Goal: Task Accomplishment & Management: Use online tool/utility

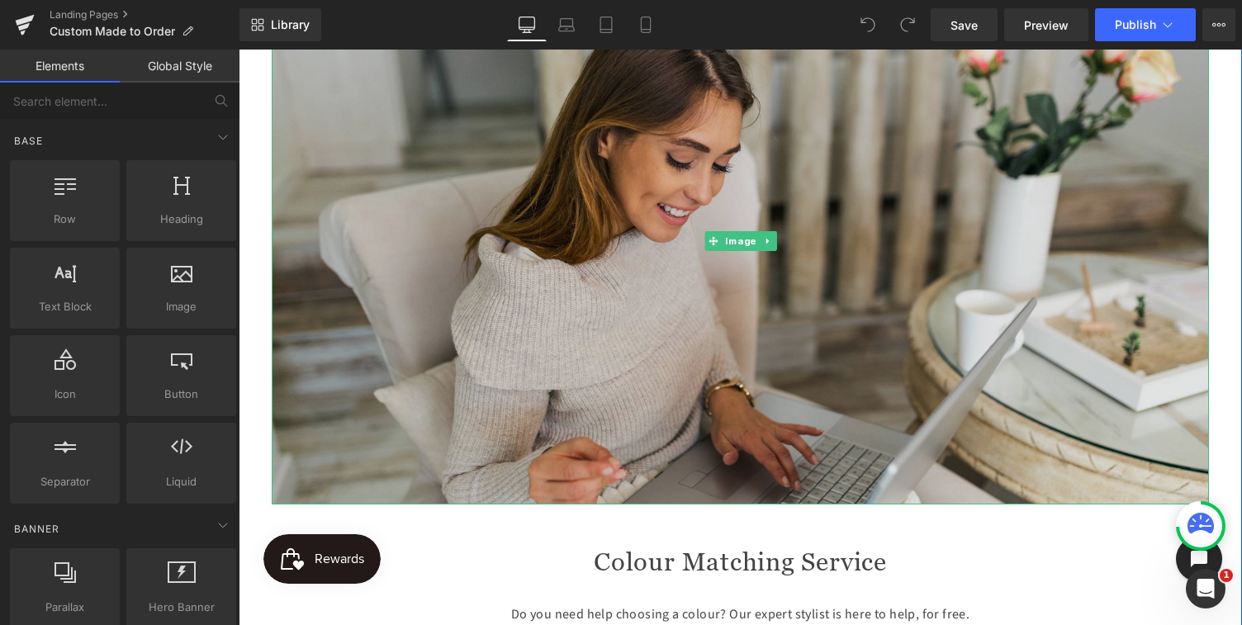
scroll to position [264, 0]
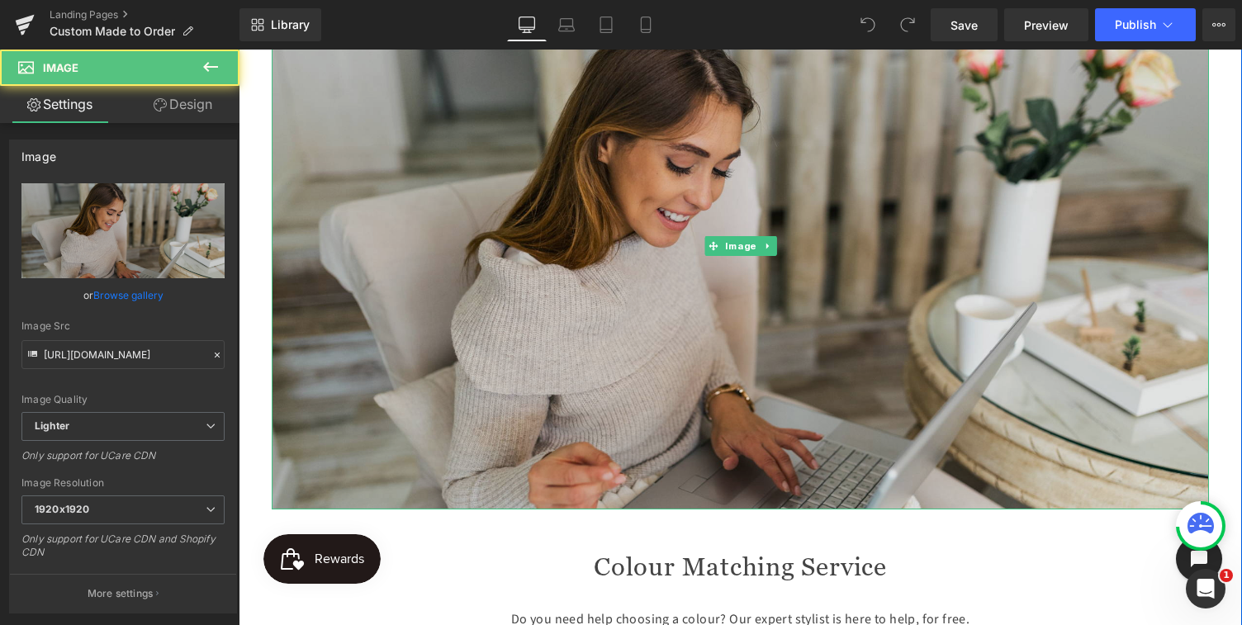
click at [720, 302] on img at bounding box center [741, 245] width 938 height 527
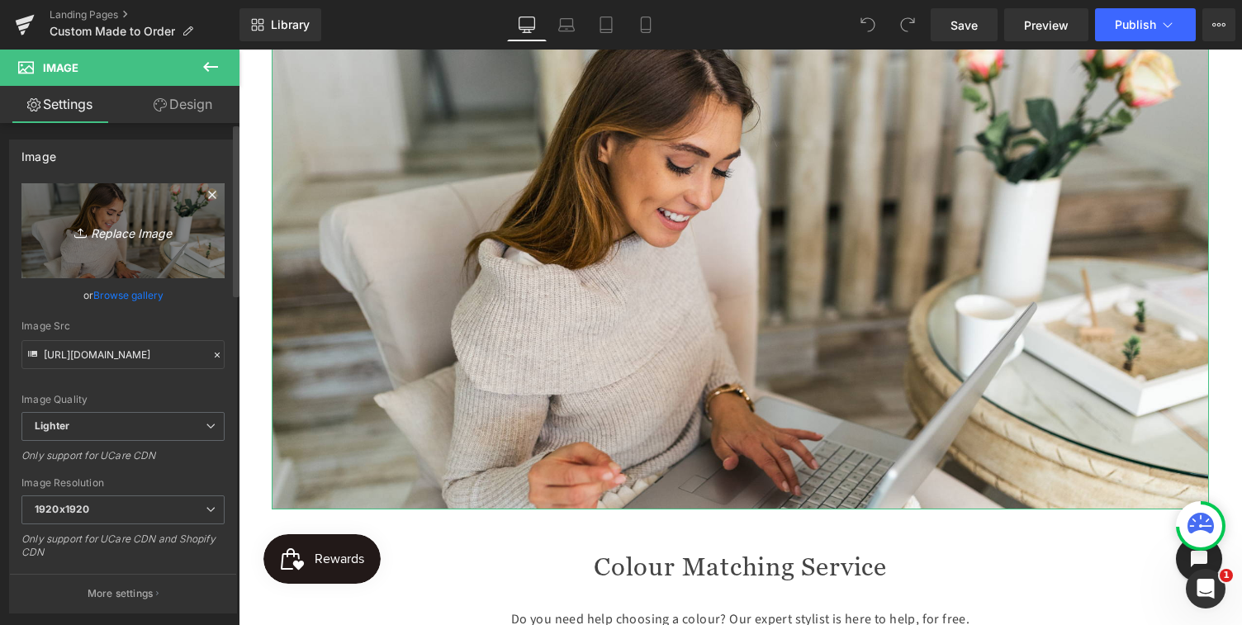
click at [121, 233] on icon "Replace Image" at bounding box center [123, 231] width 132 height 21
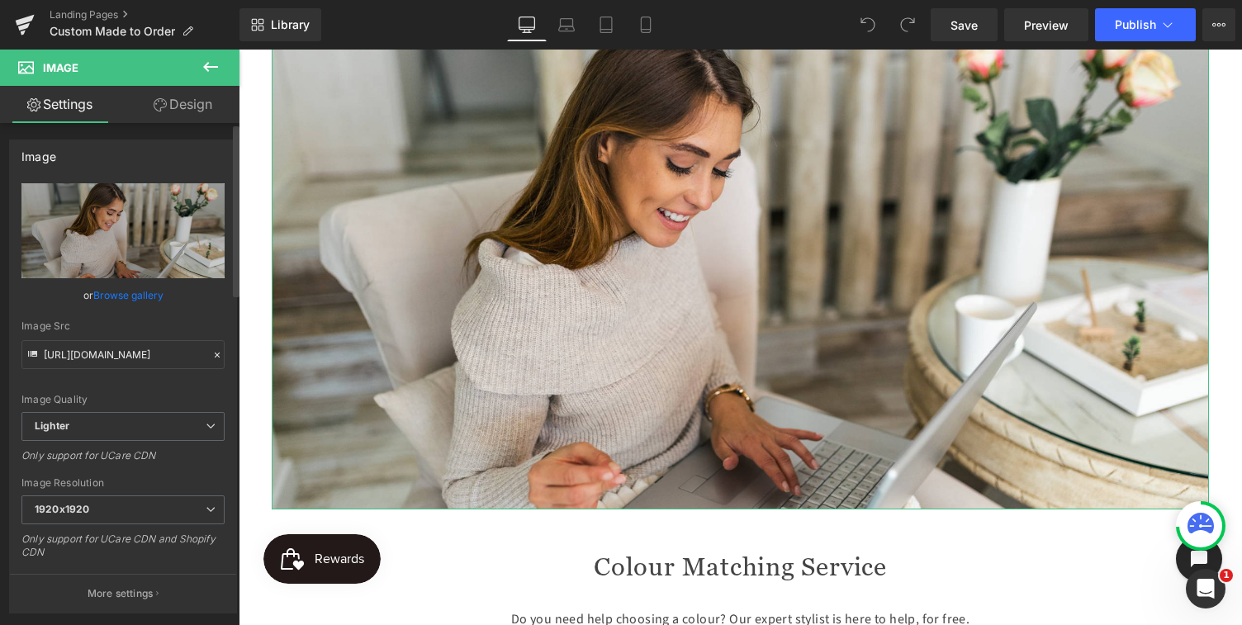
click at [120, 297] on link "Browse gallery" at bounding box center [128, 295] width 70 height 29
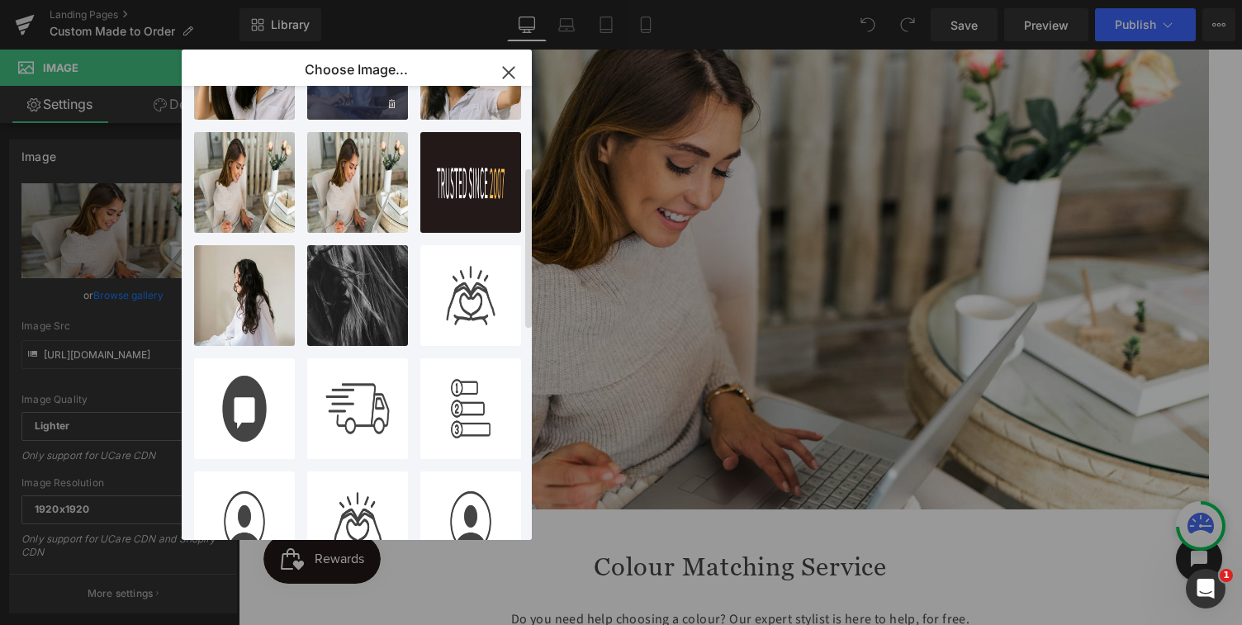
scroll to position [141, 0]
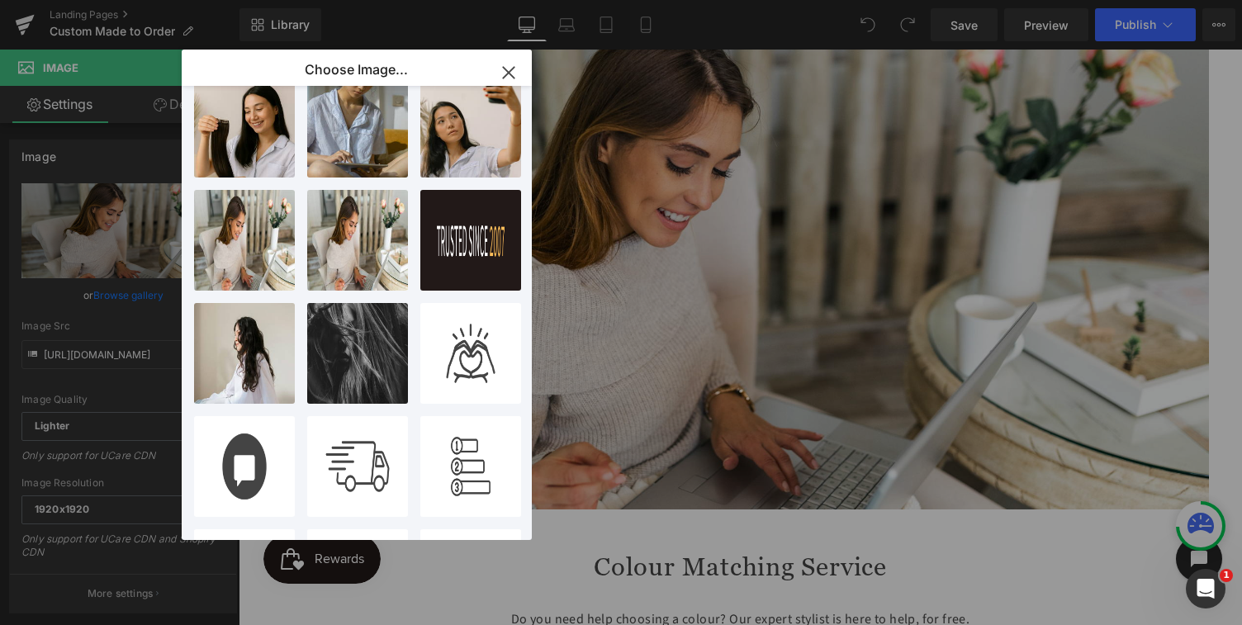
click at [511, 68] on icon "button" at bounding box center [509, 72] width 26 height 26
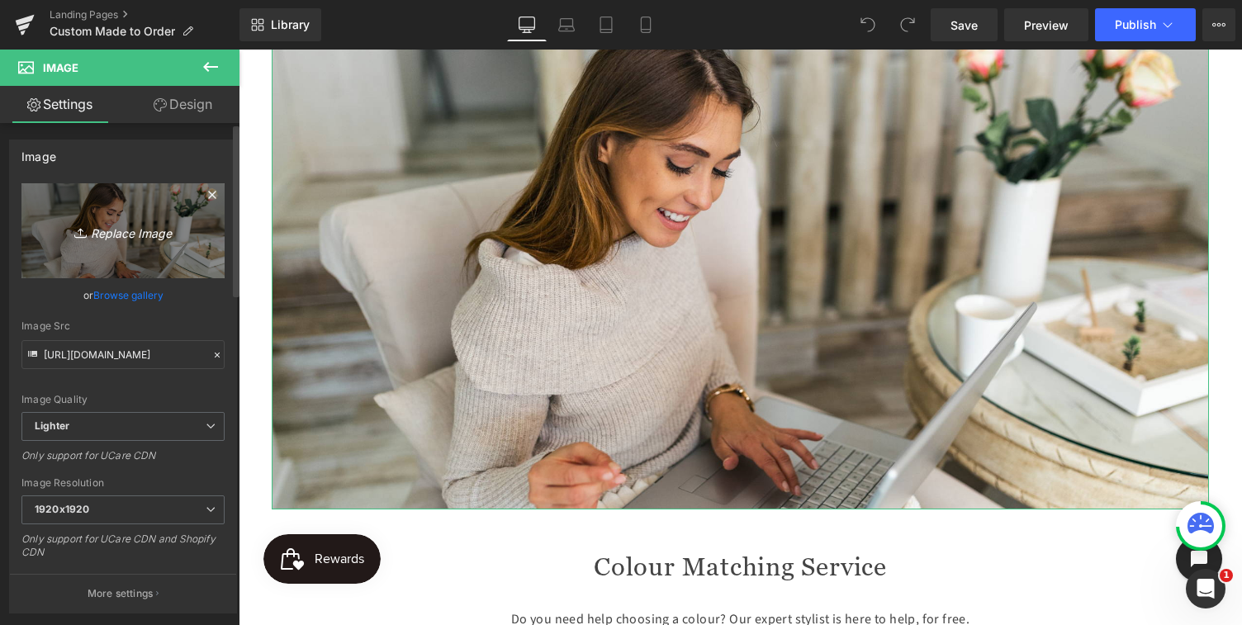
click at [157, 235] on icon "Replace Image" at bounding box center [123, 231] width 132 height 21
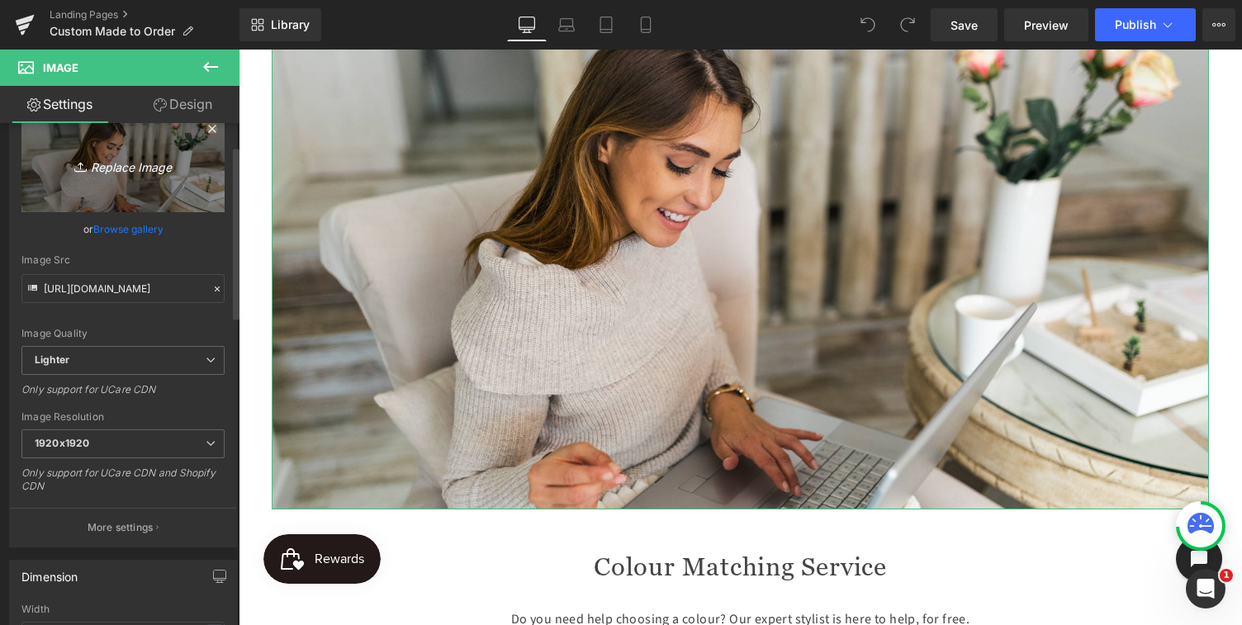
scroll to position [74, 0]
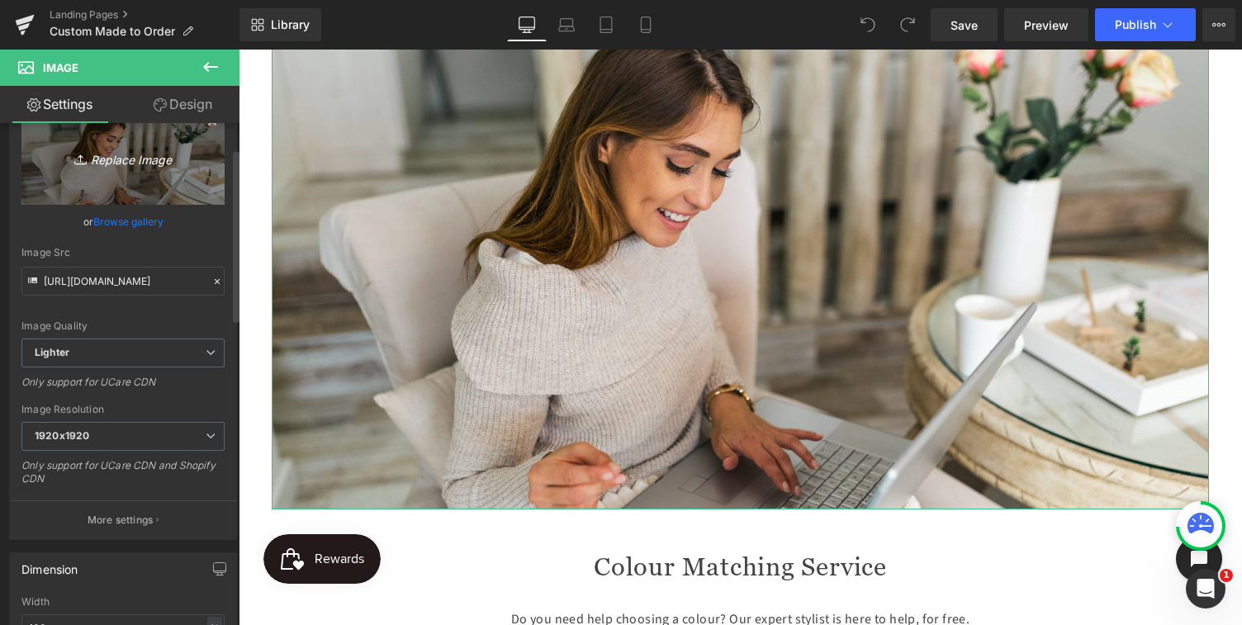
click at [130, 159] on icon "Replace Image" at bounding box center [123, 157] width 132 height 21
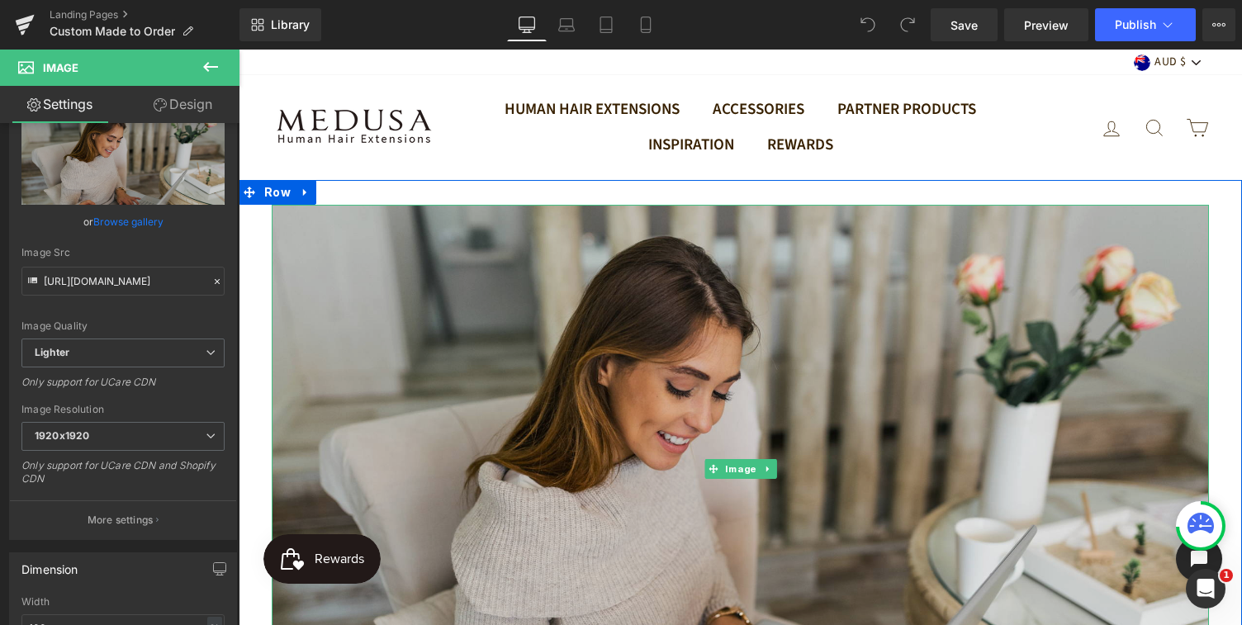
scroll to position [0, 0]
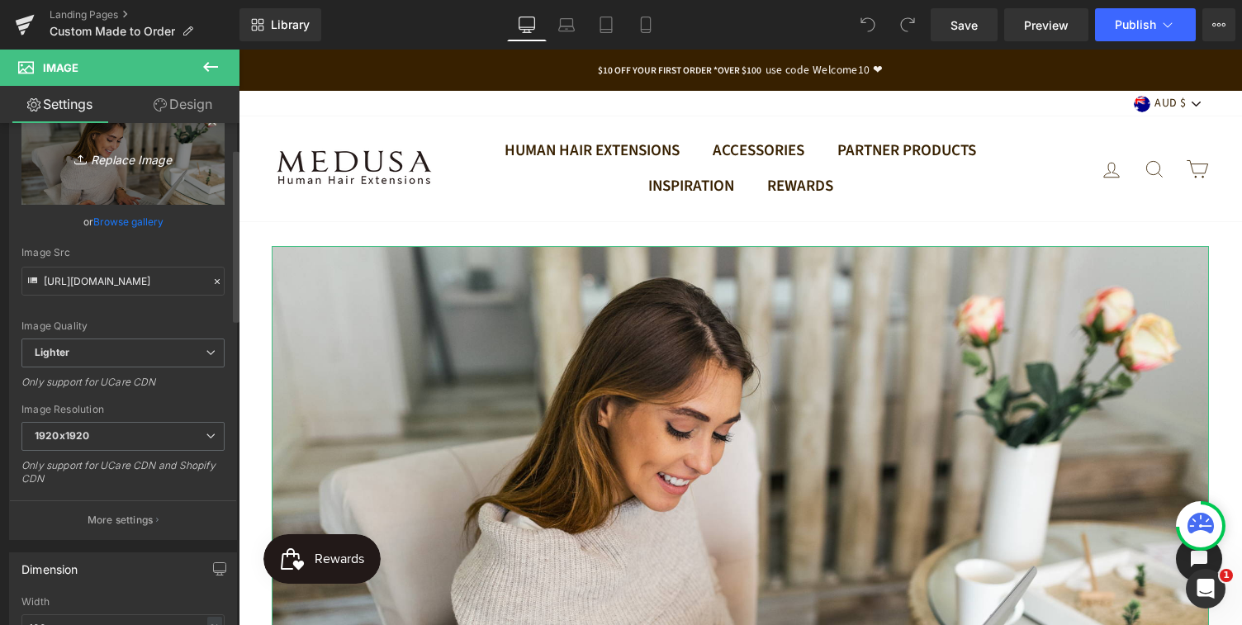
click at [114, 162] on icon "Replace Image" at bounding box center [123, 157] width 132 height 21
type input "C:\fakepath\Made_to_Order_Slider_3024x.webp"
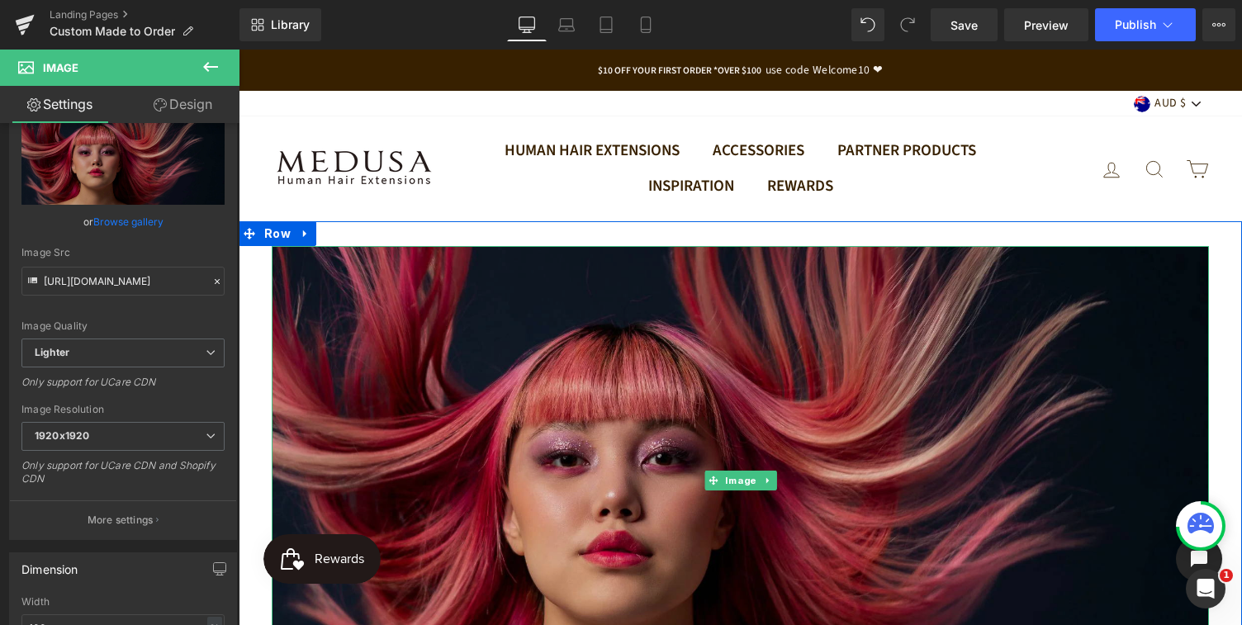
type input "https://ucarecdn.com/08e506b5-1f6f-448e-8012-62d851d4697a/-/format/auto/-/previ…"
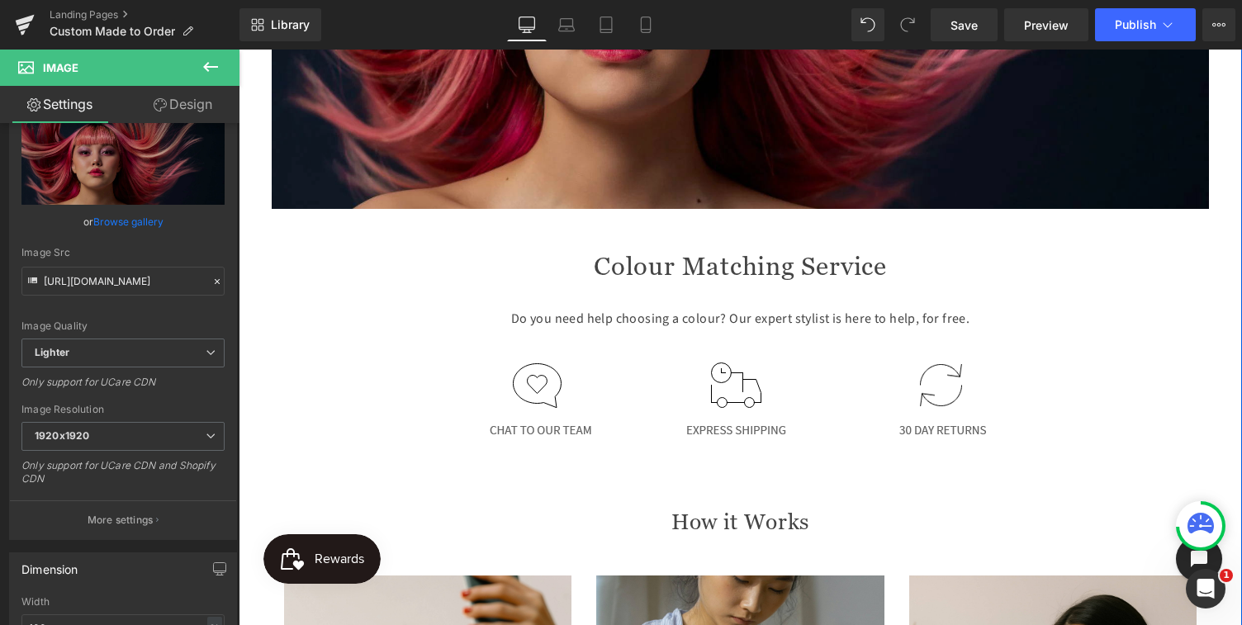
scroll to position [505, 0]
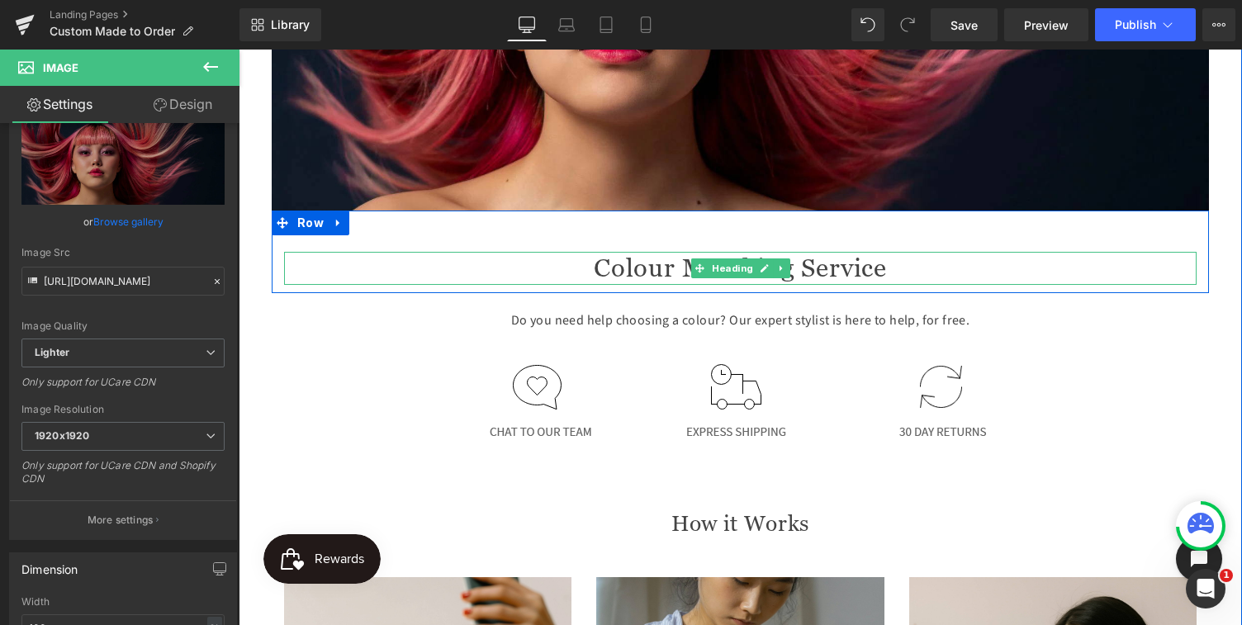
click at [664, 269] on h1 "Colour Matching Service" at bounding box center [740, 268] width 913 height 33
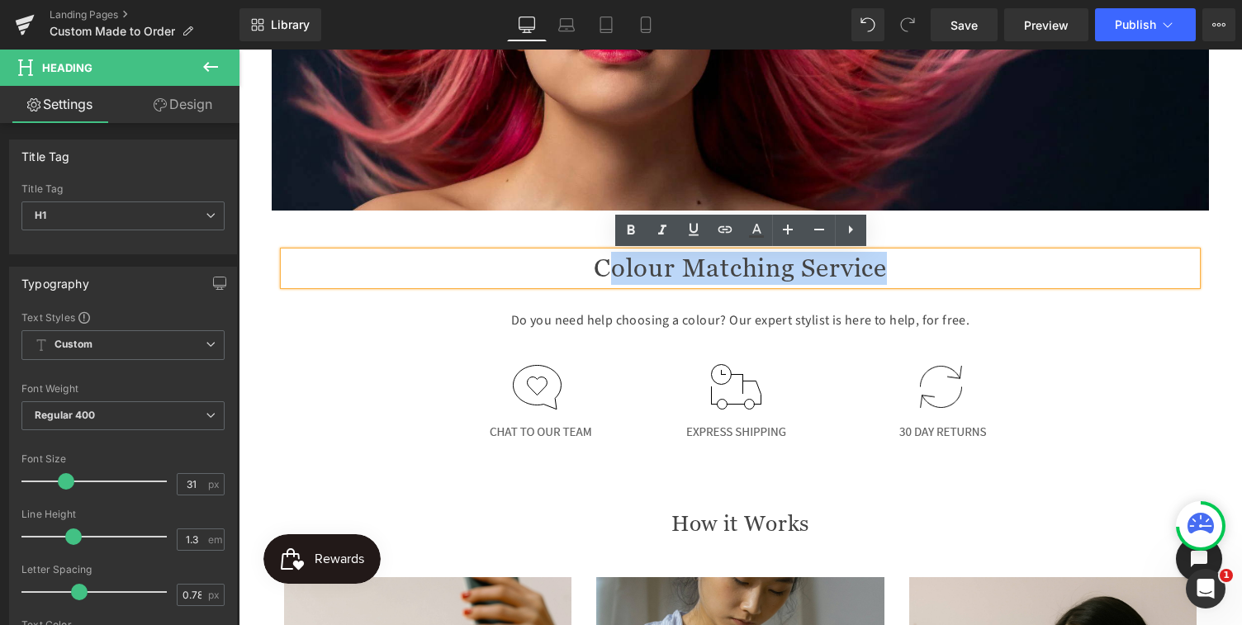
drag, startPoint x: 623, startPoint y: 271, endPoint x: 915, endPoint y: 256, distance: 292.0
click at [915, 256] on h1 "Colour Matching Service" at bounding box center [740, 268] width 913 height 33
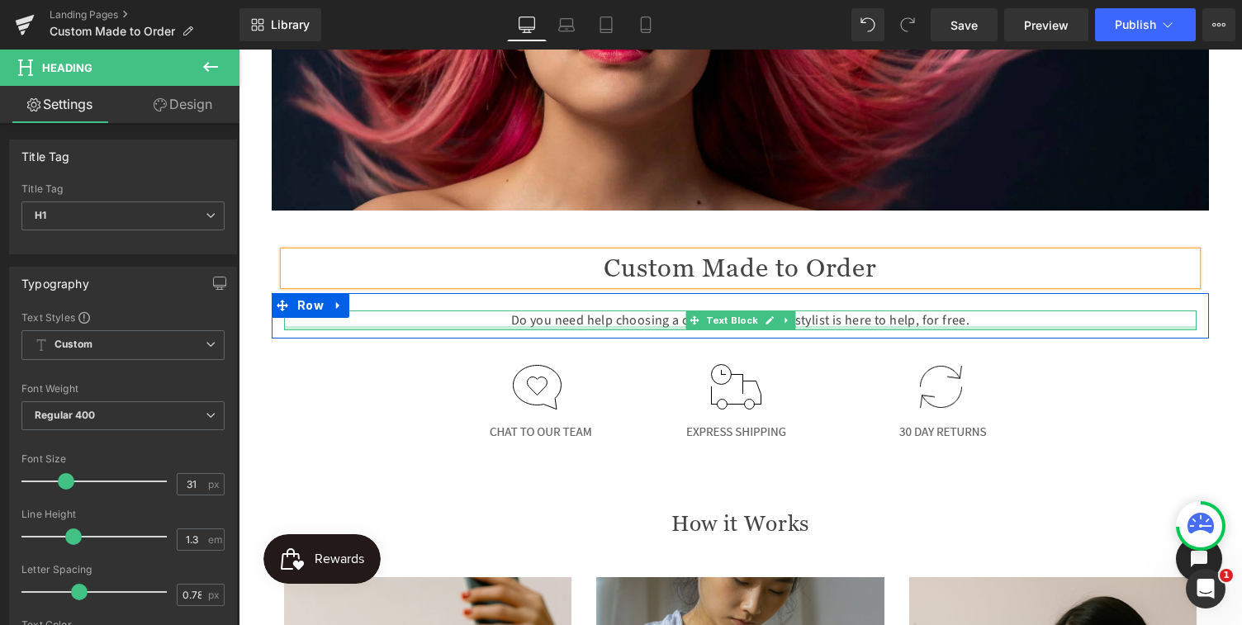
click at [644, 324] on p "Do you need help choosing a colour? Our expert stylist is here to help, for fre…" at bounding box center [740, 321] width 913 height 20
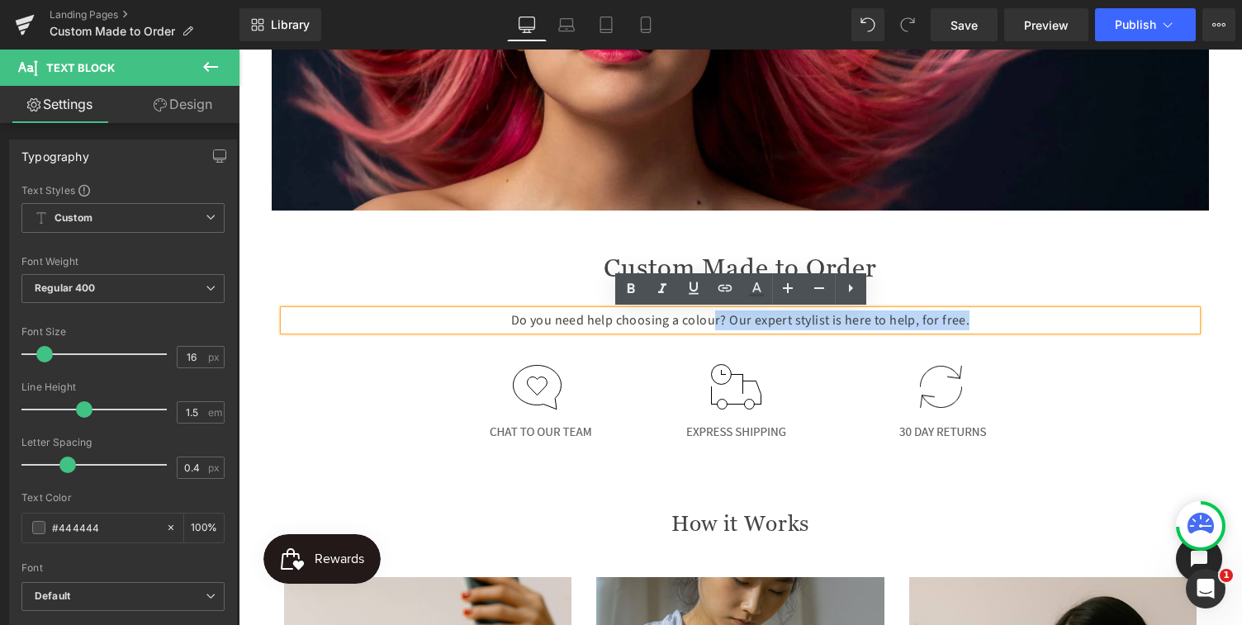
drag, startPoint x: 508, startPoint y: 321, endPoint x: 717, endPoint y: 321, distance: 209.0
click at [717, 321] on p "Do you need help choosing a colour? Our expert stylist is here to help, for fre…" at bounding box center [740, 321] width 913 height 20
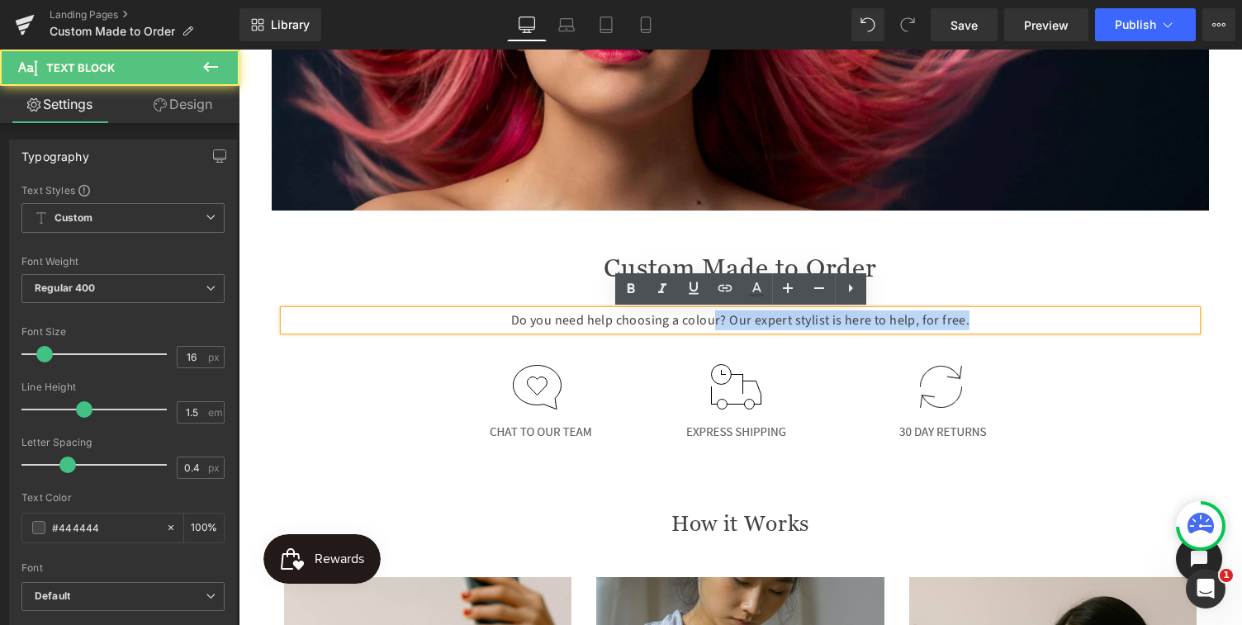
click at [717, 321] on p "Do you need help choosing a colour? Our expert stylist is here to help, for fre…" at bounding box center [740, 321] width 913 height 20
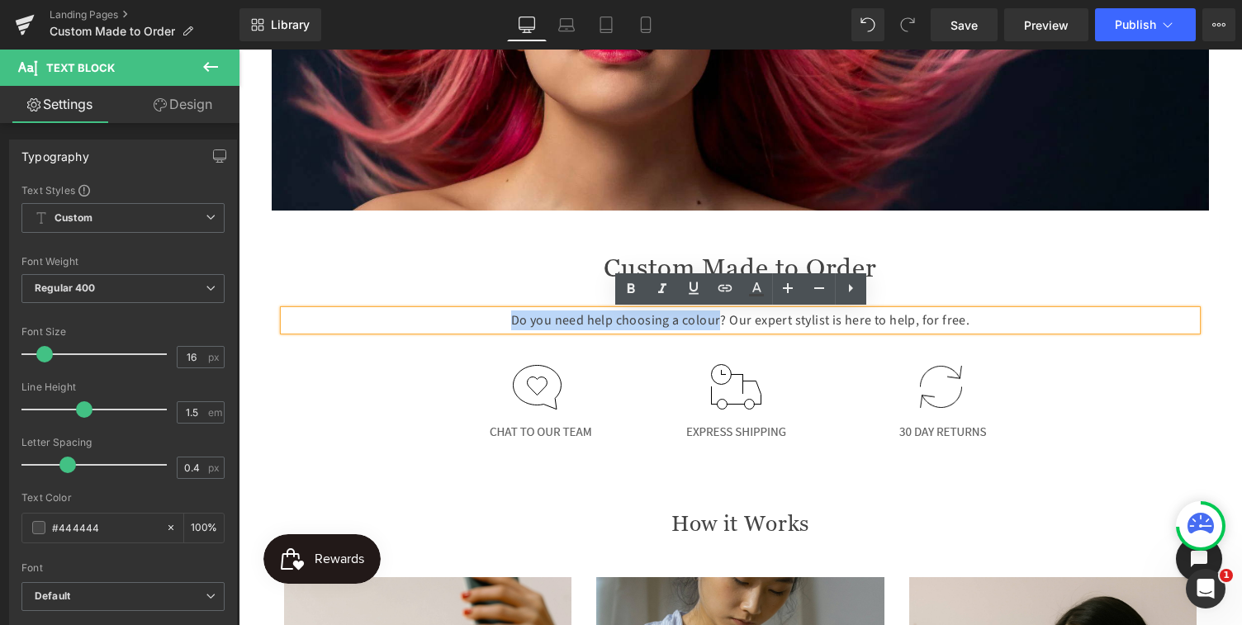
drag, startPoint x: 721, startPoint y: 321, endPoint x: 511, endPoint y: 312, distance: 210.9
click at [511, 312] on p "Do you need help choosing a colour? Our expert stylist is here to help, for fre…" at bounding box center [740, 321] width 913 height 20
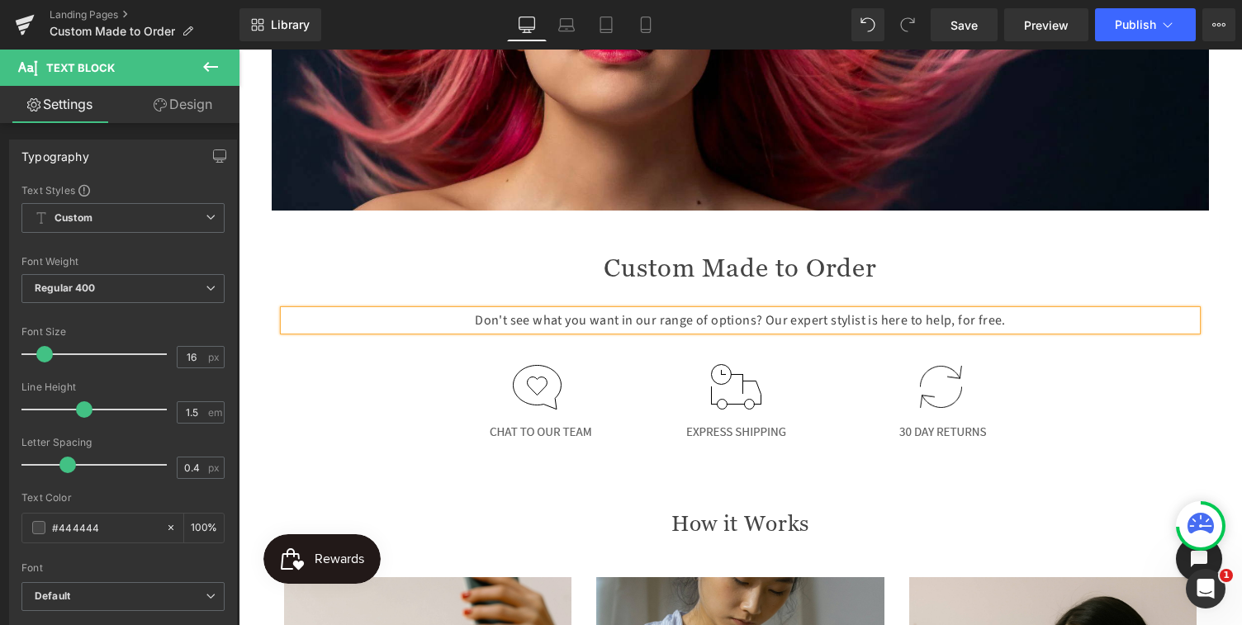
click at [715, 323] on p "Don't see what you want in our range of options? Our expert stylist is here to …" at bounding box center [740, 321] width 913 height 20
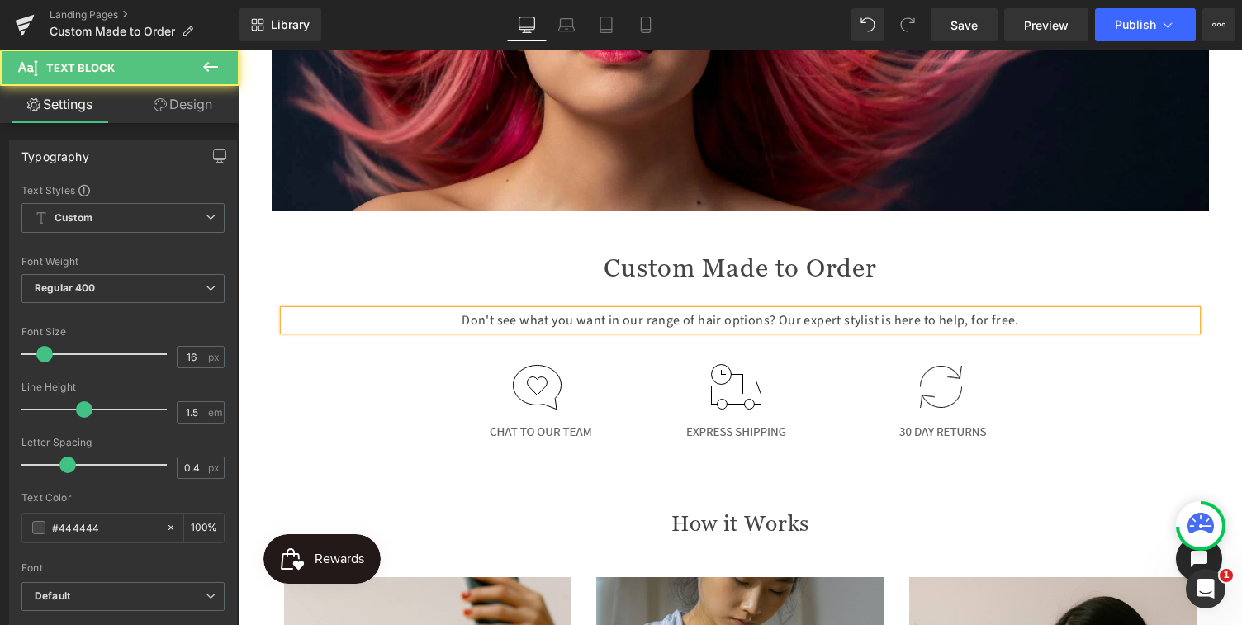
click at [647, 324] on p "Don't see what you want in our range of hair options? Our expert stylist is her…" at bounding box center [740, 321] width 913 height 20
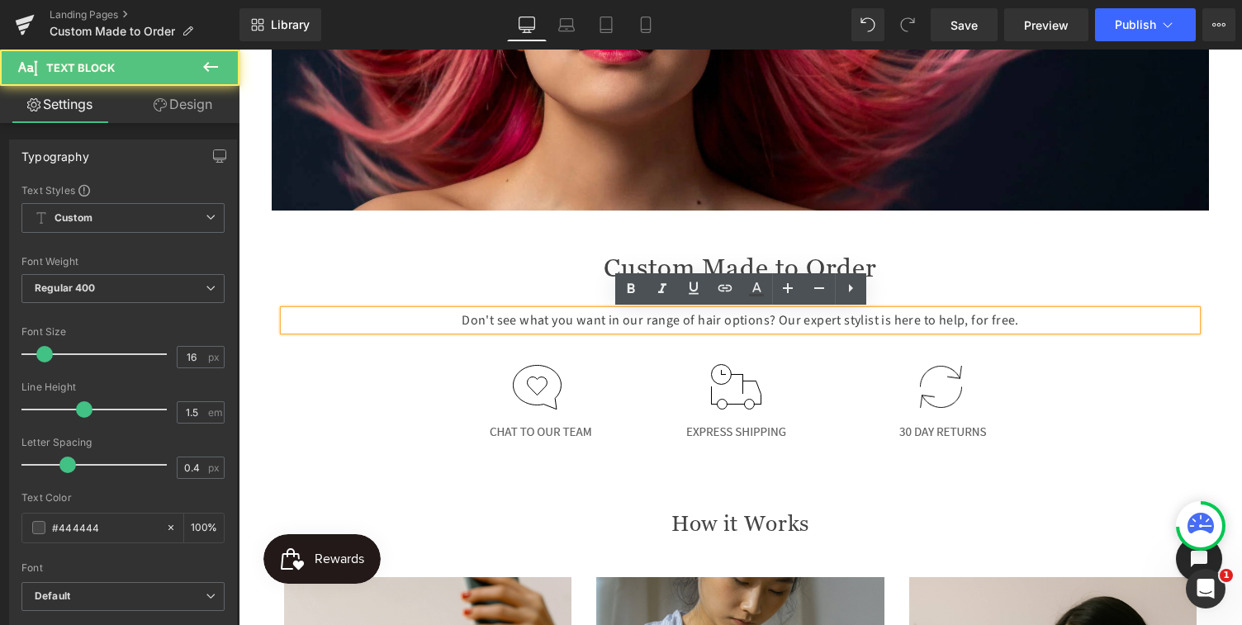
click at [725, 321] on p "Don't see what you want in our range of hair options? Our expert stylist is her…" at bounding box center [740, 321] width 913 height 20
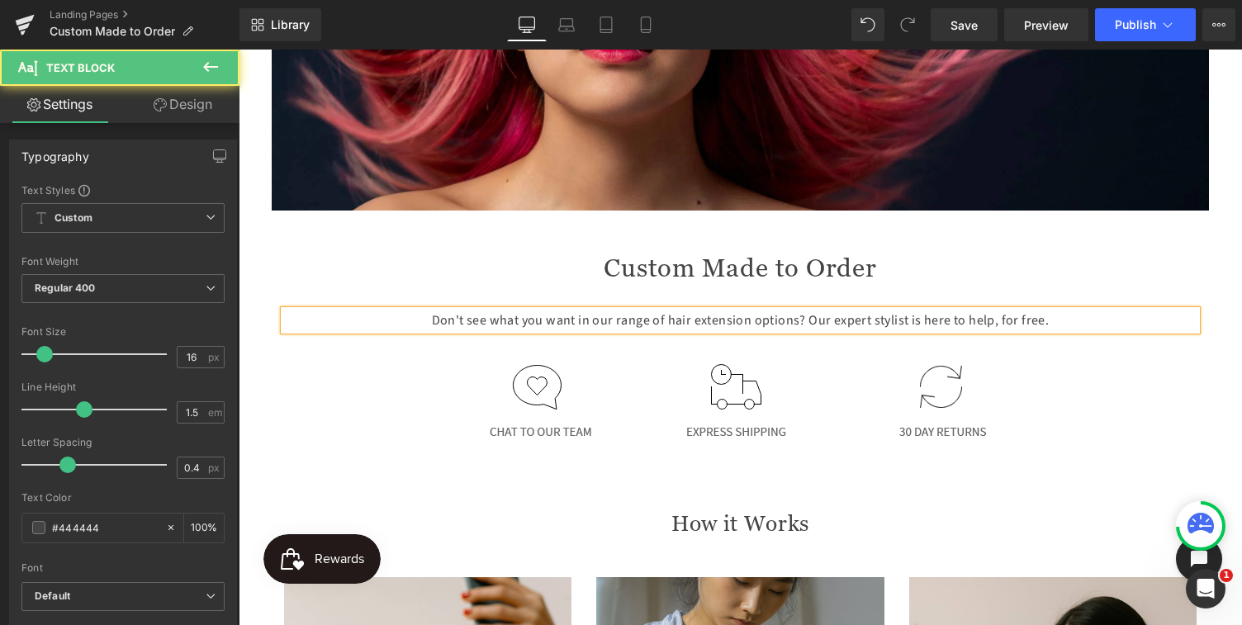
click at [942, 325] on p "Don't see what you want in our range of hair extension options? Our expert styl…" at bounding box center [740, 321] width 913 height 20
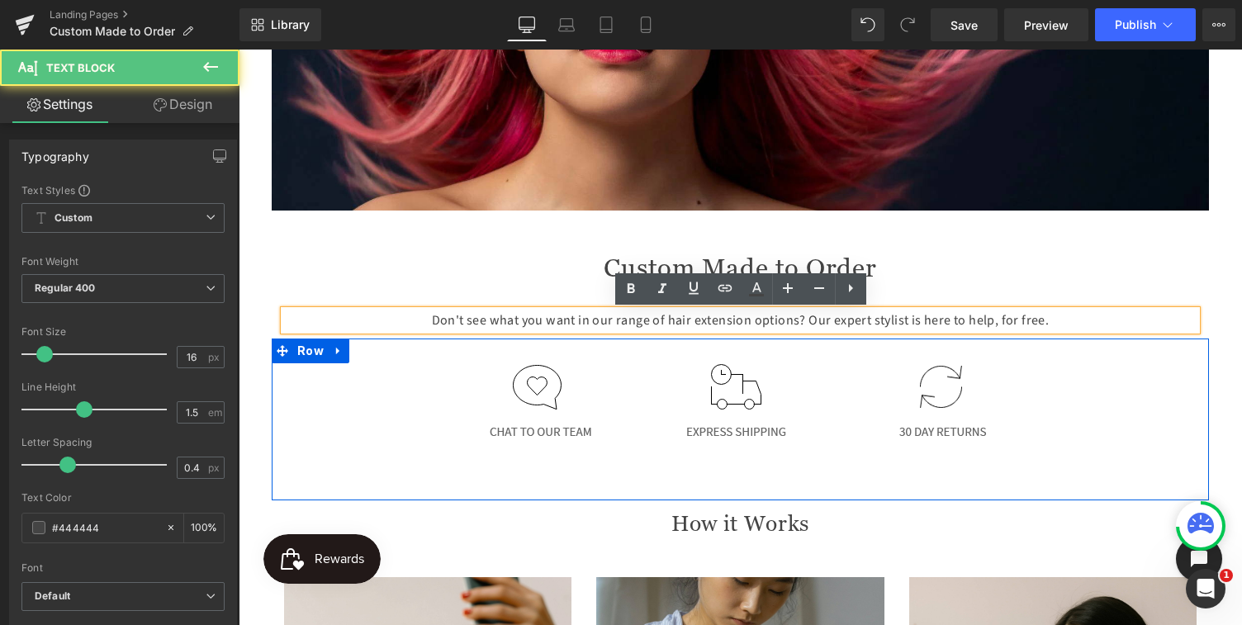
click at [1071, 380] on div at bounding box center [741, 416] width 938 height 106
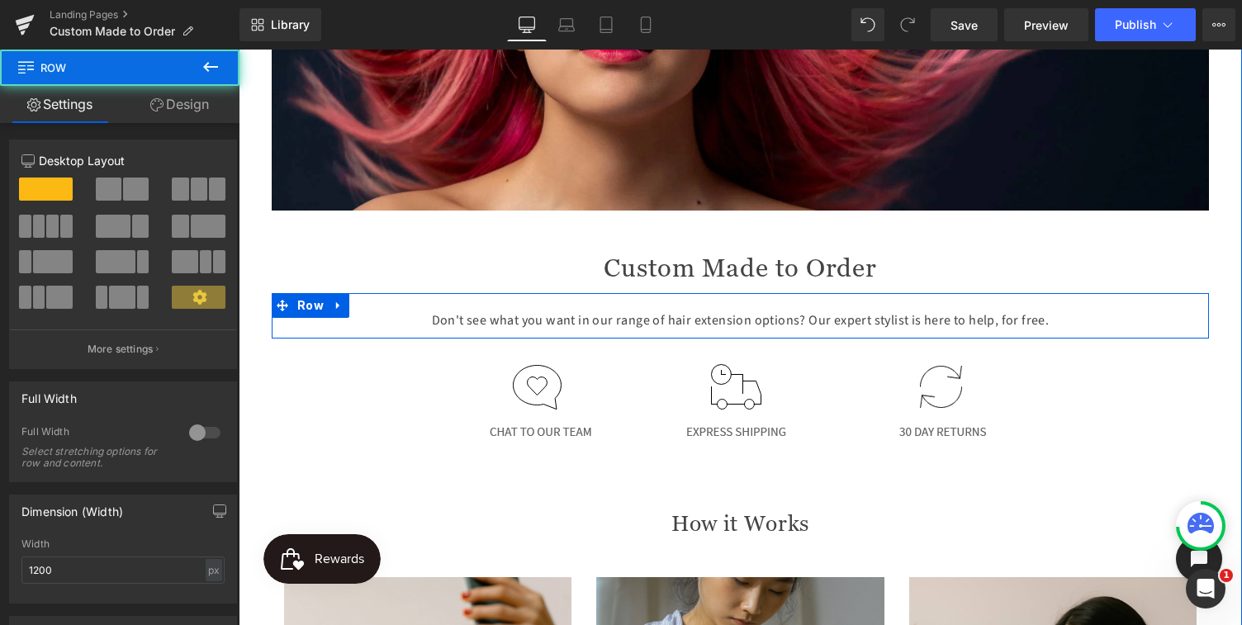
click at [1202, 316] on div "Don't see what you want in our range of hair extension options? Our expert styl…" at bounding box center [741, 321] width 938 height 20
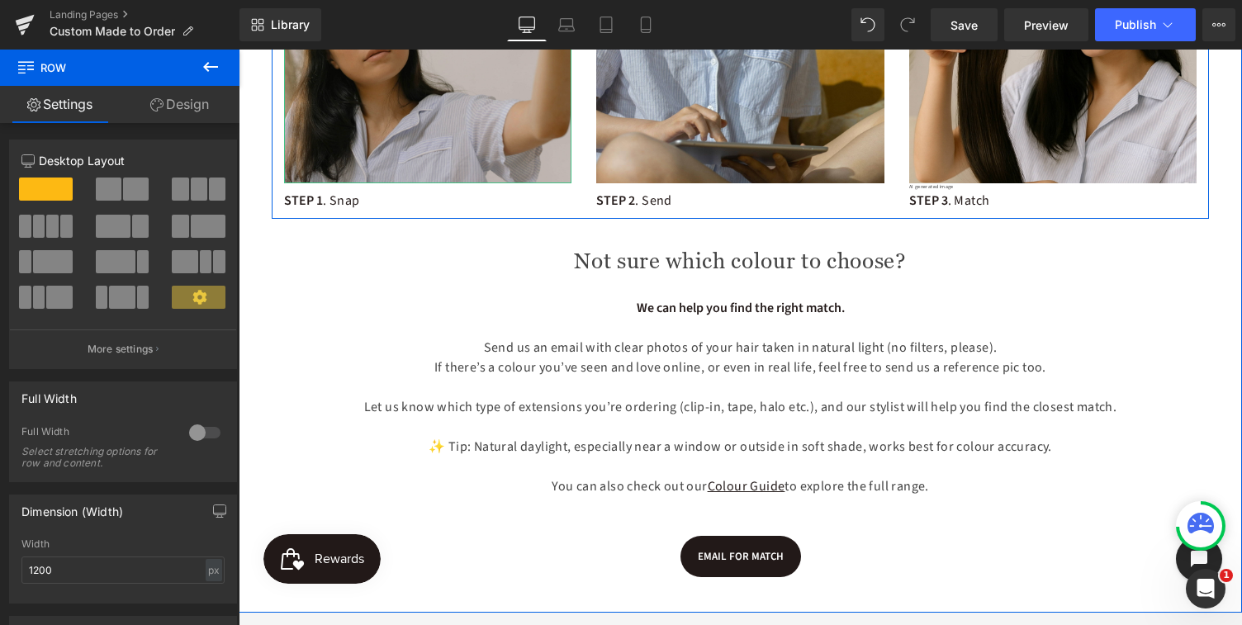
scroll to position [1201, 0]
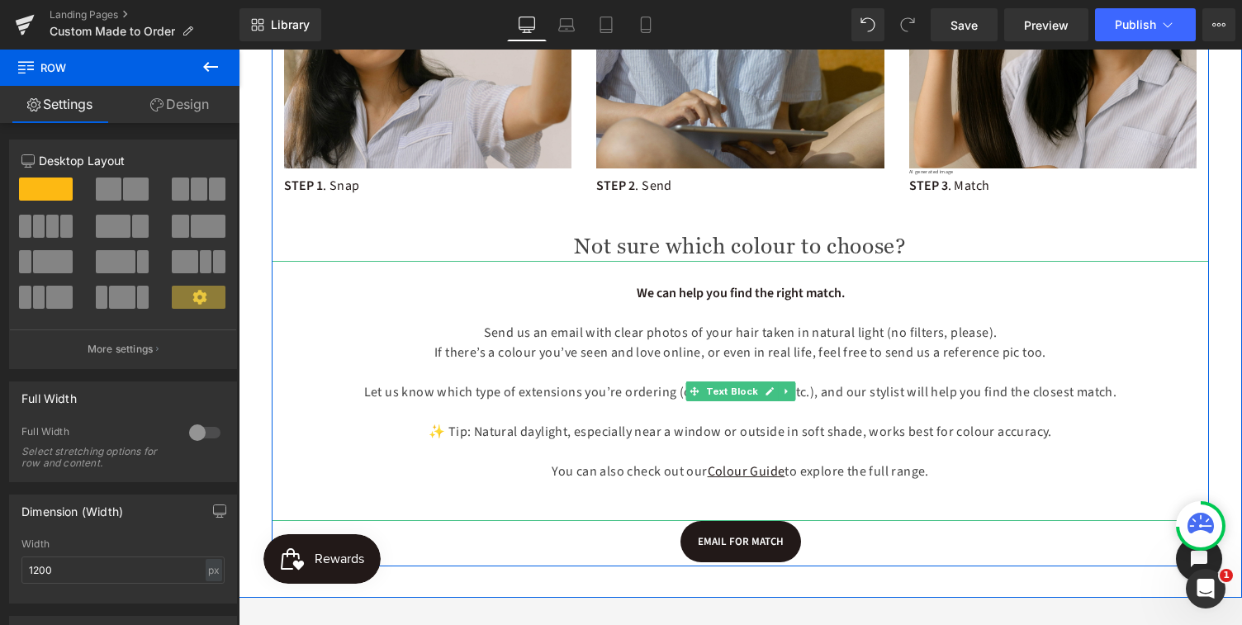
click at [486, 345] on p "If there’s a colour you’ve seen and love online, or even in real life, feel fre…" at bounding box center [741, 353] width 938 height 20
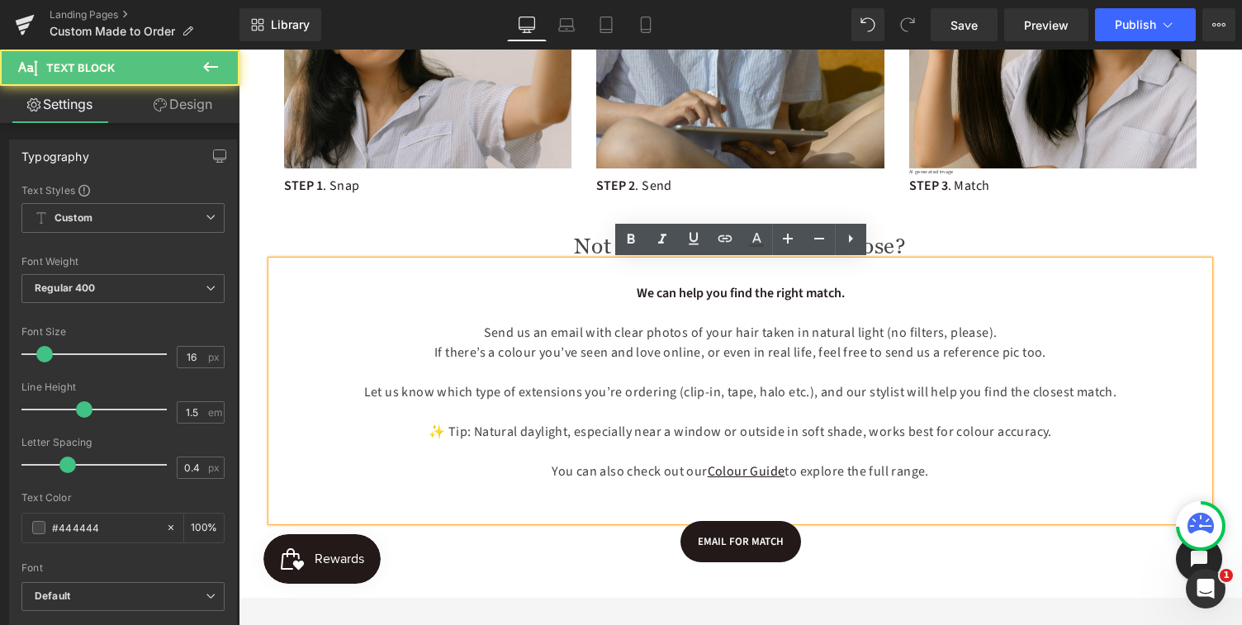
click at [481, 332] on p "Send us an email with clear photos of your hair taken in natural light (no filt…" at bounding box center [741, 333] width 938 height 20
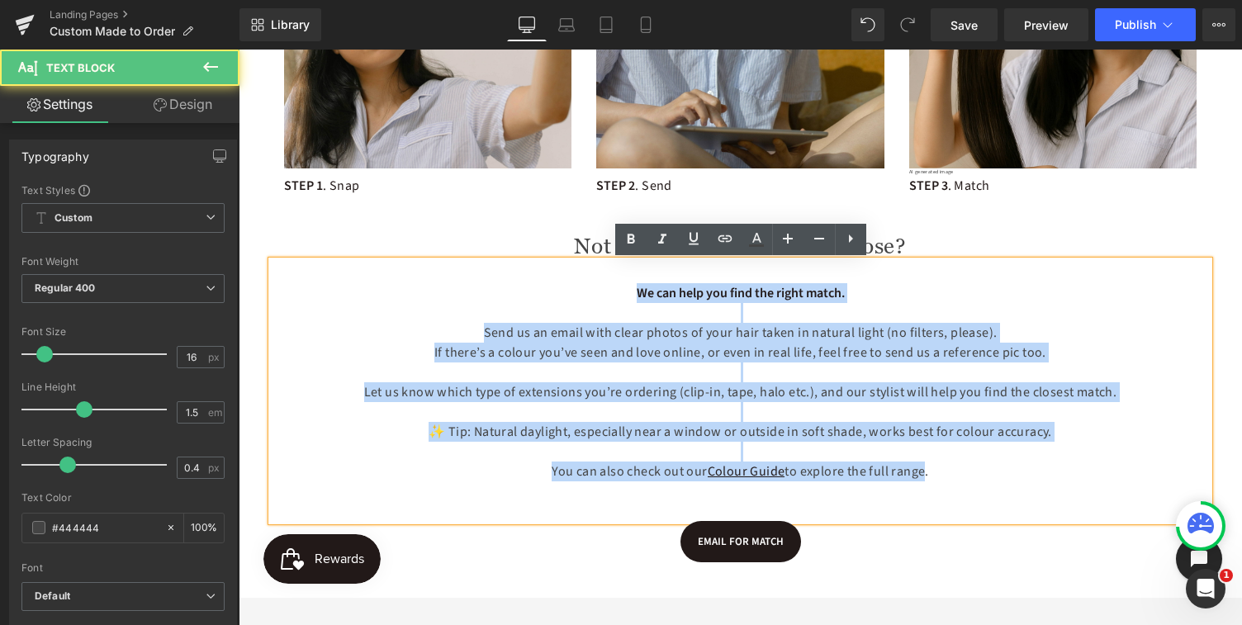
drag, startPoint x: 628, startPoint y: 293, endPoint x: 918, endPoint y: 481, distance: 345.3
click at [918, 481] on div "We can help you find the right match. Send us an email with clear photos of you…" at bounding box center [741, 391] width 938 height 260
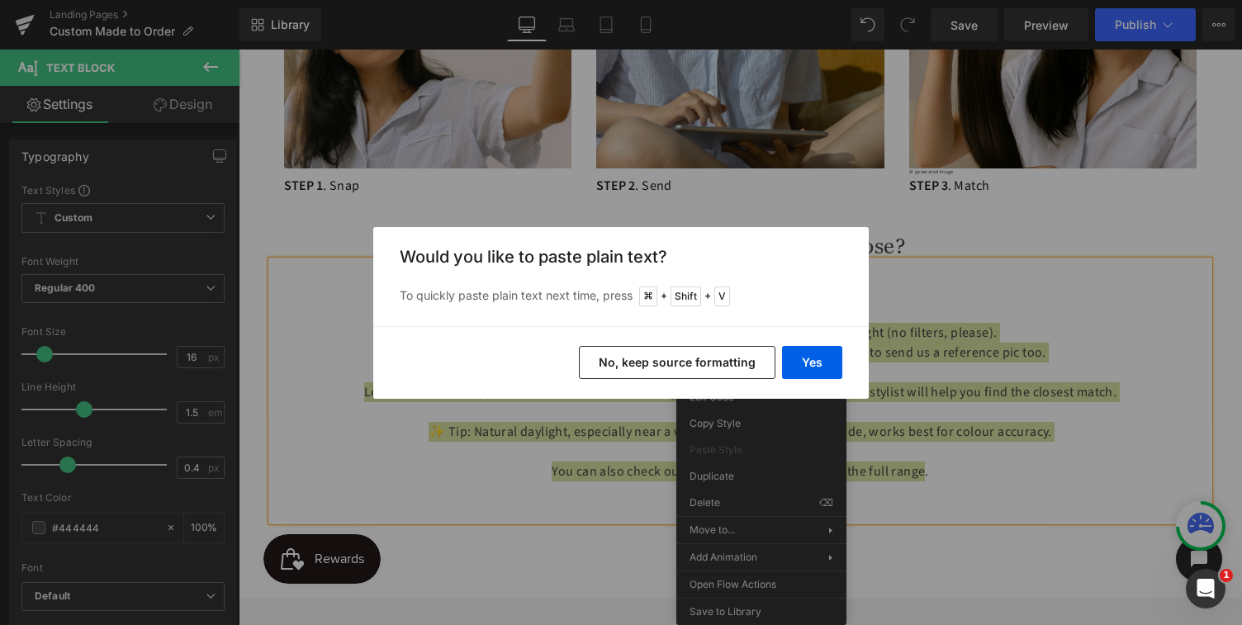
click at [710, 364] on button "No, keep source formatting" at bounding box center [677, 362] width 197 height 33
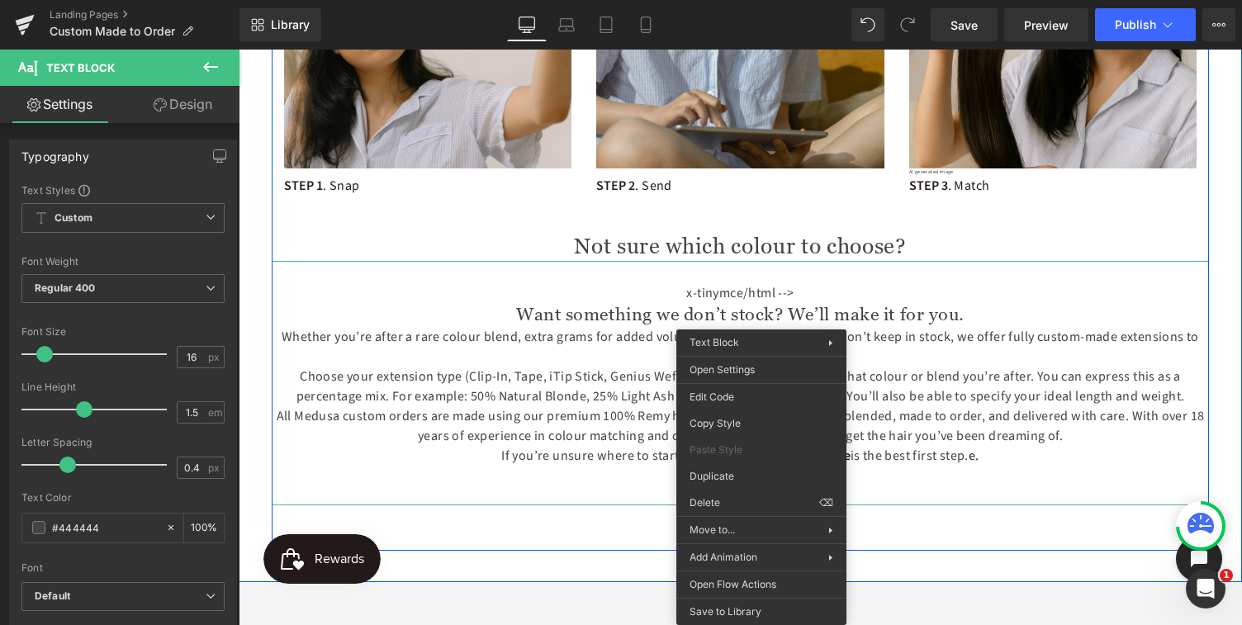
click at [932, 496] on div "x-tinymce/html --> Want something we don’t stock? We’ll make it for you. Whethe…" at bounding box center [741, 383] width 938 height 244
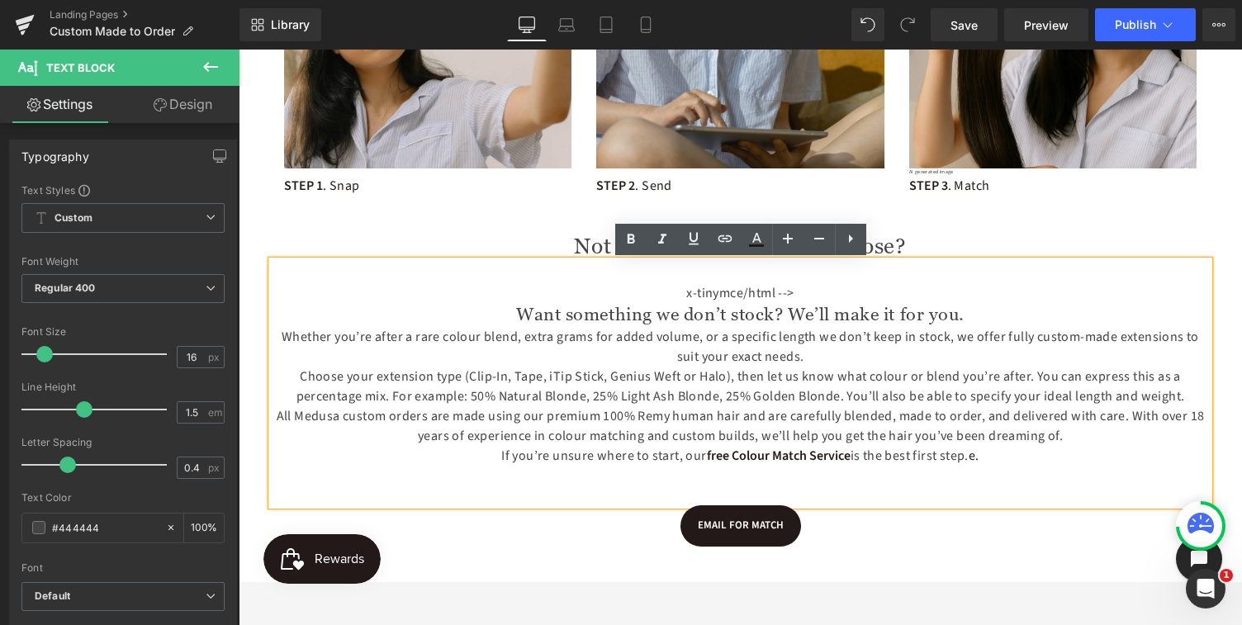
click at [758, 298] on div "x-tinymce/html --> Want something we don’t stock? We’ll make it for you. Whethe…" at bounding box center [741, 383] width 938 height 244
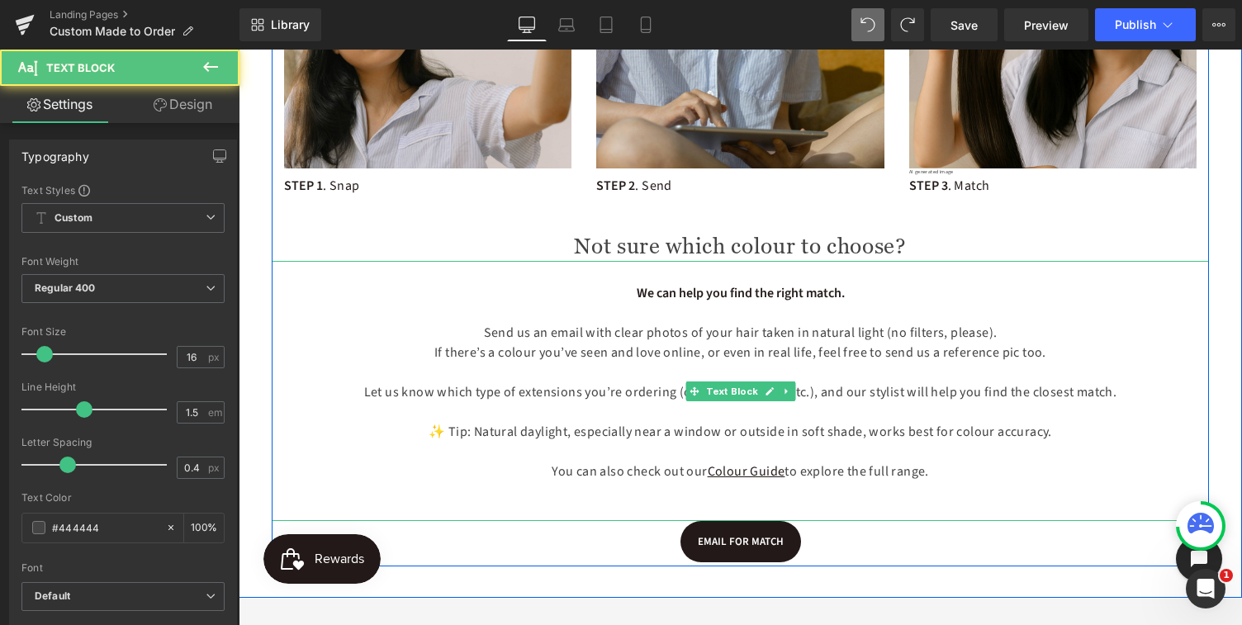
click at [637, 293] on strong "We can help you find the right match." at bounding box center [741, 293] width 208 height 18
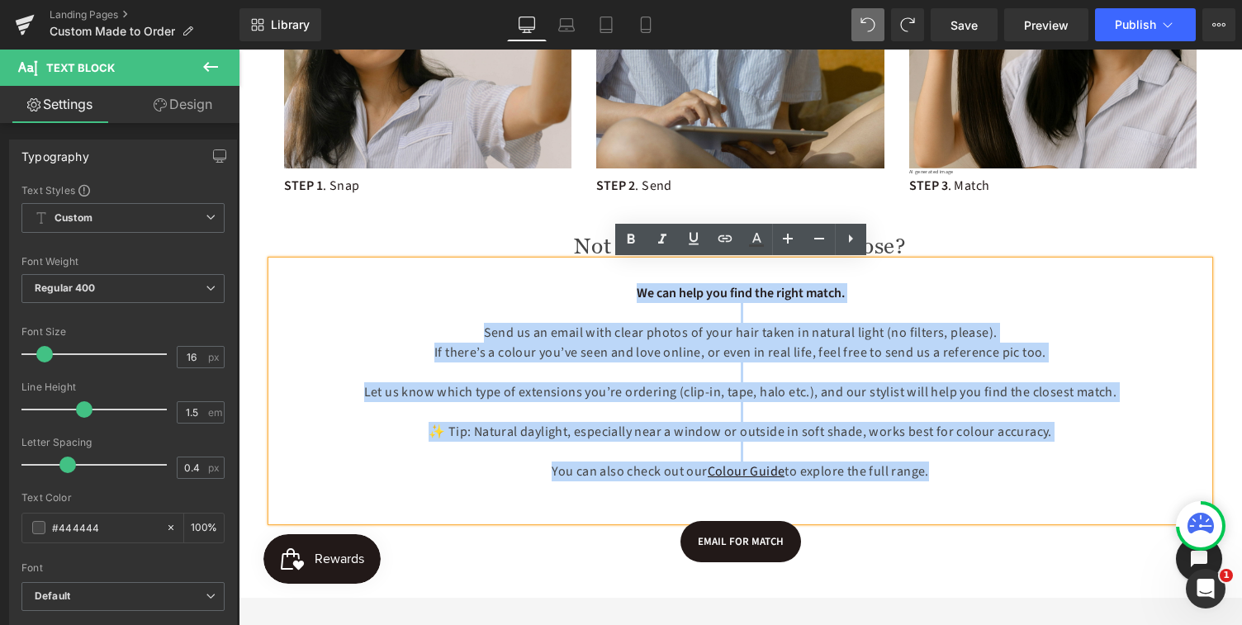
drag, startPoint x: 633, startPoint y: 293, endPoint x: 920, endPoint y: 473, distance: 338.8
click at [920, 473] on div "We can help you find the right match. Send us an email with clear photos of you…" at bounding box center [741, 391] width 938 height 260
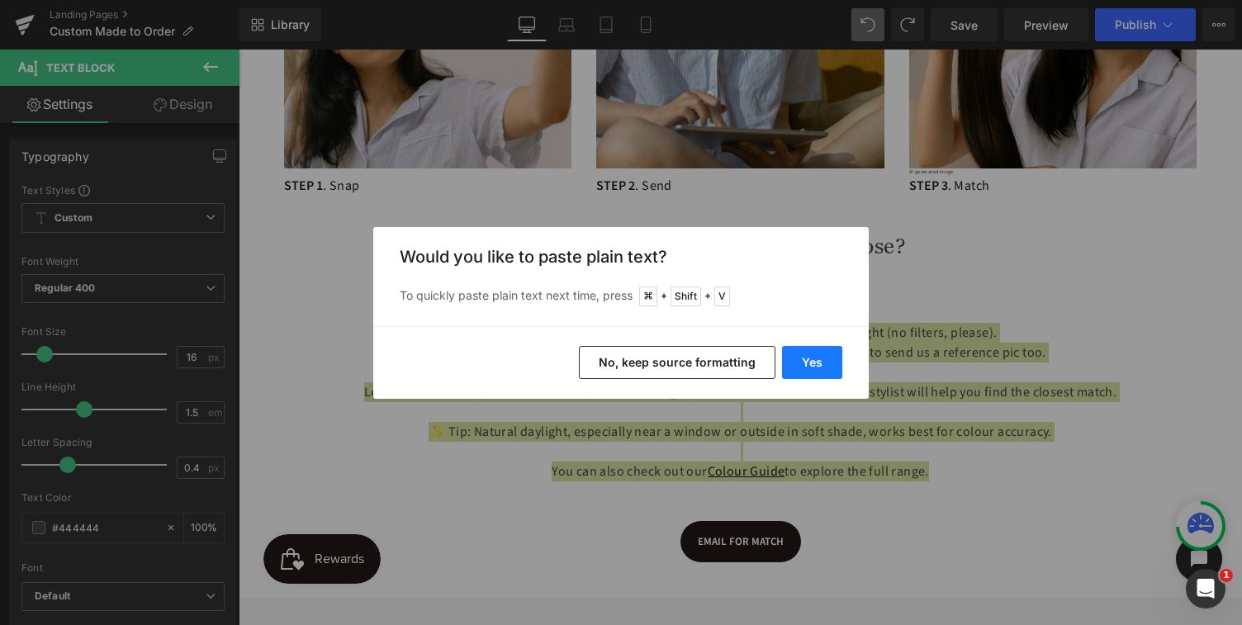
click at [821, 361] on button "Yes" at bounding box center [812, 362] width 60 height 33
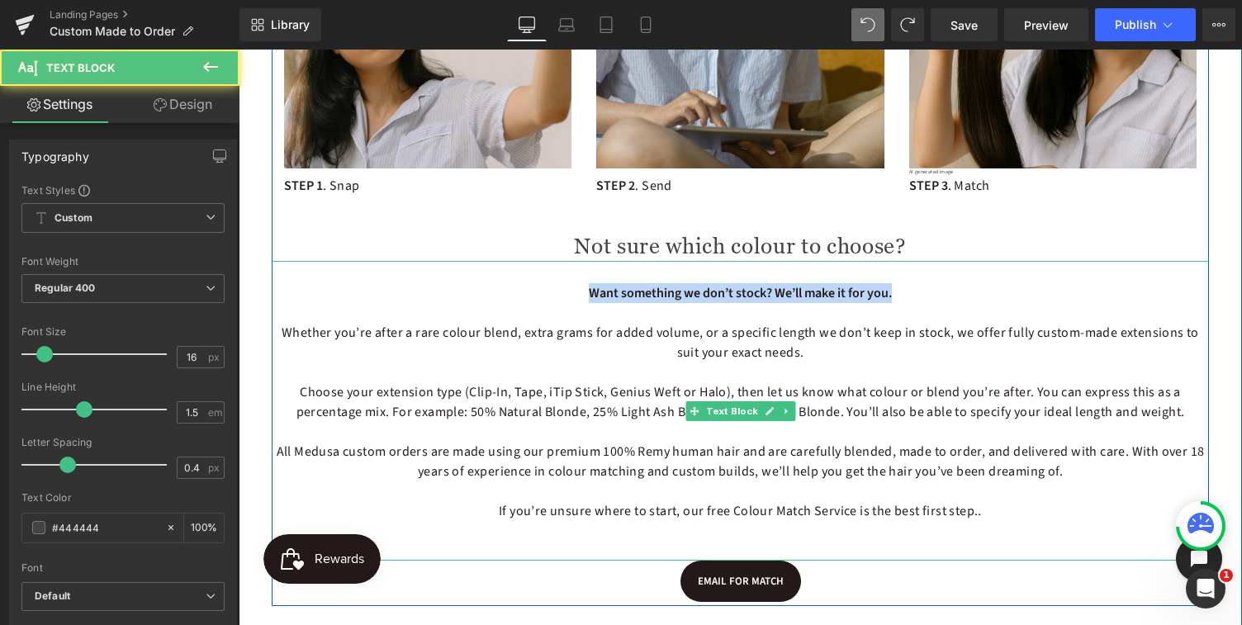
drag, startPoint x: 899, startPoint y: 299, endPoint x: 576, endPoint y: 302, distance: 323.0
click at [574, 302] on p "Want something we don’t stock? We’ll make it for you." at bounding box center [741, 293] width 938 height 20
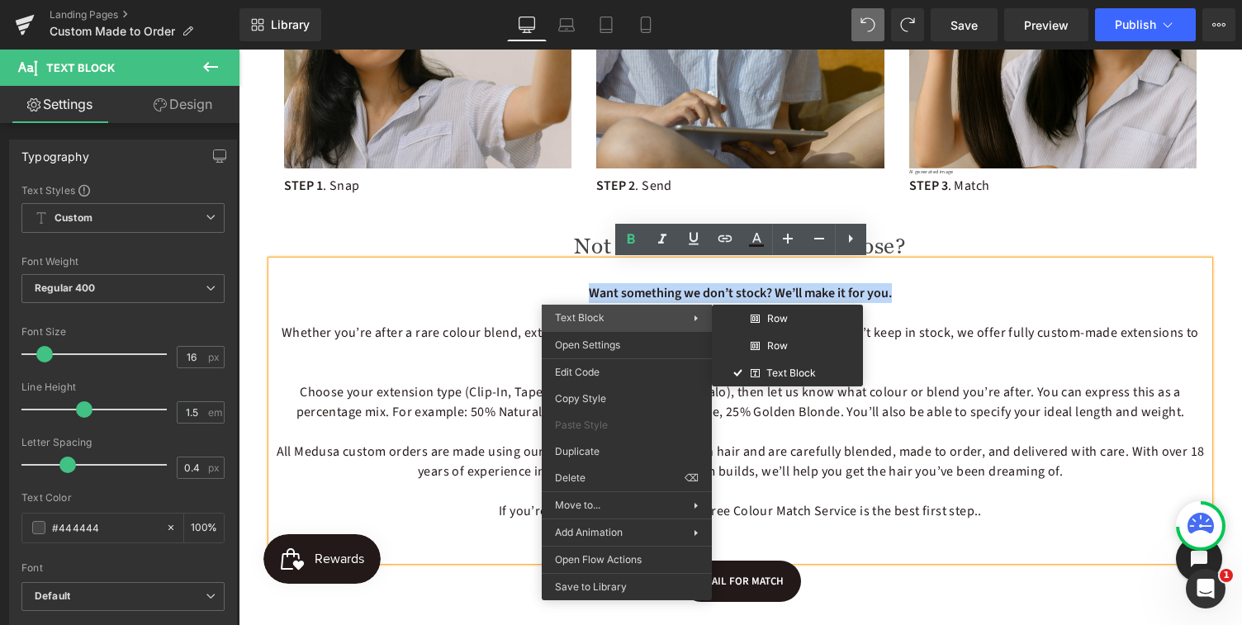
copy b "Want something we don’t stock? We’ll make it for you."
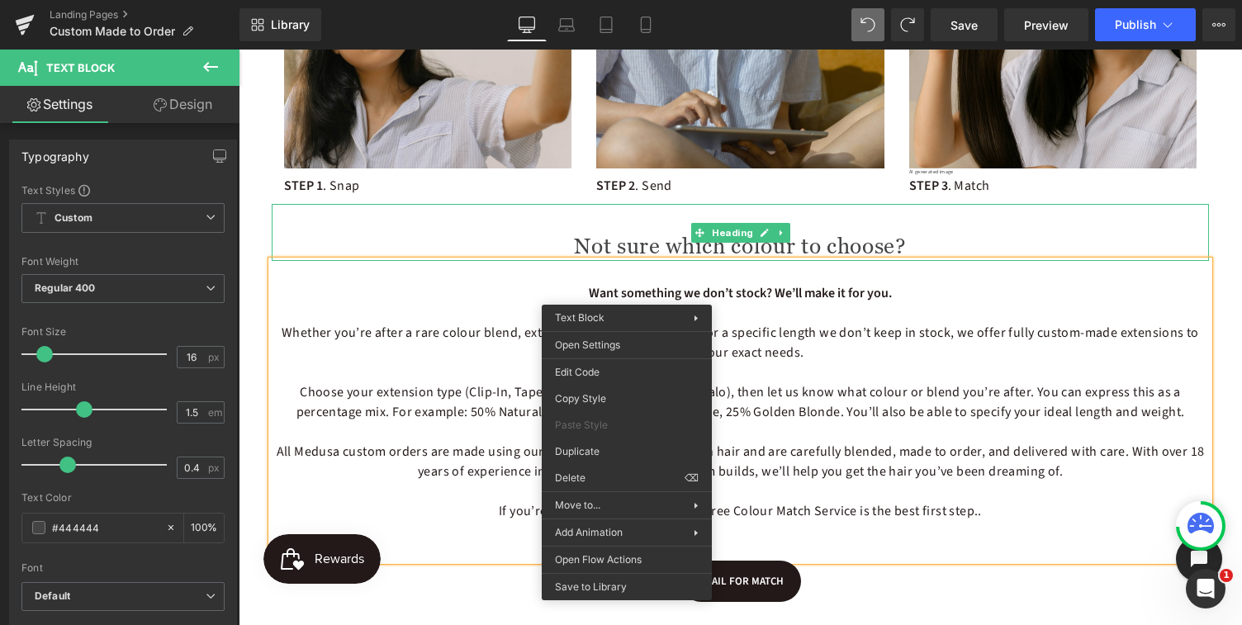
click at [639, 244] on h2 "Not sure which colour to choose?" at bounding box center [741, 247] width 938 height 28
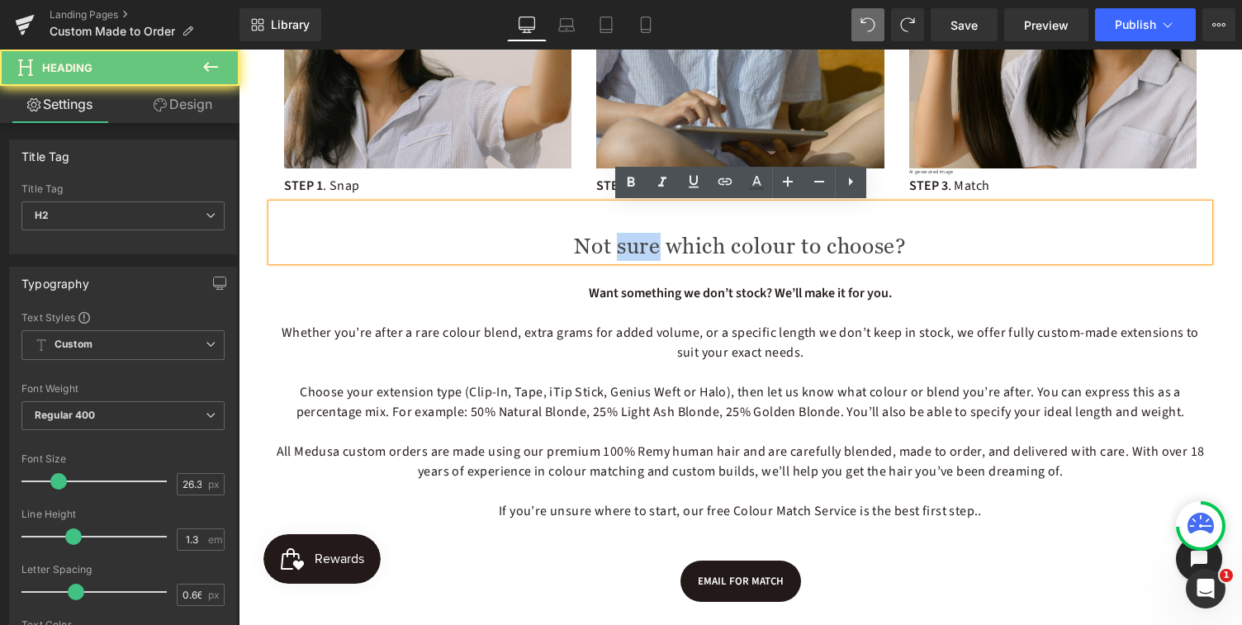
click at [639, 244] on h2 "Not sure which colour to choose?" at bounding box center [741, 247] width 938 height 28
click at [576, 246] on h2 "Not sure which colour to choose?" at bounding box center [741, 247] width 938 height 28
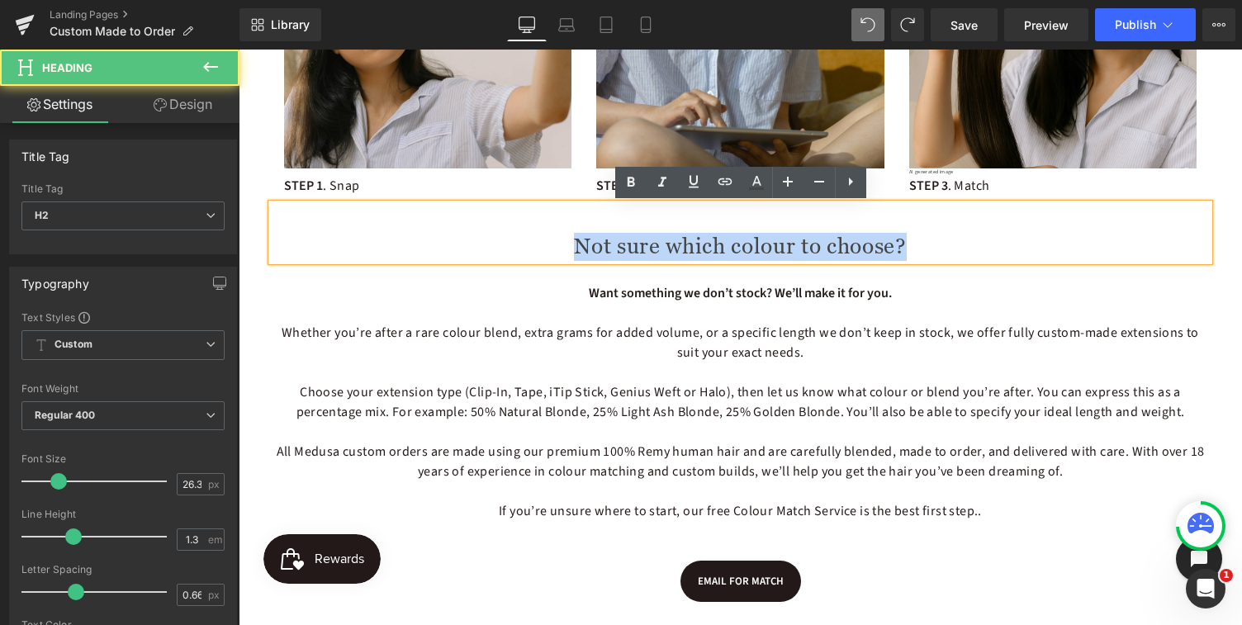
drag, startPoint x: 576, startPoint y: 246, endPoint x: 932, endPoint y: 235, distance: 356.2
click at [932, 235] on h2 "Not sure which colour to choose?" at bounding box center [741, 247] width 938 height 28
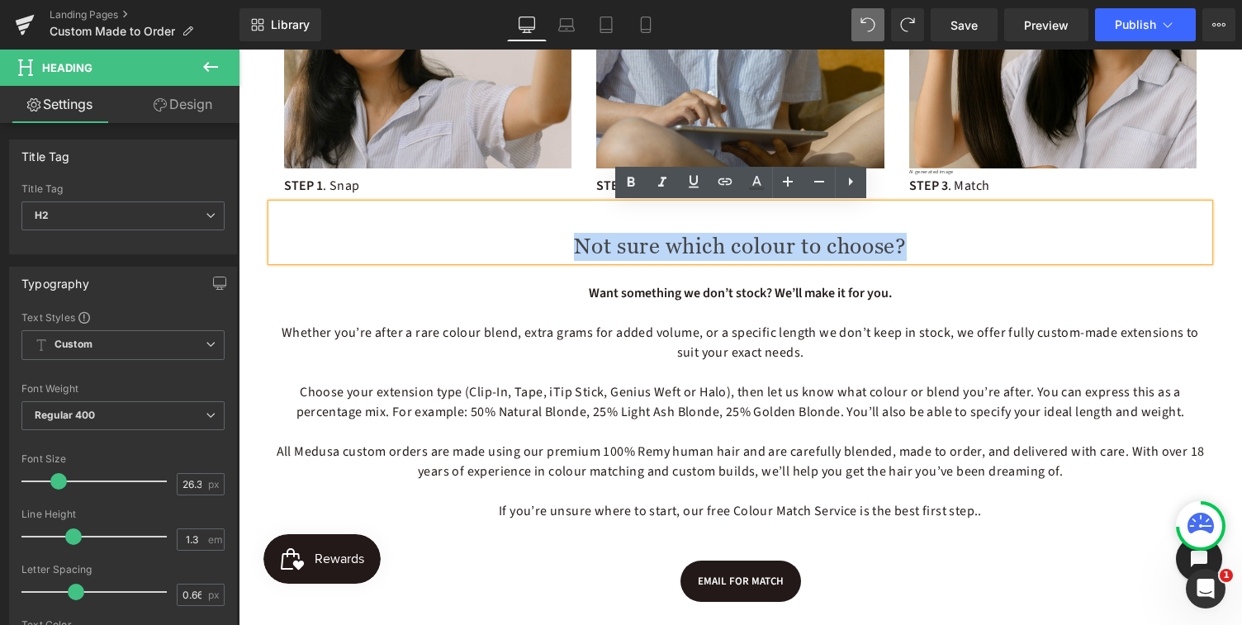
paste div
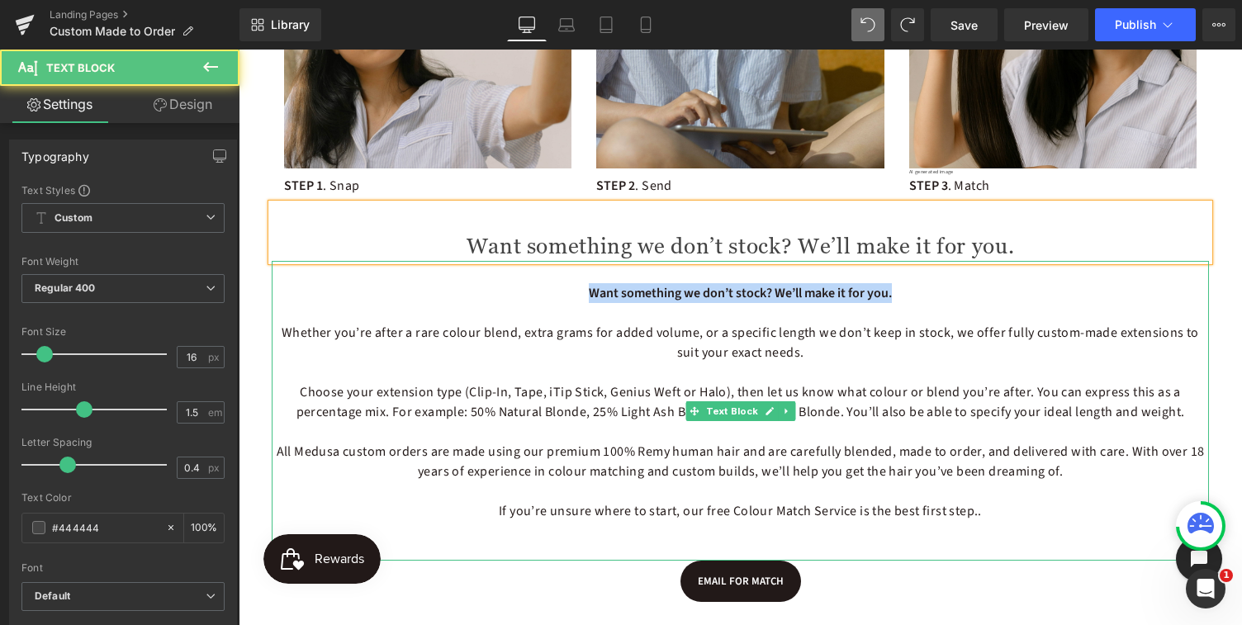
drag, startPoint x: 579, startPoint y: 290, endPoint x: 951, endPoint y: 297, distance: 371.8
click at [951, 297] on p "Want something we don’t stock? We’ll make it for you." at bounding box center [741, 293] width 938 height 20
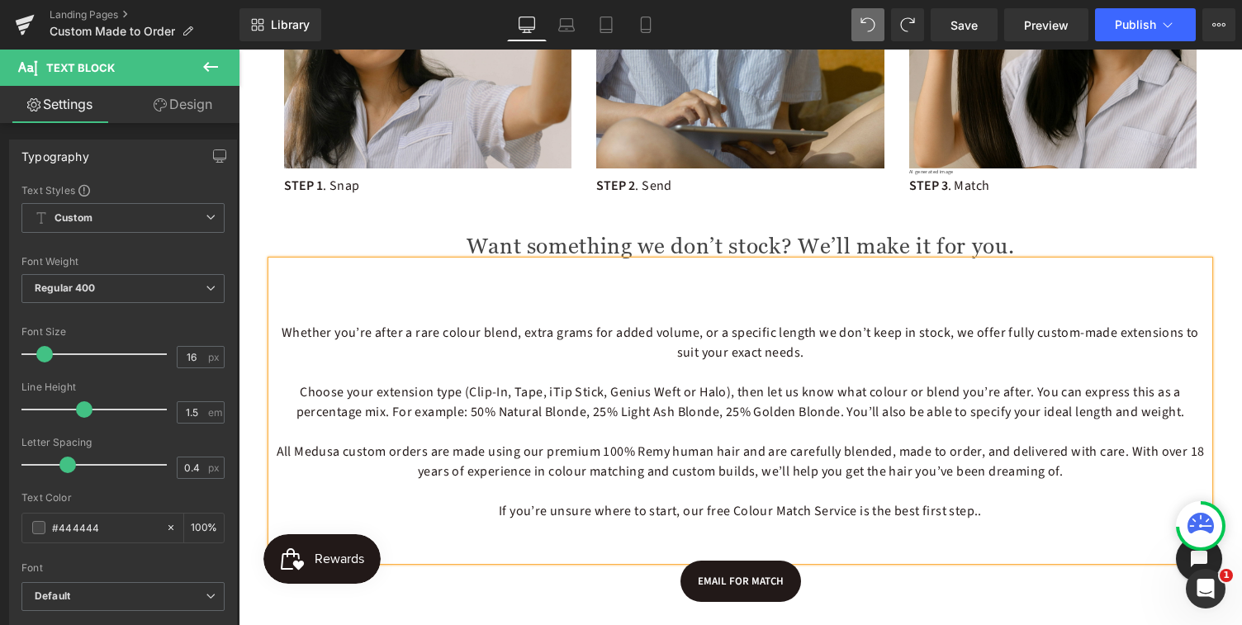
click at [273, 338] on p "Whether you’re after a rare colour blend, extra grams for added volume, or a sp…" at bounding box center [741, 343] width 938 height 40
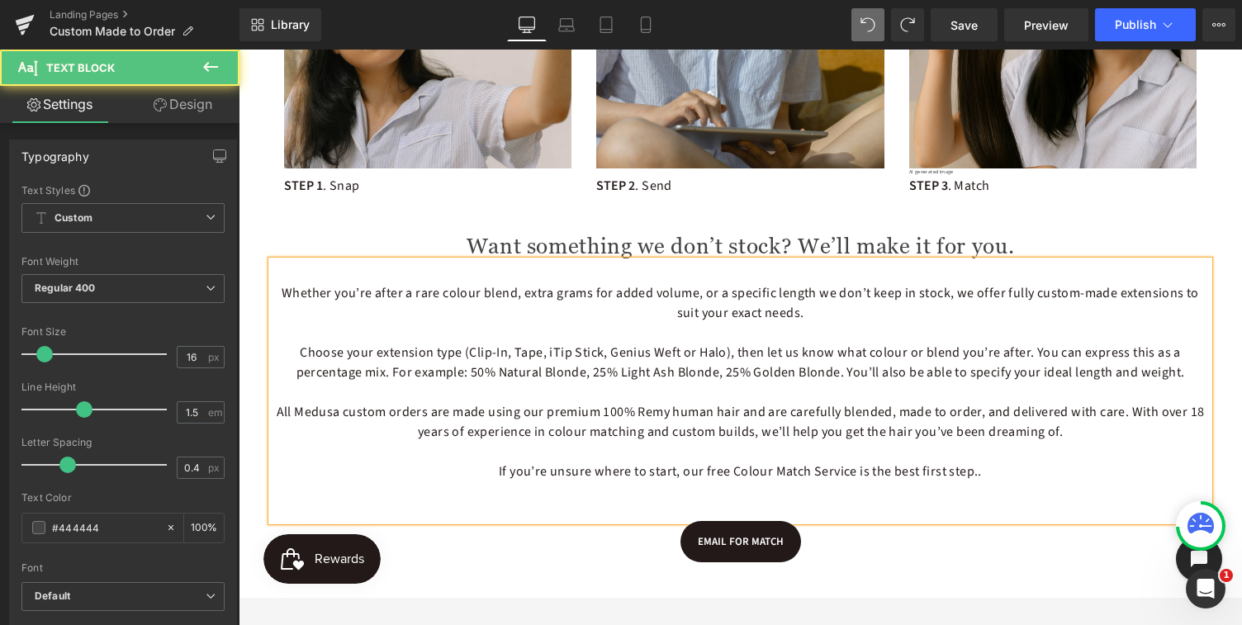
click at [927, 363] on p "Choose your extension type (Clip-In, Tape, iTip Stick, Genius Weft or Halo), th…" at bounding box center [741, 363] width 938 height 40
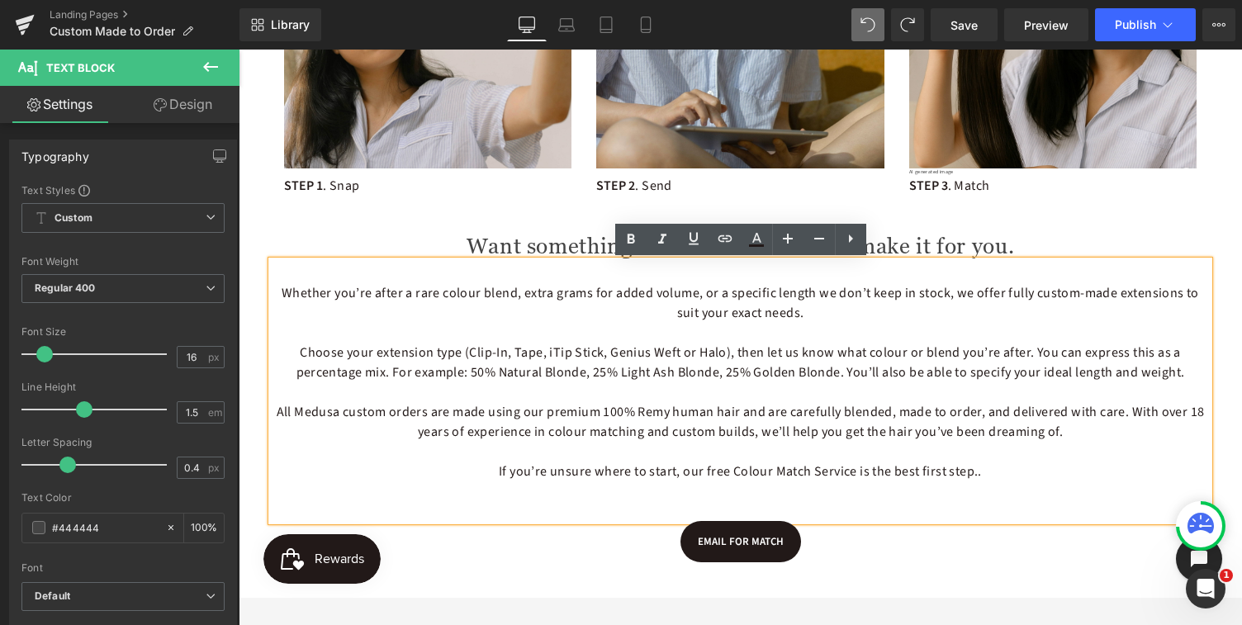
click at [853, 345] on span "Choose your extension type (Clip-In, Tape, iTip Stick, Genius Weft or Halo), th…" at bounding box center [741, 363] width 889 height 38
drag, startPoint x: 734, startPoint y: 472, endPoint x: 854, endPoint y: 467, distance: 120.7
click at [854, 467] on span "If you’re unsure where to start, our free Colour Match Service is the best firs…" at bounding box center [740, 472] width 483 height 18
click at [724, 244] on icon at bounding box center [725, 239] width 20 height 20
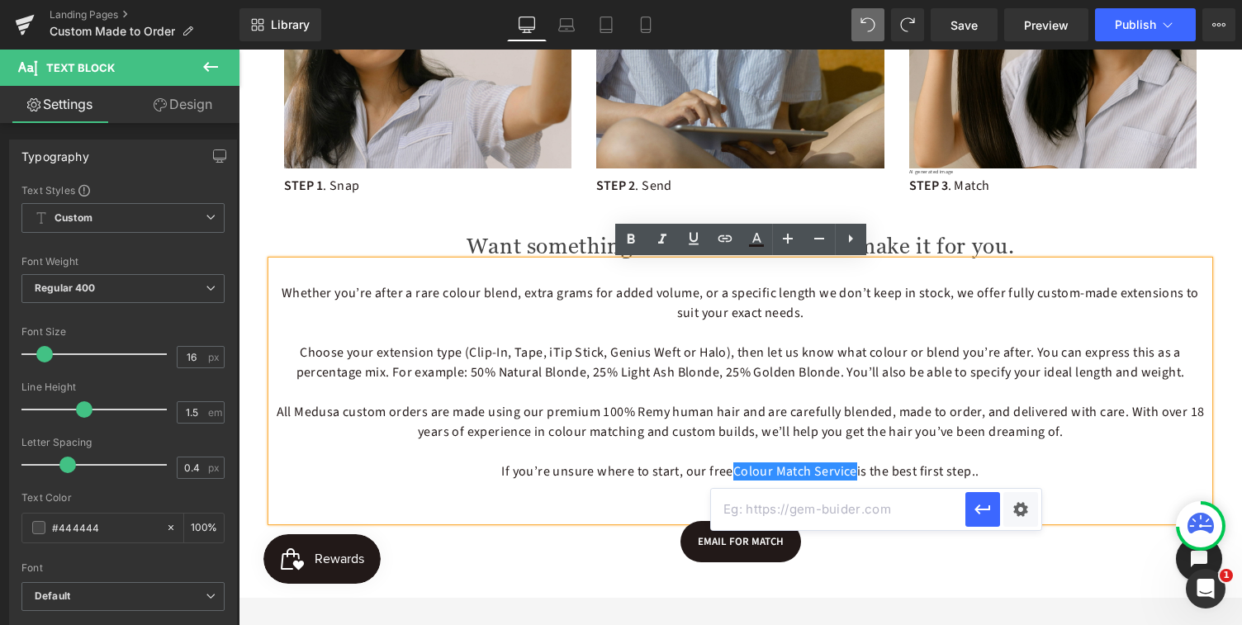
paste input "https://medusaaustralia.com.au/pages/colour-match-service"
type input "https://medusaaustralia.com.au/pages/colour-match-service"
click at [986, 508] on icon "button" at bounding box center [983, 510] width 20 height 20
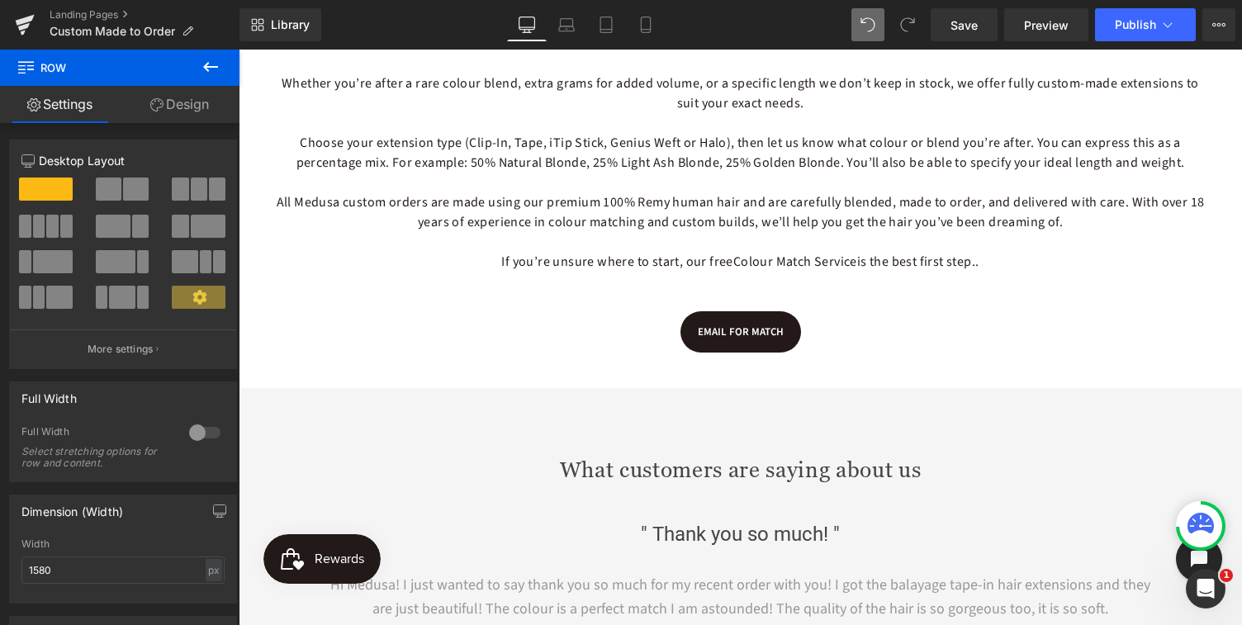
scroll to position [1406, 0]
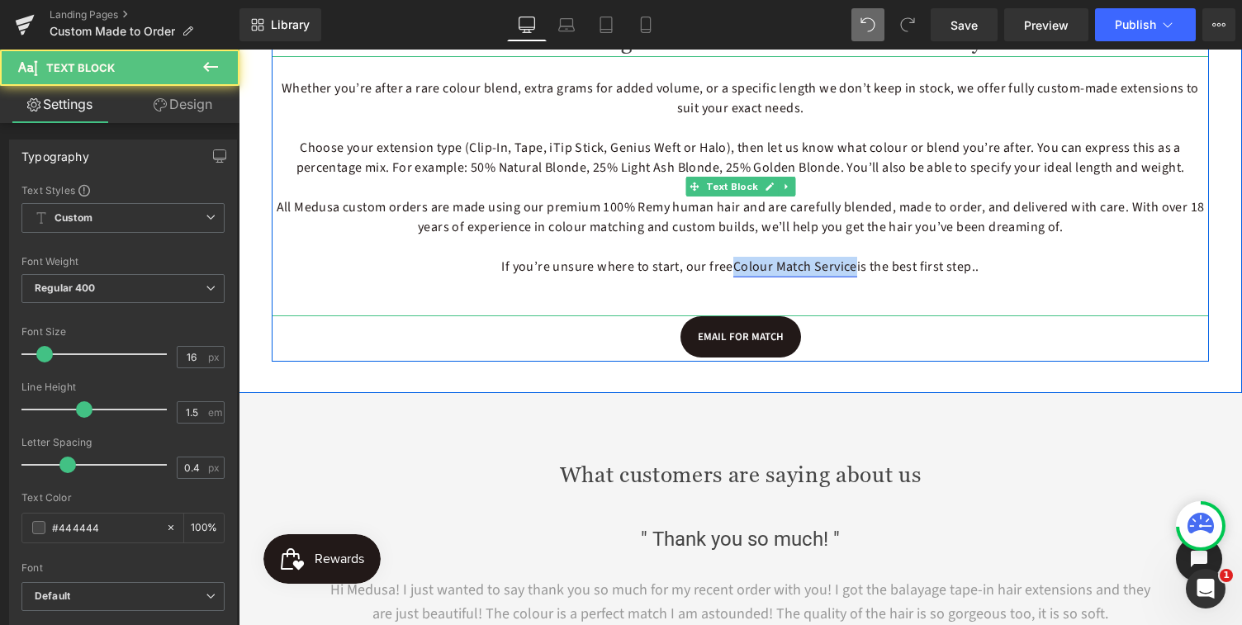
drag, startPoint x: 733, startPoint y: 268, endPoint x: 854, endPoint y: 267, distance: 121.5
click at [854, 267] on link "Colour Match Service" at bounding box center [796, 267] width 124 height 18
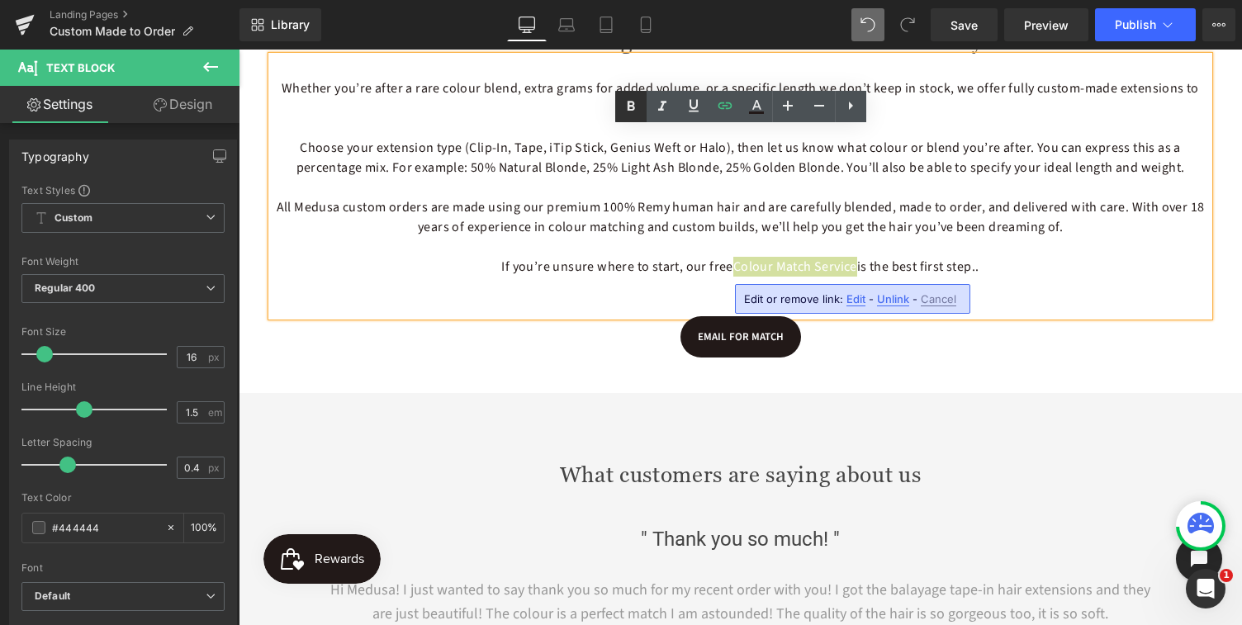
click at [634, 106] on icon at bounding box center [630, 106] width 7 height 10
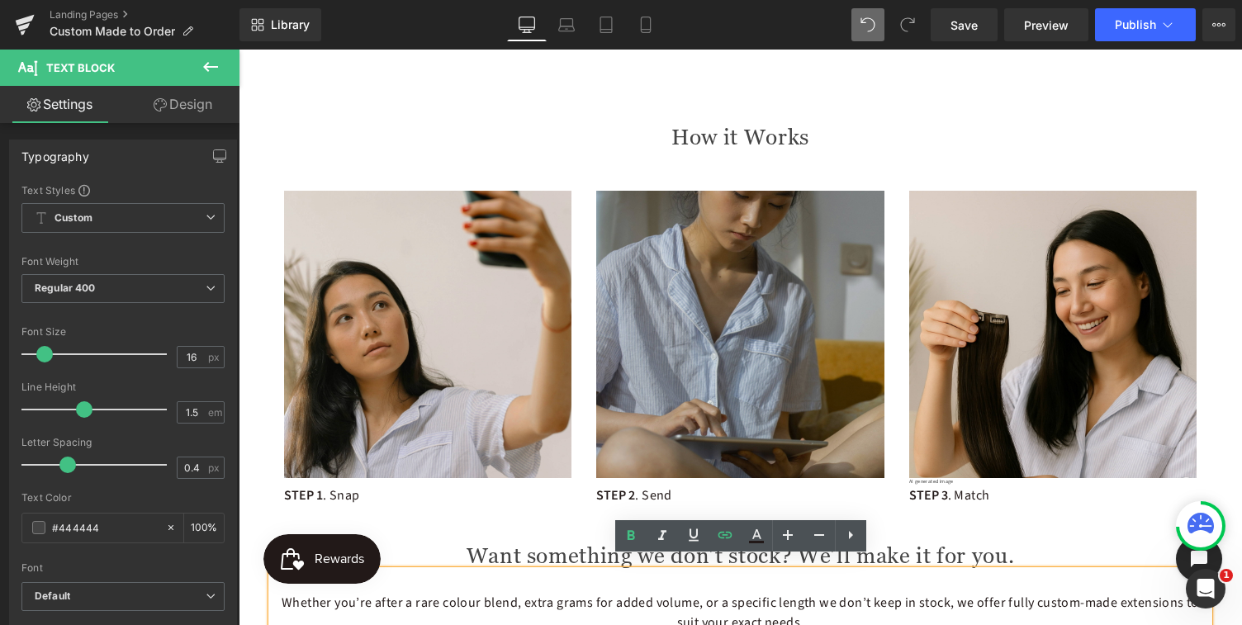
scroll to position [905, 0]
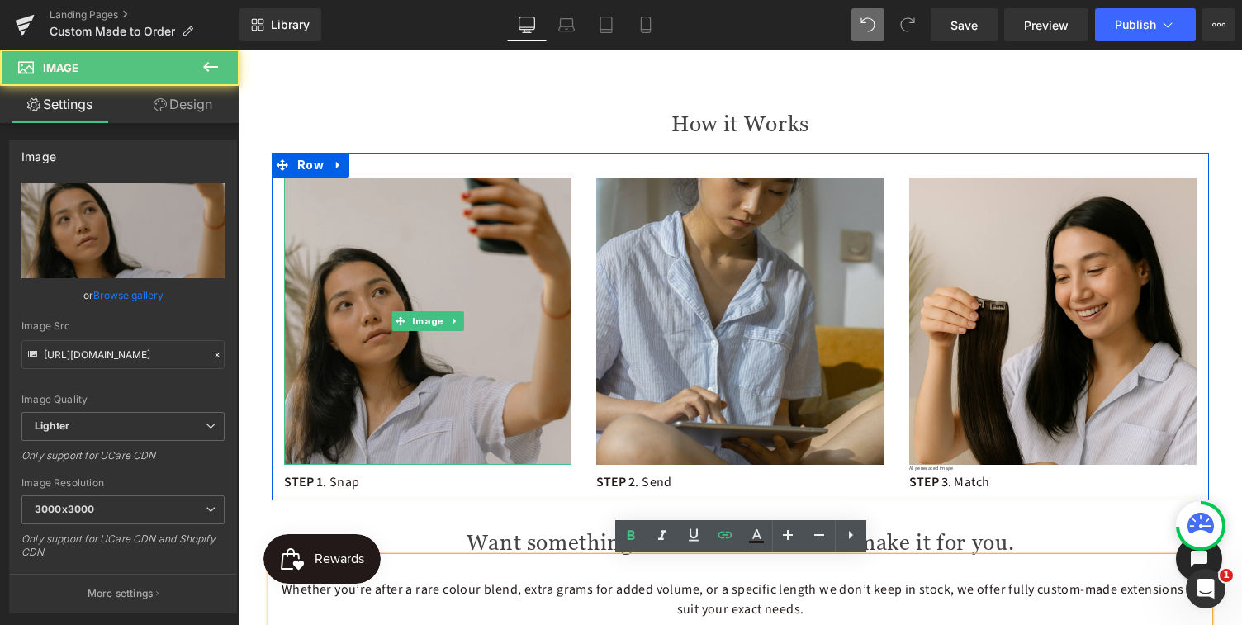
click at [495, 390] on img at bounding box center [427, 321] width 287 height 287
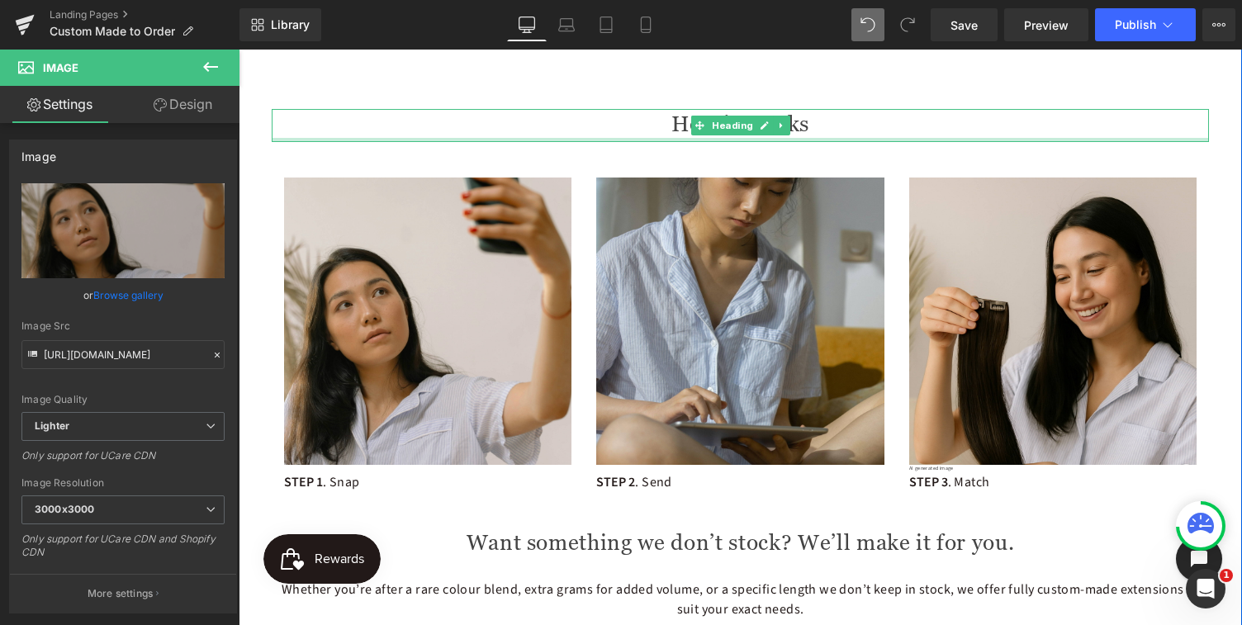
click at [613, 129] on h2 "How it Works" at bounding box center [741, 125] width 938 height 33
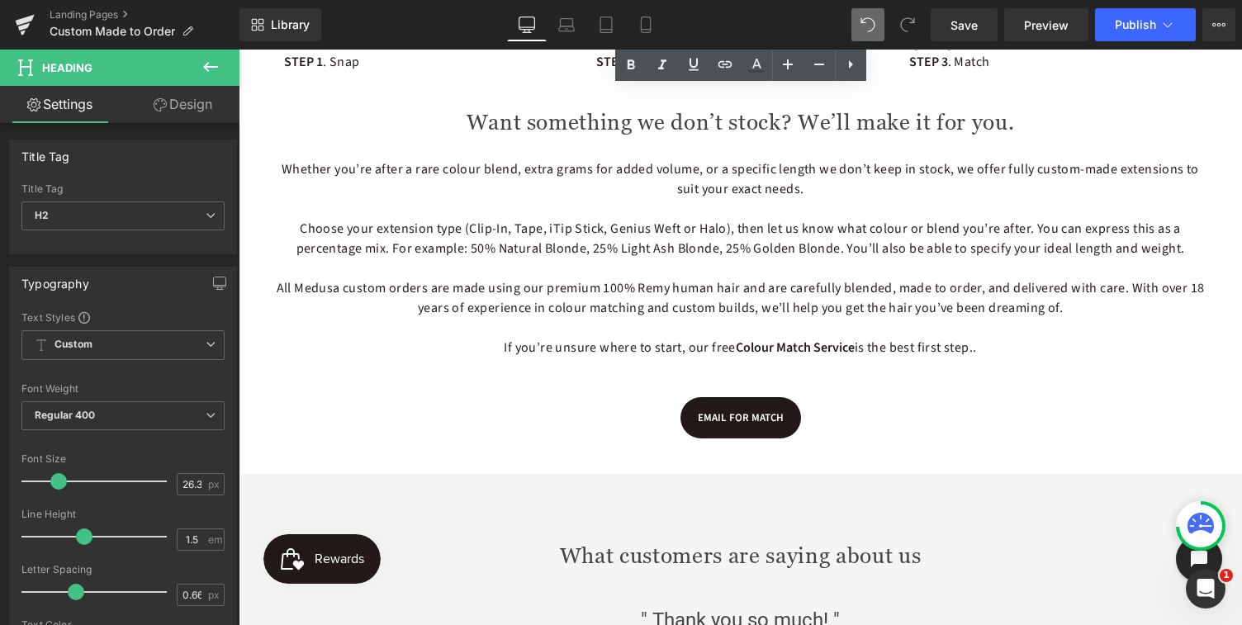
scroll to position [1330, 0]
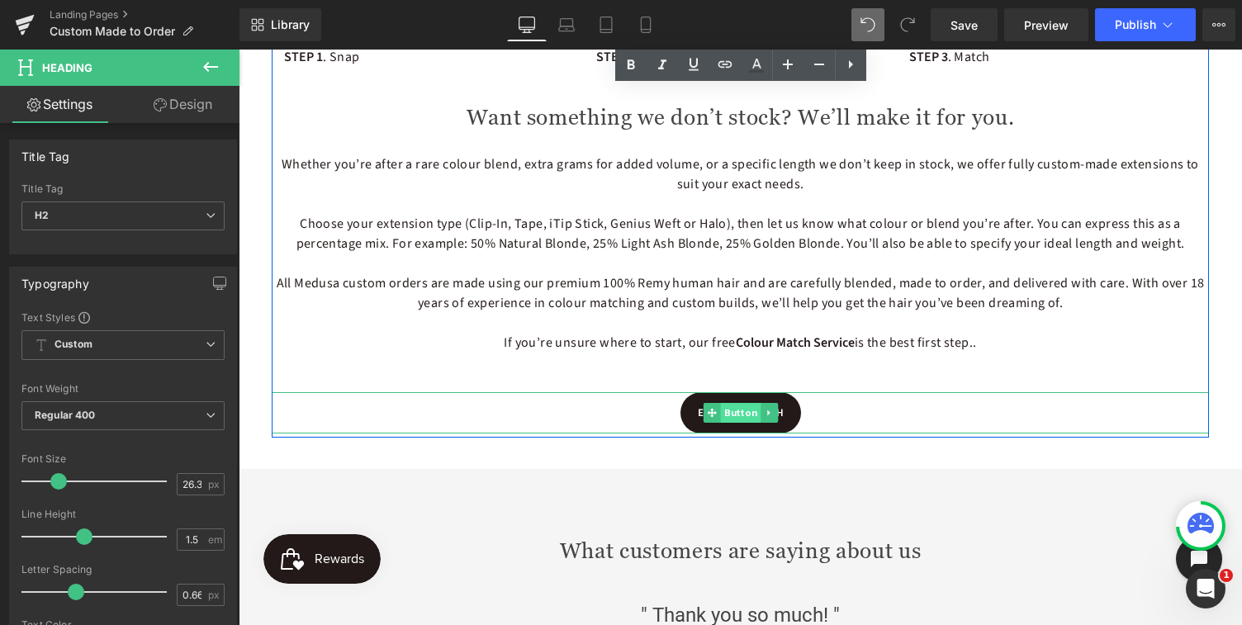
click at [739, 416] on span "Button" at bounding box center [740, 413] width 40 height 20
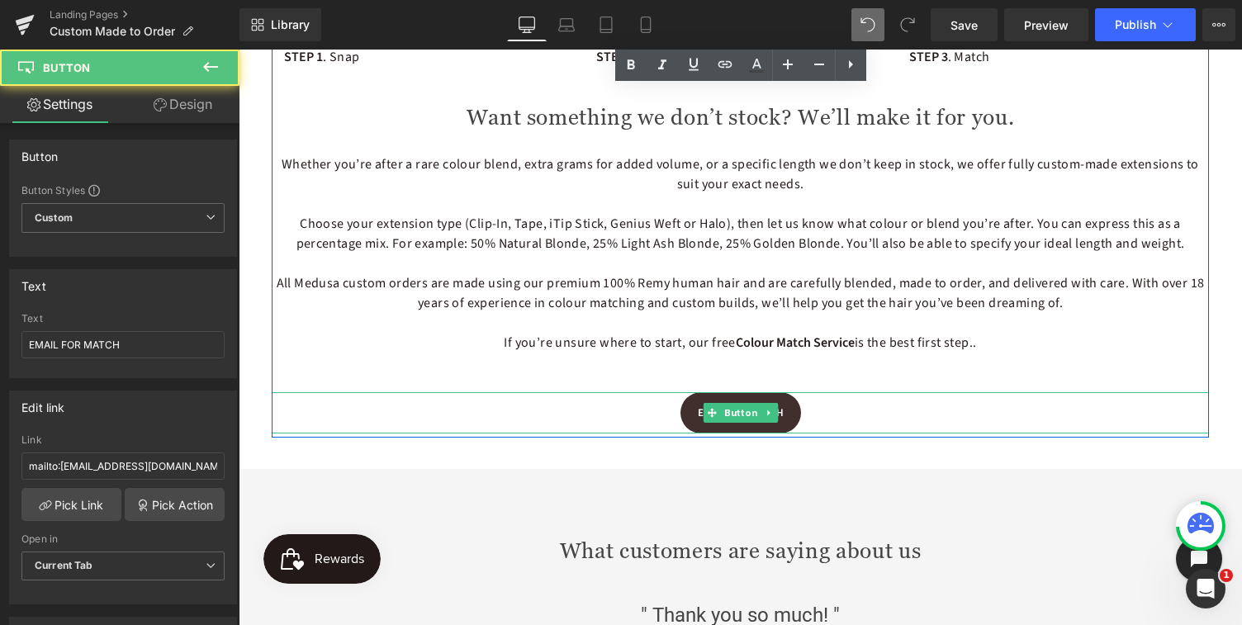
click at [782, 414] on span "EMAIL FOR MATCH" at bounding box center [741, 413] width 86 height 15
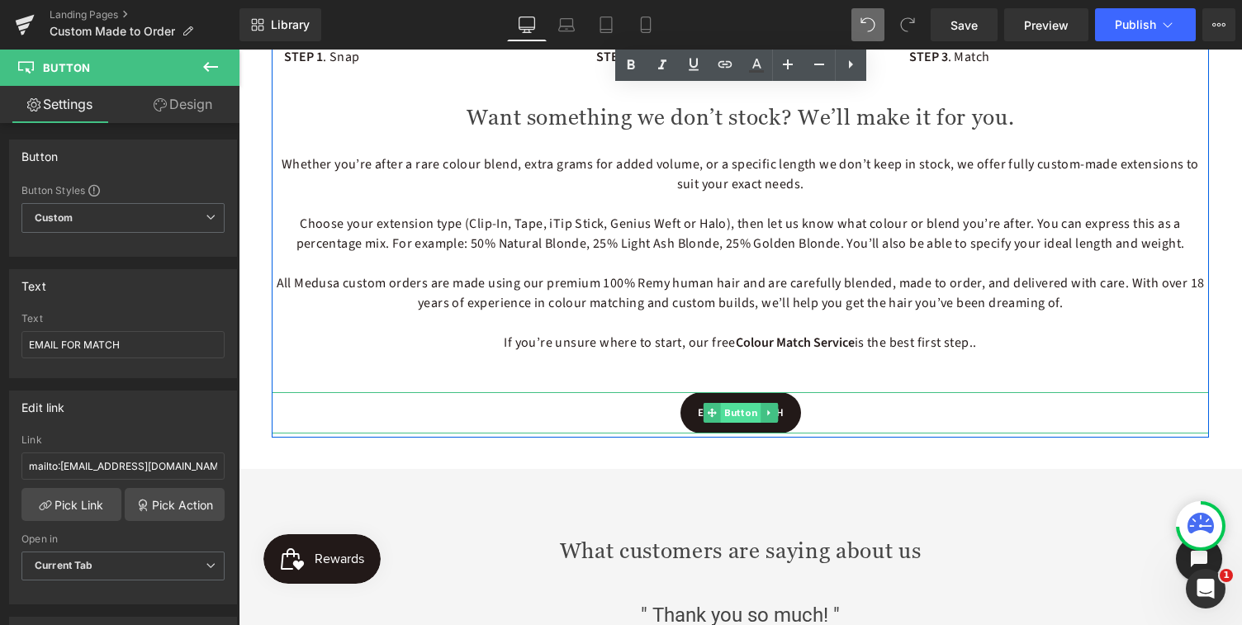
click at [744, 416] on span "Button" at bounding box center [740, 413] width 40 height 20
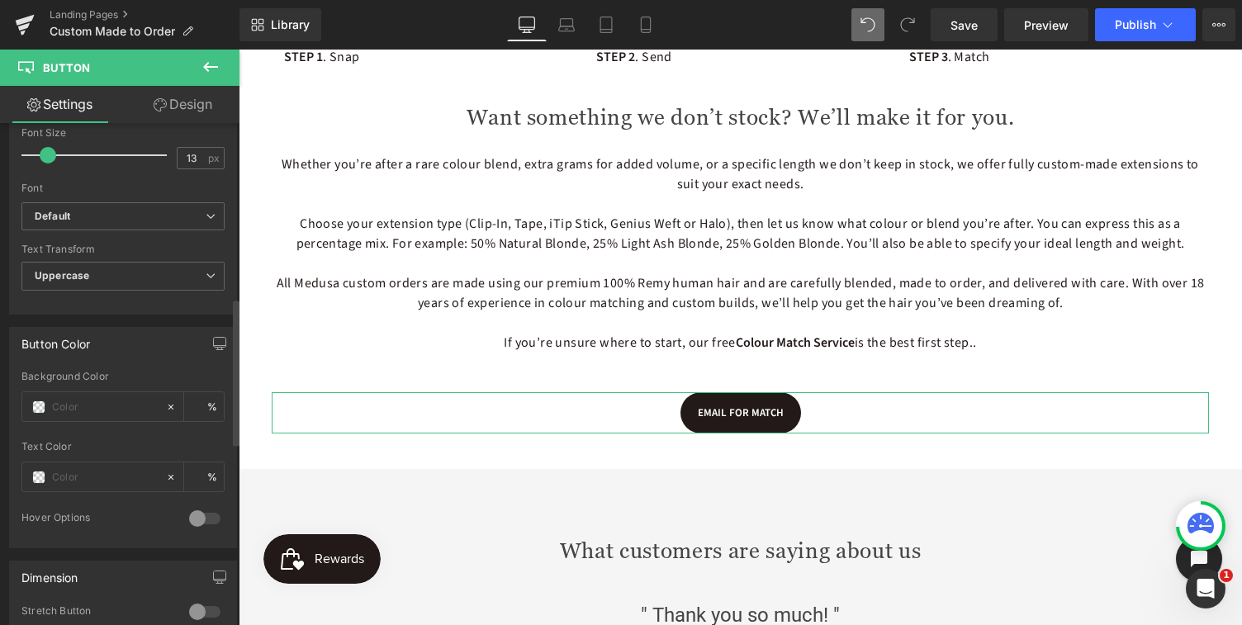
scroll to position [612, 0]
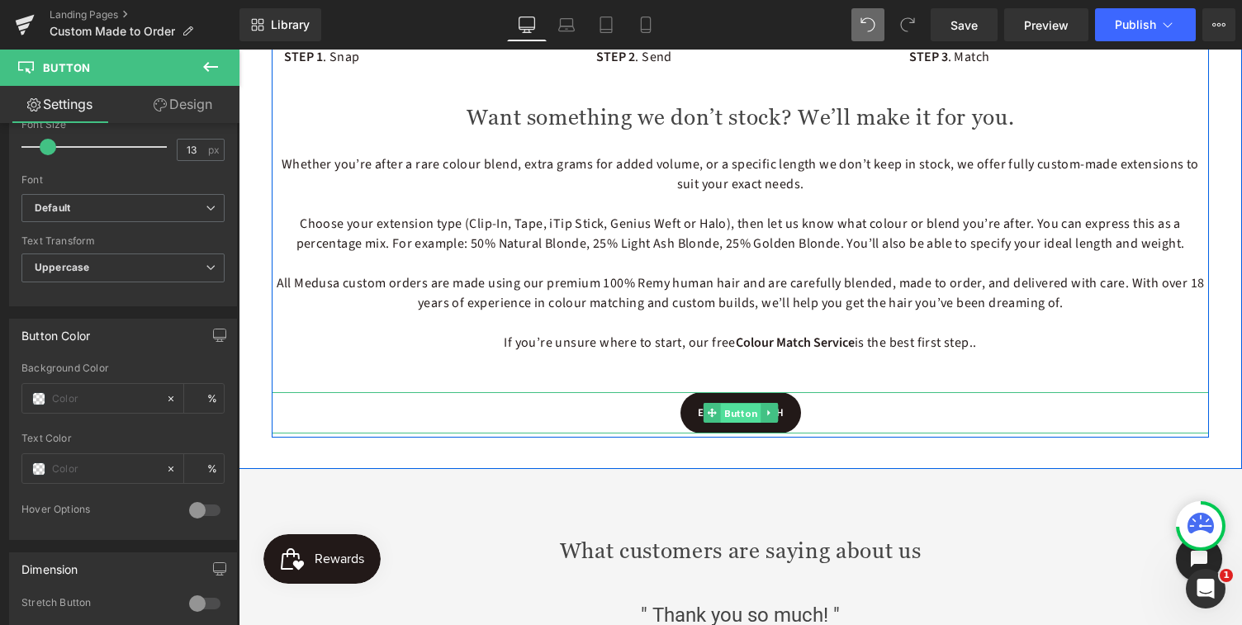
click at [736, 416] on span "Button" at bounding box center [740, 414] width 40 height 20
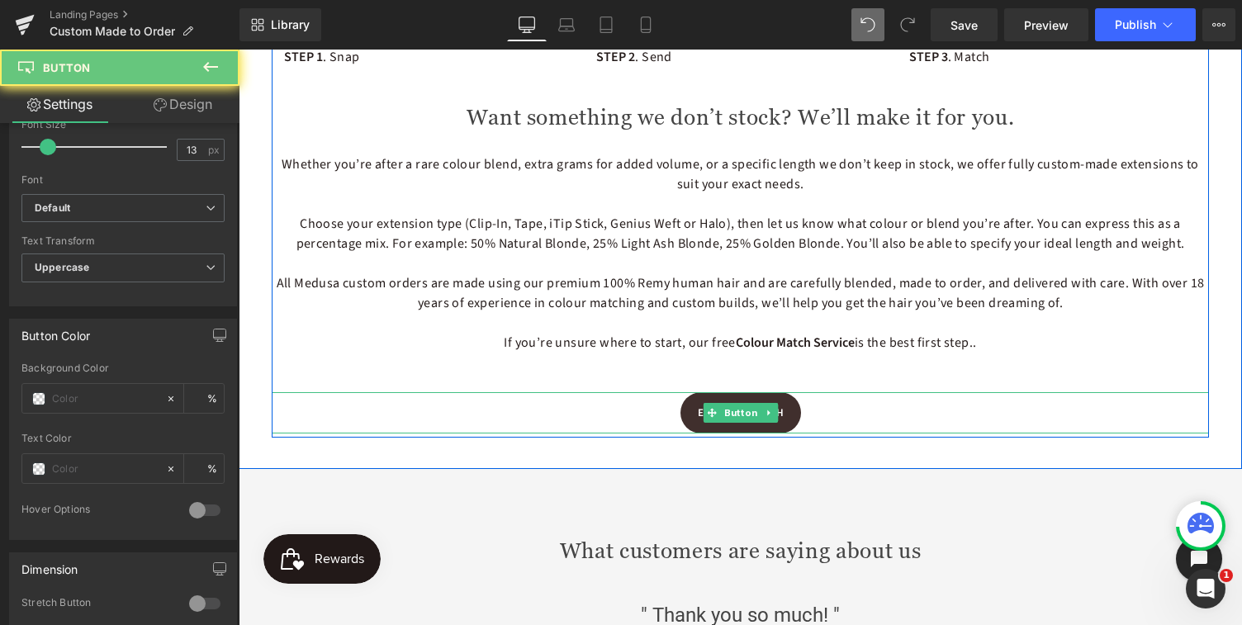
click at [700, 420] on link "EMAIL FOR MATCH" at bounding box center [741, 412] width 121 height 41
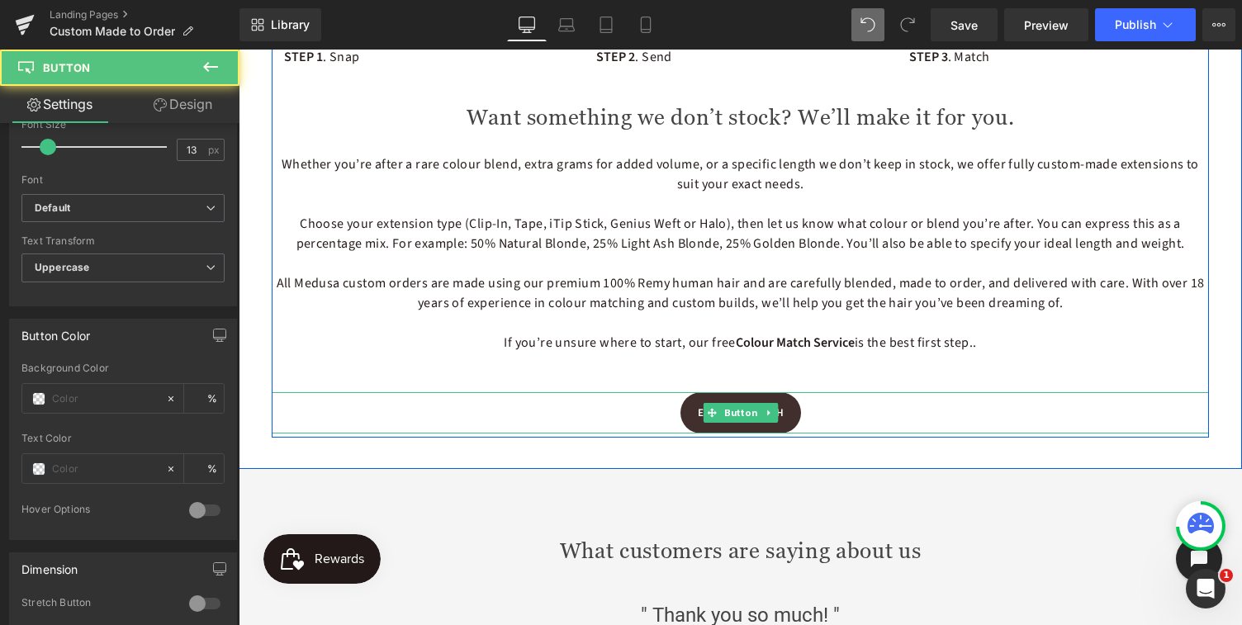
click at [698, 416] on span "EMAIL FOR MATCH" at bounding box center [741, 413] width 86 height 15
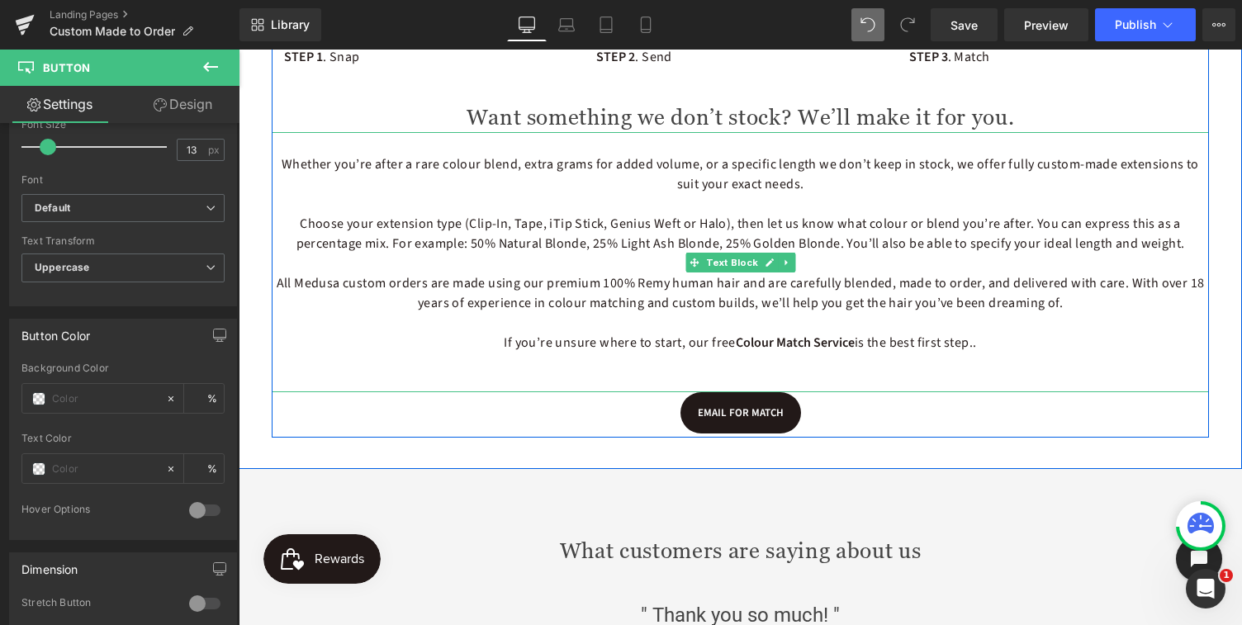
click at [587, 378] on div "Whether you’re after a rare colour blend, extra grams for added volume, or a sp…" at bounding box center [741, 262] width 938 height 260
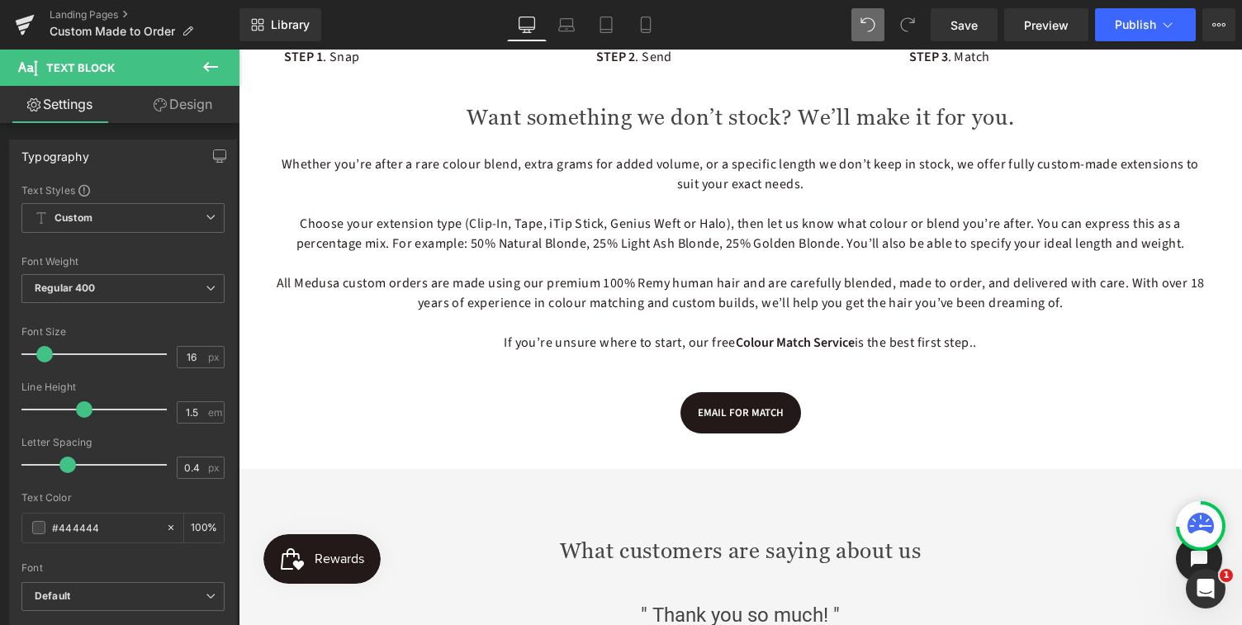
click at [212, 64] on icon at bounding box center [211, 67] width 20 height 20
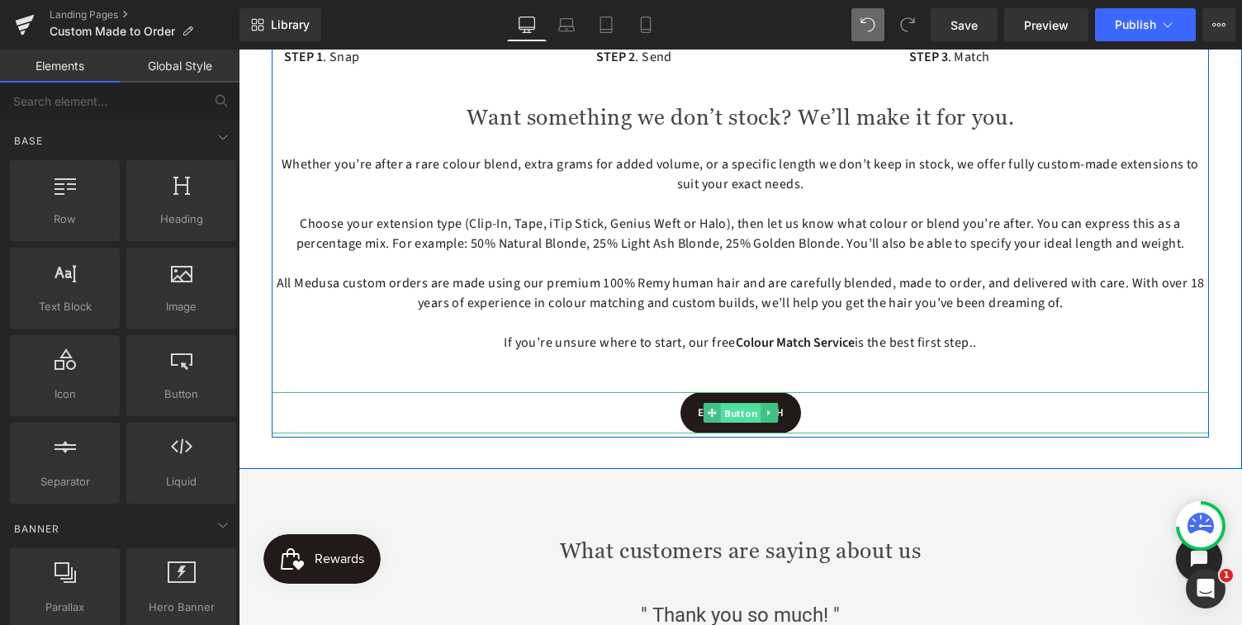
click at [722, 415] on span "Button" at bounding box center [740, 414] width 40 height 20
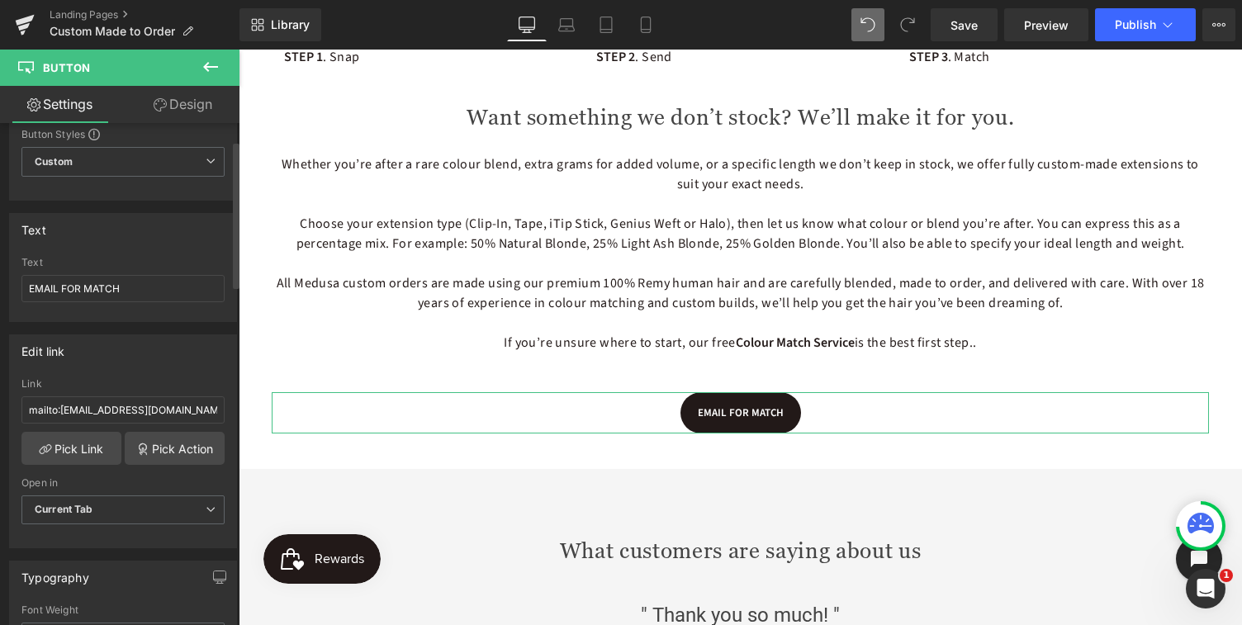
scroll to position [61, 0]
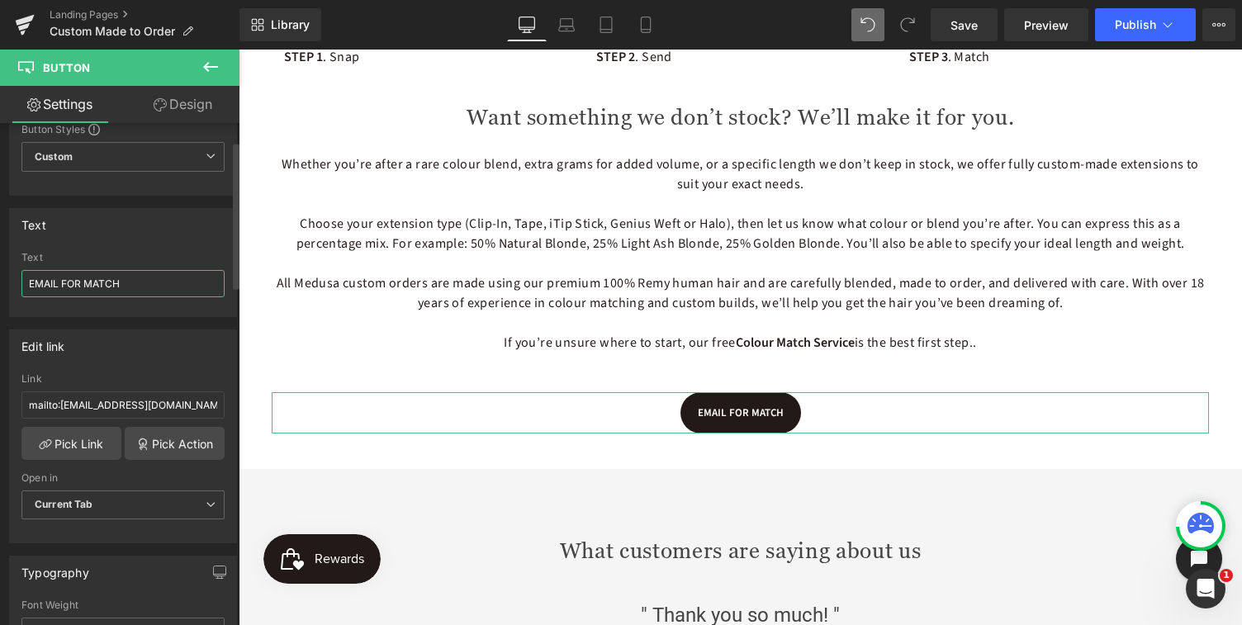
click at [127, 281] on input "EMAIL FOR MATCH" at bounding box center [122, 283] width 203 height 27
drag, startPoint x: 127, startPoint y: 281, endPoint x: 36, endPoint y: 281, distance: 90.9
click at [36, 281] on input "EMAIL FOR MATCH" at bounding box center [122, 283] width 203 height 27
type input "EMAIL"
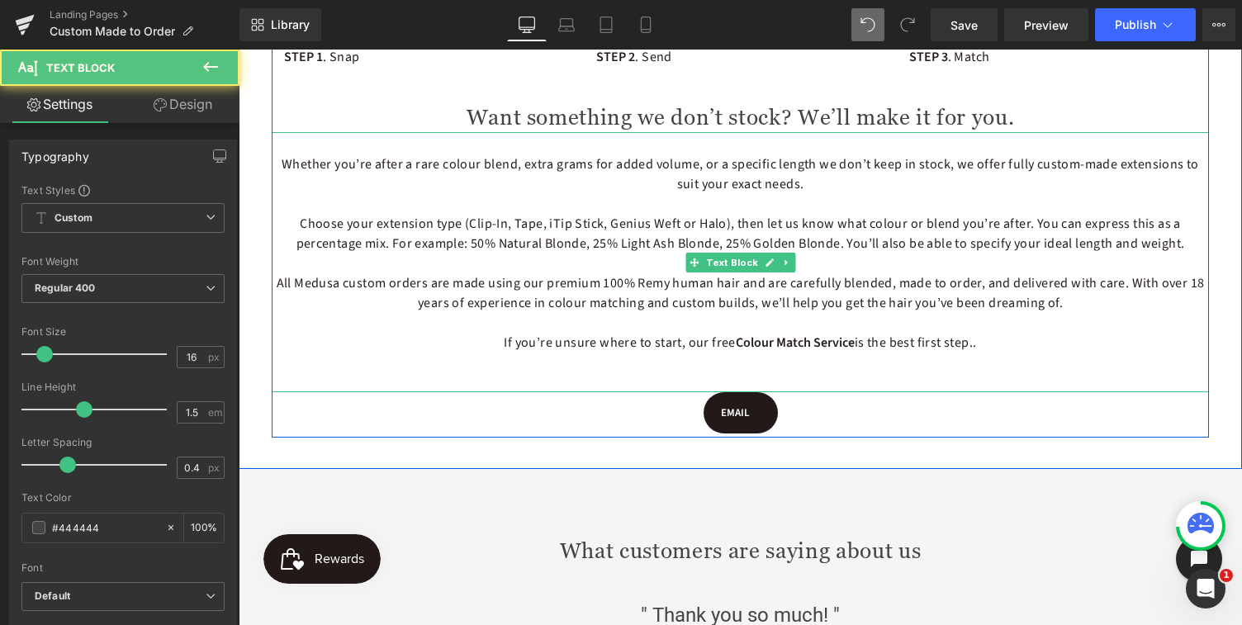
click at [754, 303] on span "All Medusa custom orders are made using our premium 100% Remy human hair and ar…" at bounding box center [741, 293] width 929 height 38
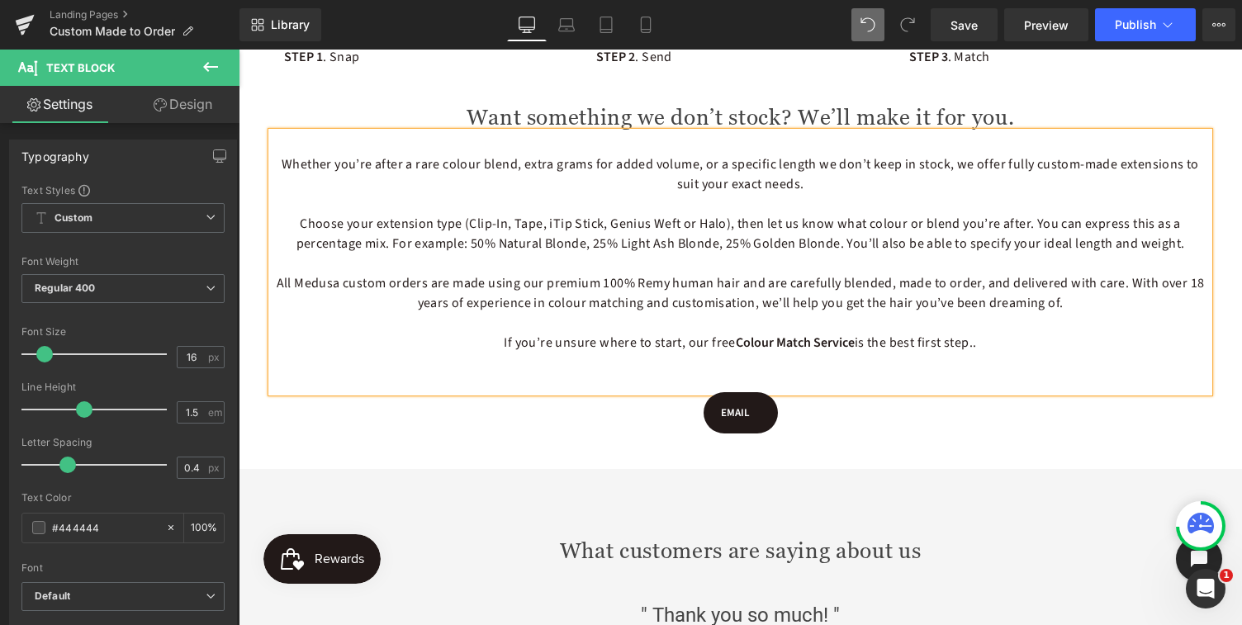
click at [1043, 344] on p "If you’re unsure where to start, our free Colour Match Service is the best firs…" at bounding box center [741, 343] width 938 height 20
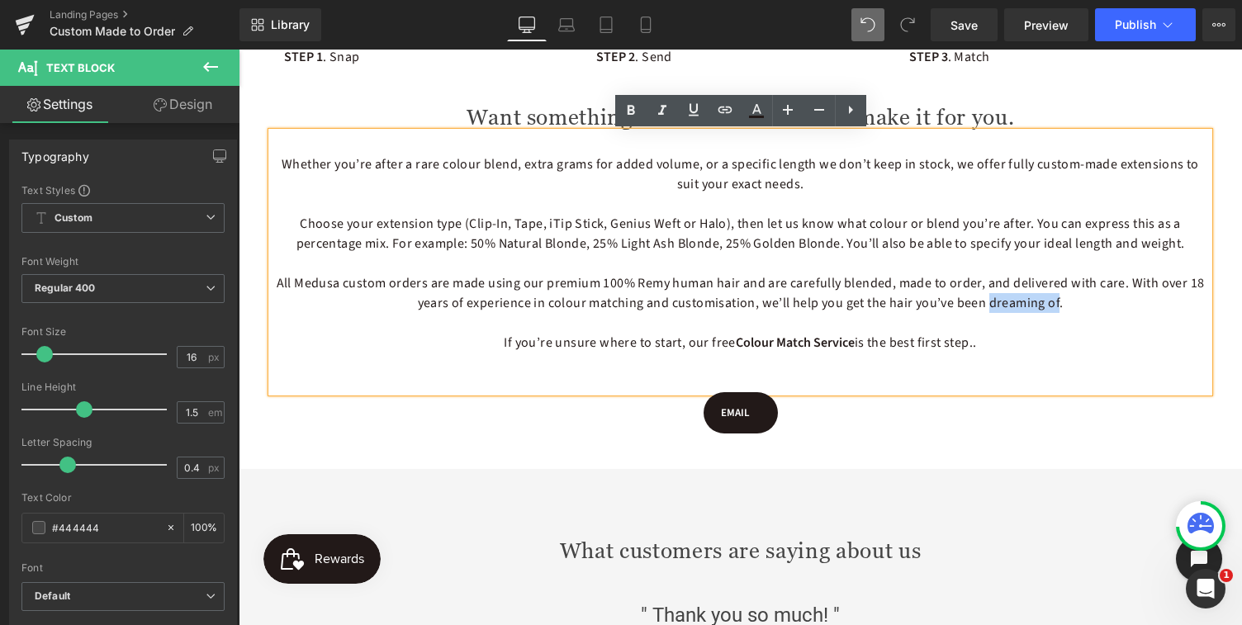
drag, startPoint x: 1058, startPoint y: 304, endPoint x: 987, endPoint y: 303, distance: 71.1
click at [987, 303] on span "All Medusa custom orders are made using our premium 100% Remy human hair and ar…" at bounding box center [741, 293] width 929 height 38
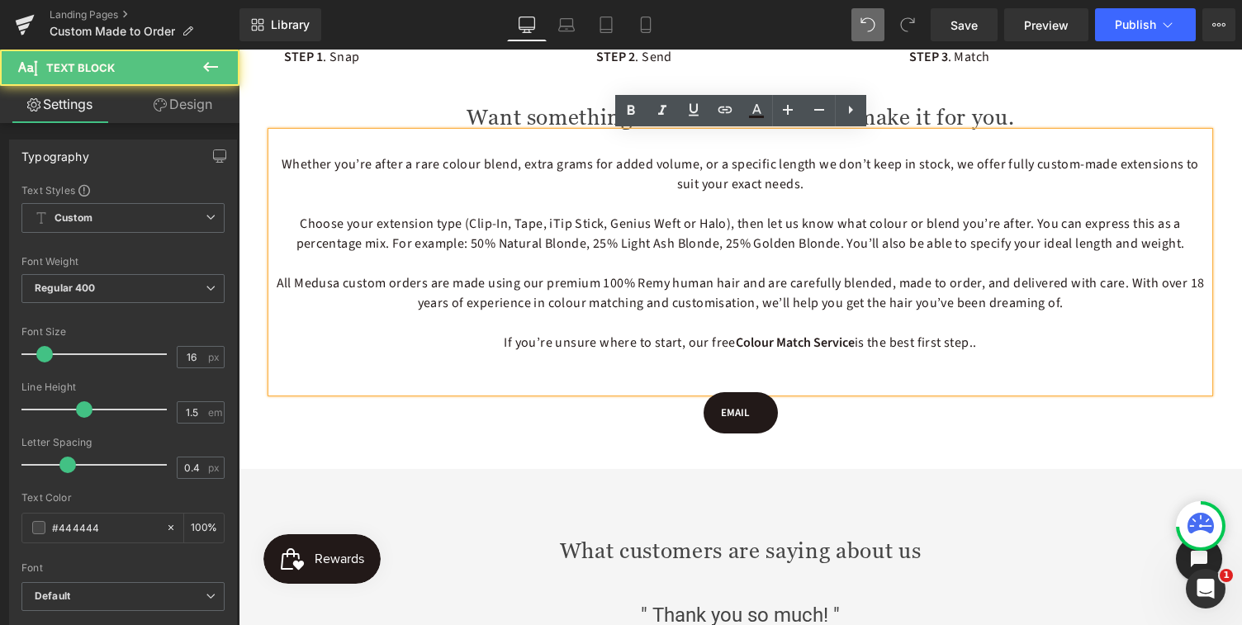
click at [1011, 365] on div "Whether you’re after a rare colour blend, extra grams for added volume, or a sp…" at bounding box center [741, 262] width 938 height 260
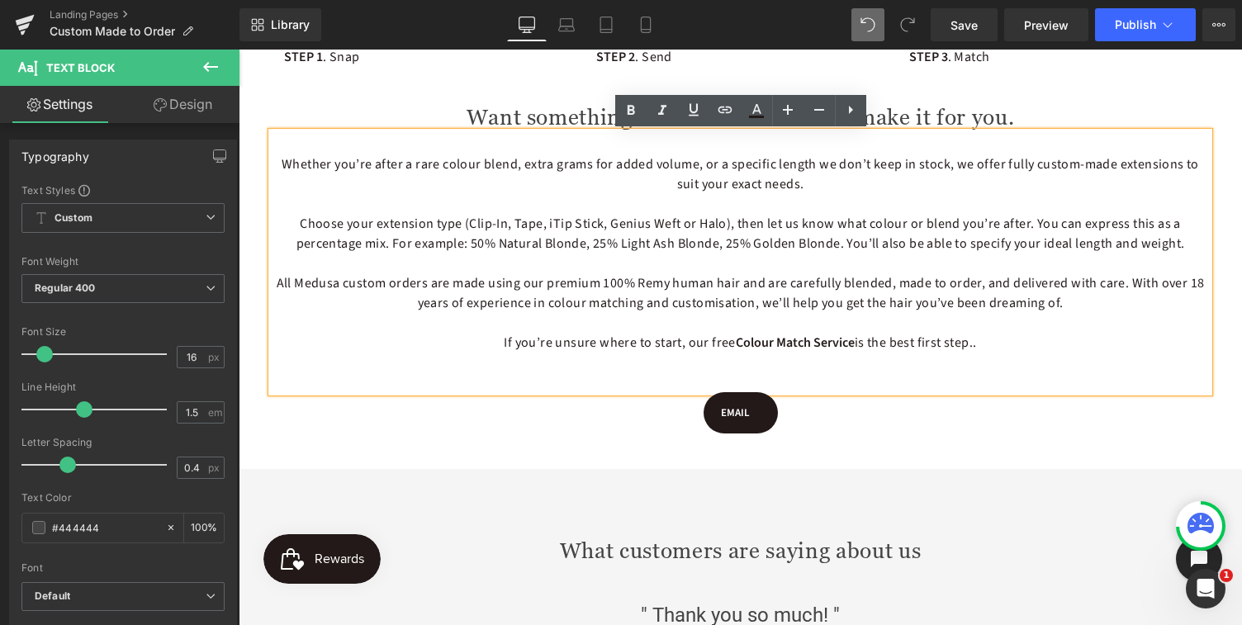
scroll to position [1368, 0]
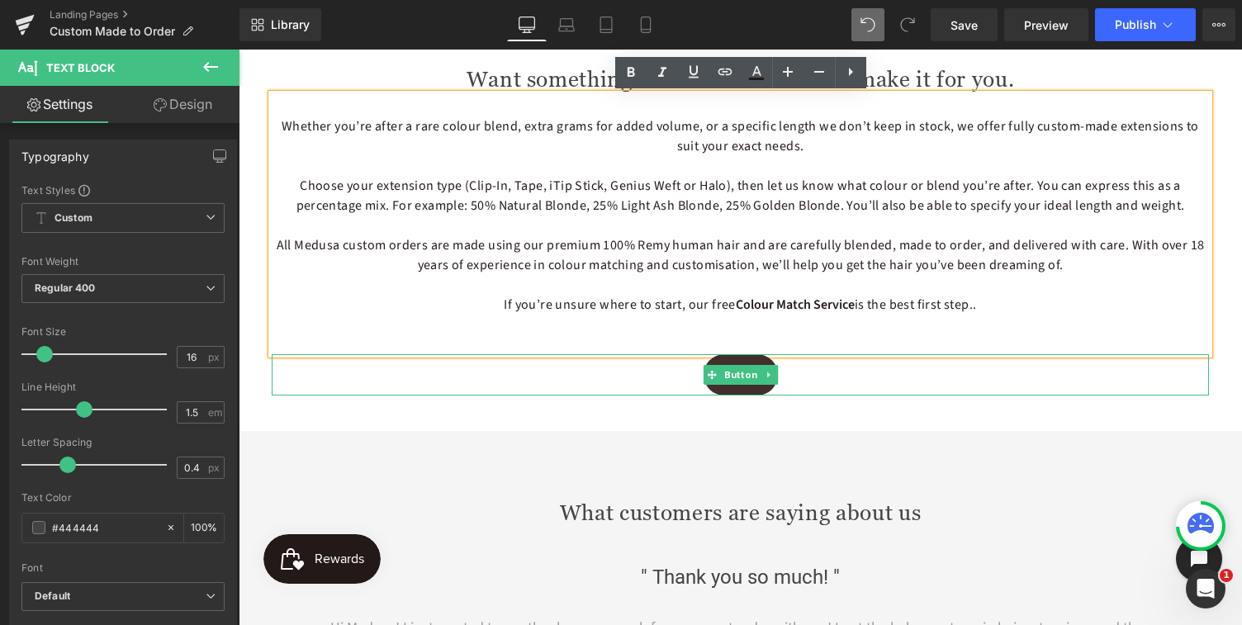
click at [744, 391] on link "EMAIL" at bounding box center [741, 374] width 74 height 41
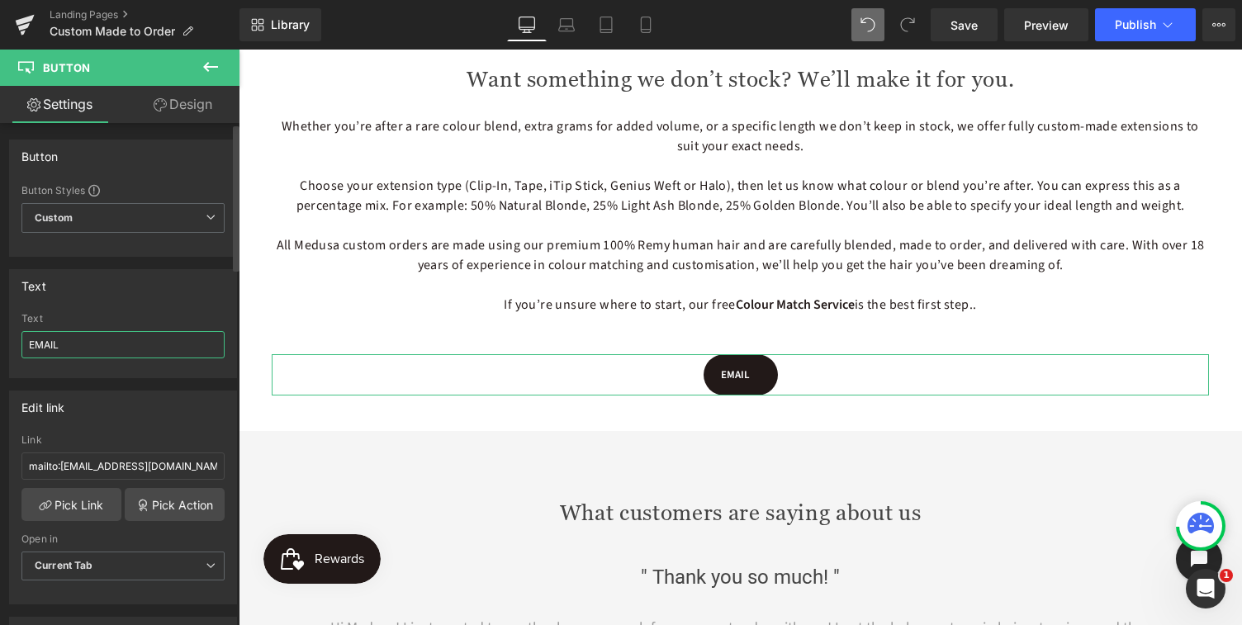
click at [74, 345] on input "EMAIL" at bounding box center [122, 344] width 203 height 27
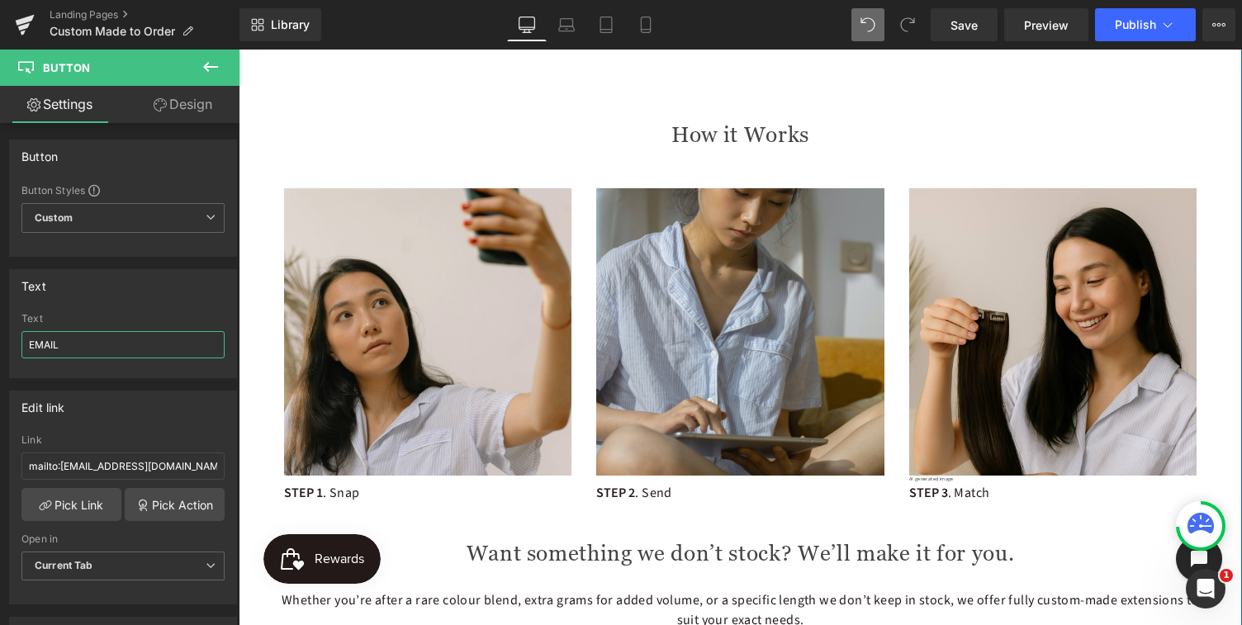
scroll to position [875, 0]
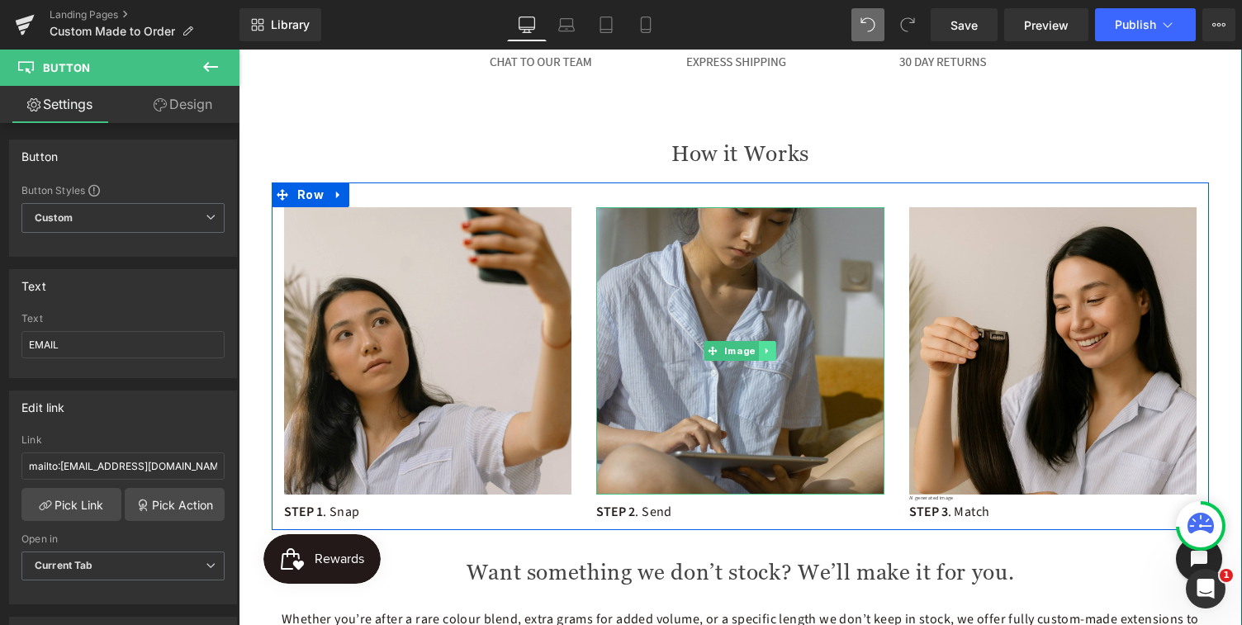
click at [764, 353] on icon at bounding box center [767, 351] width 9 height 10
click at [774, 351] on icon at bounding box center [776, 350] width 9 height 9
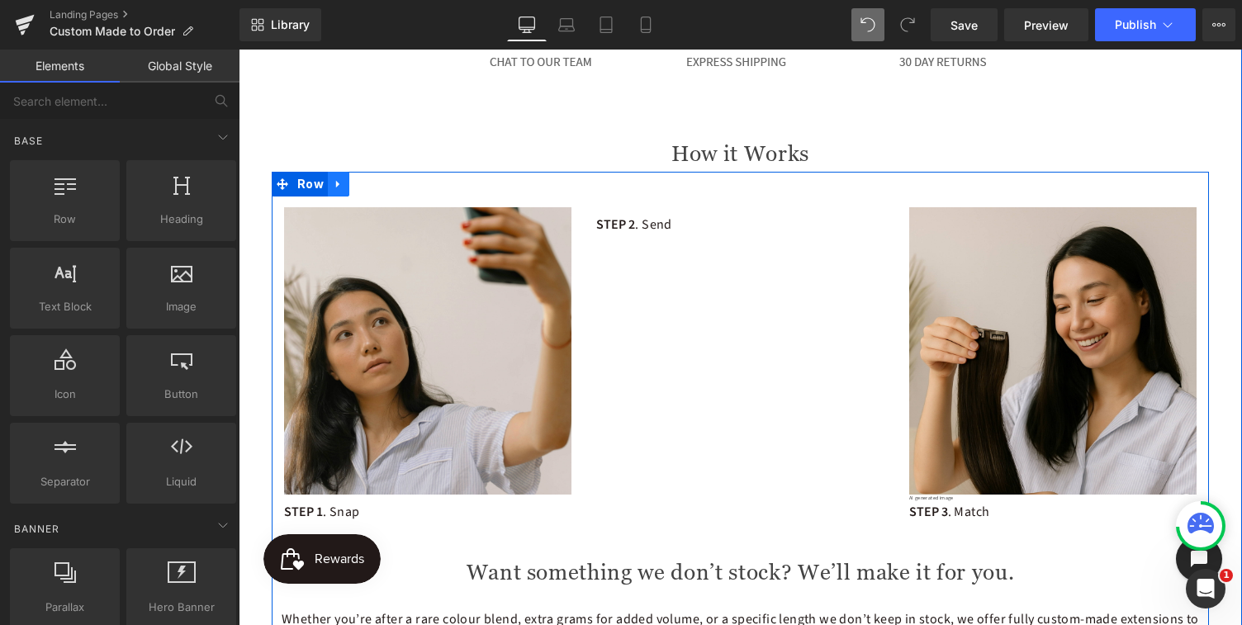
click at [339, 185] on icon at bounding box center [339, 184] width 12 height 12
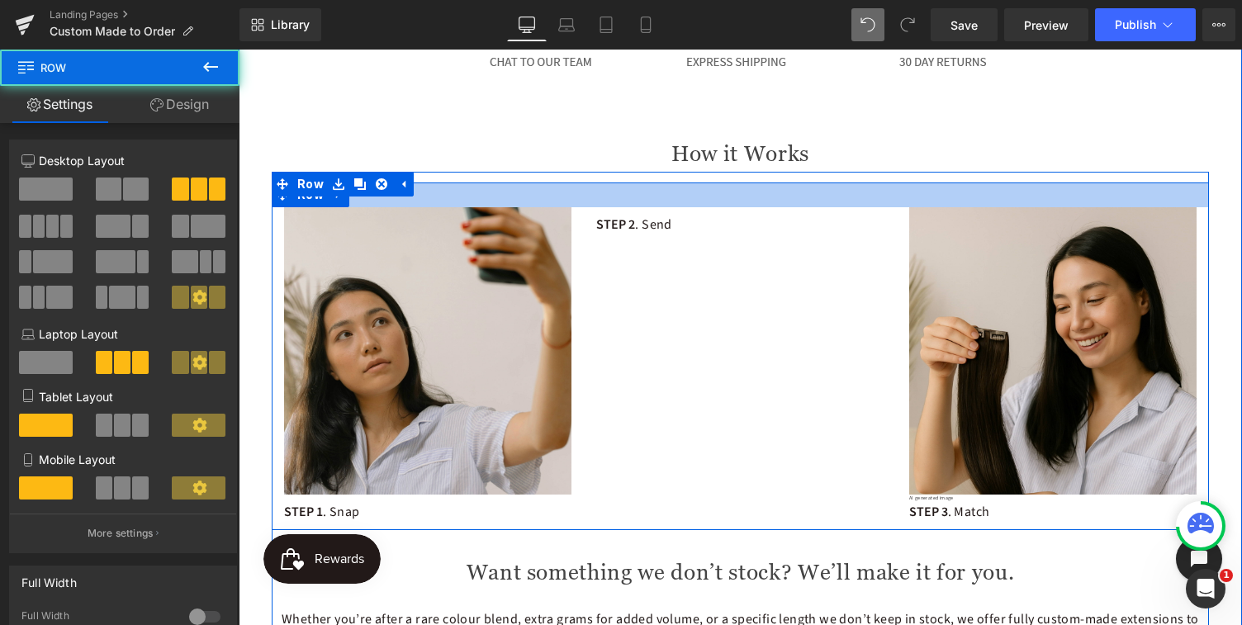
click at [425, 199] on div at bounding box center [741, 195] width 938 height 25
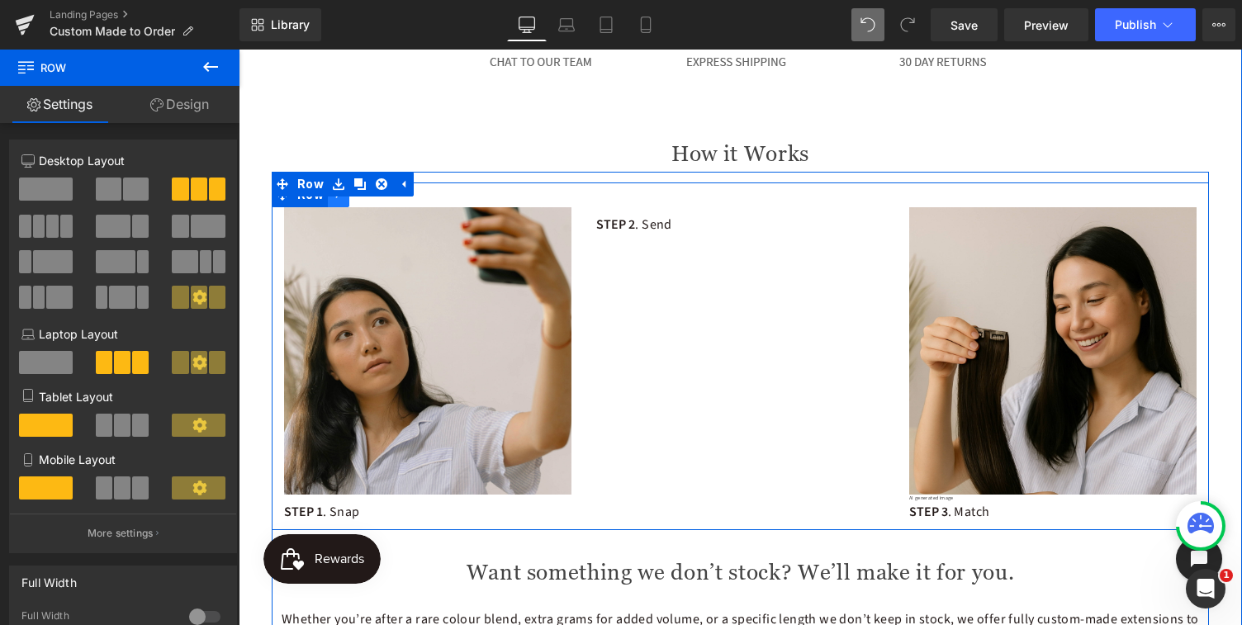
click at [333, 200] on icon at bounding box center [339, 194] width 12 height 12
click at [380, 198] on icon at bounding box center [382, 195] width 12 height 12
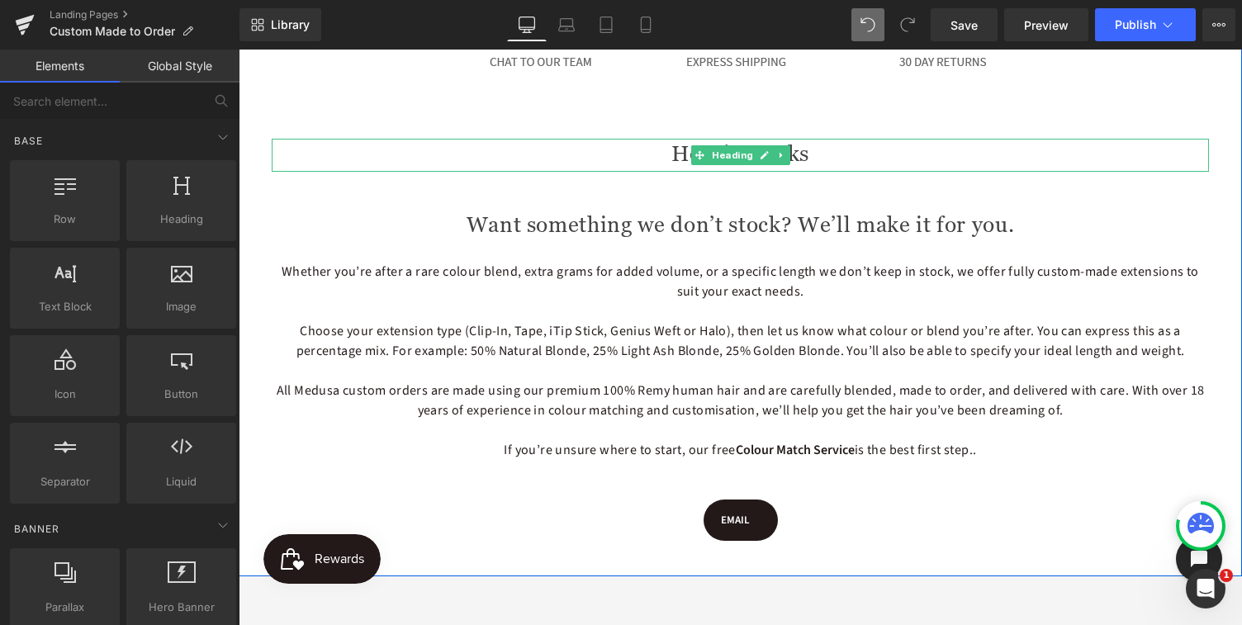
click at [406, 150] on h2 "How it Works" at bounding box center [741, 155] width 938 height 33
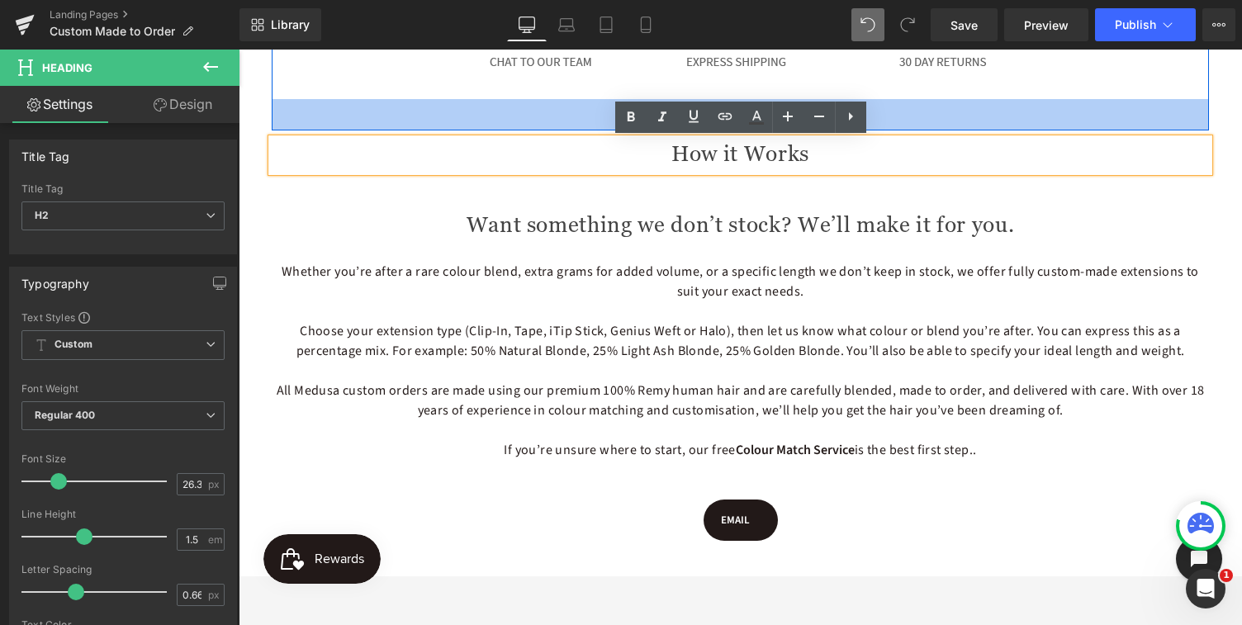
click at [430, 120] on div "38px" at bounding box center [741, 114] width 938 height 31
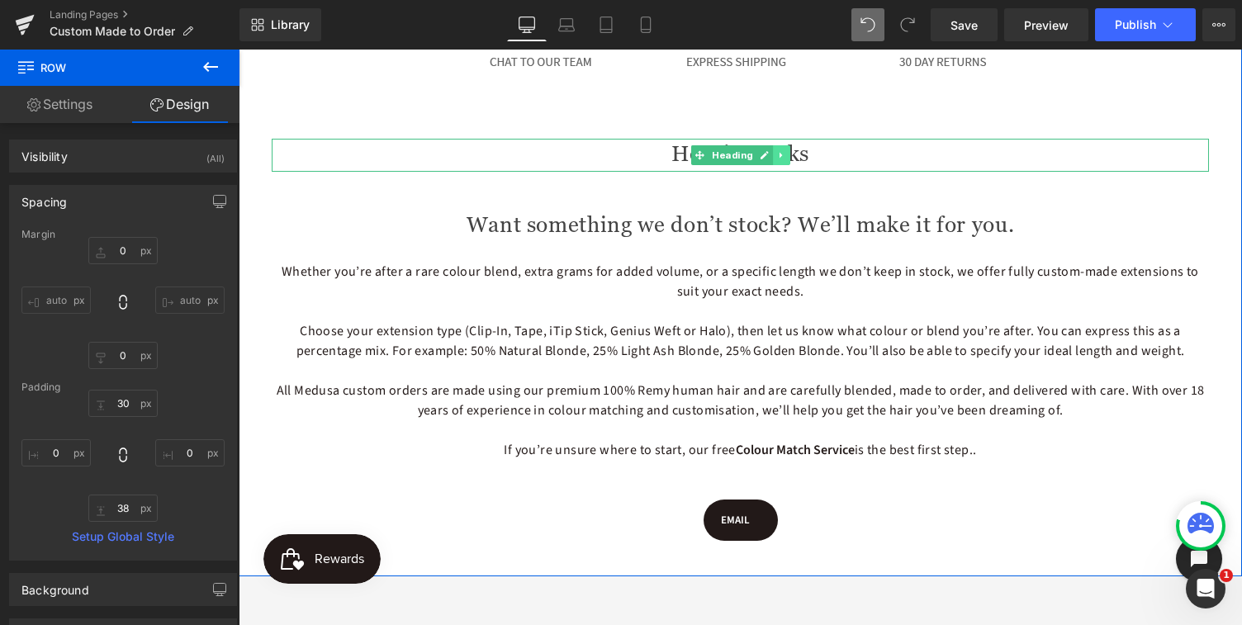
click at [782, 154] on icon at bounding box center [781, 155] width 9 height 10
click at [789, 155] on icon at bounding box center [790, 154] width 9 height 9
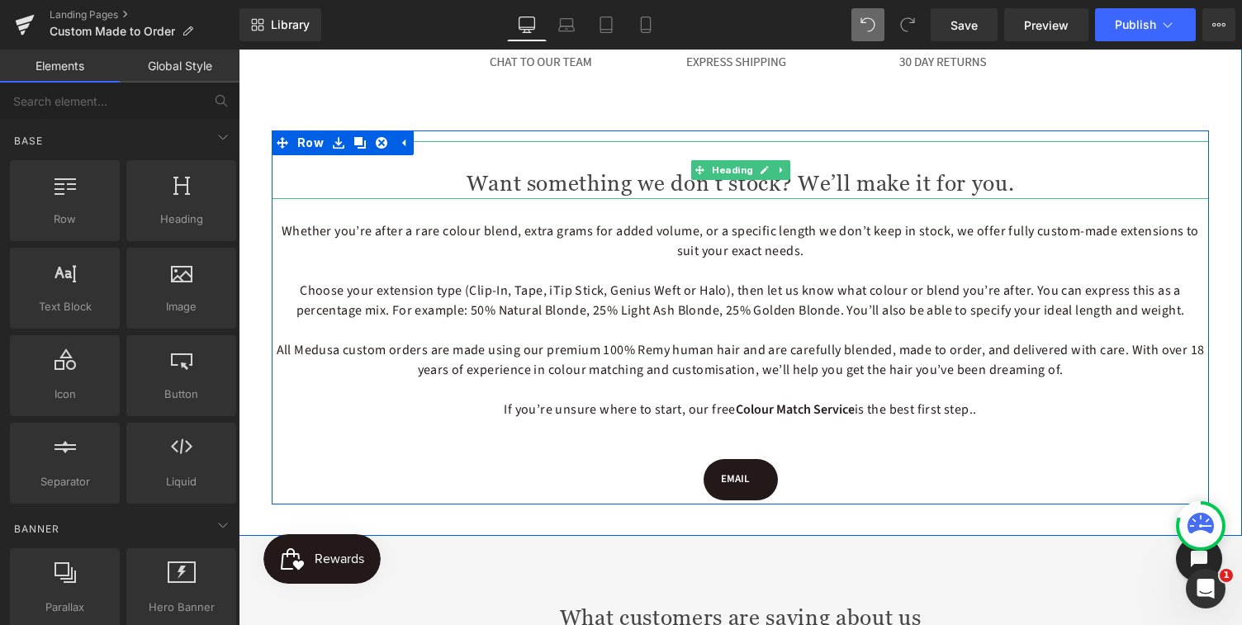
click at [485, 180] on h2 "Want something we don’t stock? We’ll make it for you." at bounding box center [741, 184] width 938 height 28
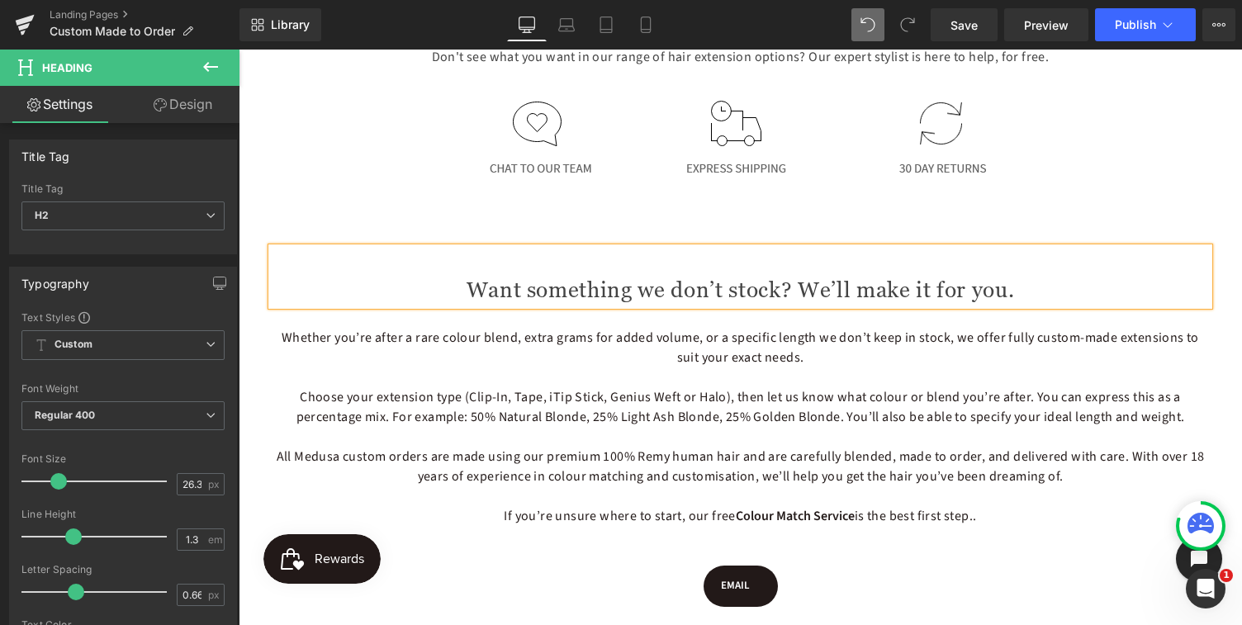
scroll to position [770, 0]
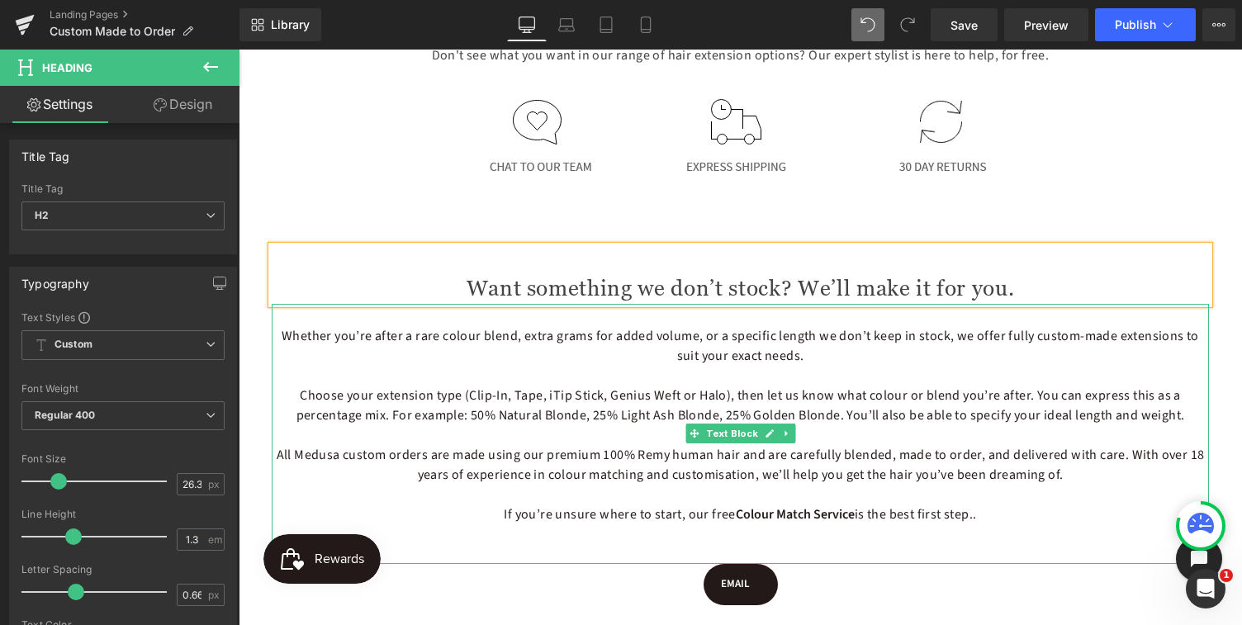
click at [768, 395] on span "Choose your extension type (Clip-In, Tape, iTip Stick, Genius Weft or Halo), th…" at bounding box center [741, 406] width 889 height 38
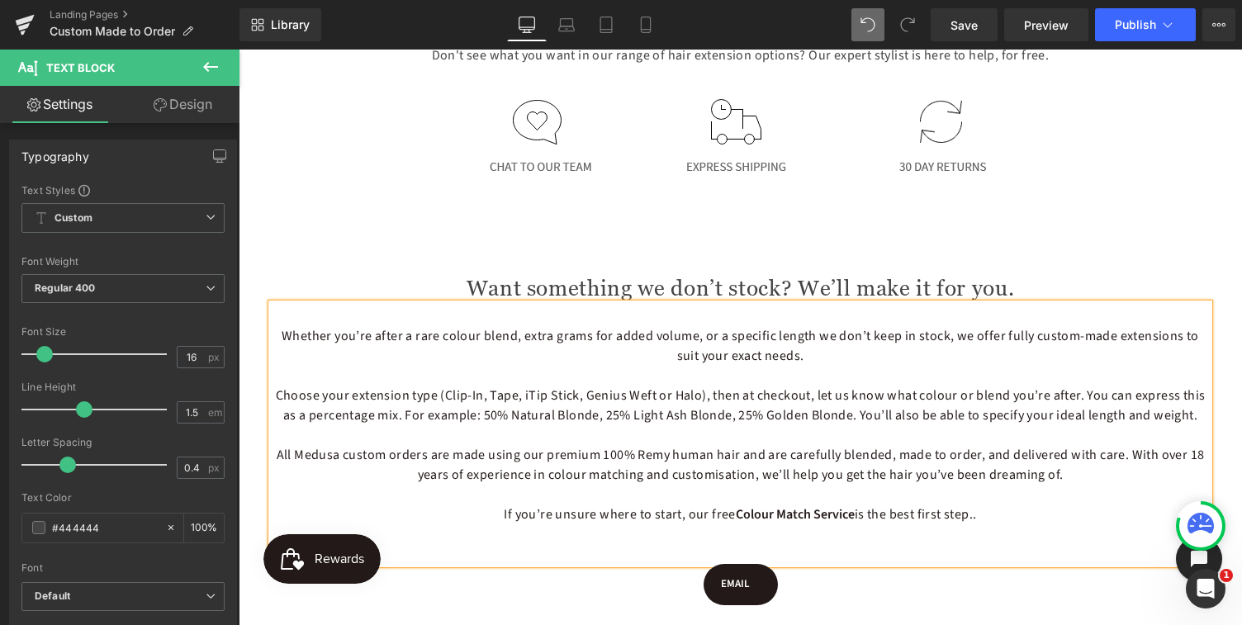
click at [1077, 397] on span "Choose your extension type (Clip-In, Tape, iTip Stick, Genius Weft or Halo), th…" at bounding box center [741, 406] width 930 height 38
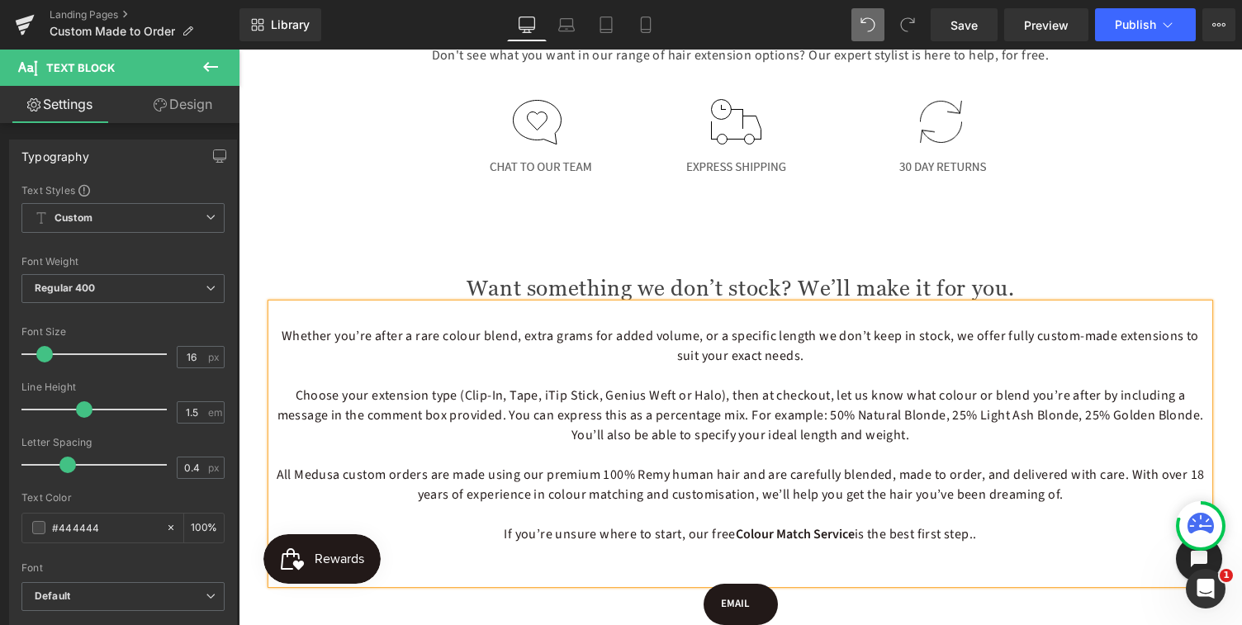
click at [249, 251] on div "Image Custom Made to Order Heading Row 50px Don't see what you want in our rang…" at bounding box center [741, 55] width 1004 height 1209
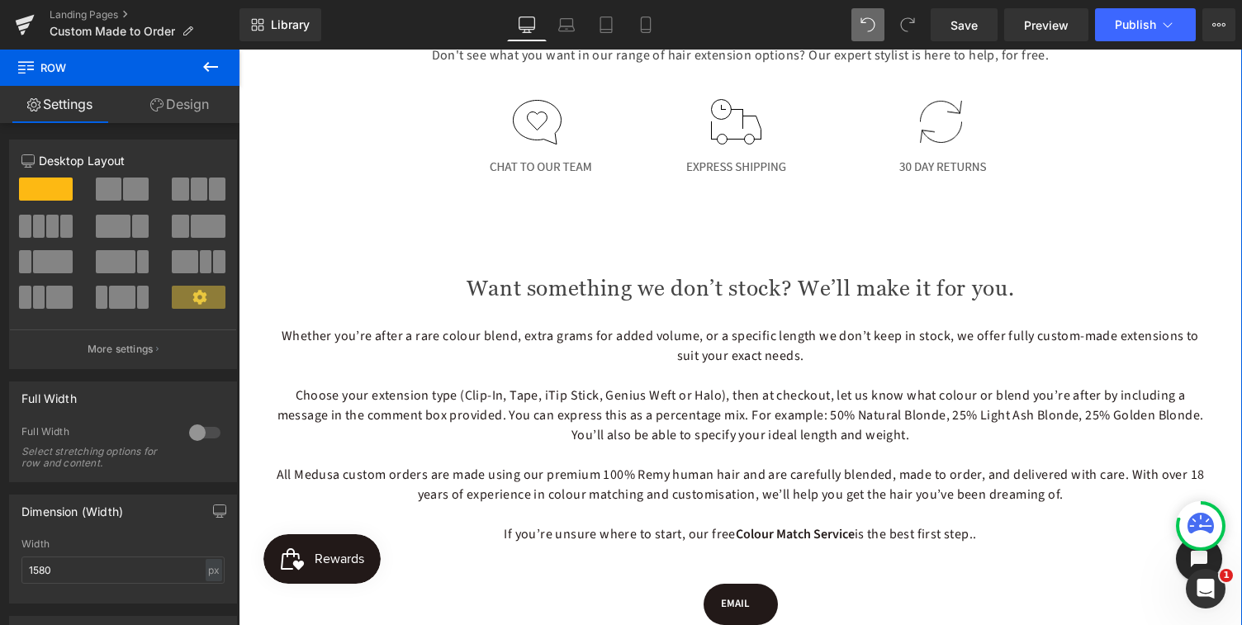
click at [1223, 340] on div "Image Custom Made to Order Heading Row 50px Don't see what you want in our rang…" at bounding box center [741, 55] width 1004 height 1209
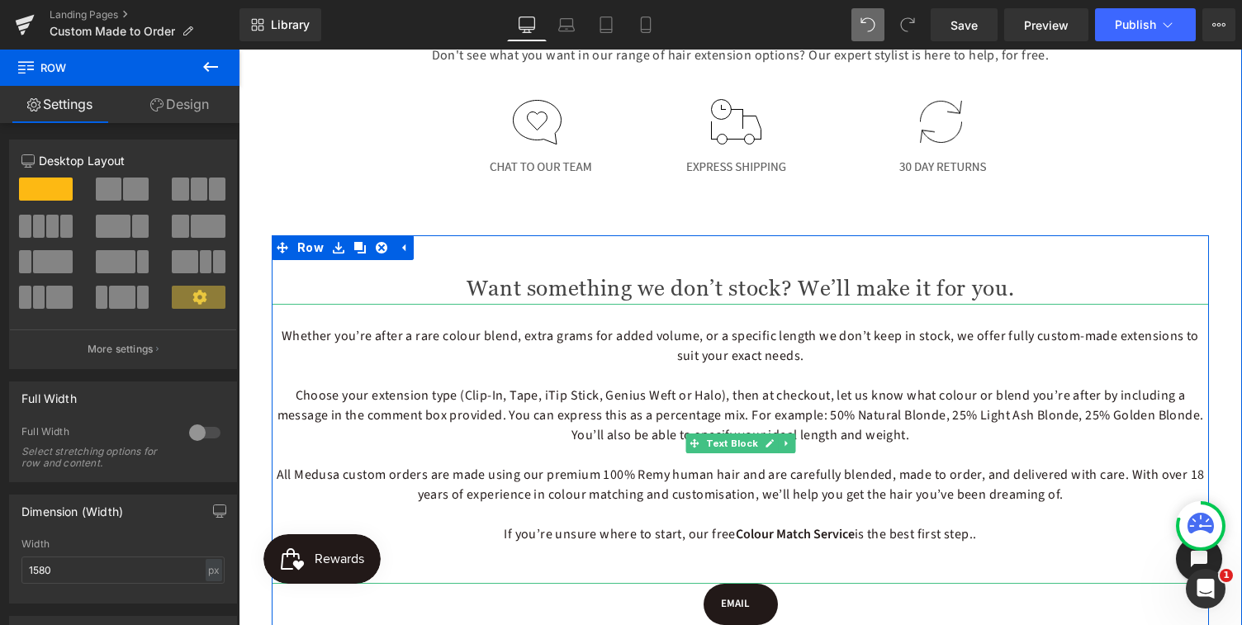
scroll to position [810, 0]
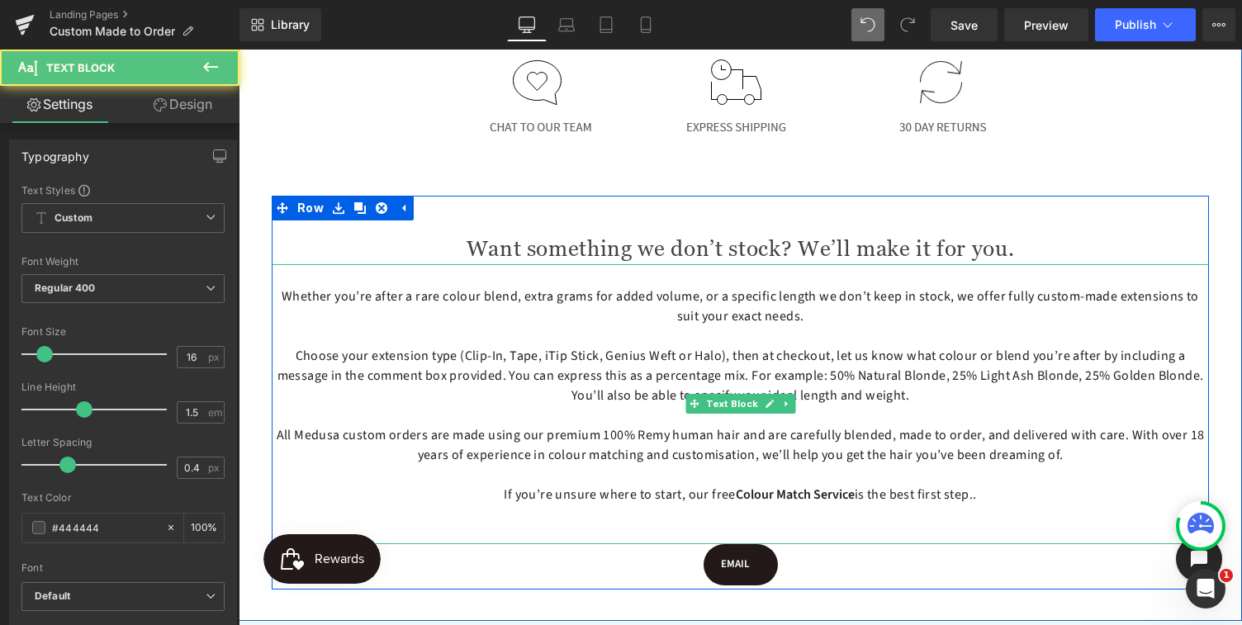
click at [554, 496] on span "If you’re unsure where to start, our free Colour Match Service is the best firs…" at bounding box center [740, 495] width 473 height 18
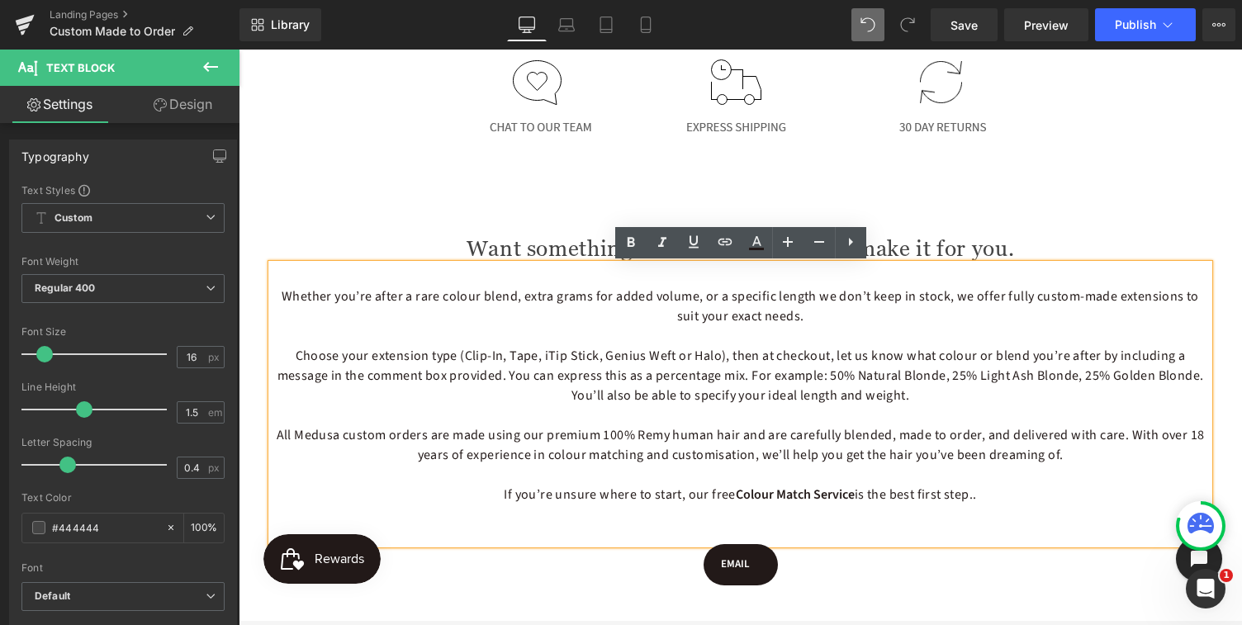
click at [981, 501] on p "If you’re unsure where to start, our free Colour Match Service is the best firs…" at bounding box center [741, 495] width 938 height 20
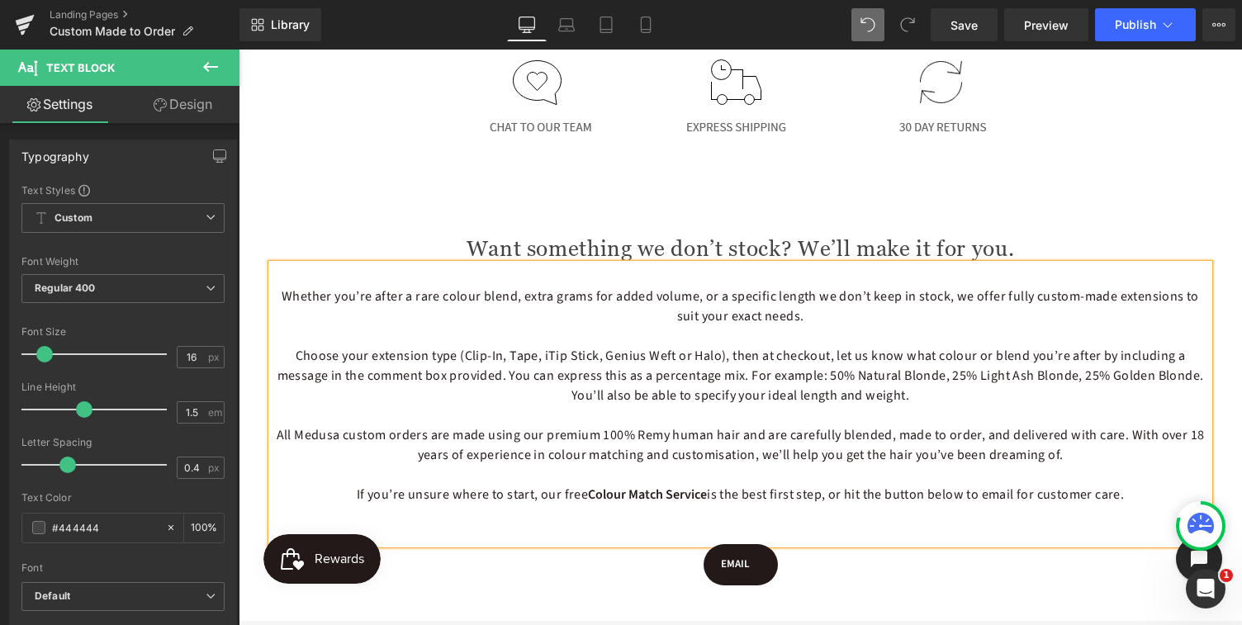
drag, startPoint x: 1030, startPoint y: 496, endPoint x: 1045, endPoint y: 503, distance: 16.6
click at [1030, 496] on span "If you’re unsure where to start, our free Colour Match Service is the best firs…" at bounding box center [740, 495] width 767 height 18
click at [1122, 496] on span "If you’re unsure where to start, our free Colour Match Service is the best firs…" at bounding box center [740, 495] width 771 height 18
click at [855, 531] on div "Whether you’re after a rare colour blend, extra grams for added volume, or a sp…" at bounding box center [741, 404] width 938 height 280
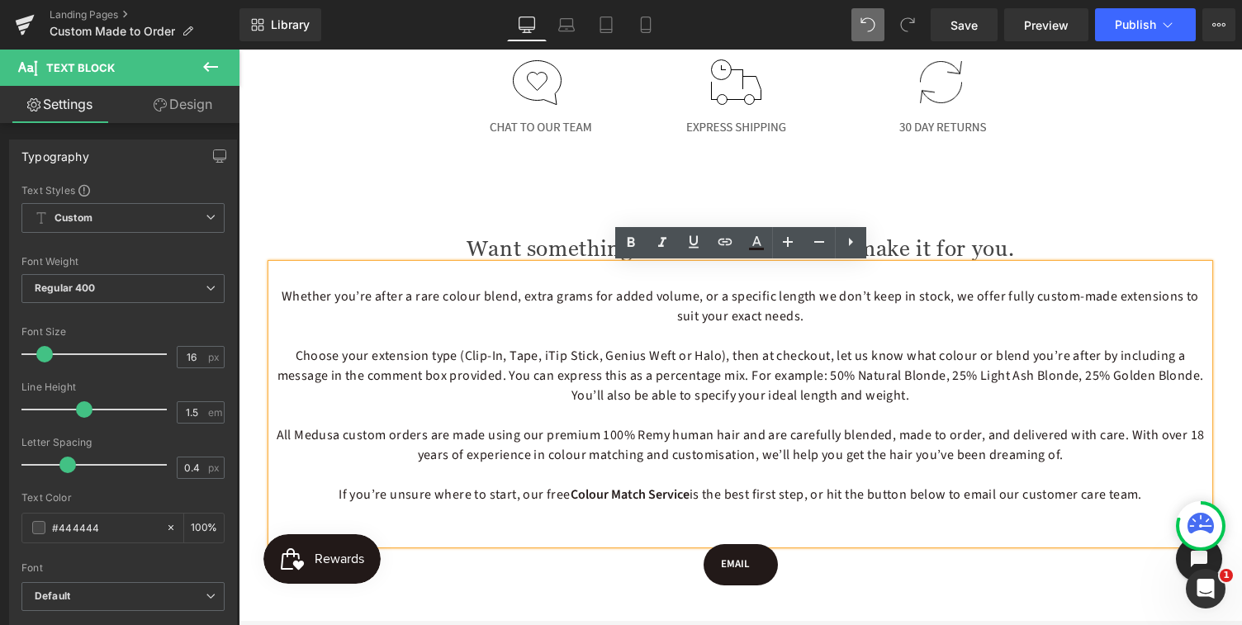
click at [404, 465] on p at bounding box center [741, 475] width 938 height 20
click at [736, 579] on link "EMAIL" at bounding box center [741, 564] width 74 height 41
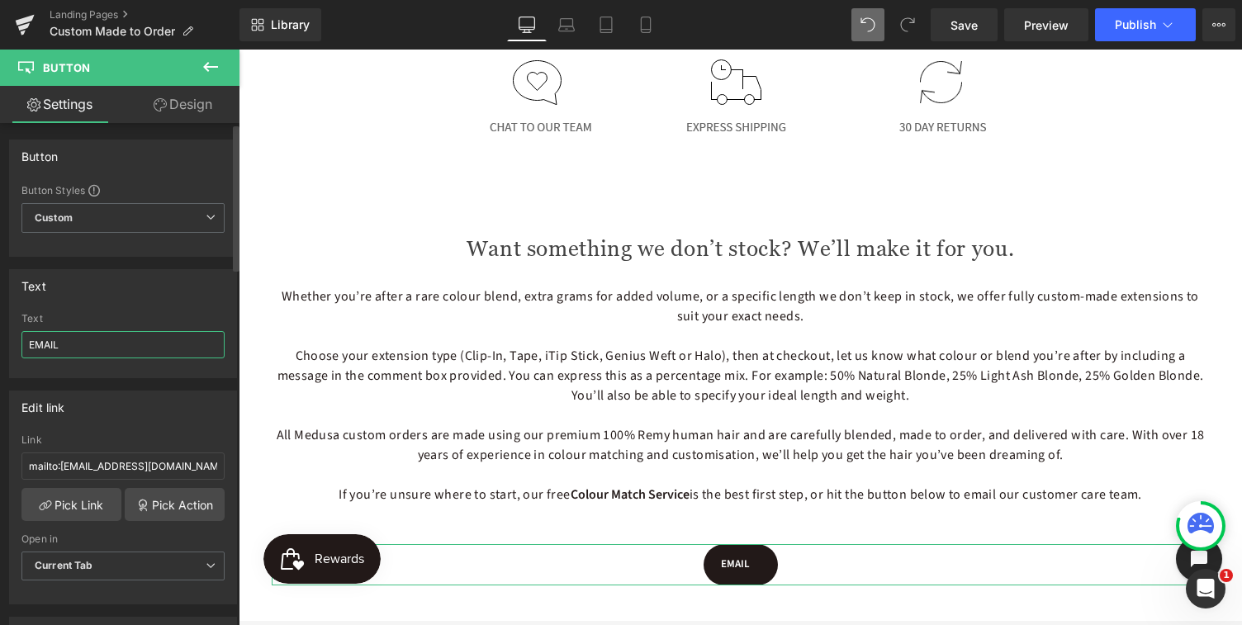
click at [65, 347] on input "EMAIL" at bounding box center [122, 344] width 203 height 27
type input "EMAIL for help"
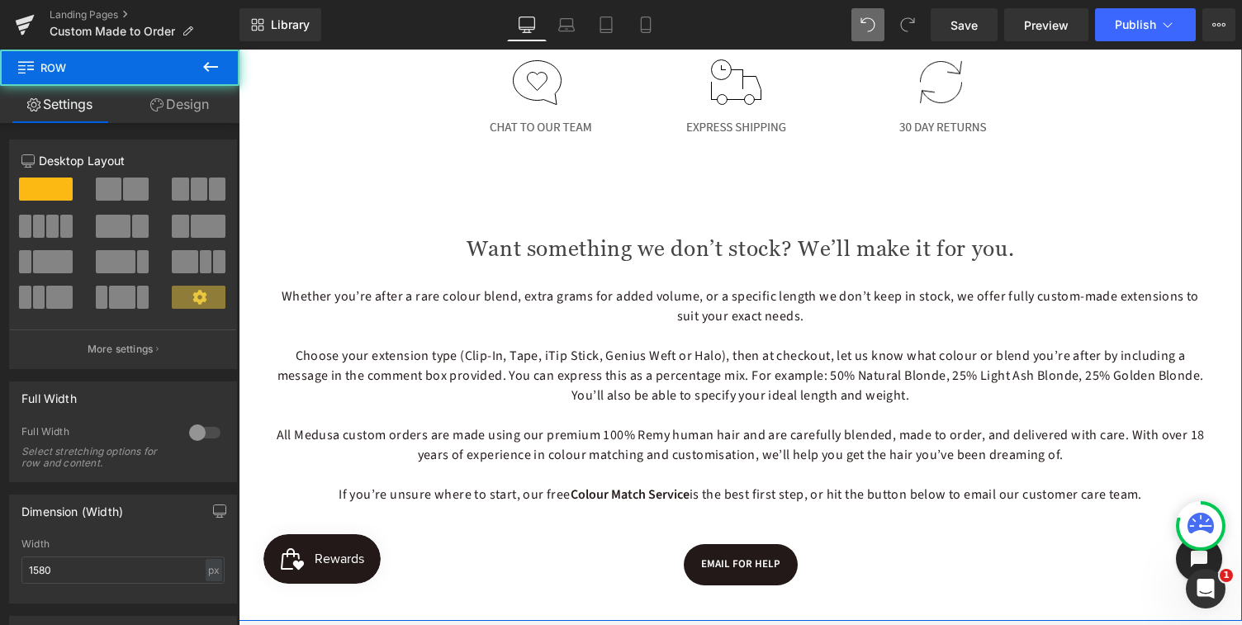
click at [1224, 228] on div "Image Custom Made to Order Heading Row 50px Don't see what you want in our rang…" at bounding box center [741, 16] width 1004 height 1209
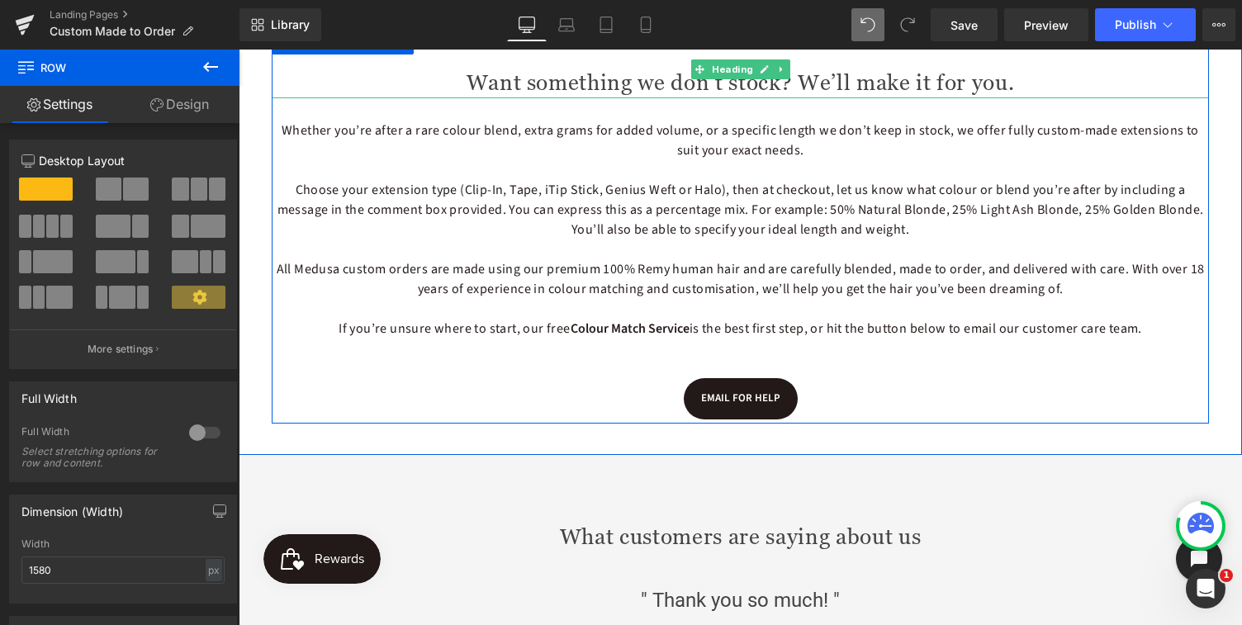
scroll to position [984, 0]
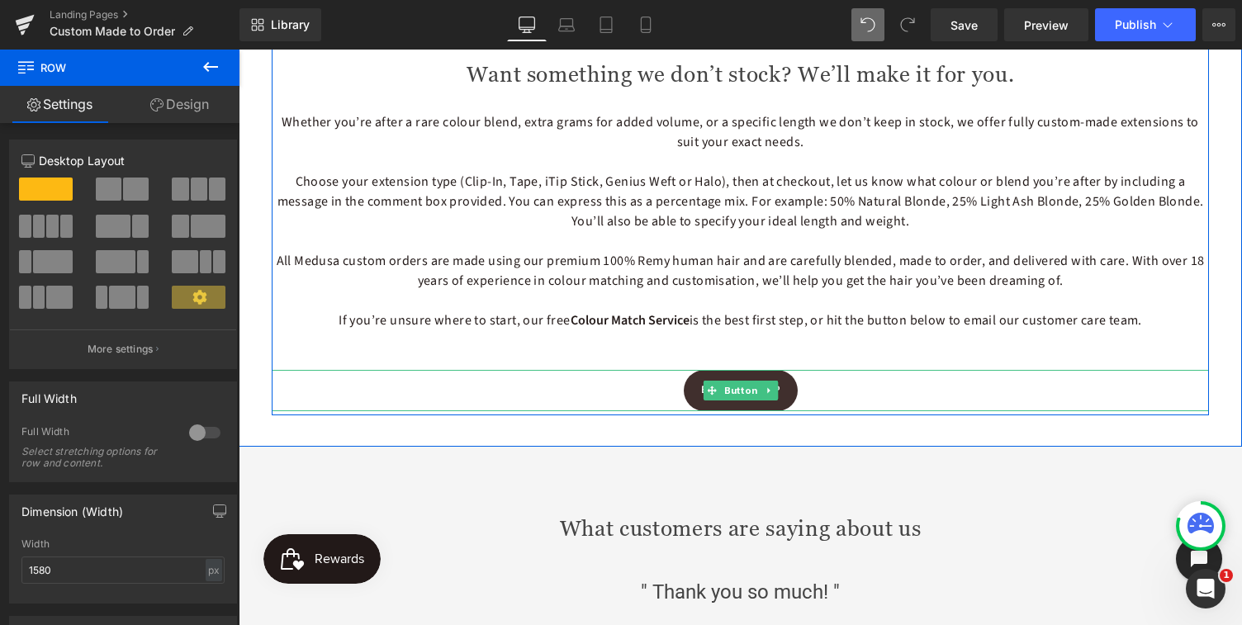
click at [697, 401] on link "EMAIL for help" at bounding box center [741, 390] width 114 height 41
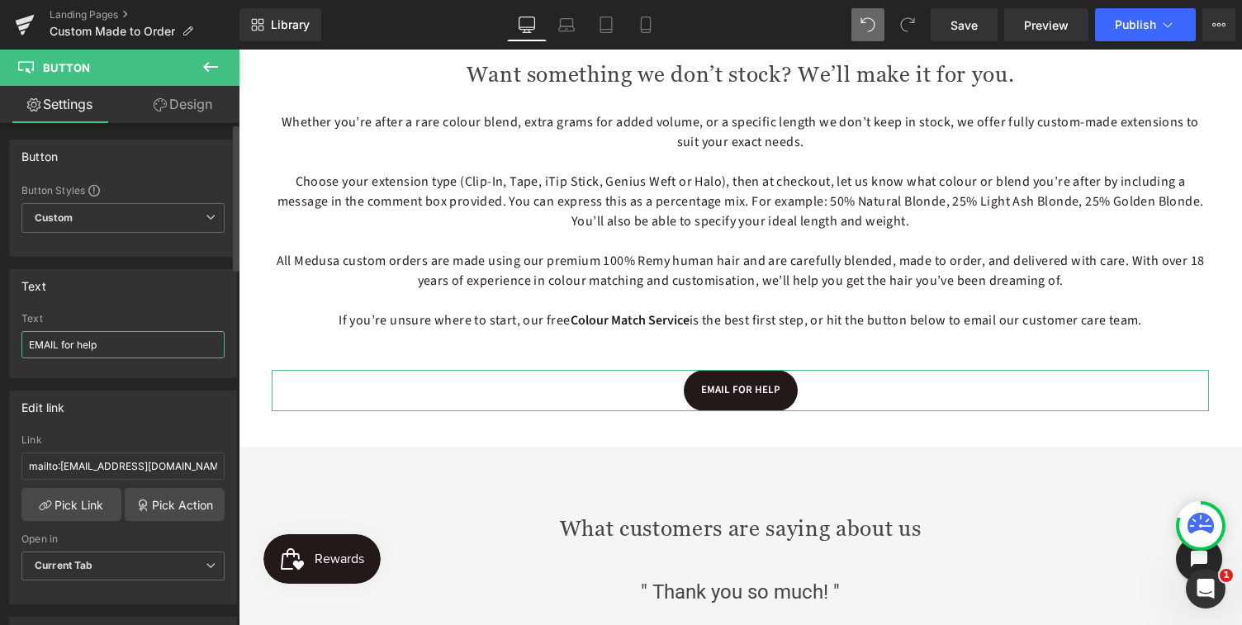
drag, startPoint x: 102, startPoint y: 344, endPoint x: 59, endPoint y: 344, distance: 43.0
click at [59, 344] on input "EMAIL for help" at bounding box center [122, 344] width 203 height 27
type input "EMAIL OUR TEAM"
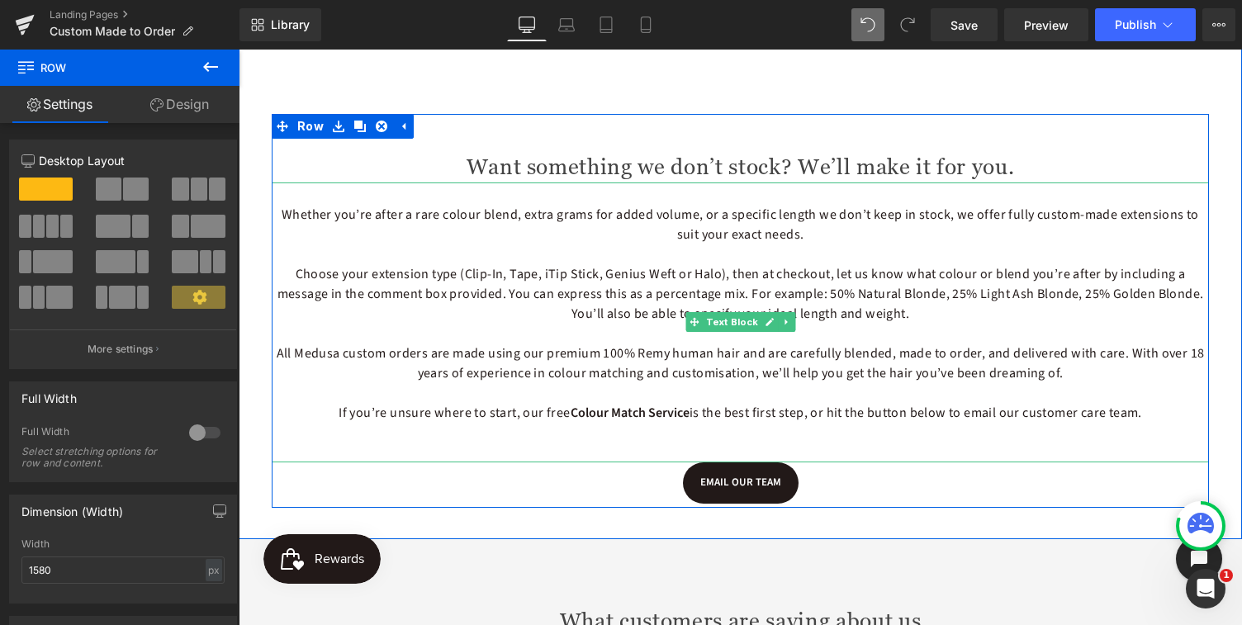
scroll to position [893, 0]
click at [787, 234] on span "Whether you’re after a rare colour blend, extra grams for added volume, or a sp…" at bounding box center [741, 223] width 918 height 38
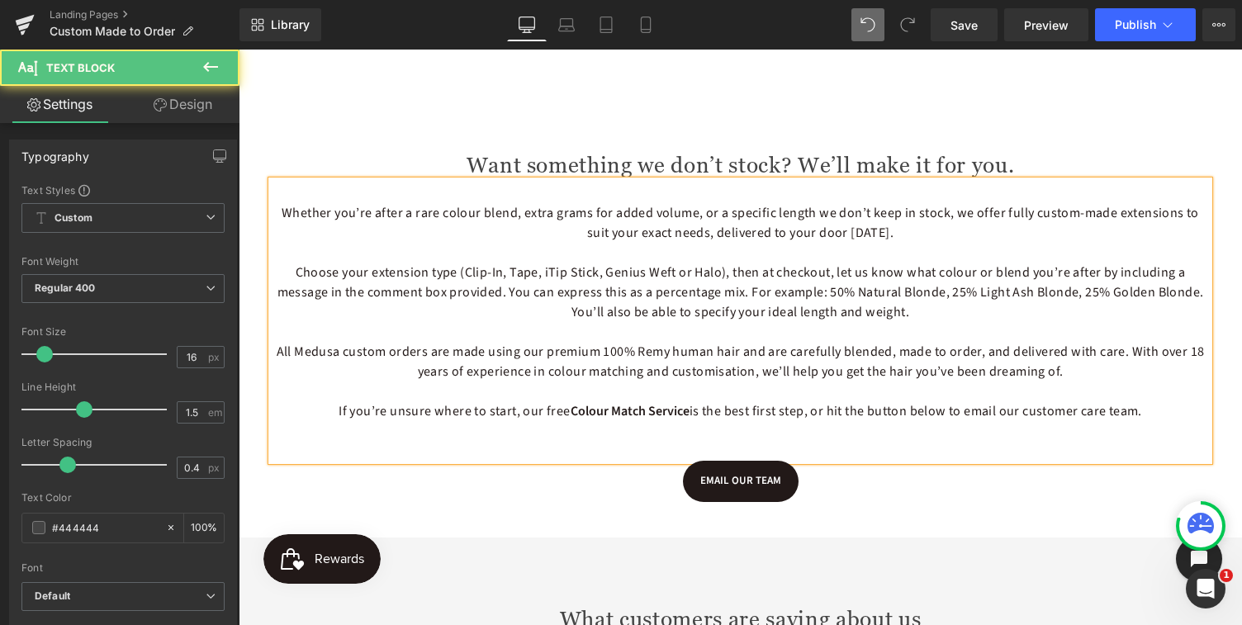
click at [845, 324] on p at bounding box center [741, 332] width 938 height 20
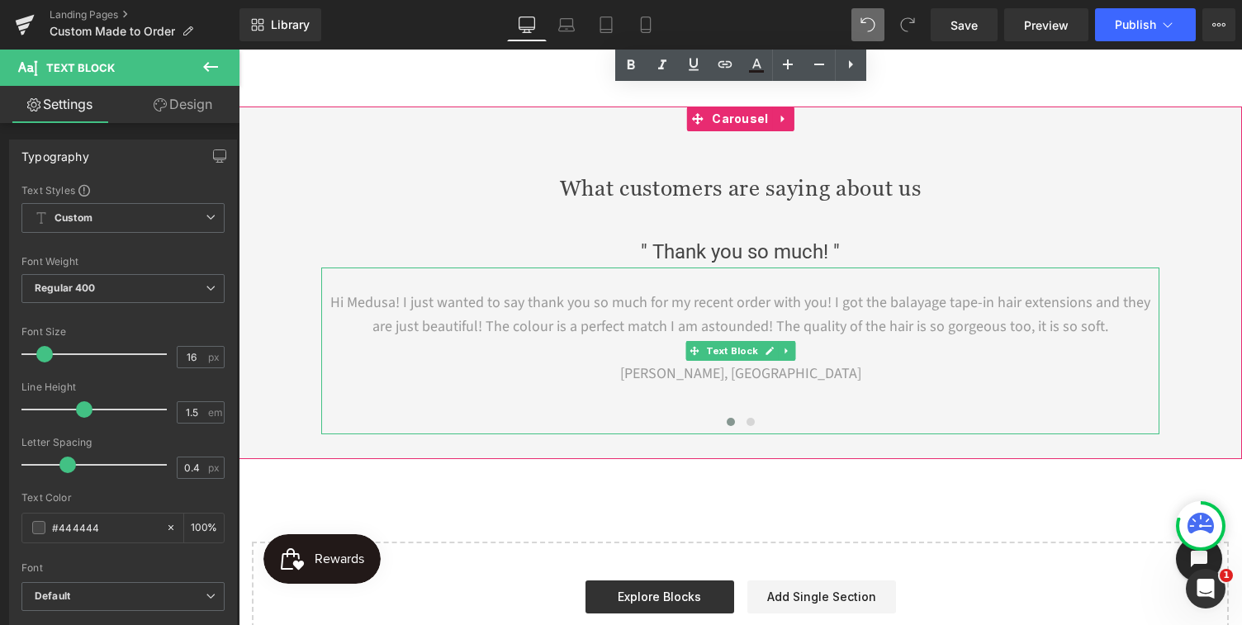
scroll to position [1329, 0]
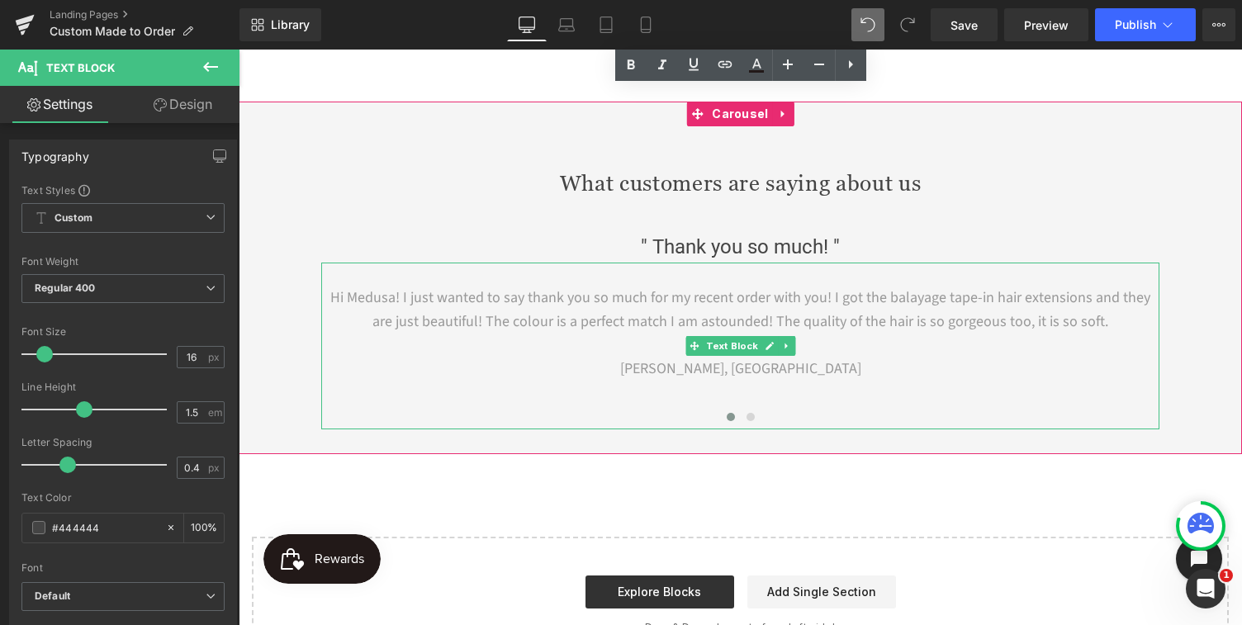
click at [872, 374] on p "[PERSON_NAME], [GEOGRAPHIC_DATA]" at bounding box center [740, 370] width 839 height 24
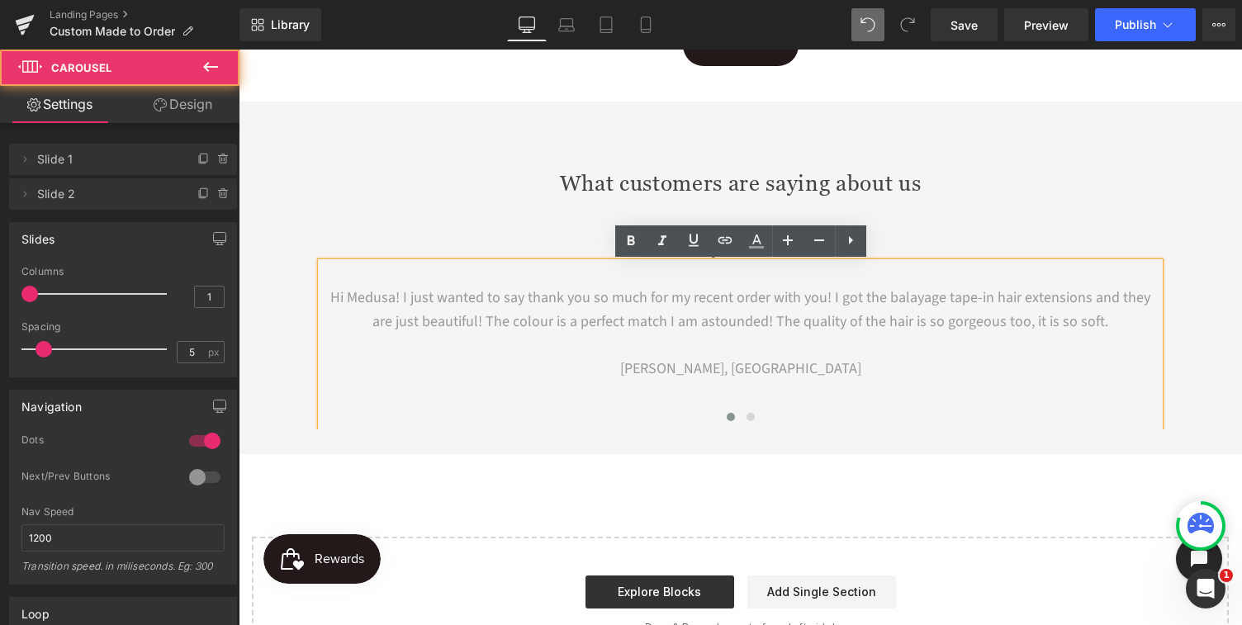
click at [1225, 309] on div "What customers are saying about us Heading " Thank you so much! " Heading Hi Me…" at bounding box center [741, 285] width 1004 height 288
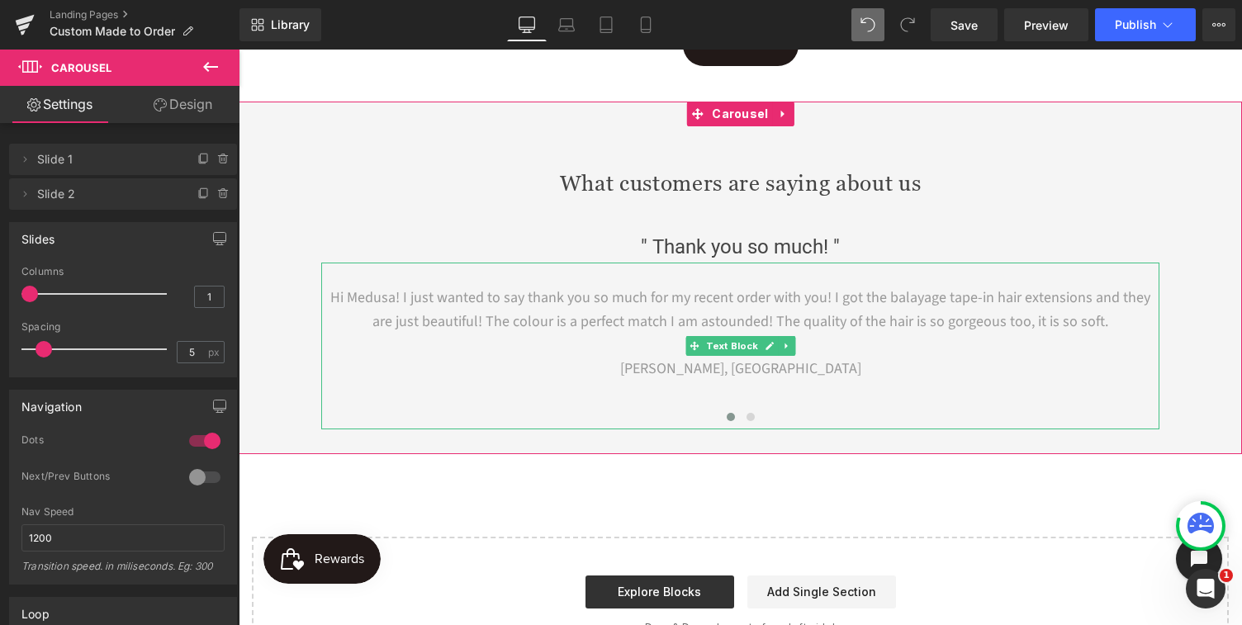
click at [877, 341] on p at bounding box center [740, 347] width 839 height 24
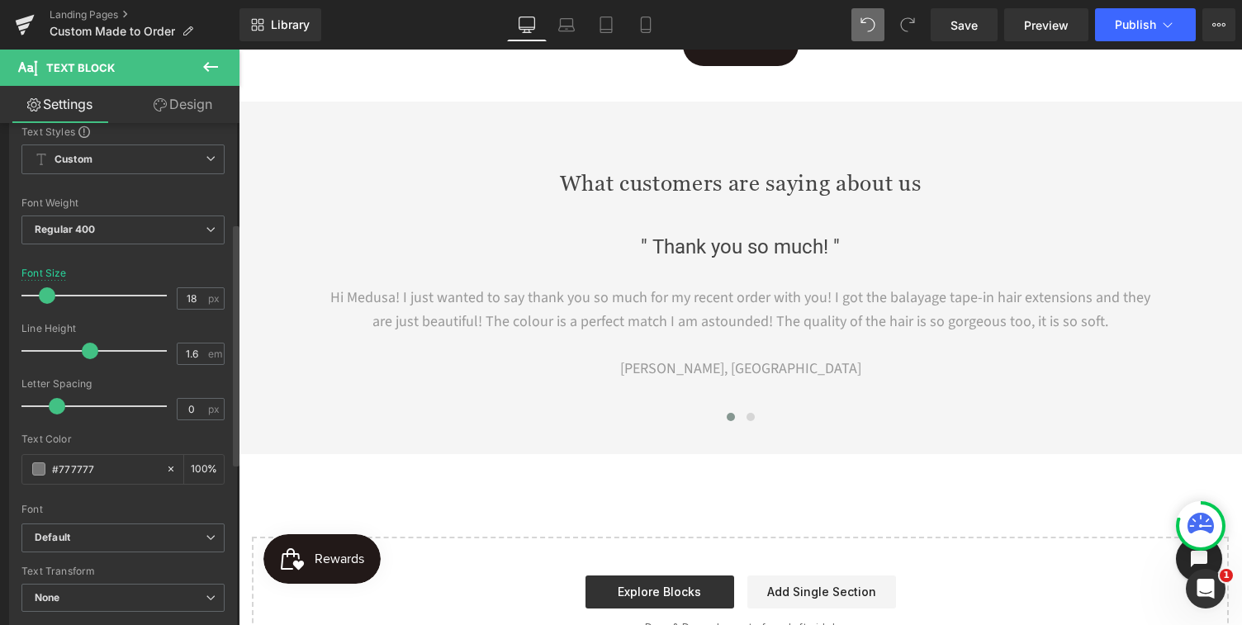
scroll to position [0, 0]
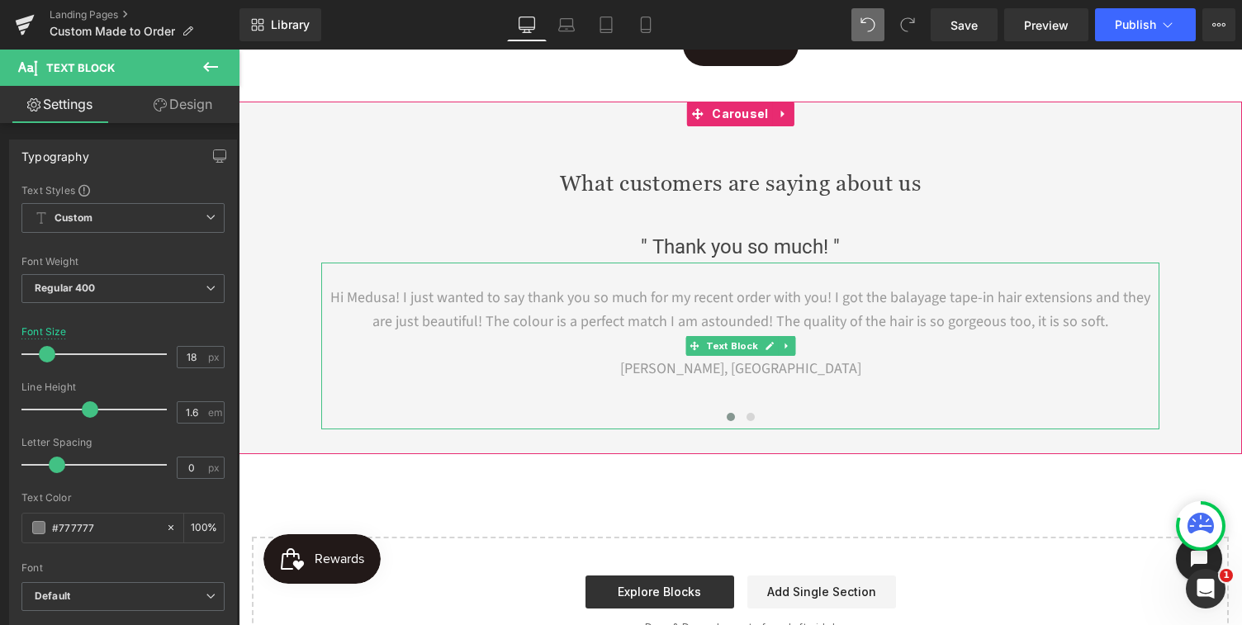
click at [492, 319] on font "Hi Medusa! I just wanted to say thank you so much for my recent order with you!…" at bounding box center [740, 309] width 820 height 45
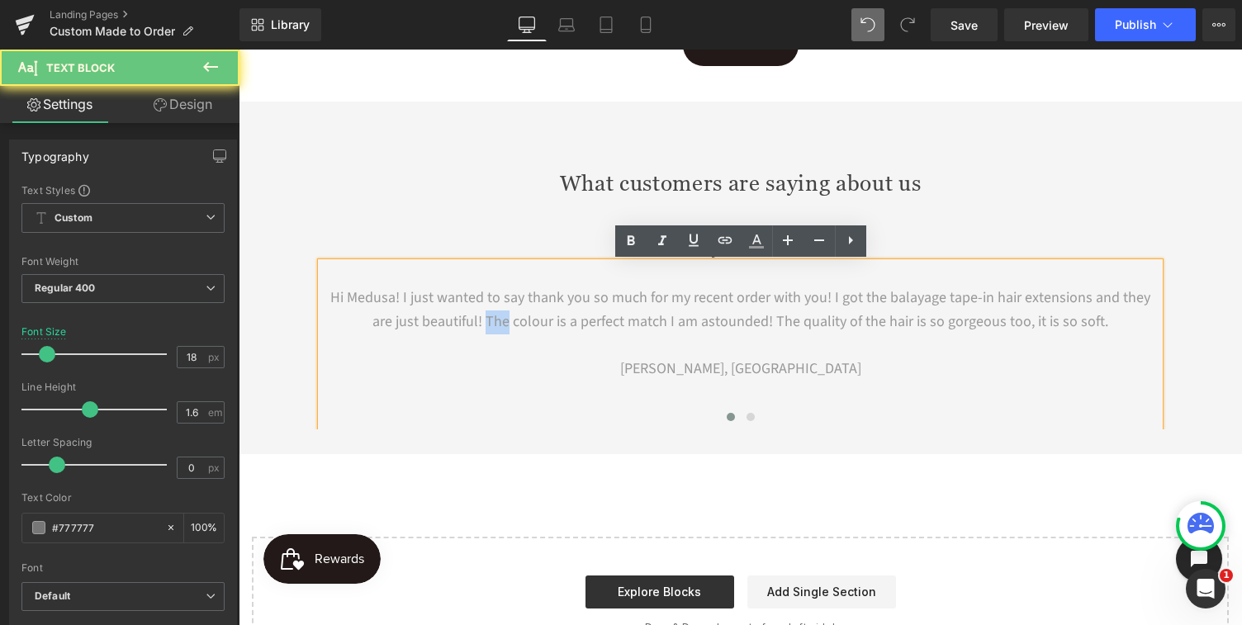
click at [492, 319] on font "Hi Medusa! I just wanted to say thank you so much for my recent order with you!…" at bounding box center [740, 309] width 820 height 45
click at [468, 365] on p "[PERSON_NAME], [GEOGRAPHIC_DATA]" at bounding box center [740, 370] width 839 height 24
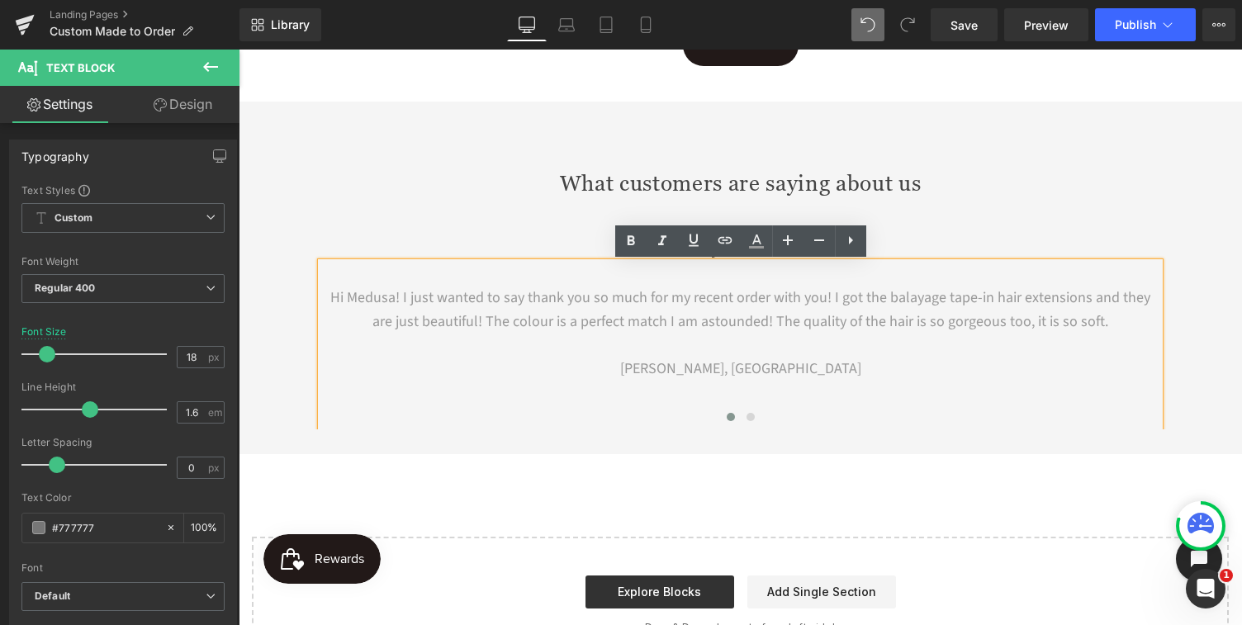
click at [469, 363] on p "[PERSON_NAME], [GEOGRAPHIC_DATA]" at bounding box center [740, 370] width 839 height 24
click at [752, 418] on span at bounding box center [751, 417] width 8 height 8
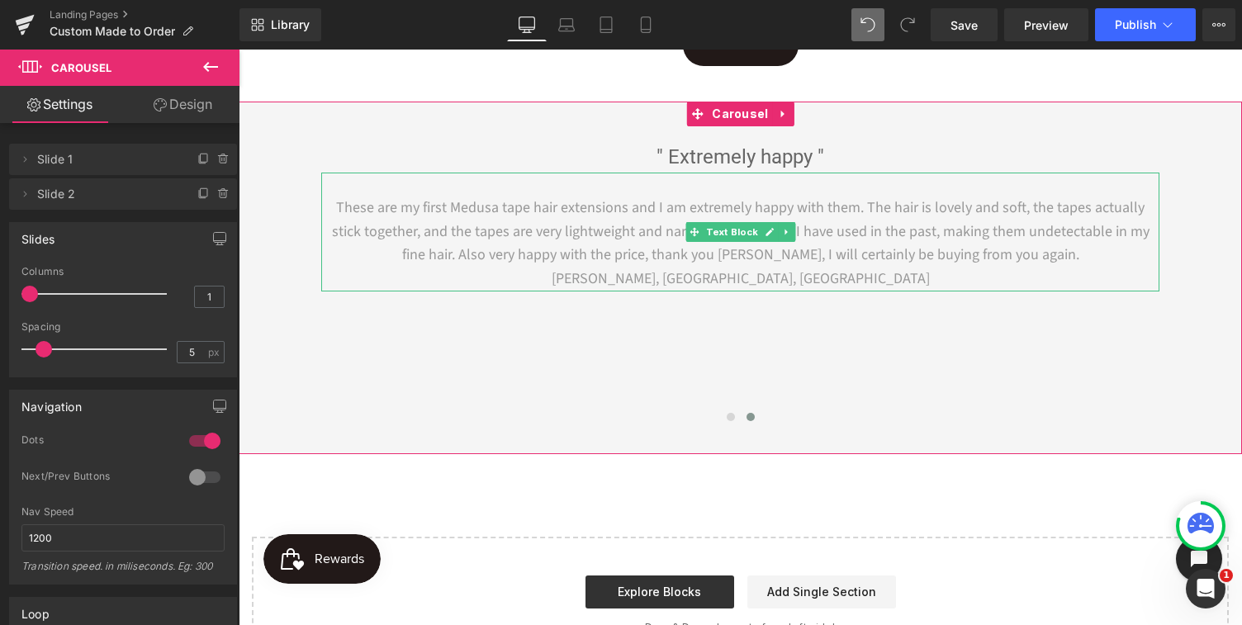
click at [1029, 256] on p "These are my first Medusa tape hair extensions and I am extremely happy with th…" at bounding box center [740, 232] width 839 height 71
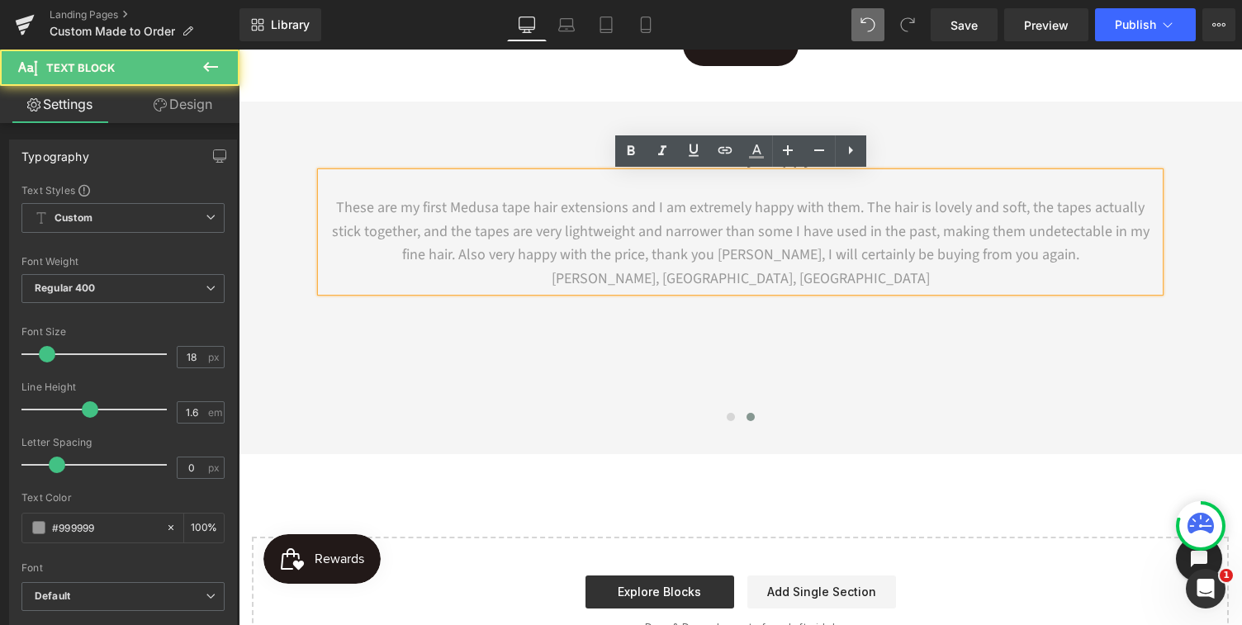
click at [1029, 256] on p "These are my first Medusa tape hair extensions and I am extremely happy with th…" at bounding box center [740, 232] width 839 height 71
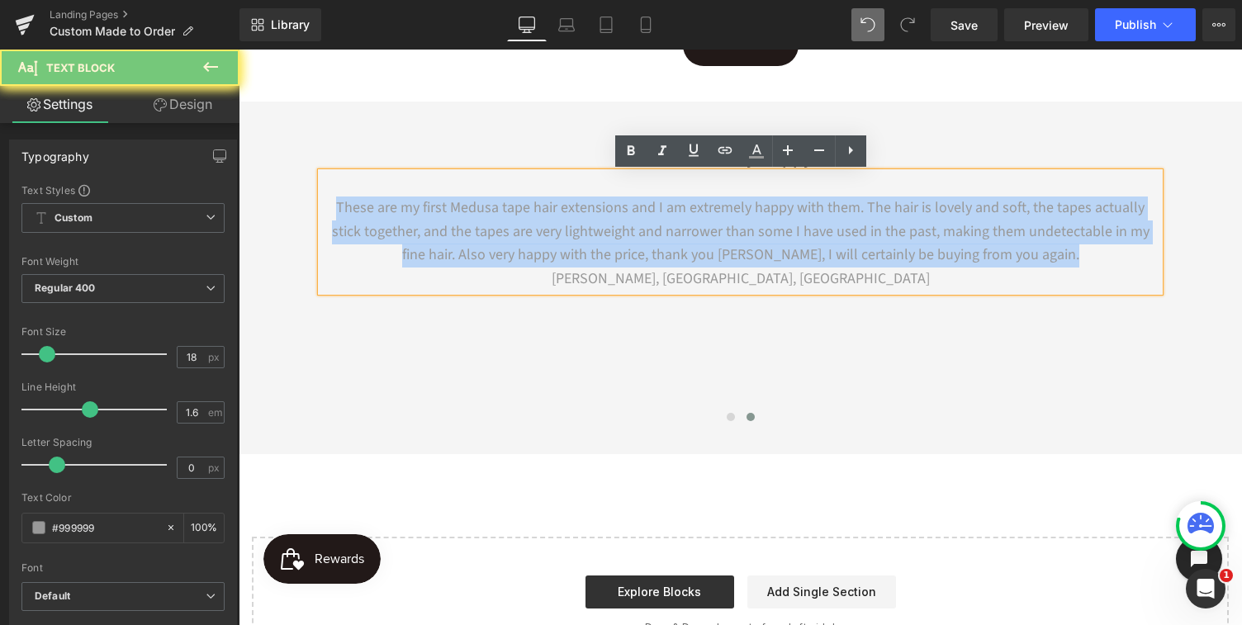
click at [1029, 257] on p "These are my first Medusa tape hair extensions and I am extremely happy with th…" at bounding box center [740, 232] width 839 height 71
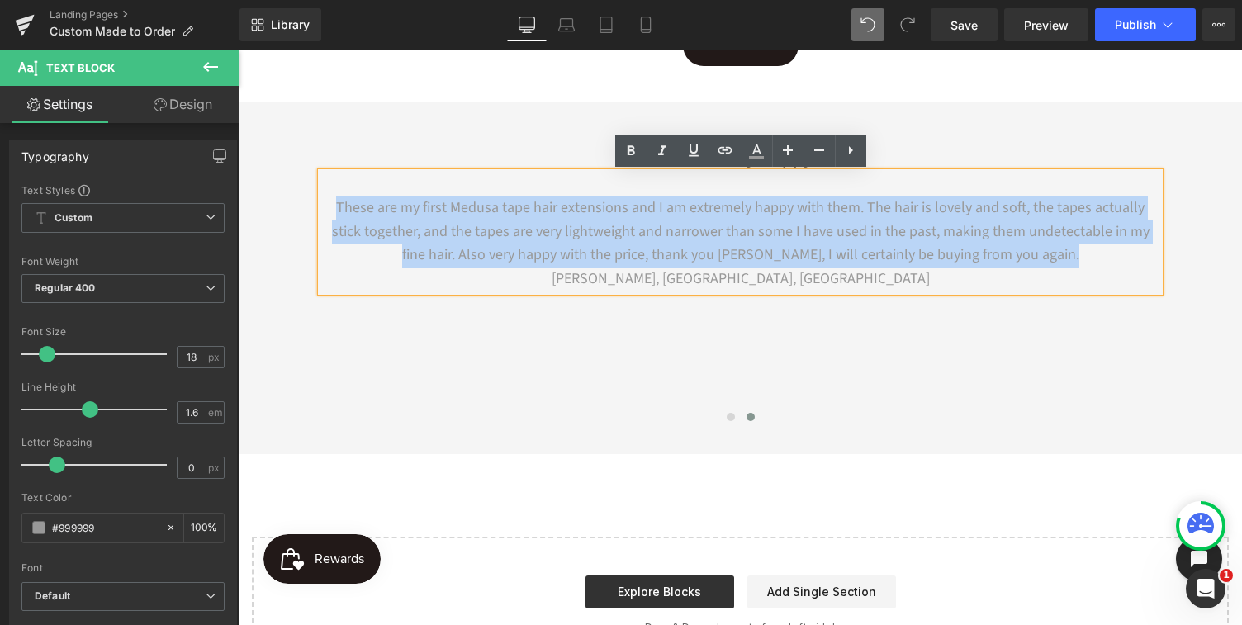
click at [1029, 257] on p "These are my first Medusa tape hair extensions and I am extremely happy with th…" at bounding box center [740, 232] width 839 height 71
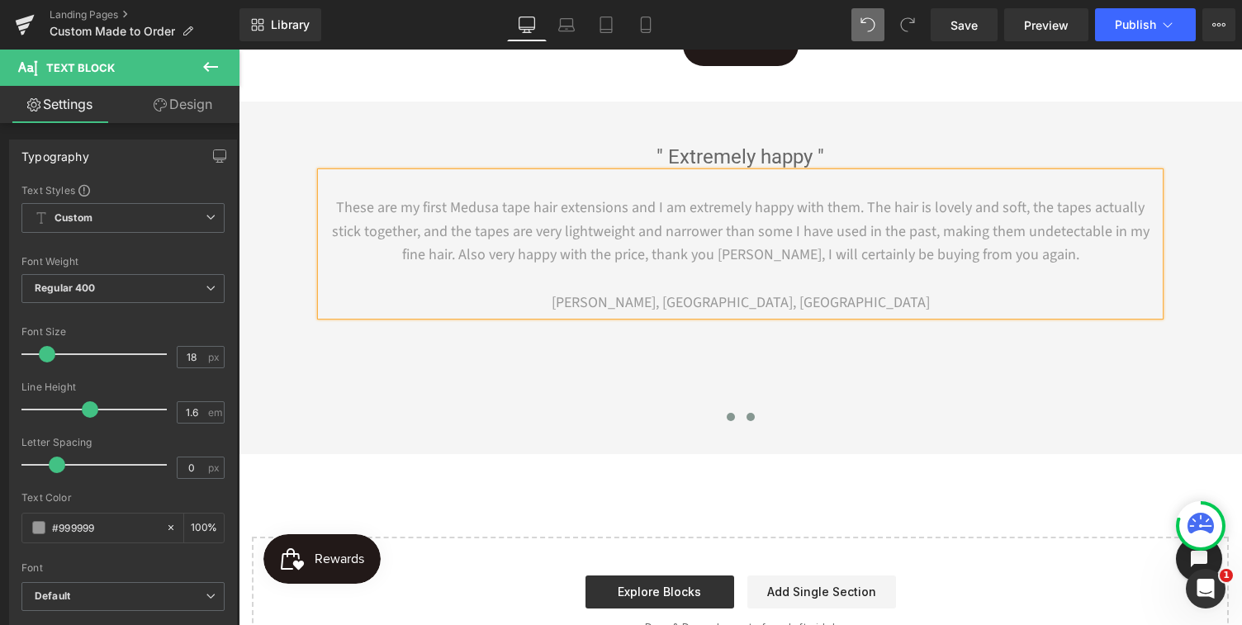
click at [729, 420] on span at bounding box center [731, 417] width 8 height 8
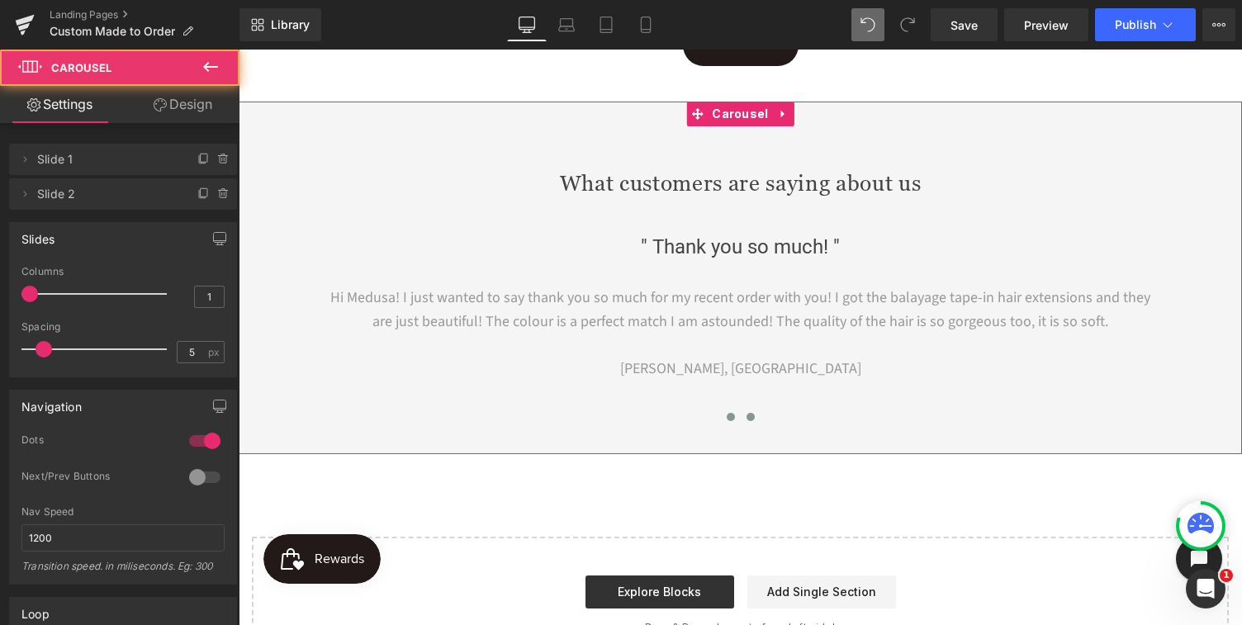
click at [749, 416] on span at bounding box center [751, 417] width 8 height 8
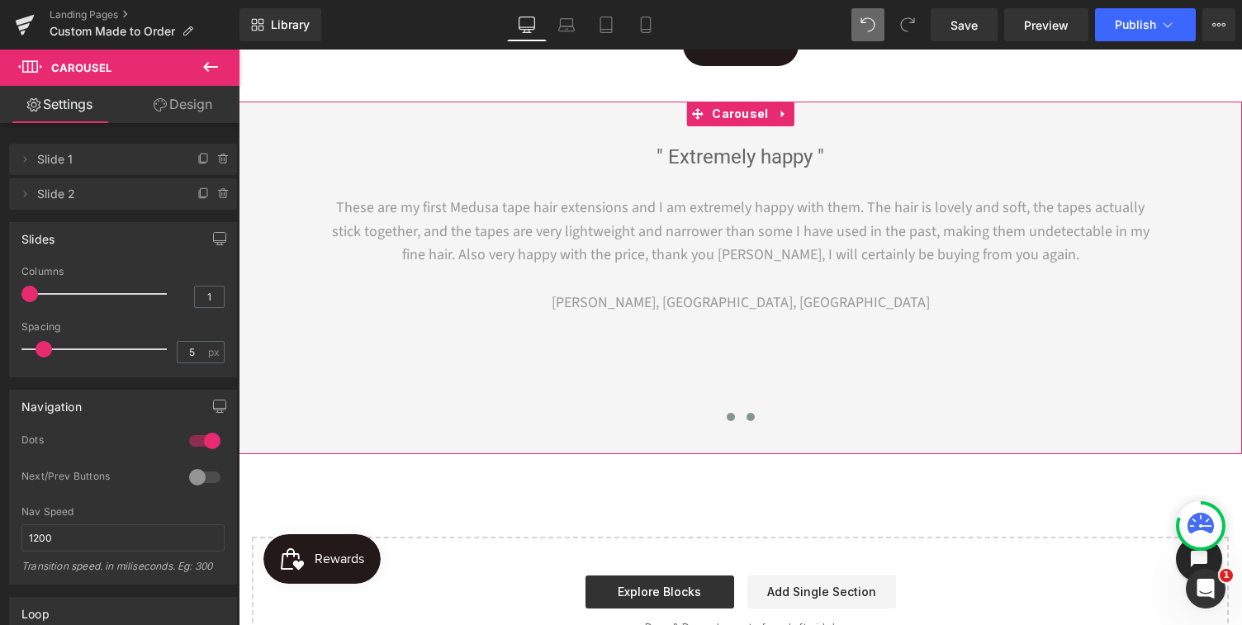
click at [730, 419] on span at bounding box center [731, 417] width 8 height 8
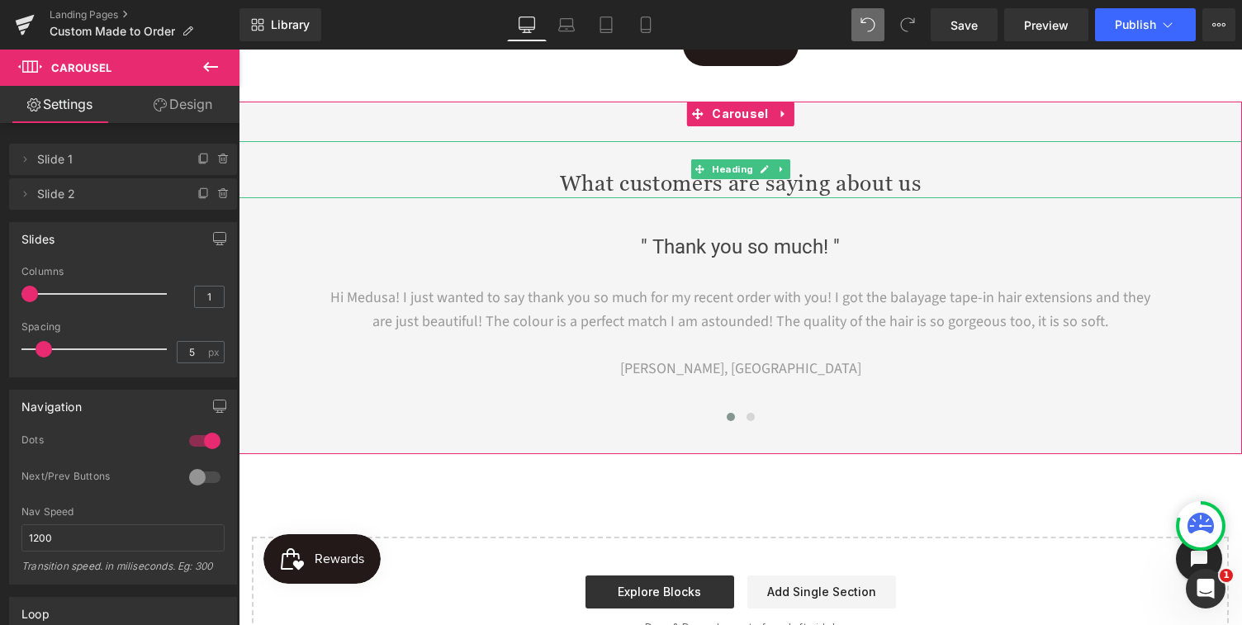
click at [639, 188] on h2 "What customers are saying about us" at bounding box center [741, 184] width 1004 height 28
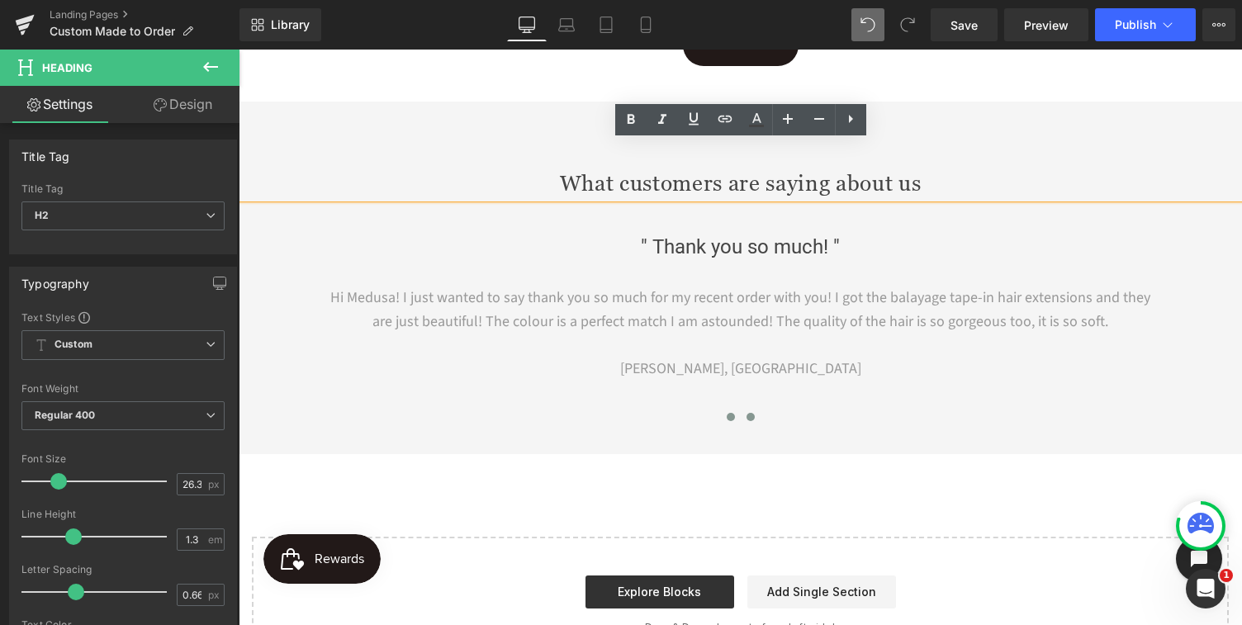
click at [748, 418] on span at bounding box center [751, 417] width 8 height 8
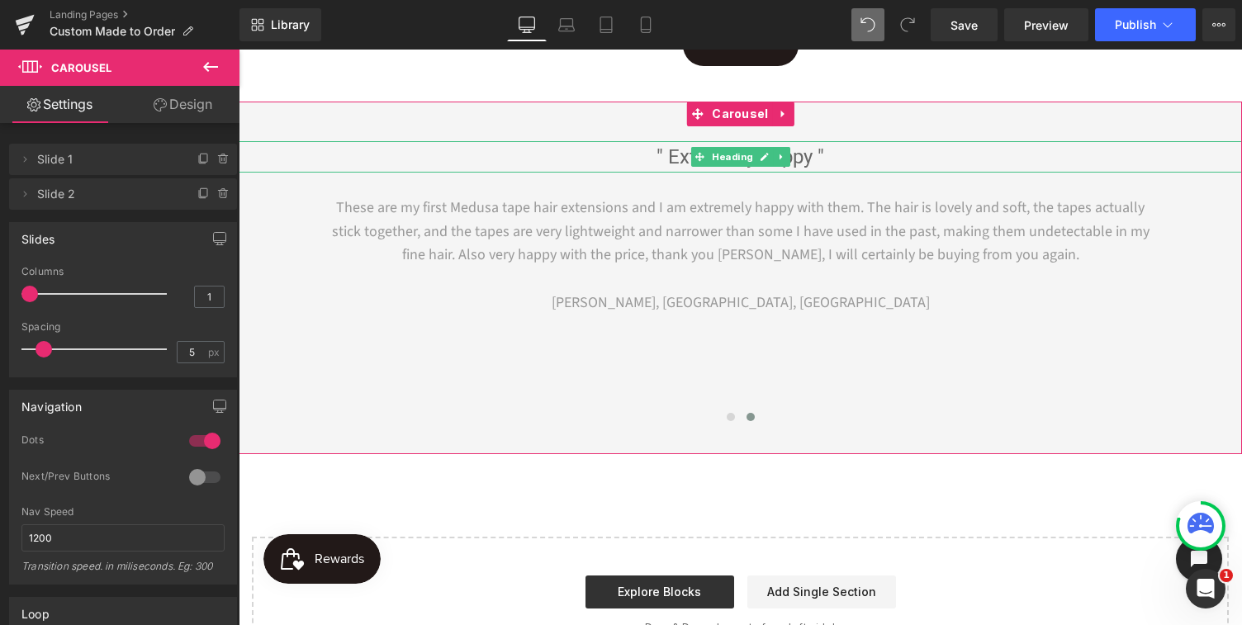
click at [631, 162] on h1 "" Extremely happy "" at bounding box center [741, 156] width 1004 height 31
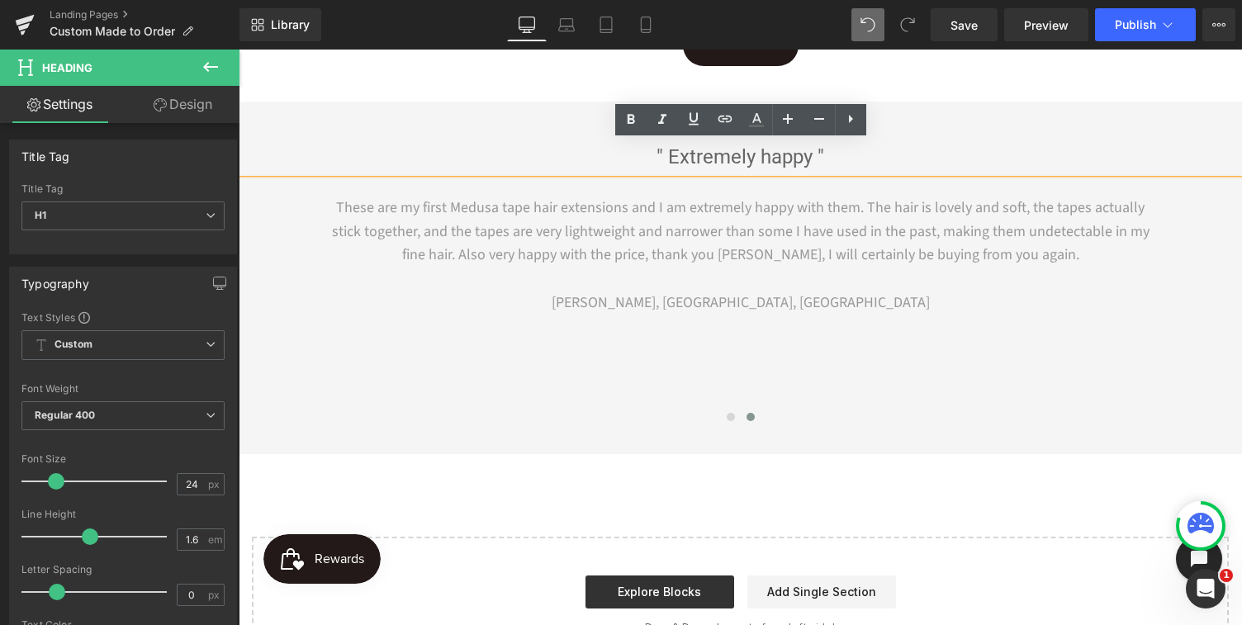
click at [535, 122] on div "What customers are saying about us Heading " Thank you so much! " Heading Hi Me…" at bounding box center [741, 278] width 1004 height 353
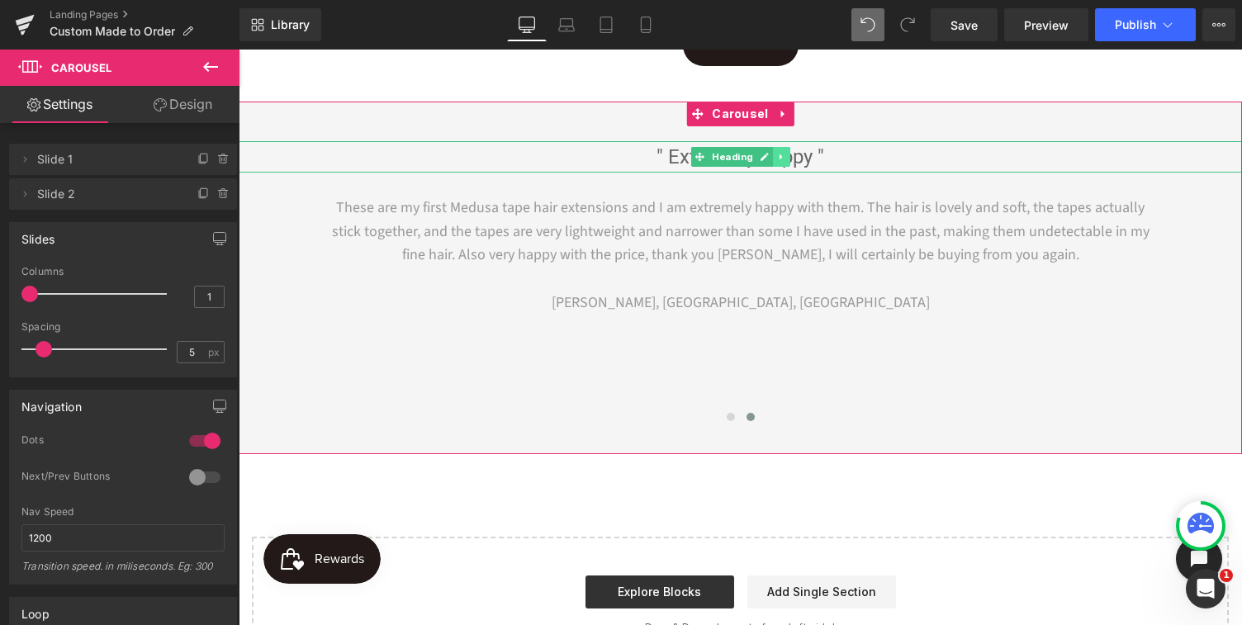
click at [782, 154] on icon at bounding box center [781, 157] width 9 height 10
click at [770, 156] on icon at bounding box center [772, 156] width 9 height 9
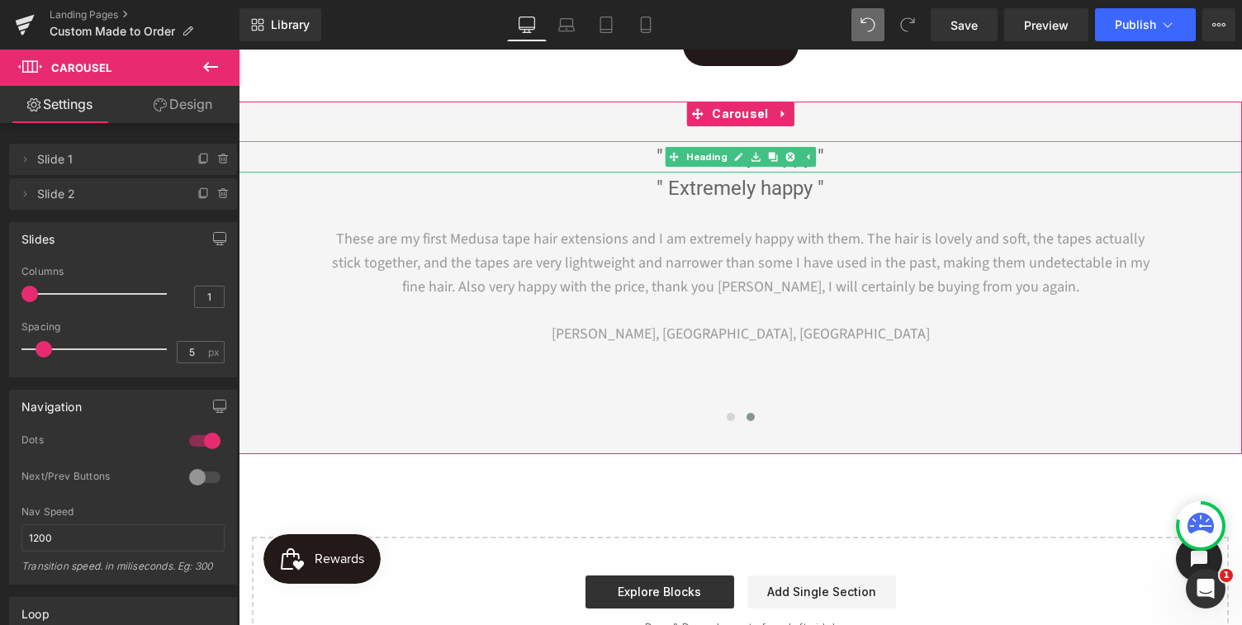
click at [612, 159] on h1 "" Extremely happy "" at bounding box center [741, 156] width 1004 height 31
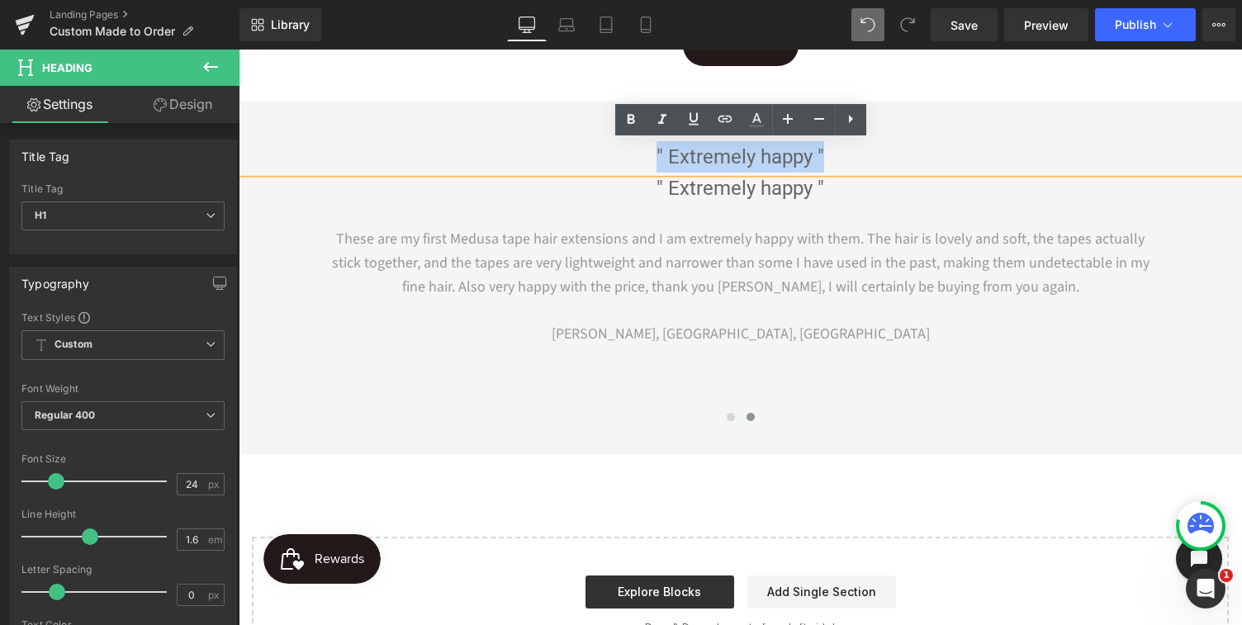
drag, startPoint x: 613, startPoint y: 158, endPoint x: 848, endPoint y: 155, distance: 234.6
click at [848, 156] on h1 "" Extremely happy "" at bounding box center [741, 156] width 1004 height 31
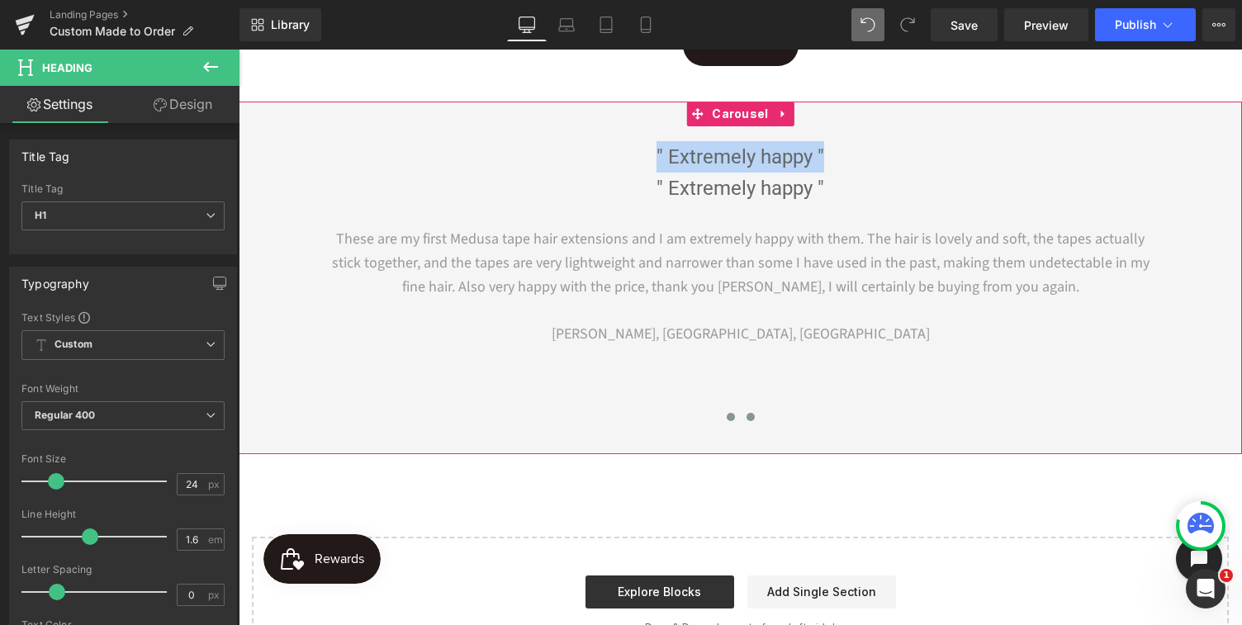
click at [725, 424] on button at bounding box center [731, 417] width 20 height 17
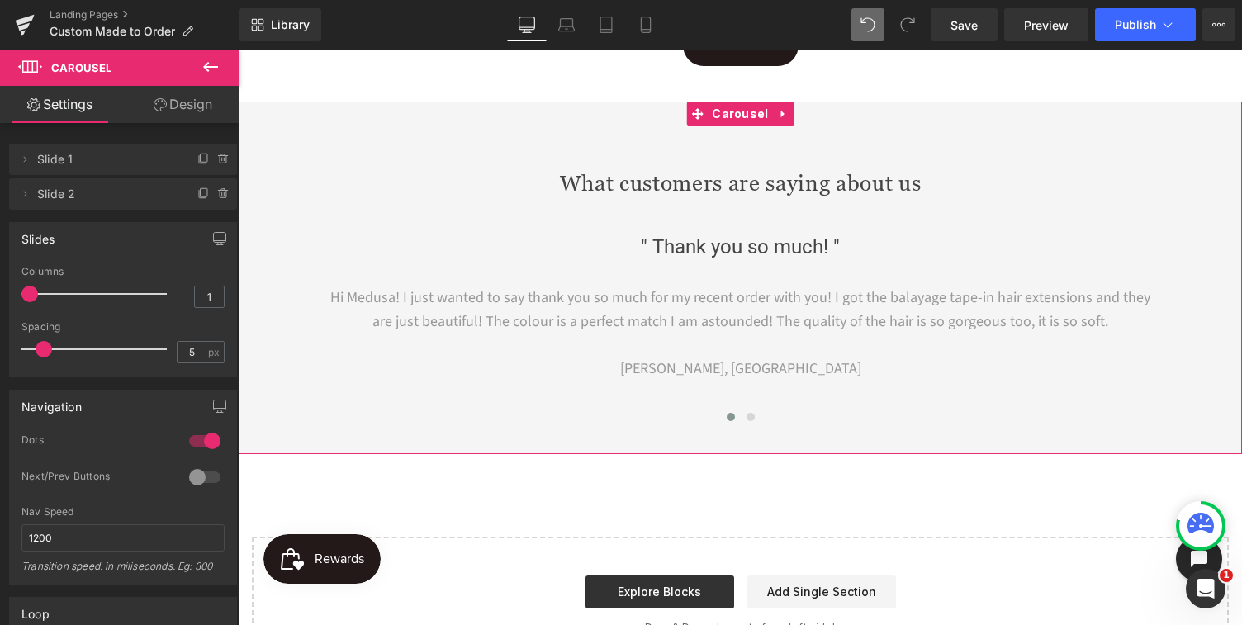
click at [611, 202] on div "What customers are saying about us Heading " Thank you so much! " Heading Hi Me…" at bounding box center [741, 285] width 1004 height 288
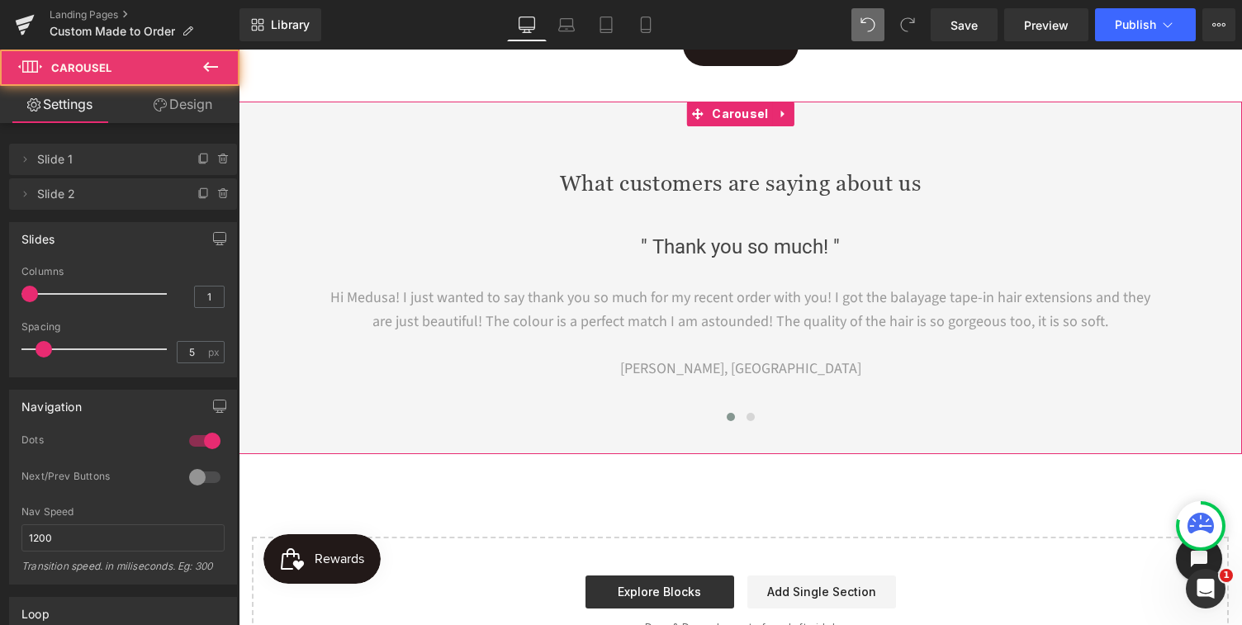
click at [615, 188] on h2 "What customers are saying about us" at bounding box center [741, 184] width 1004 height 28
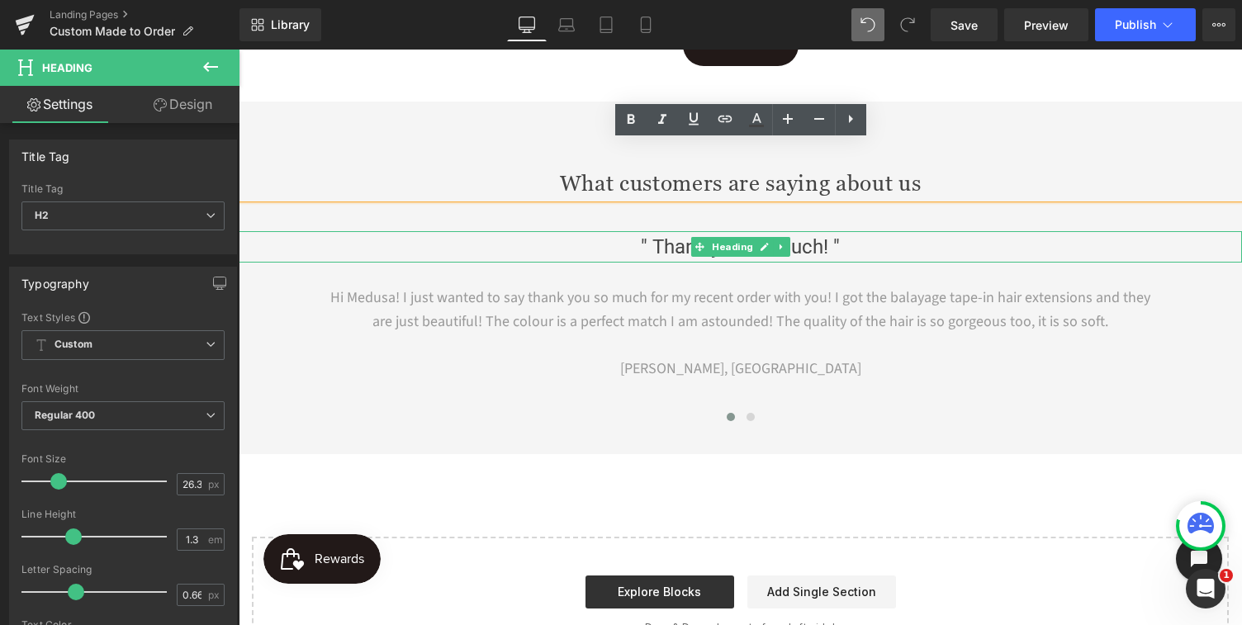
click at [633, 253] on h1 "" Thank you so much! "" at bounding box center [741, 246] width 1004 height 31
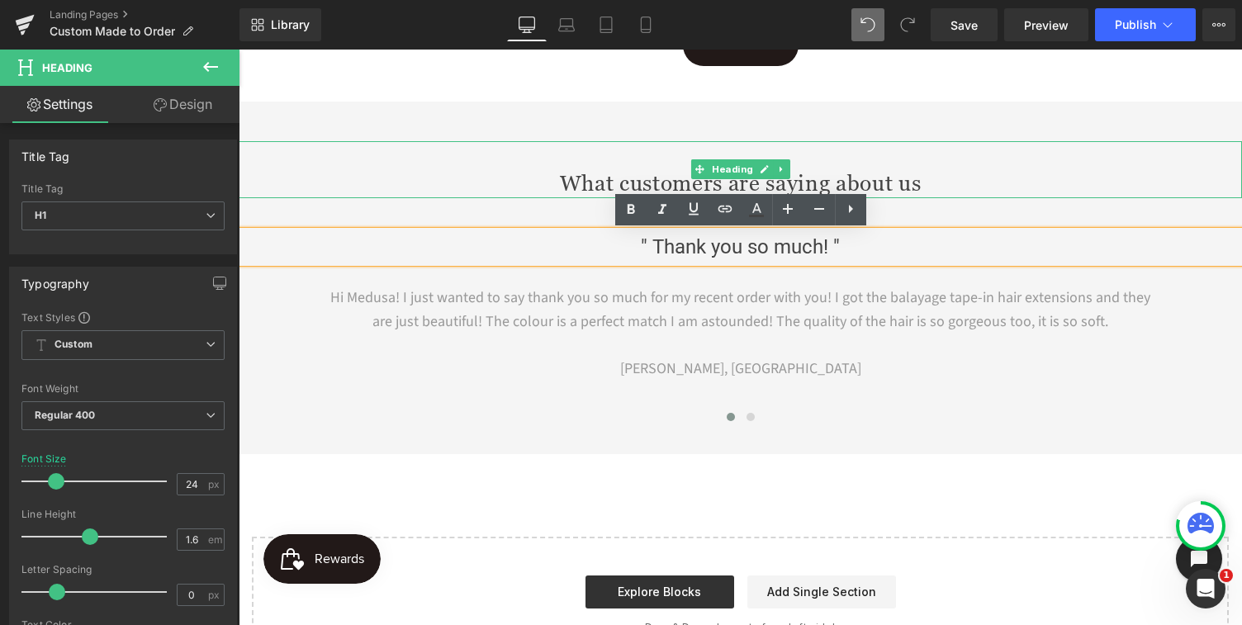
click at [608, 176] on h2 "What customers are saying about us" at bounding box center [741, 184] width 1004 height 28
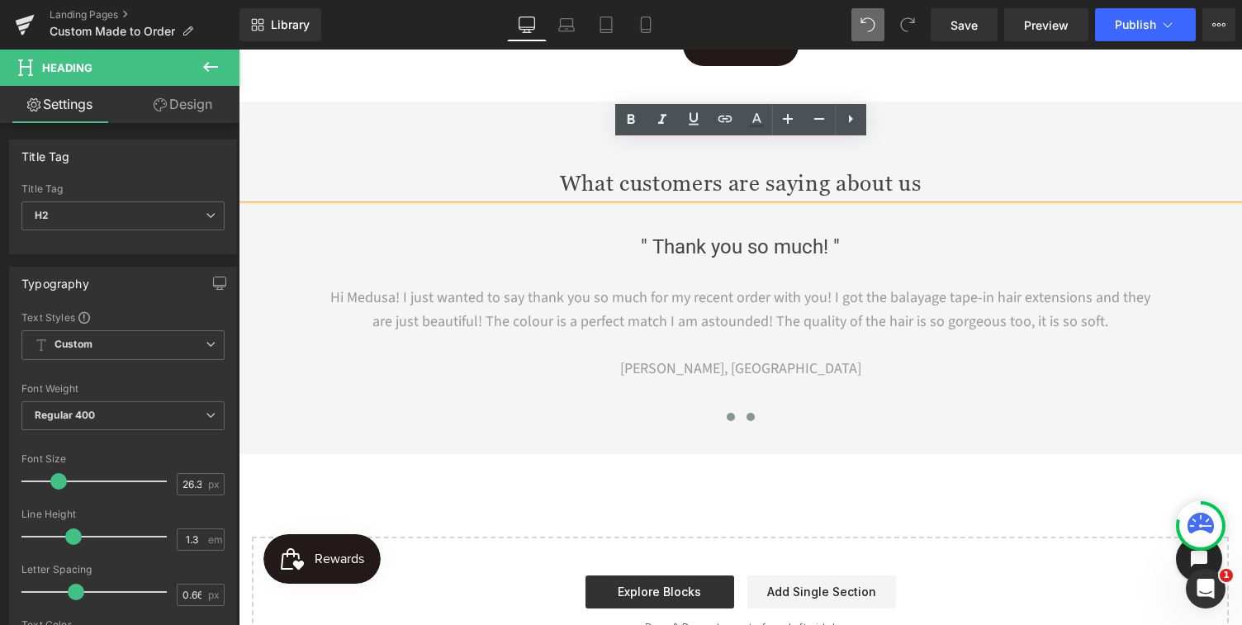
click at [753, 417] on span at bounding box center [751, 417] width 8 height 8
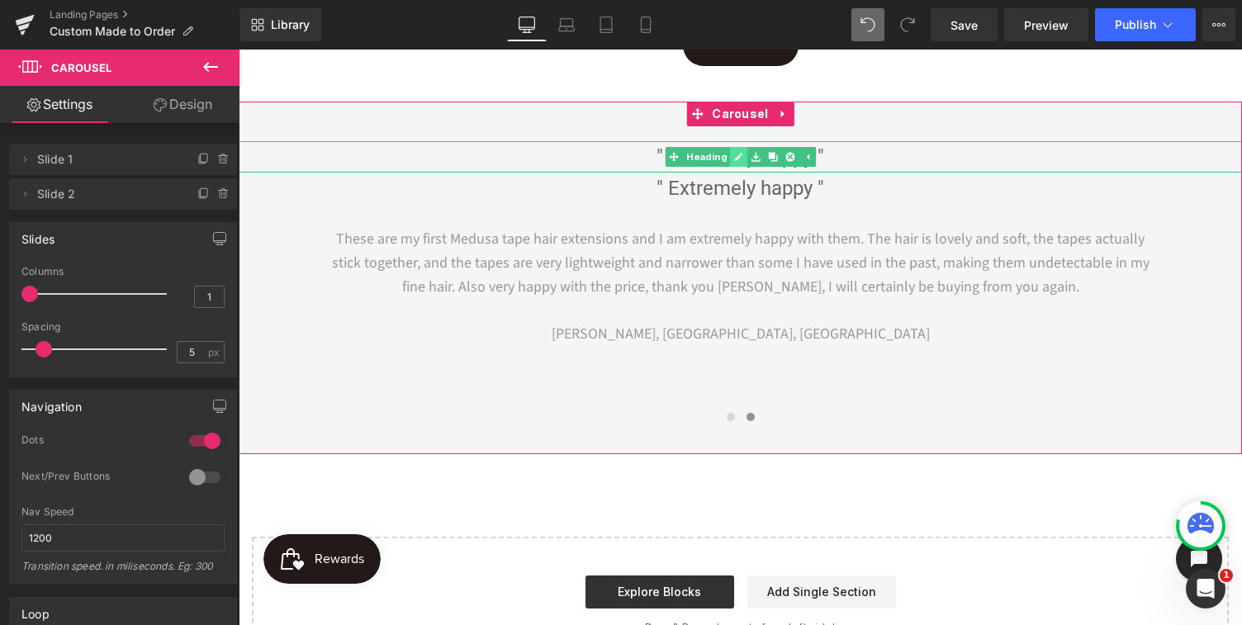
click at [736, 156] on icon at bounding box center [738, 157] width 8 height 8
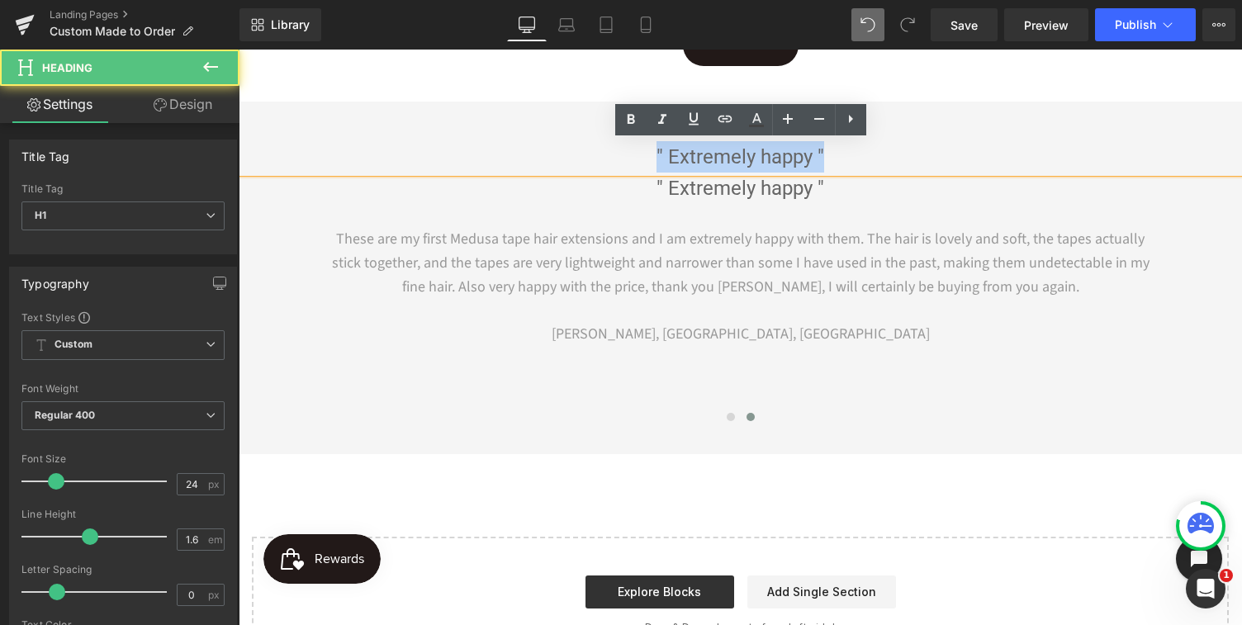
drag, startPoint x: 699, startPoint y: 152, endPoint x: 855, endPoint y: 152, distance: 156.1
click at [854, 153] on h1 "" Extremely happy "" at bounding box center [741, 156] width 1004 height 31
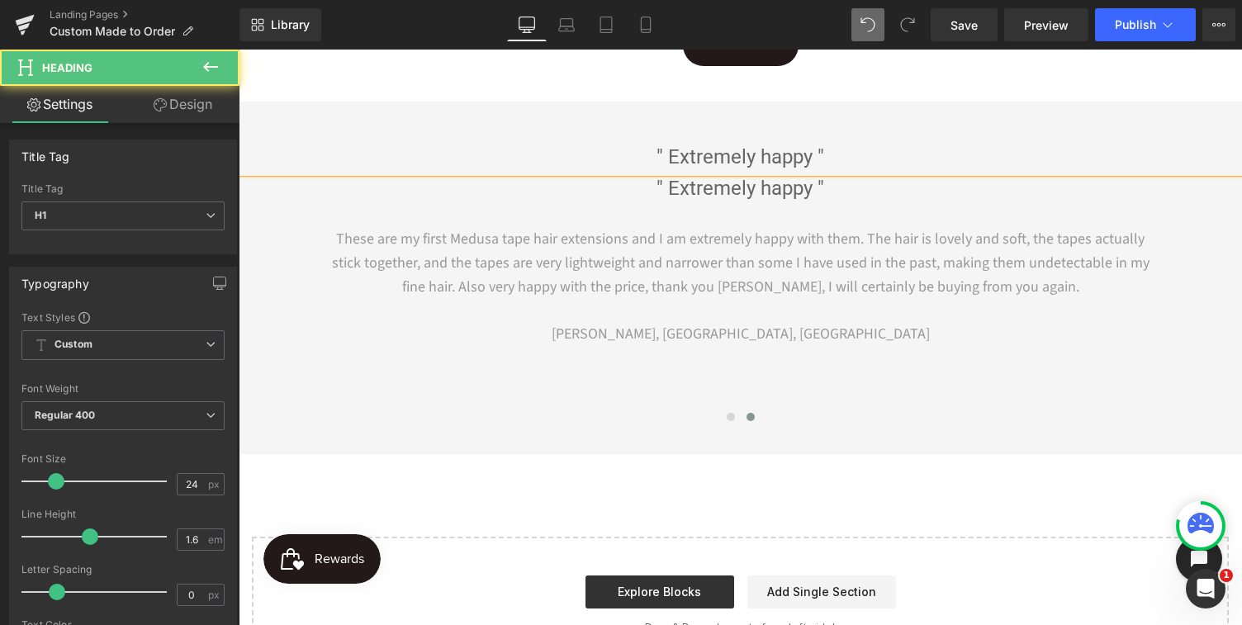
click at [723, 159] on h1 "" Extremely happy "" at bounding box center [741, 156] width 1004 height 31
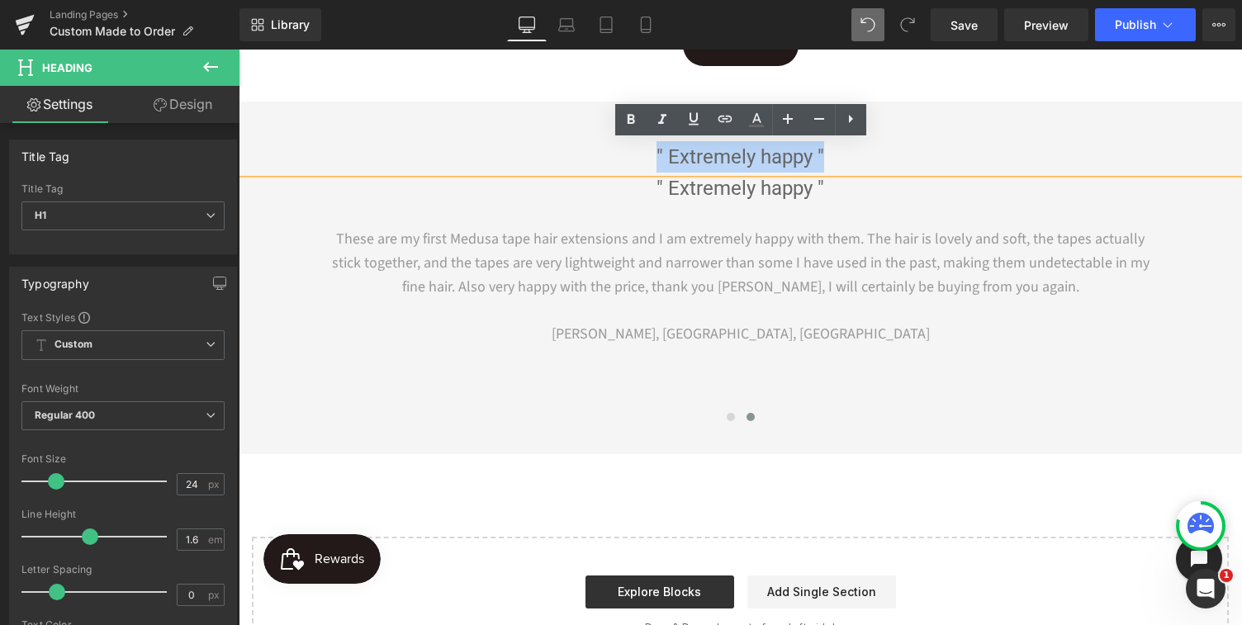
drag, startPoint x: 658, startPoint y: 153, endPoint x: 858, endPoint y: 152, distance: 200.7
click at [858, 152] on h1 "" Extremely happy "" at bounding box center [741, 156] width 1004 height 31
paste div
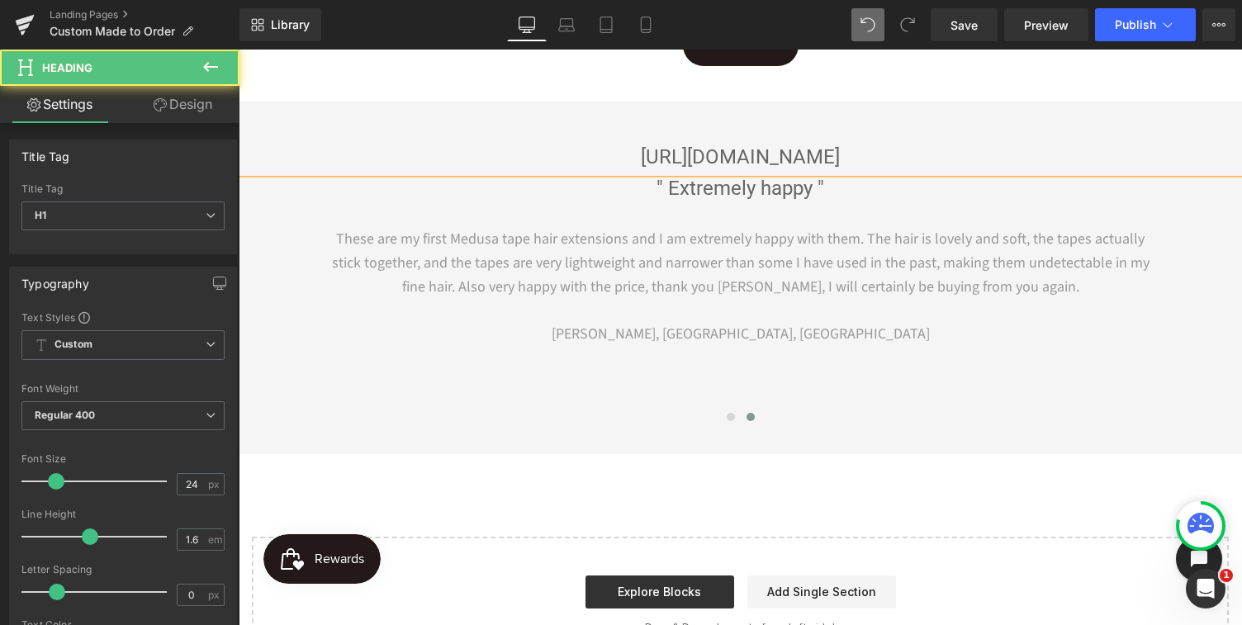
drag, startPoint x: 1018, startPoint y: 162, endPoint x: 362, endPoint y: 156, distance: 656.0
click at [362, 156] on h1 "https://medusaaustralia.com.au/pages/colour-match-service" at bounding box center [741, 156] width 1004 height 31
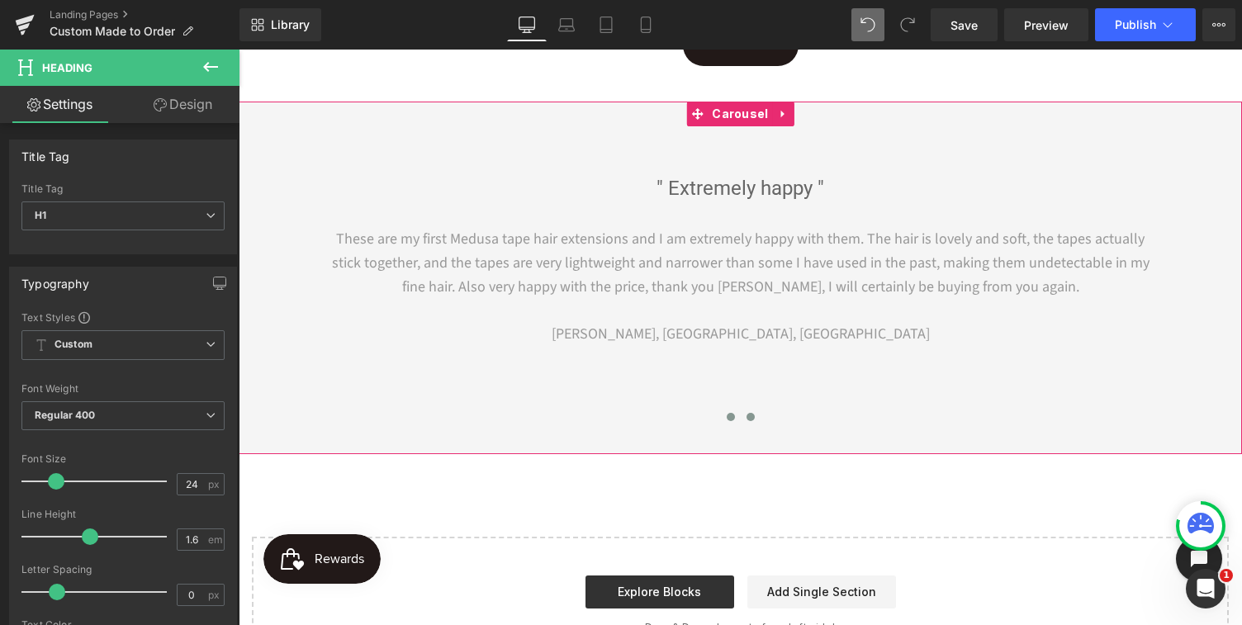
click at [731, 422] on button at bounding box center [731, 417] width 20 height 17
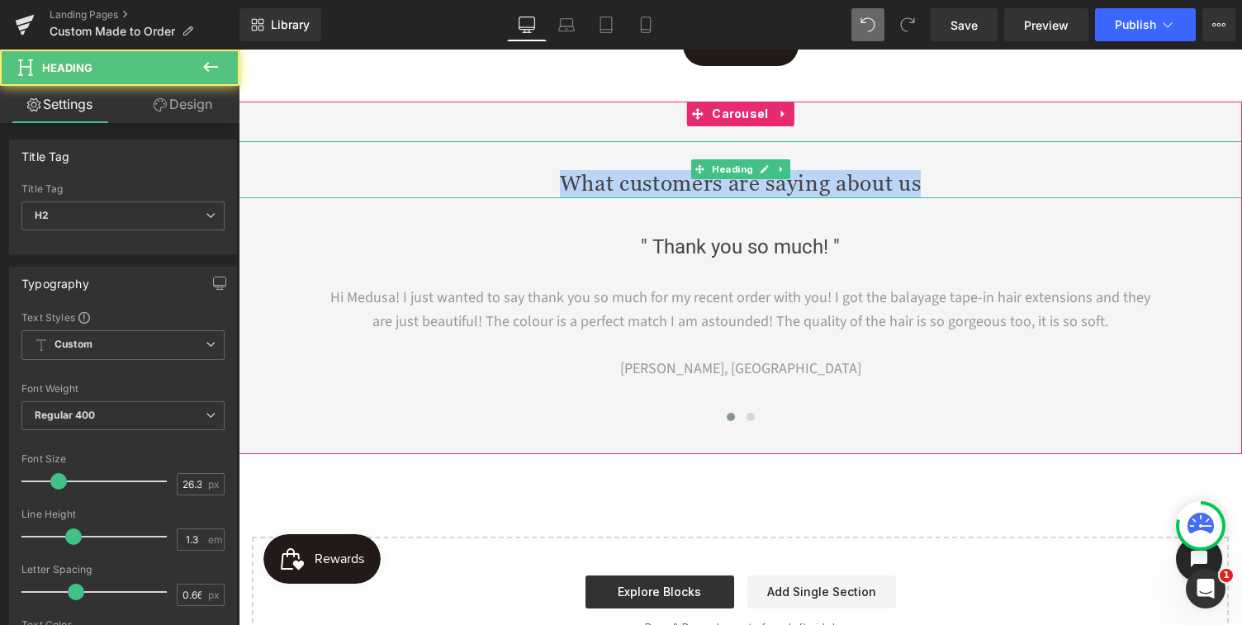
drag, startPoint x: 575, startPoint y: 183, endPoint x: 924, endPoint y: 186, distance: 349.5
click at [924, 187] on h2 "What customers are saying about us" at bounding box center [741, 184] width 1004 height 28
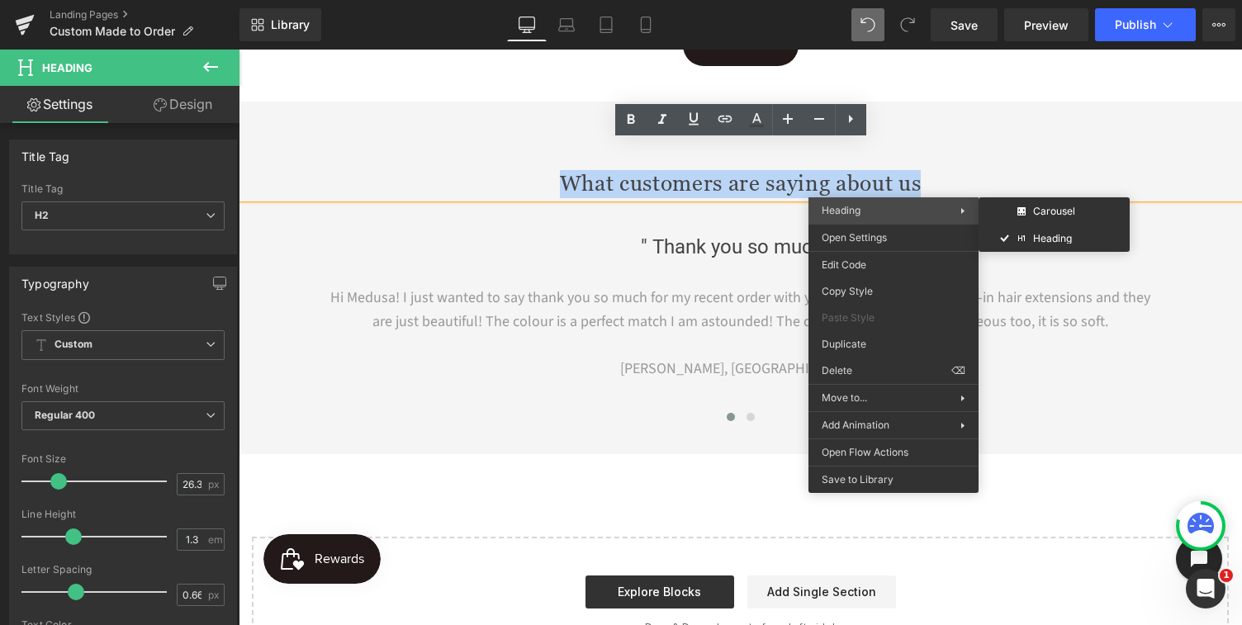
copy h2 "What customers are saying about us"
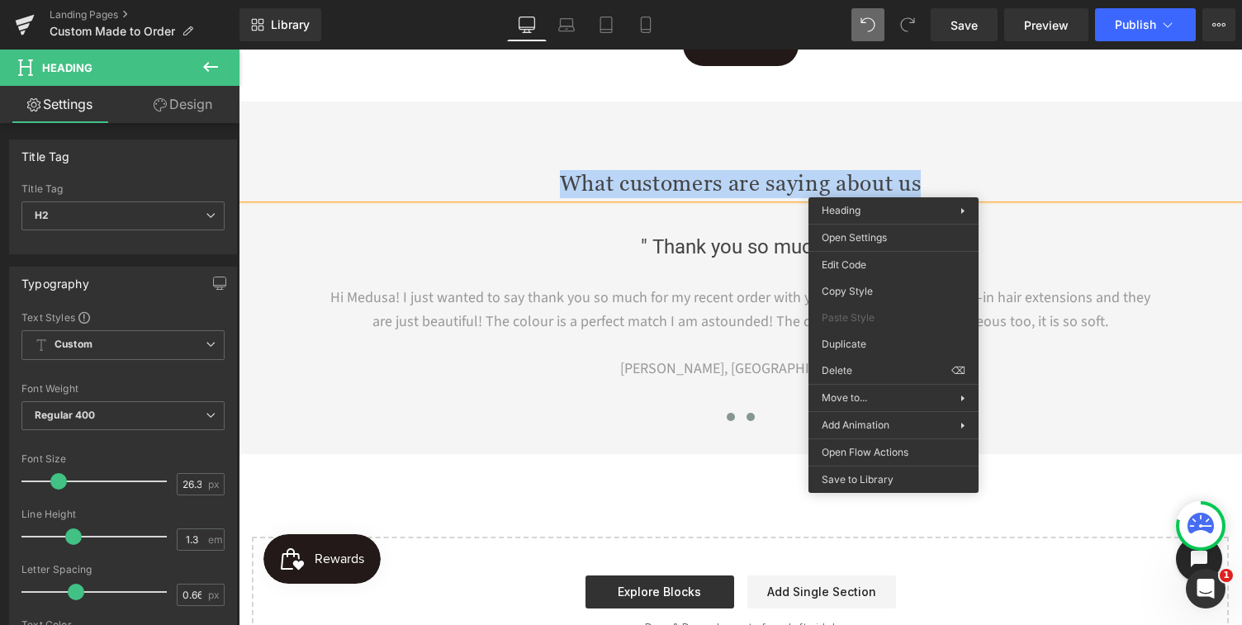
click at [748, 421] on span at bounding box center [751, 417] width 8 height 8
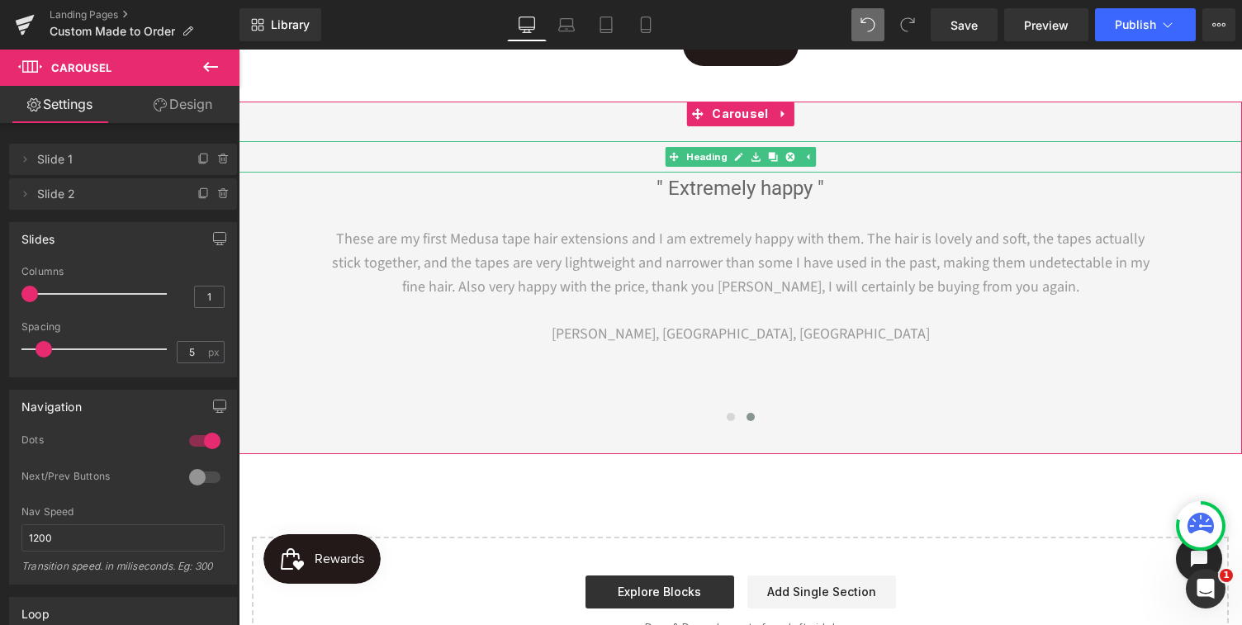
click at [640, 161] on h1 at bounding box center [741, 156] width 1004 height 31
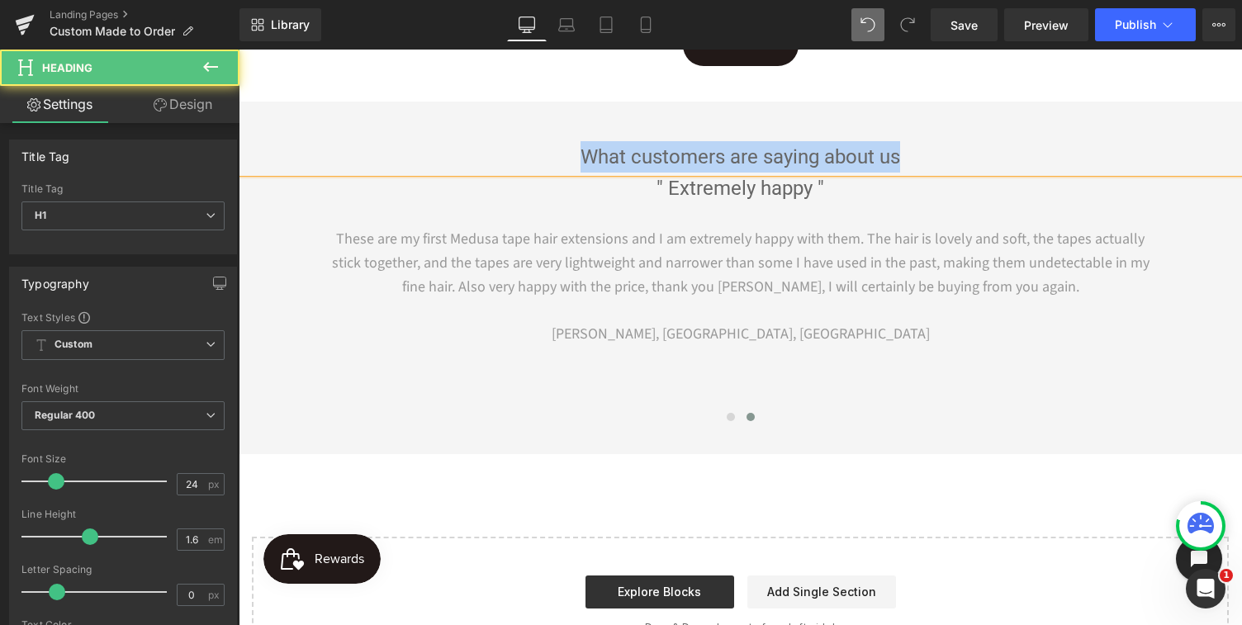
drag, startPoint x: 578, startPoint y: 155, endPoint x: 921, endPoint y: 157, distance: 342.8
click at [922, 157] on h1 "What customers are saying about us" at bounding box center [741, 156] width 1004 height 31
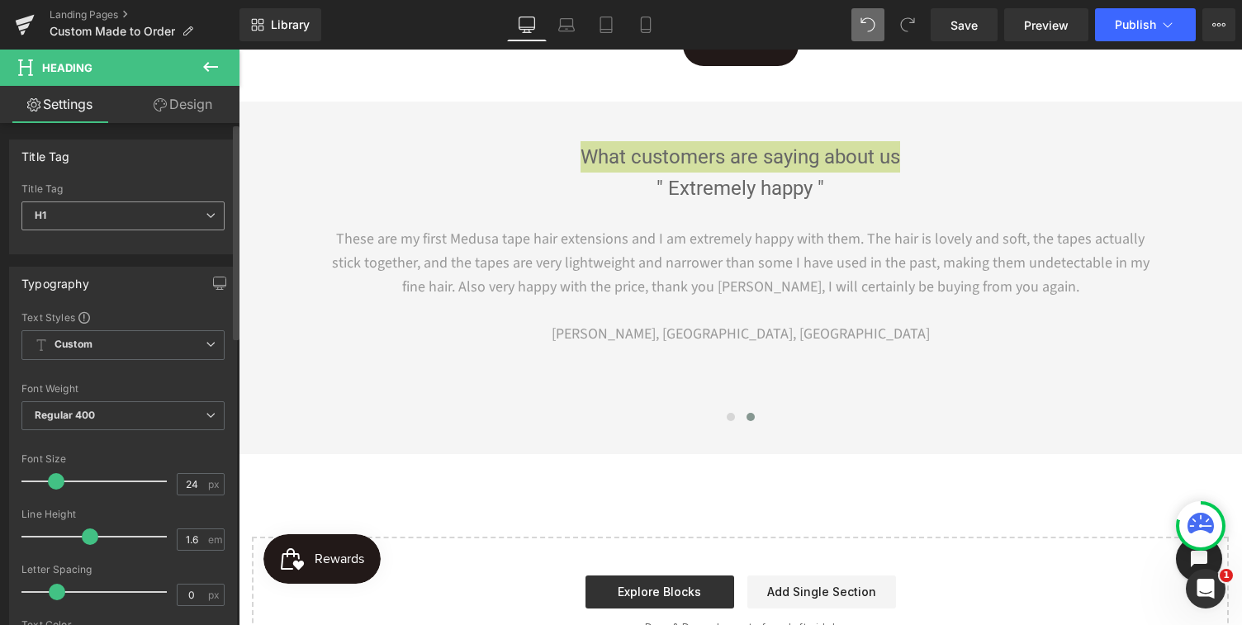
click at [206, 213] on icon at bounding box center [211, 216] width 10 height 10
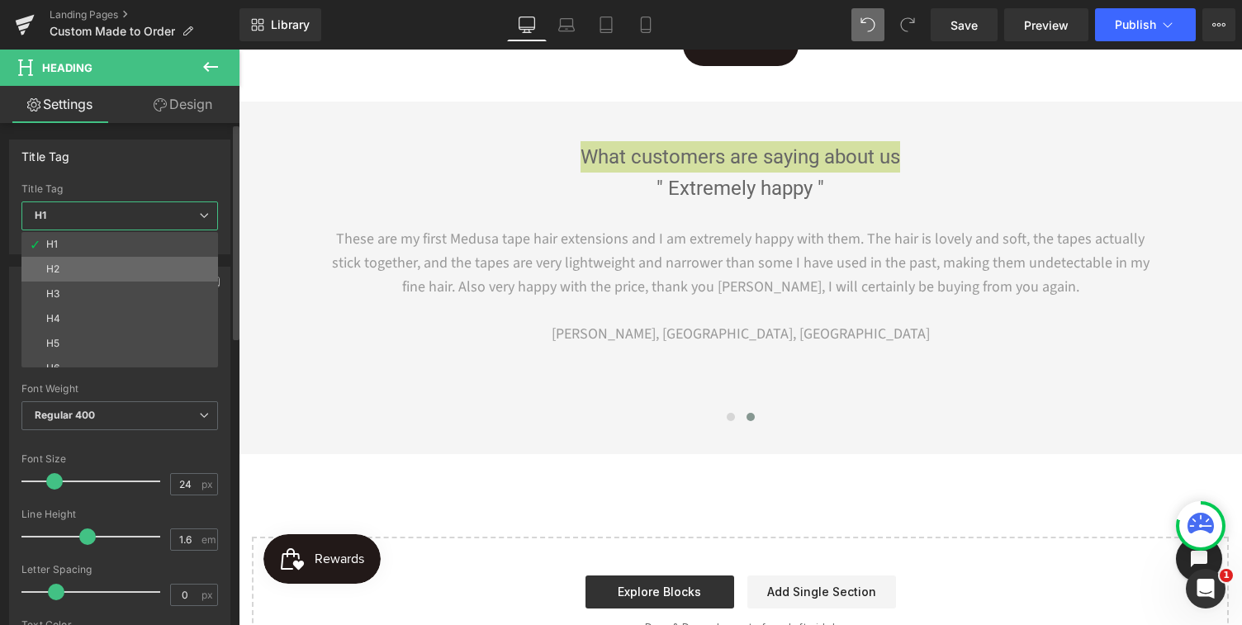
click at [150, 266] on li "H2" at bounding box center [123, 269] width 204 height 25
type input "26.35"
type input "1.5"
type input "0.66"
type input "#444444"
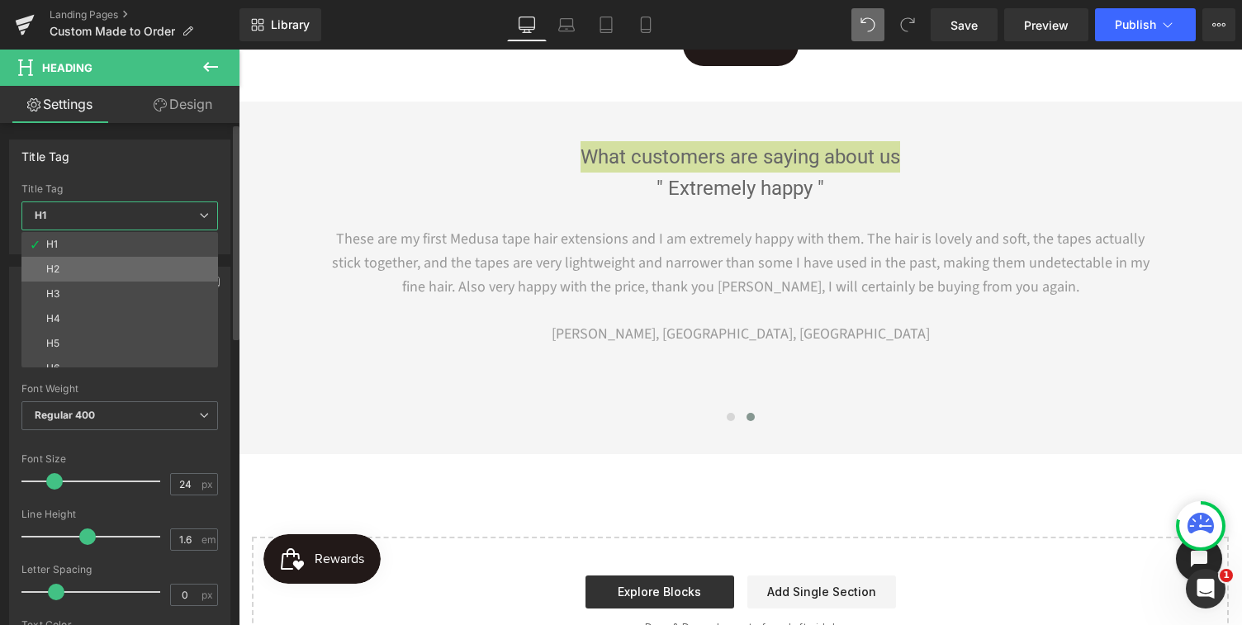
type input "100"
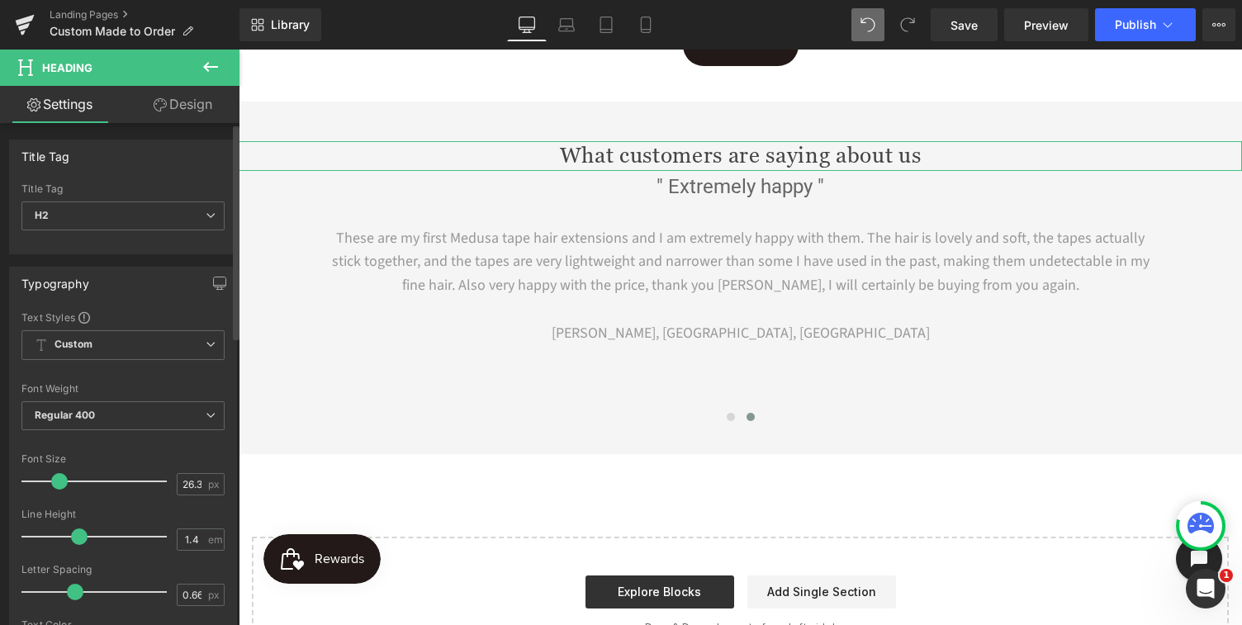
type input "1.3"
drag, startPoint x: 78, startPoint y: 538, endPoint x: 68, endPoint y: 537, distance: 9.9
click at [68, 537] on span at bounding box center [73, 537] width 17 height 17
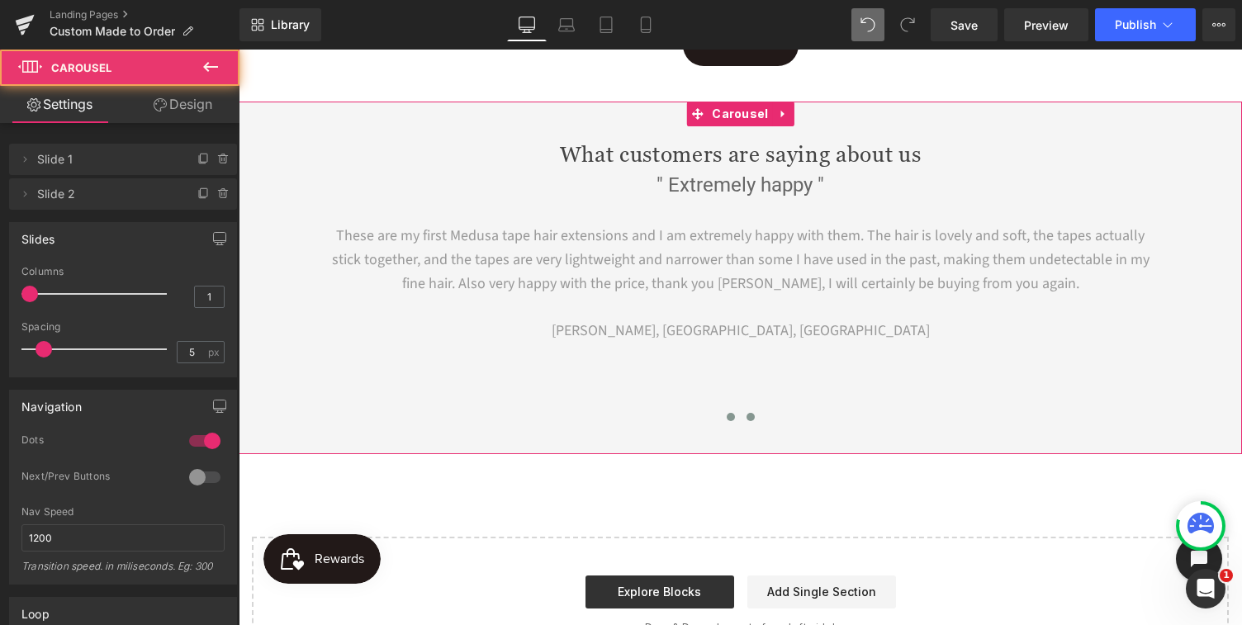
click at [731, 418] on span at bounding box center [731, 417] width 8 height 8
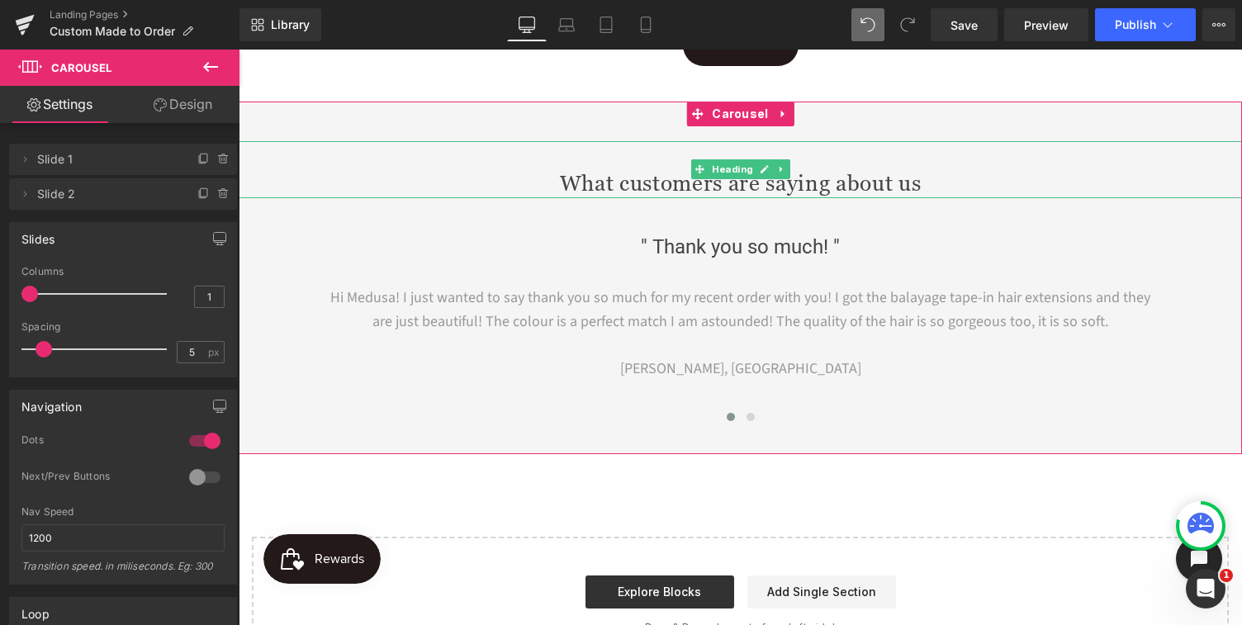
click at [690, 186] on h2 "What customers are saying about us" at bounding box center [741, 184] width 1004 height 28
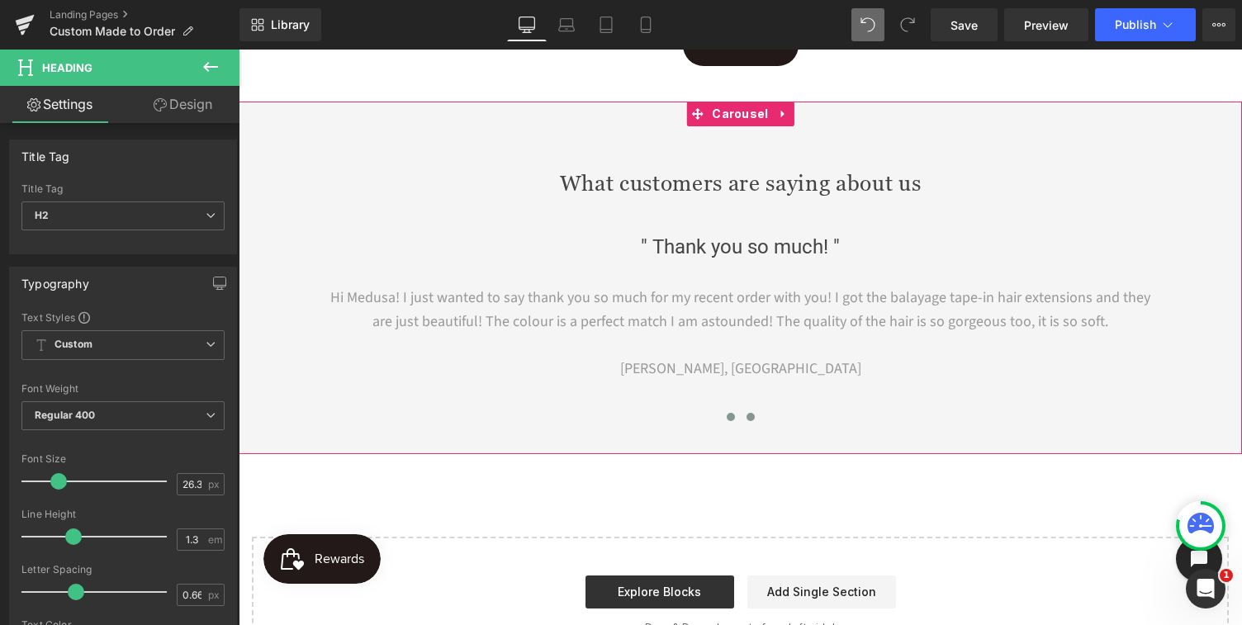
click at [755, 413] on button at bounding box center [751, 417] width 20 height 17
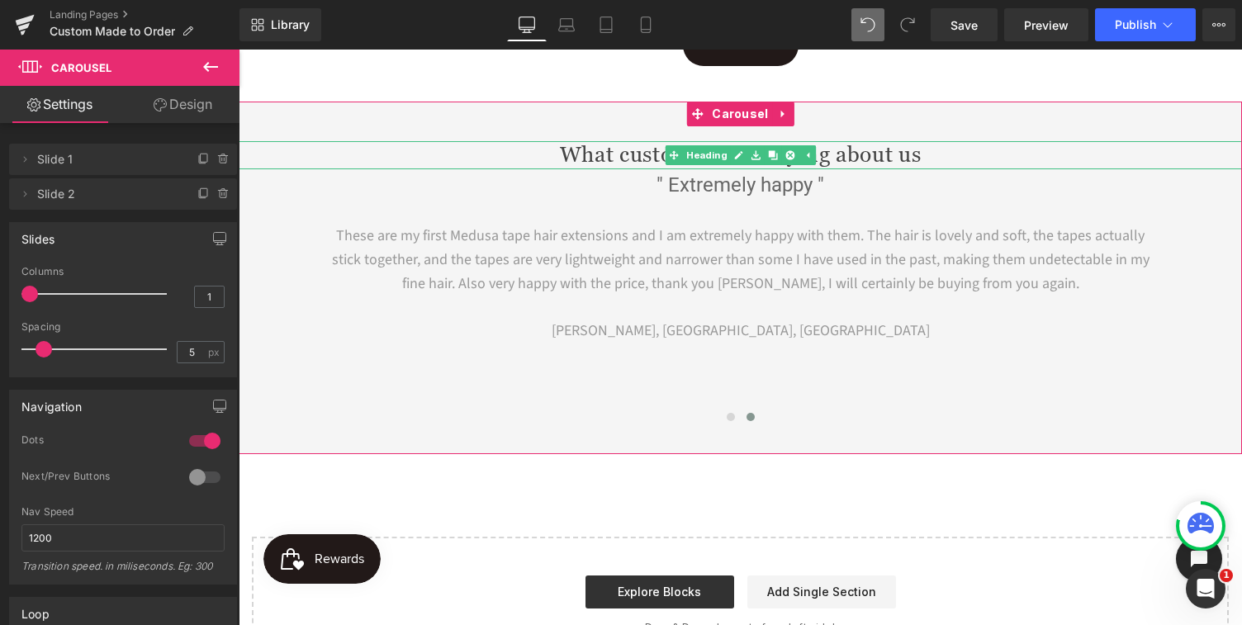
click at [626, 156] on h2 "What customers are saying about us" at bounding box center [741, 155] width 1004 height 28
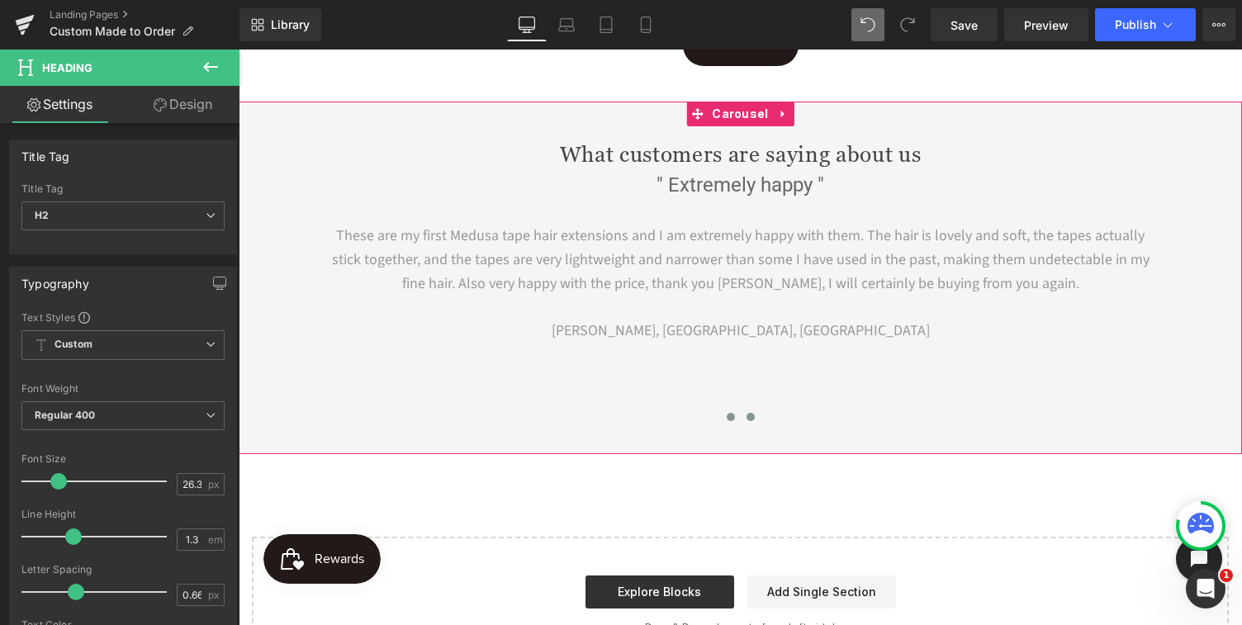
click at [730, 416] on span at bounding box center [731, 417] width 8 height 8
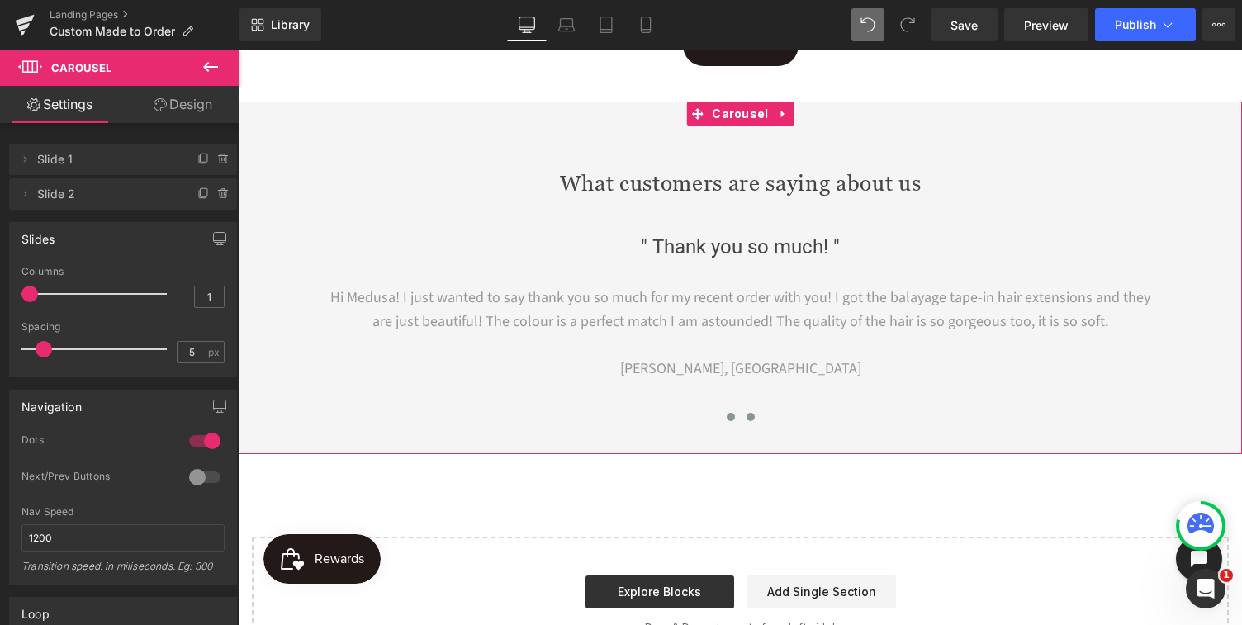
click at [749, 415] on span at bounding box center [751, 417] width 8 height 8
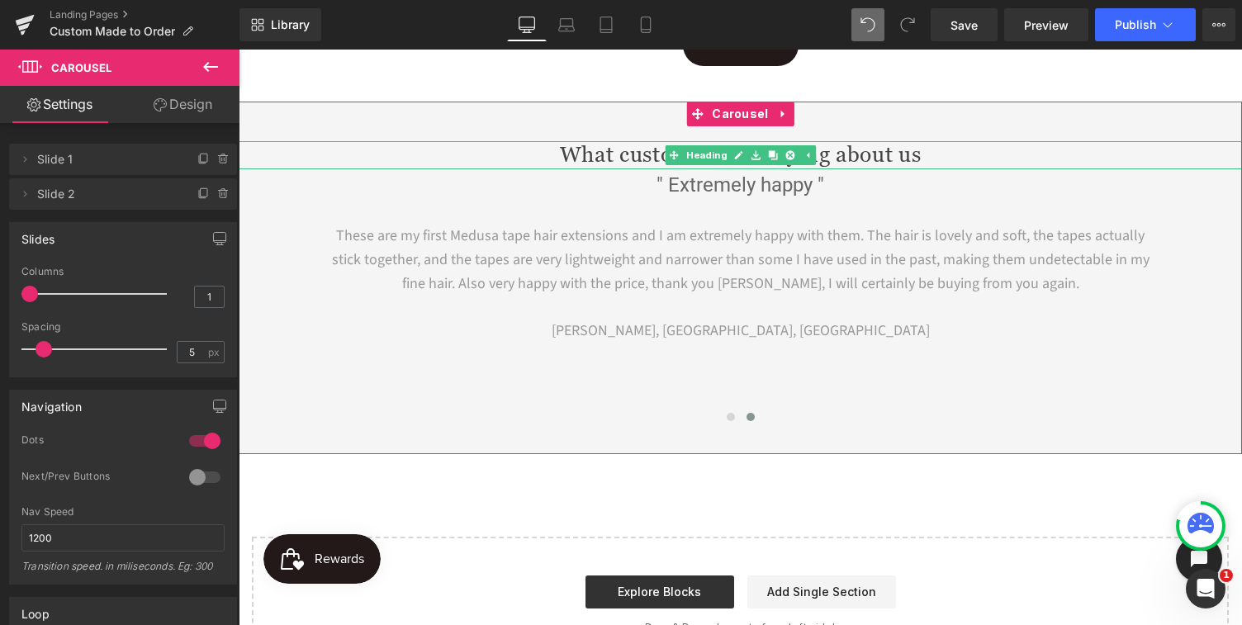
click at [915, 160] on h2 "What customers are saying about us" at bounding box center [741, 155] width 1004 height 28
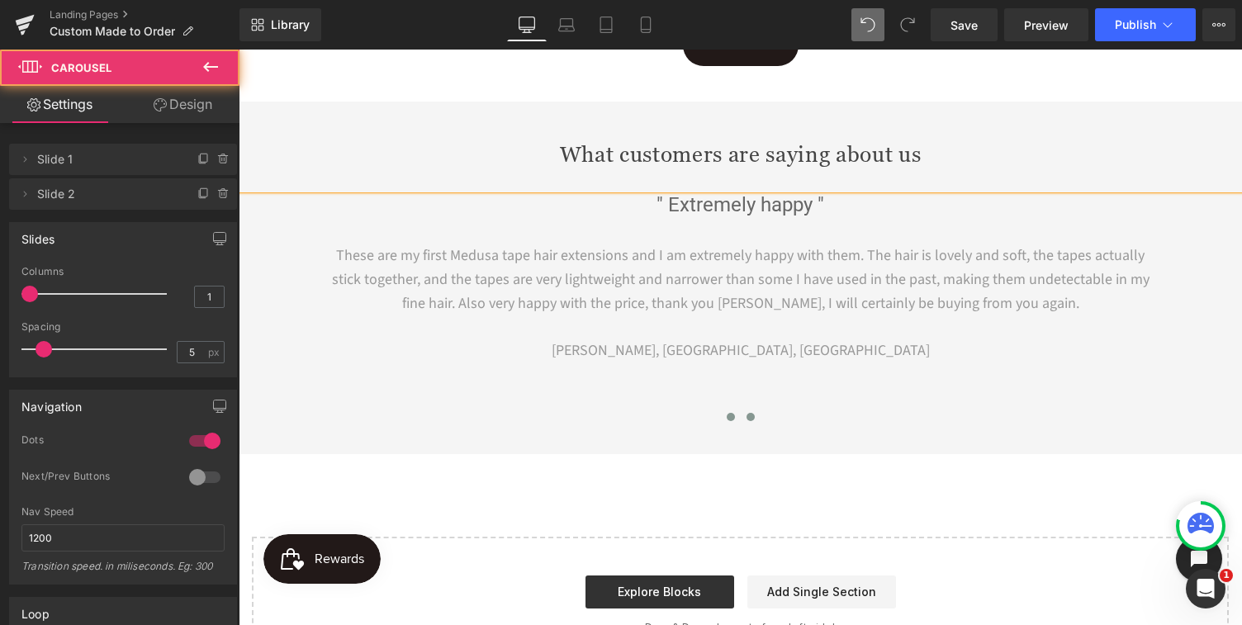
click at [729, 418] on span at bounding box center [731, 417] width 8 height 8
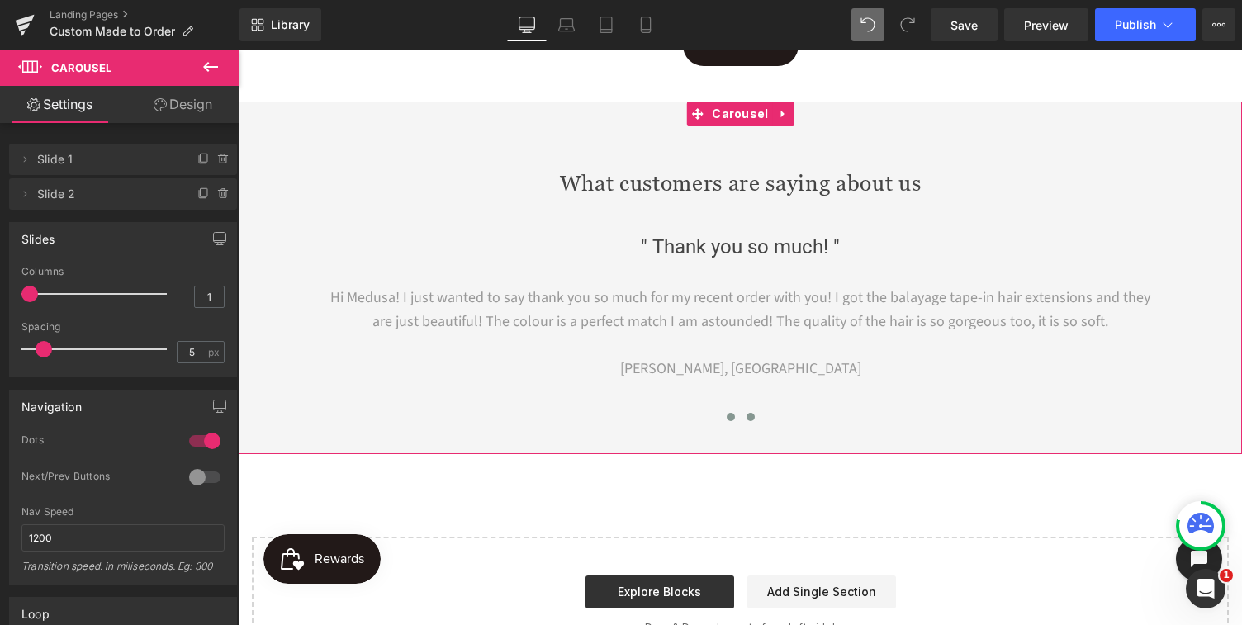
click at [754, 417] on span at bounding box center [751, 417] width 8 height 8
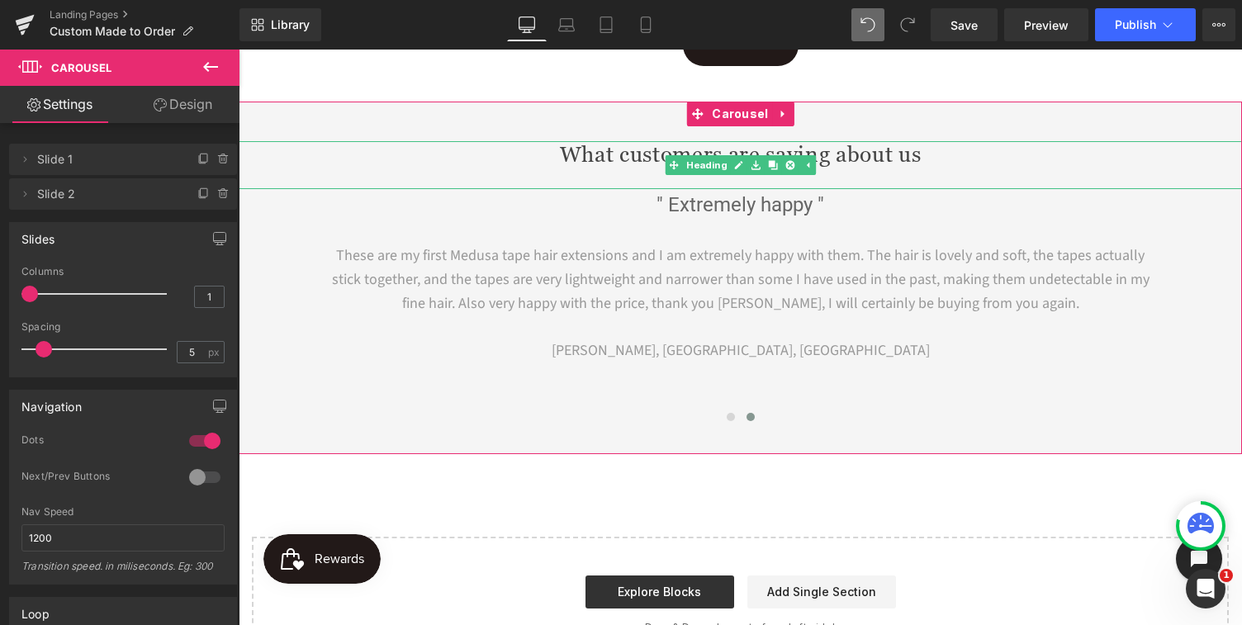
click at [915, 159] on h2 "What customers are saying about us" at bounding box center [741, 155] width 1004 height 28
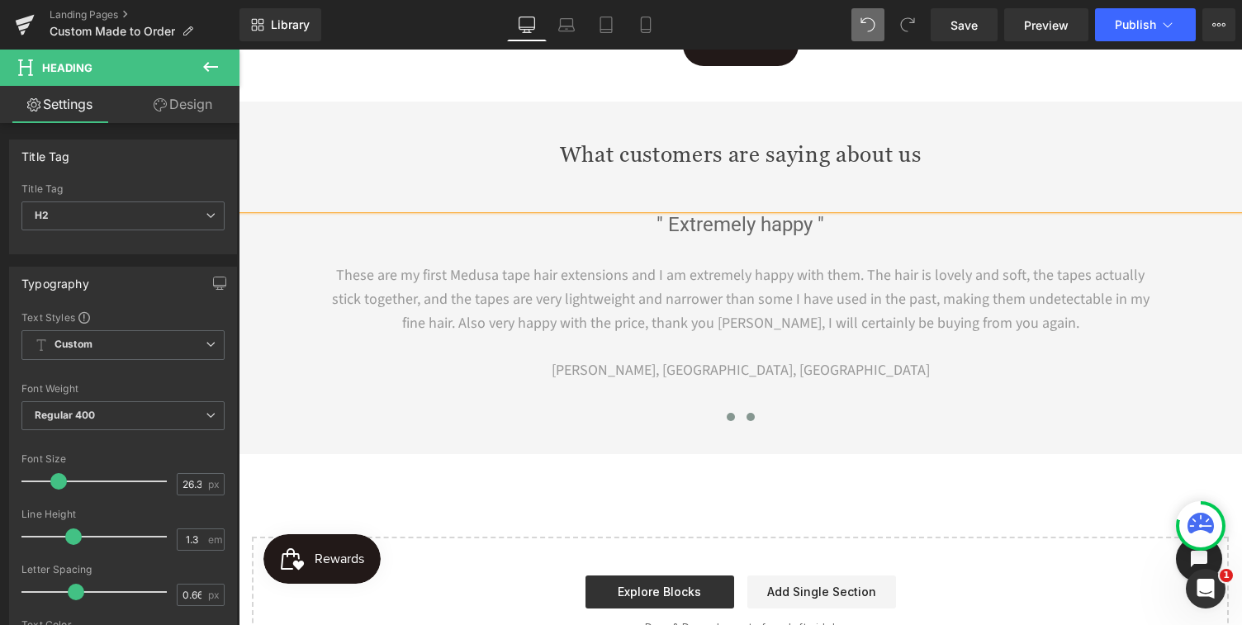
click at [729, 422] on button at bounding box center [731, 417] width 20 height 17
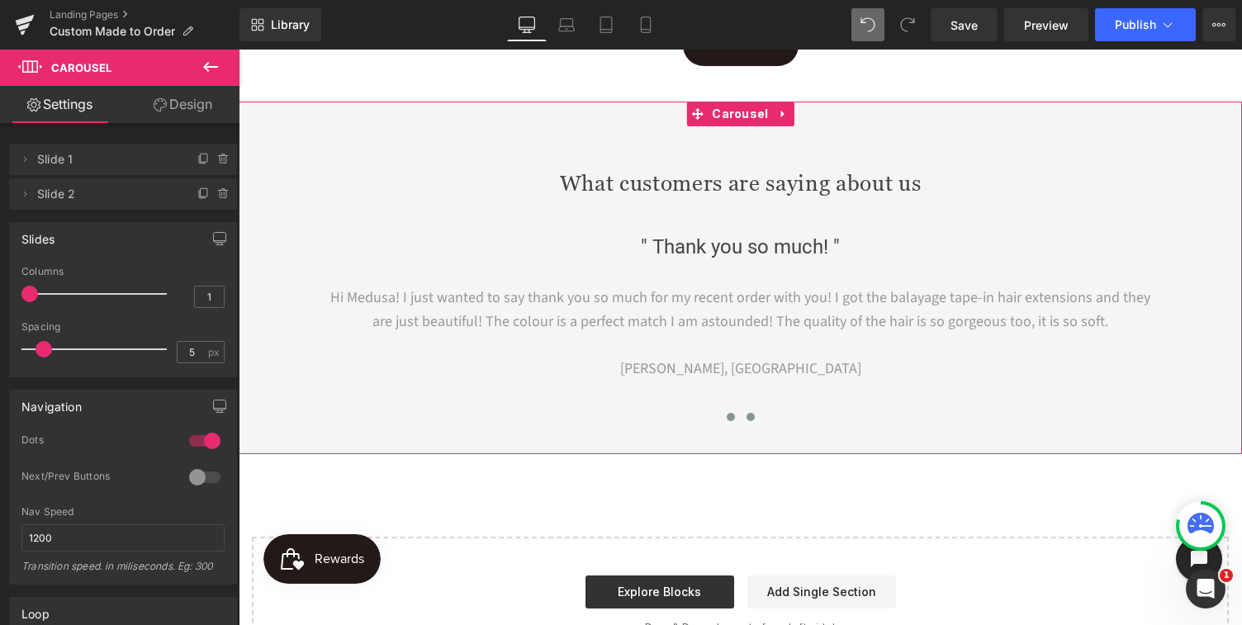
click at [746, 413] on button at bounding box center [751, 417] width 20 height 17
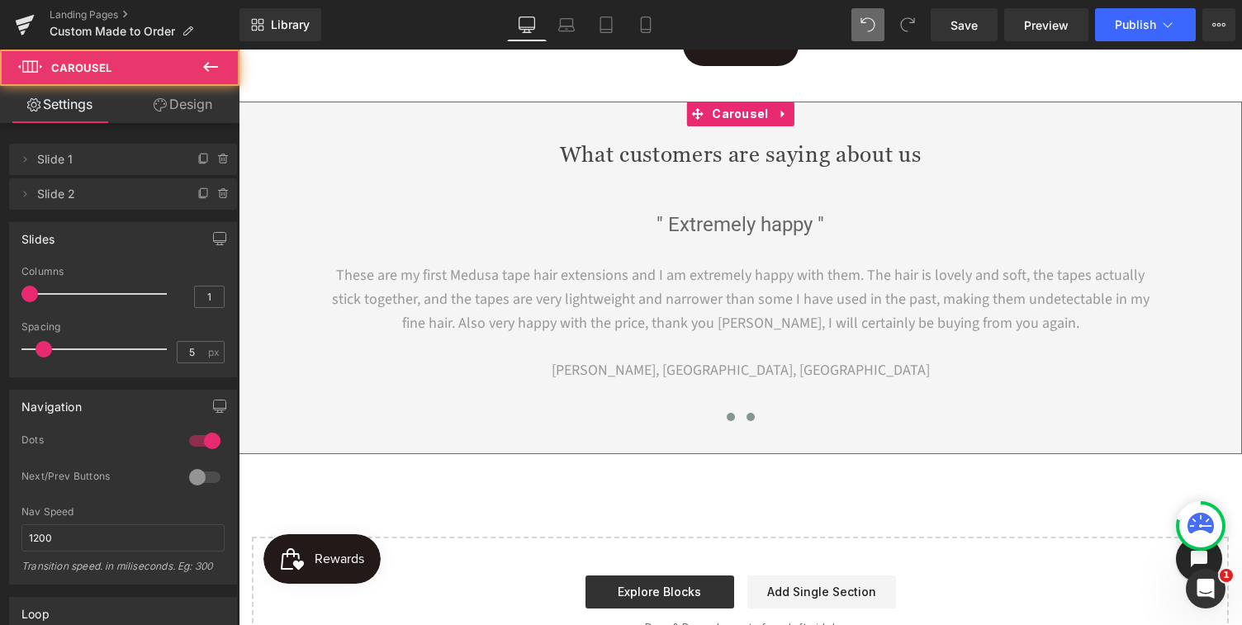
click at [734, 417] on span at bounding box center [731, 417] width 8 height 8
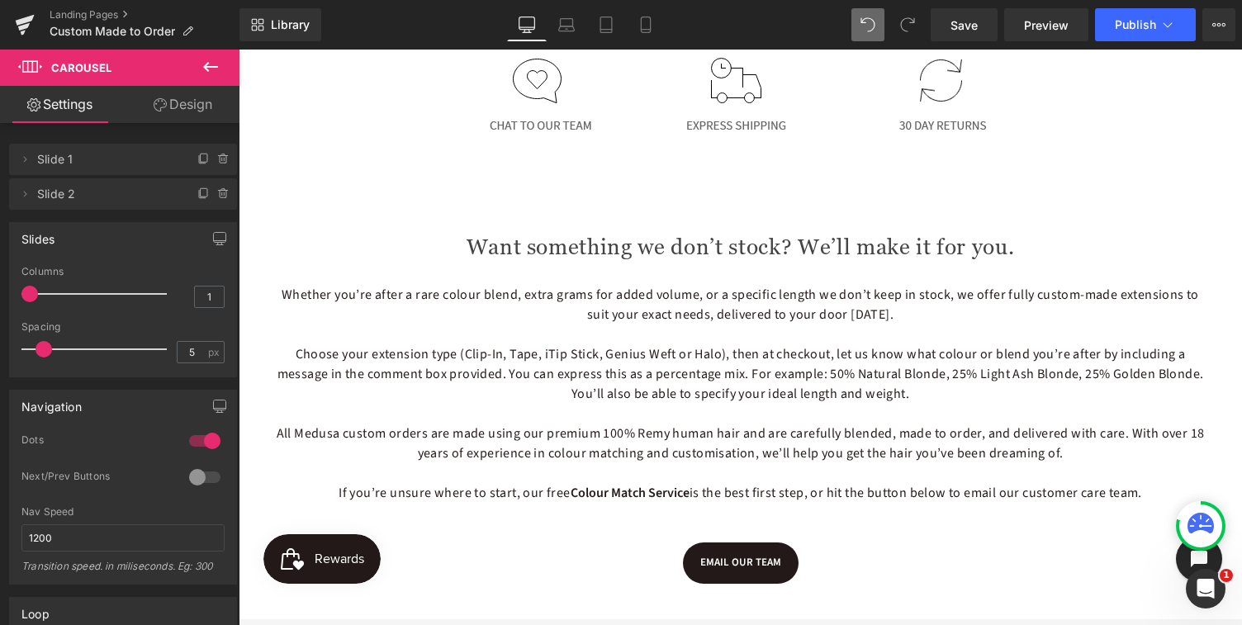
scroll to position [791, 0]
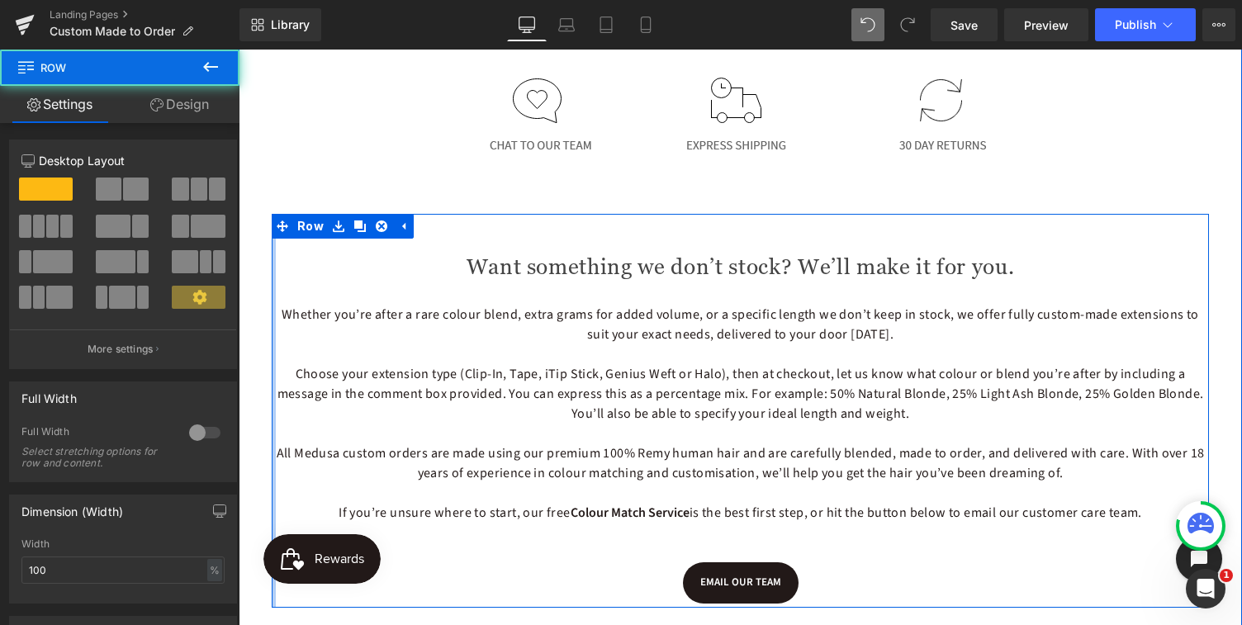
click at [275, 311] on div at bounding box center [274, 410] width 4 height 393
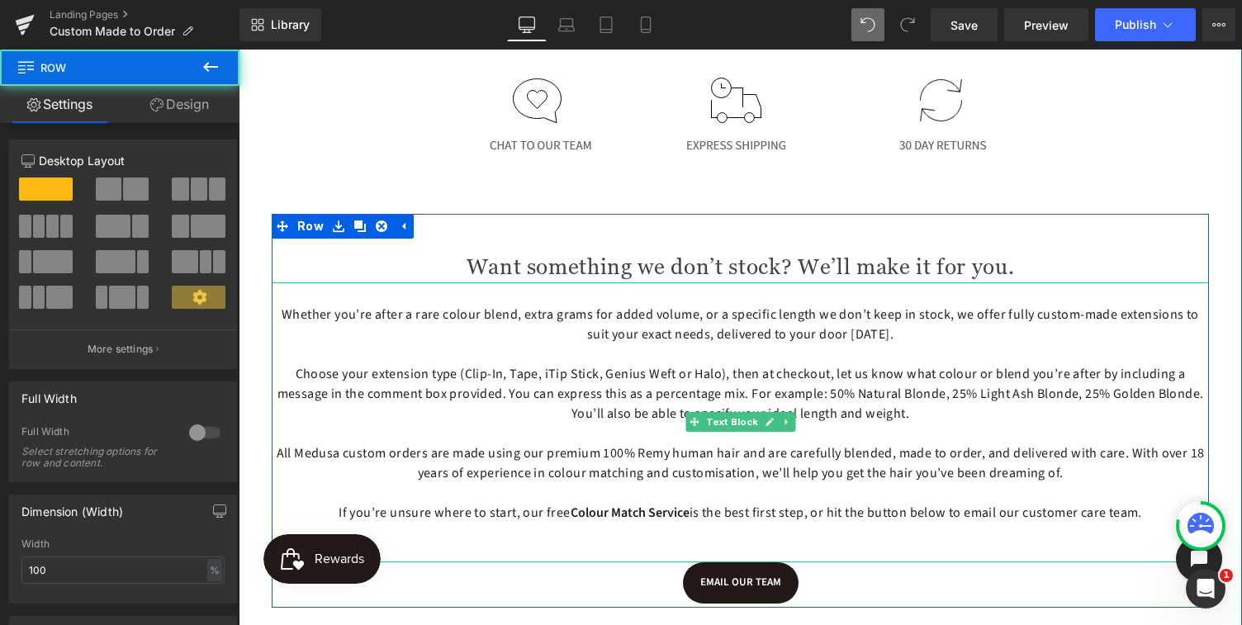
click at [287, 315] on span "Whether you’re after a rare colour blend, extra grams for added volume, or a sp…" at bounding box center [741, 325] width 918 height 38
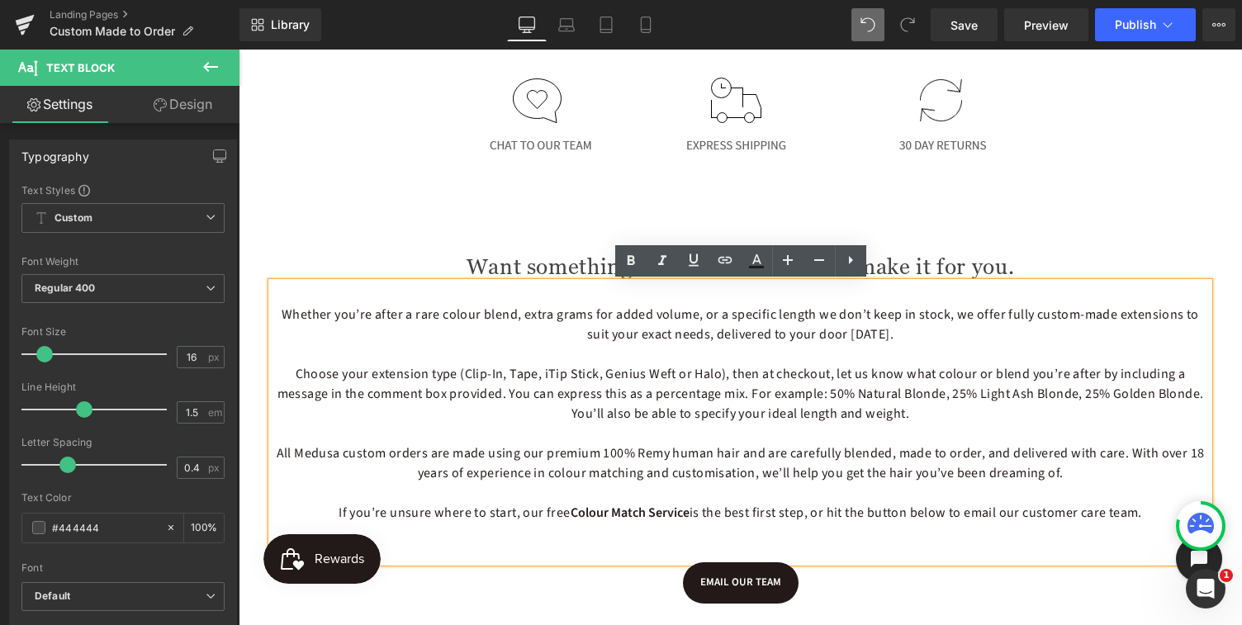
drag, startPoint x: 276, startPoint y: 315, endPoint x: 1134, endPoint y: 525, distance: 883.6
click at [1134, 525] on div "Whether you’re after a rare colour blend, extra grams for added volume, or a sp…" at bounding box center [741, 423] width 938 height 280
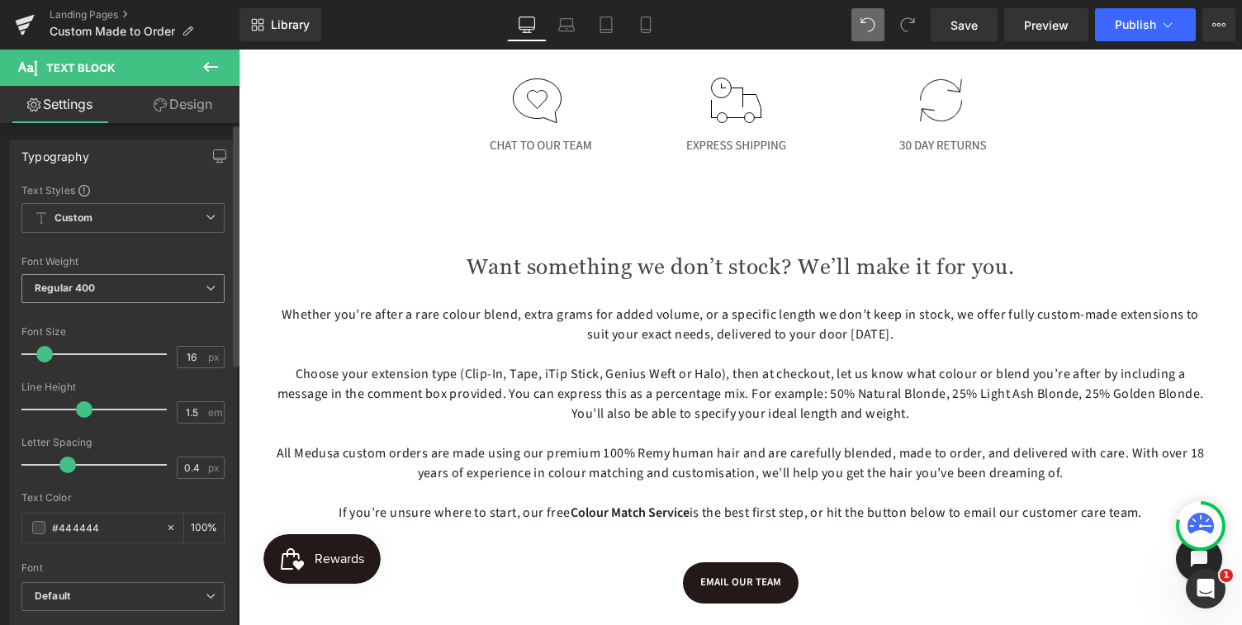
click at [150, 287] on span "Regular 400" at bounding box center [122, 288] width 203 height 29
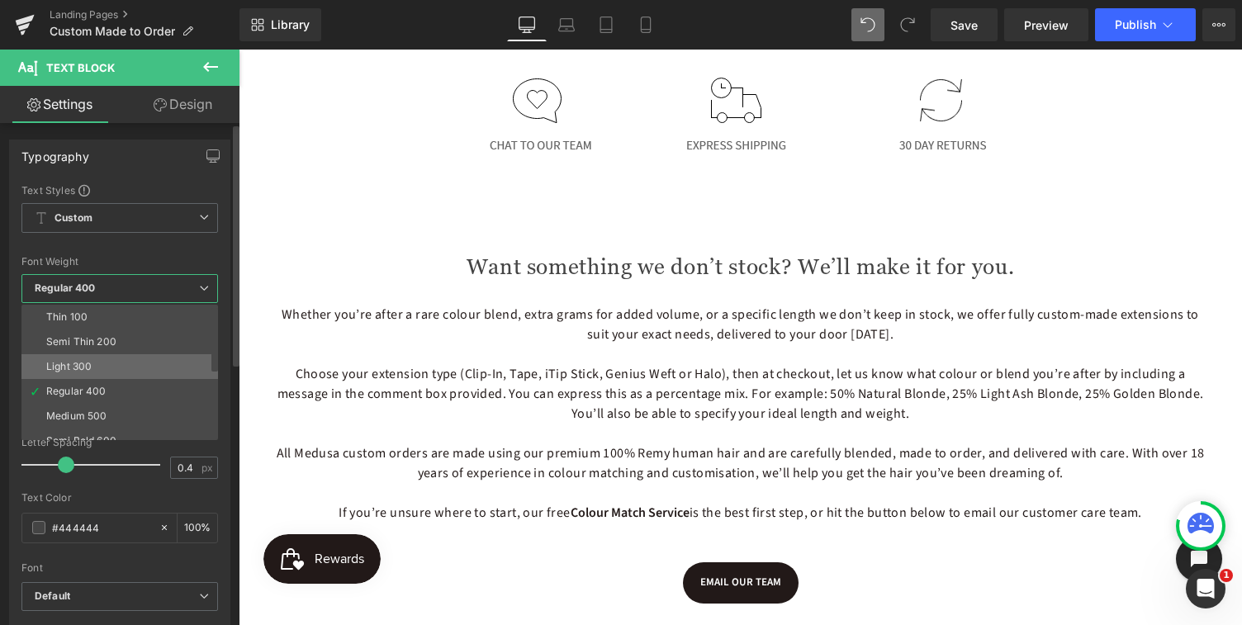
click at [98, 368] on li "Light 300" at bounding box center [123, 366] width 204 height 25
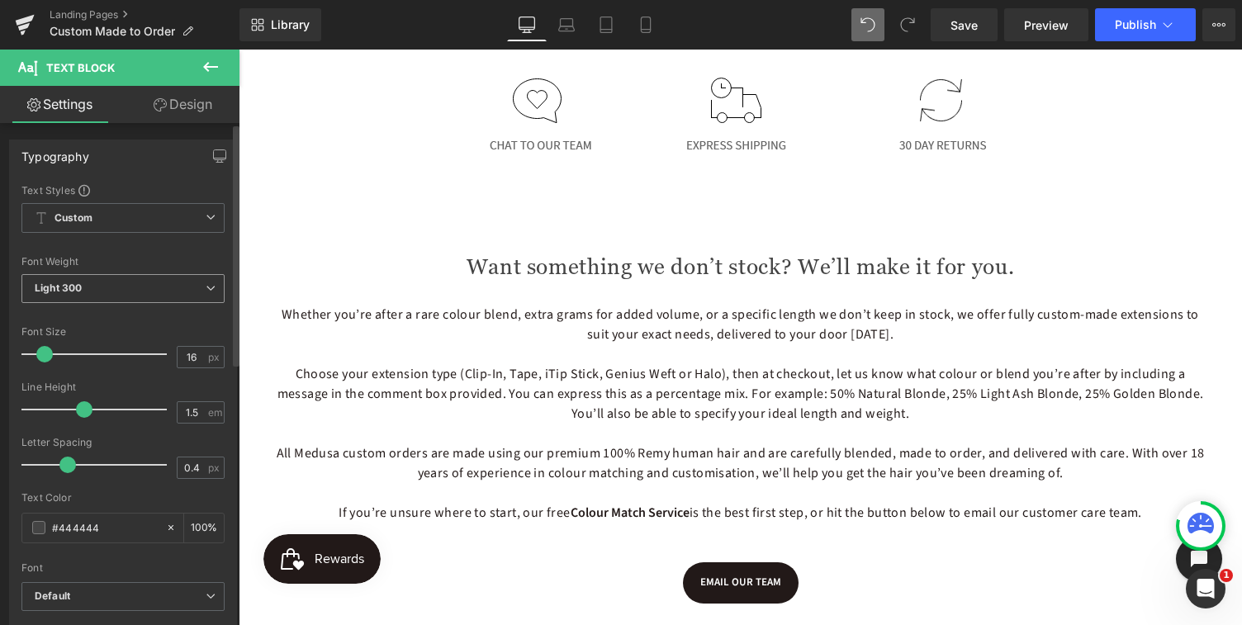
click at [113, 291] on span "Light 300" at bounding box center [122, 288] width 203 height 29
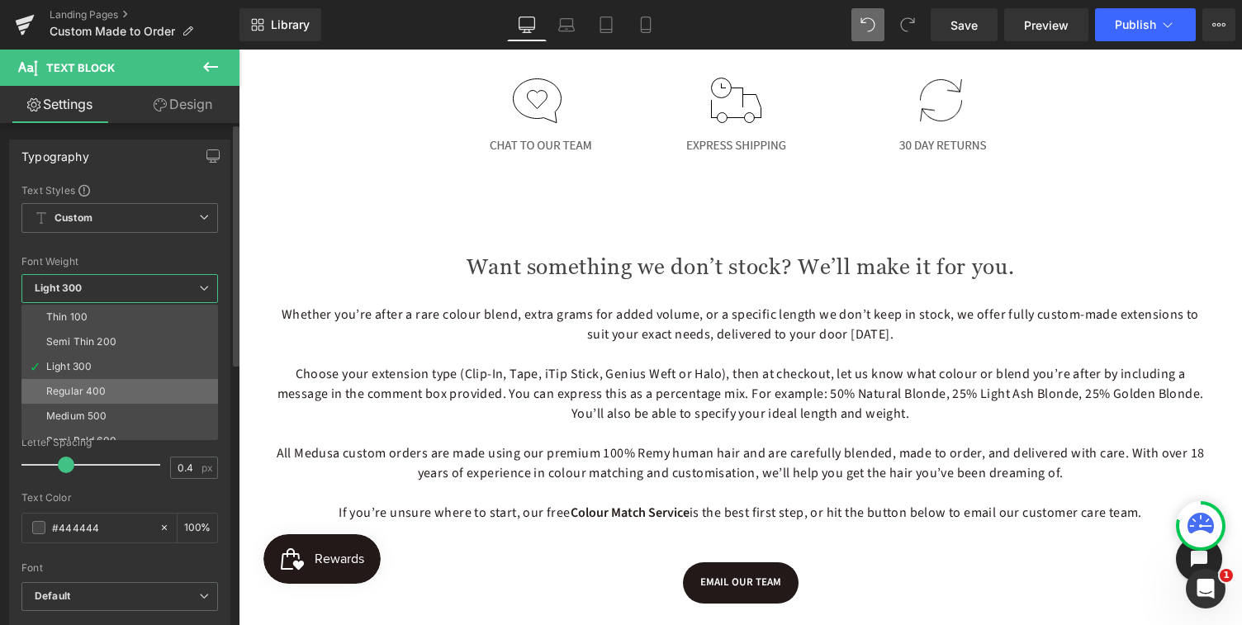
click at [84, 390] on div "Regular 400" at bounding box center [76, 392] width 60 height 12
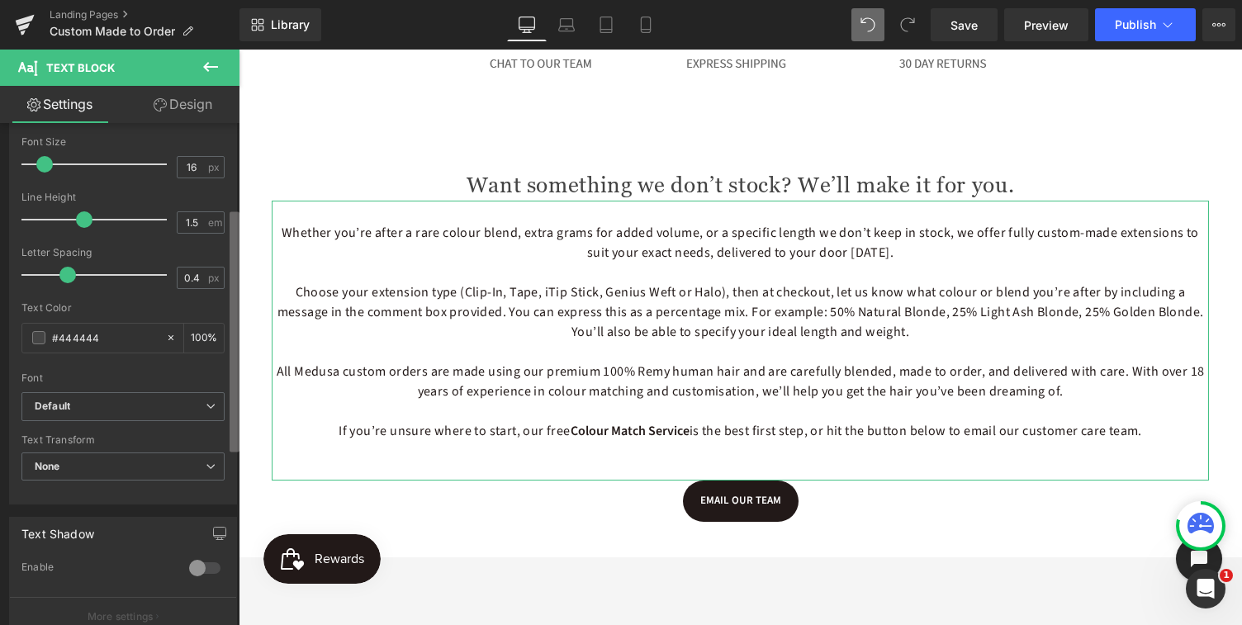
scroll to position [146, 0]
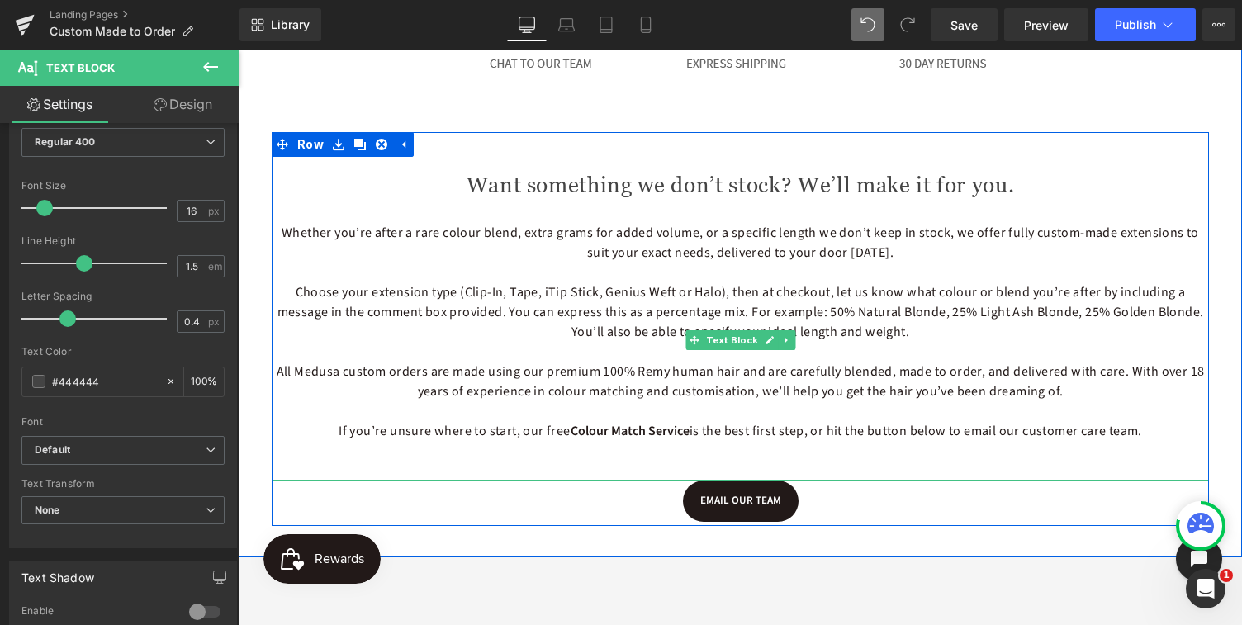
click at [387, 337] on p "Choose your extension type (Clip-In, Tape, iTip Stick, Genius Weft or Halo), th…" at bounding box center [741, 312] width 938 height 59
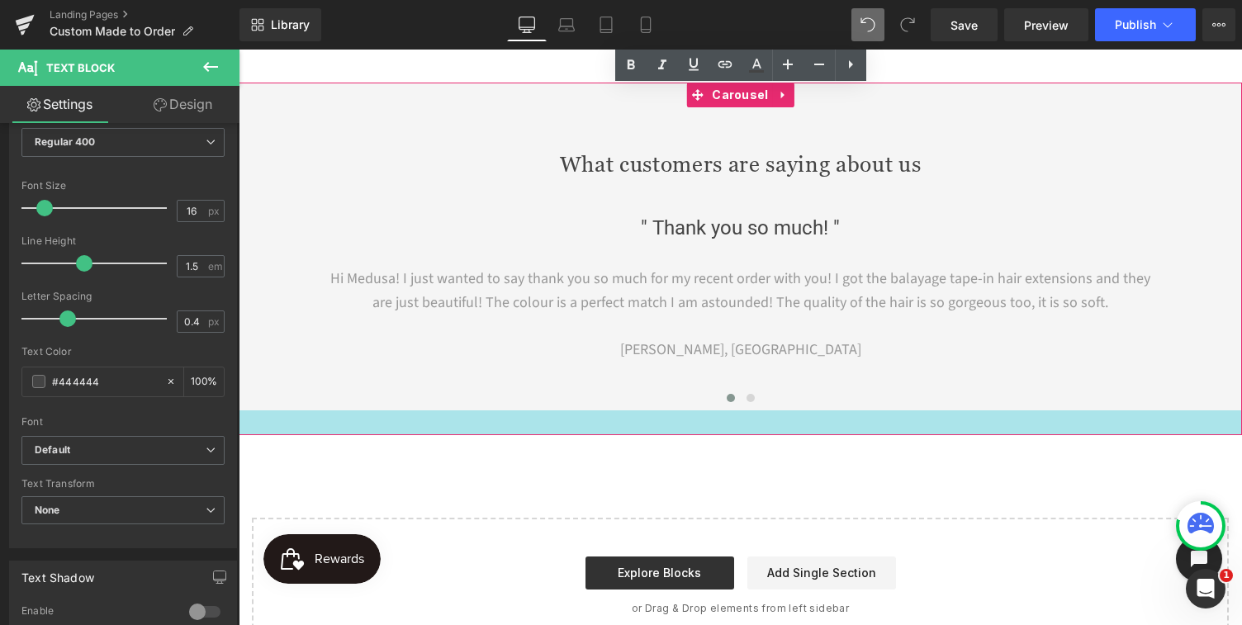
scroll to position [1165, 0]
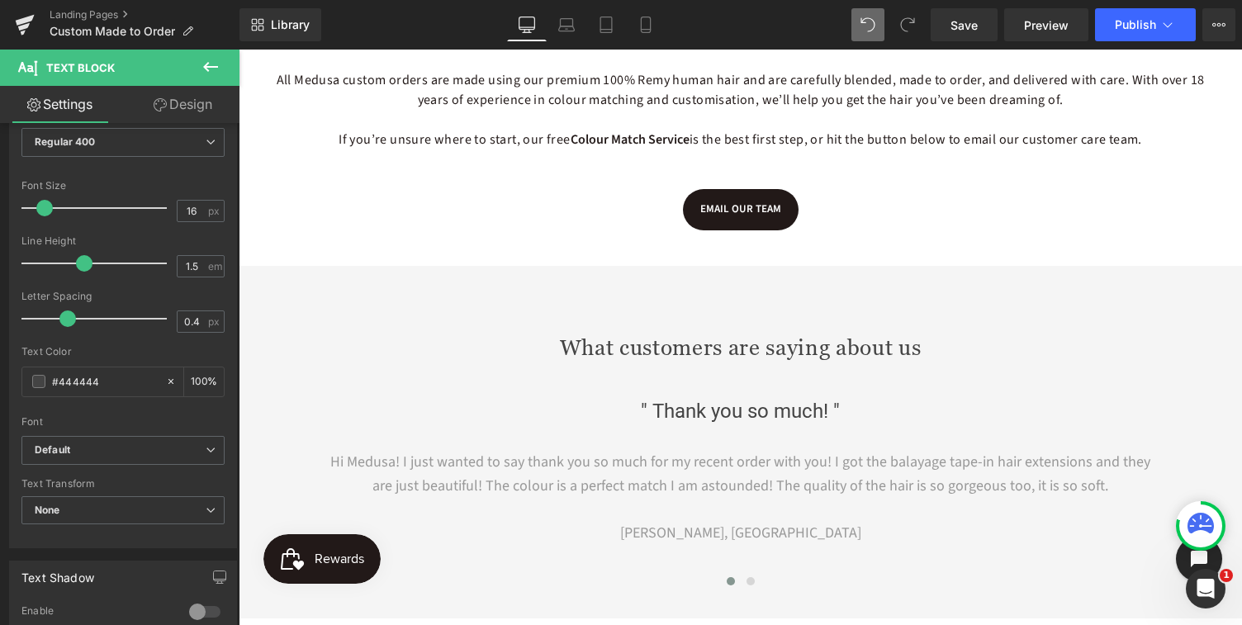
click at [213, 69] on icon at bounding box center [211, 67] width 20 height 20
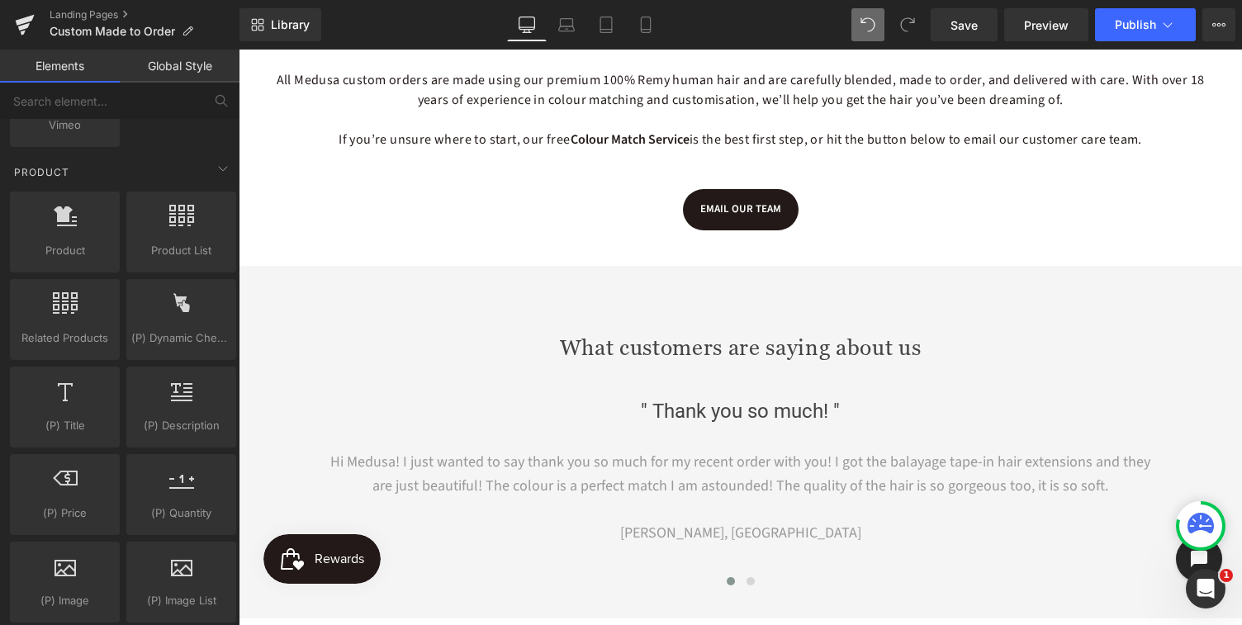
scroll to position [1287, 0]
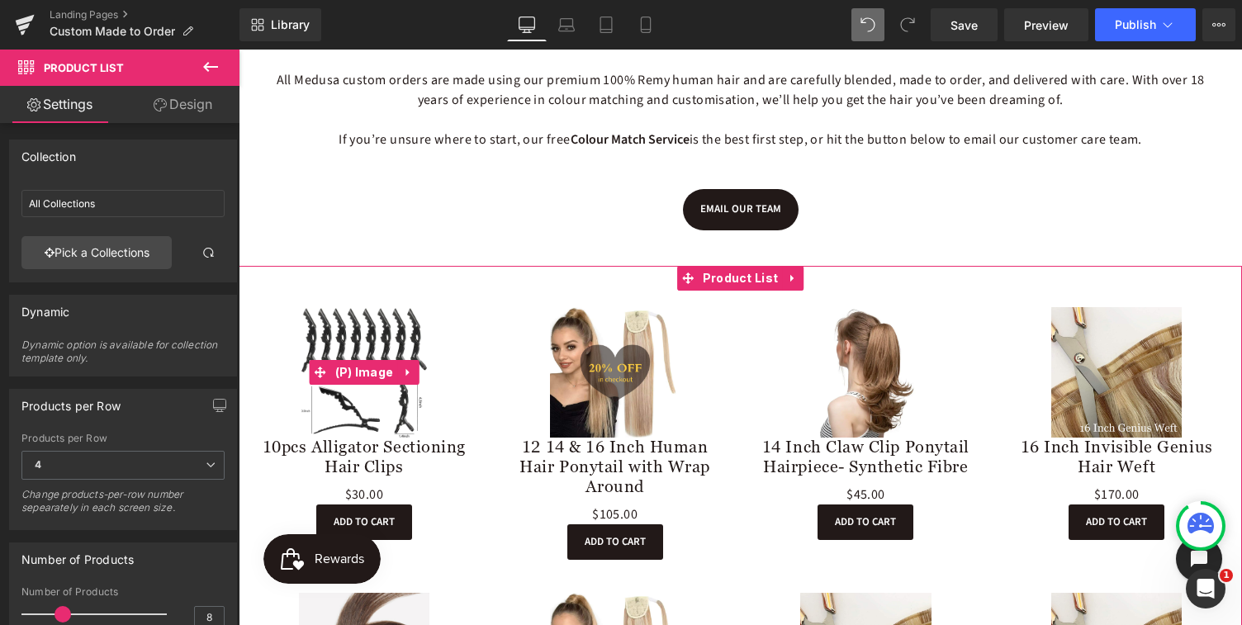
click at [359, 415] on img at bounding box center [364, 372] width 131 height 131
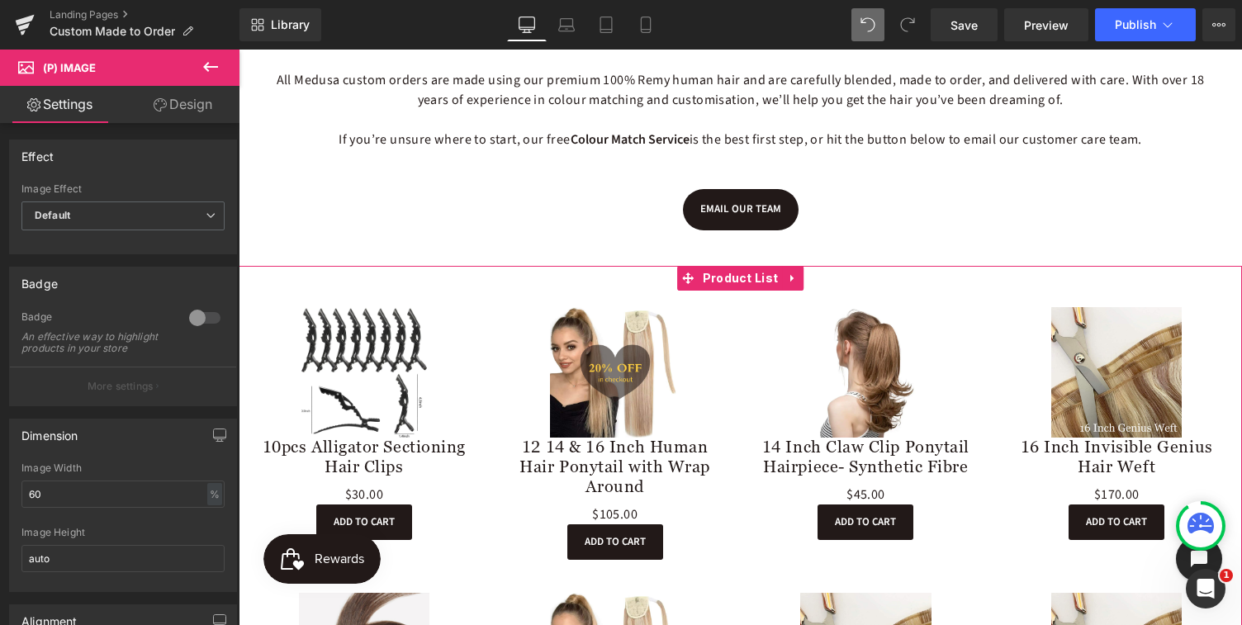
click at [328, 281] on div "Sale Off (P) Image 10pcs Alligator Sectioning Hair Clips (P) Title $0 $30.00 (P…" at bounding box center [741, 569] width 1004 height 606
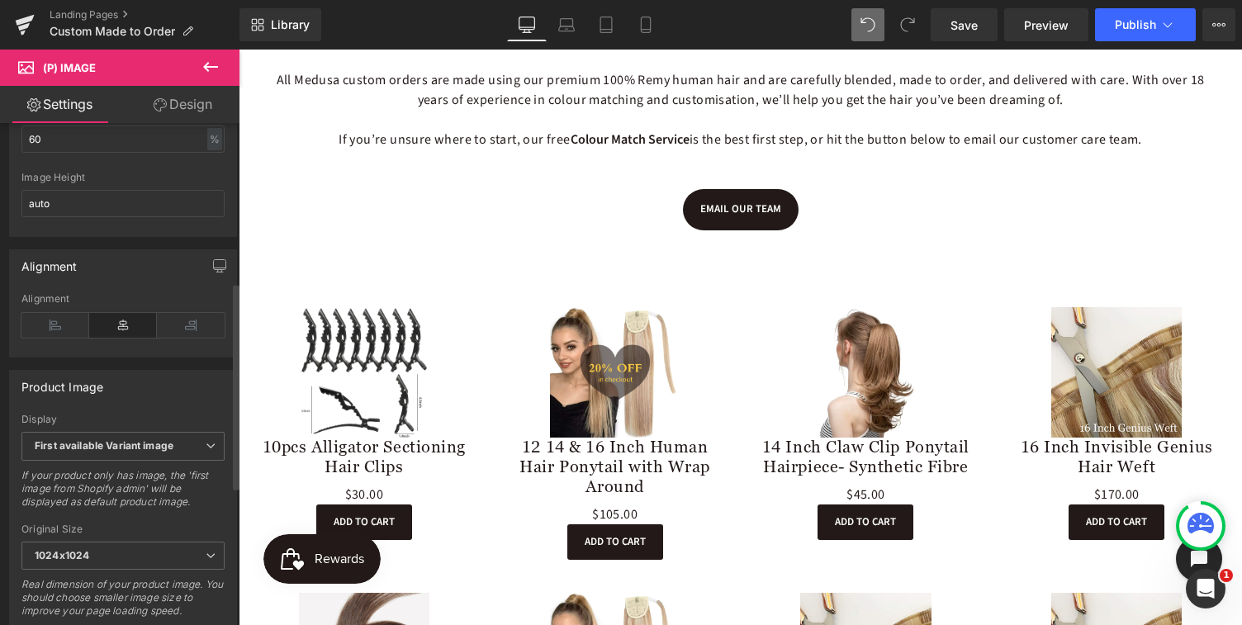
scroll to position [0, 0]
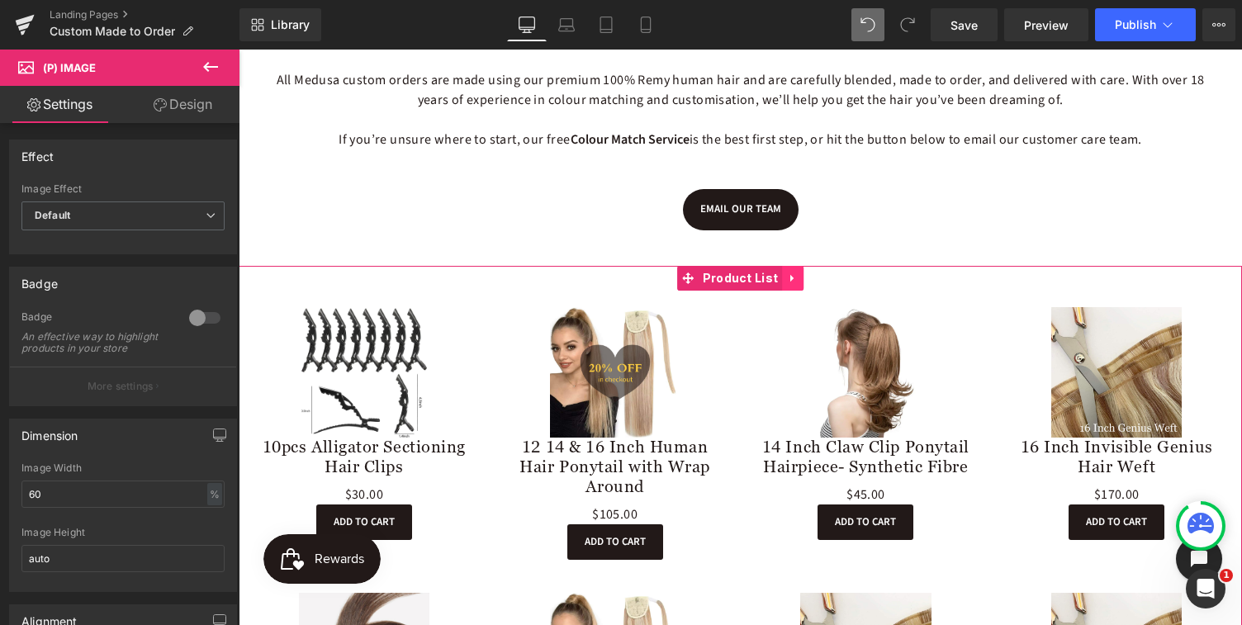
click at [791, 275] on icon at bounding box center [793, 278] width 12 height 12
click at [726, 312] on div "Sale Off (P) Image 12 14 & 16 Inch Human Hair Ponytail with Wrap Around (P) Tit…" at bounding box center [615, 434] width 251 height 286
click at [714, 276] on span "Product List" at bounding box center [709, 278] width 84 height 25
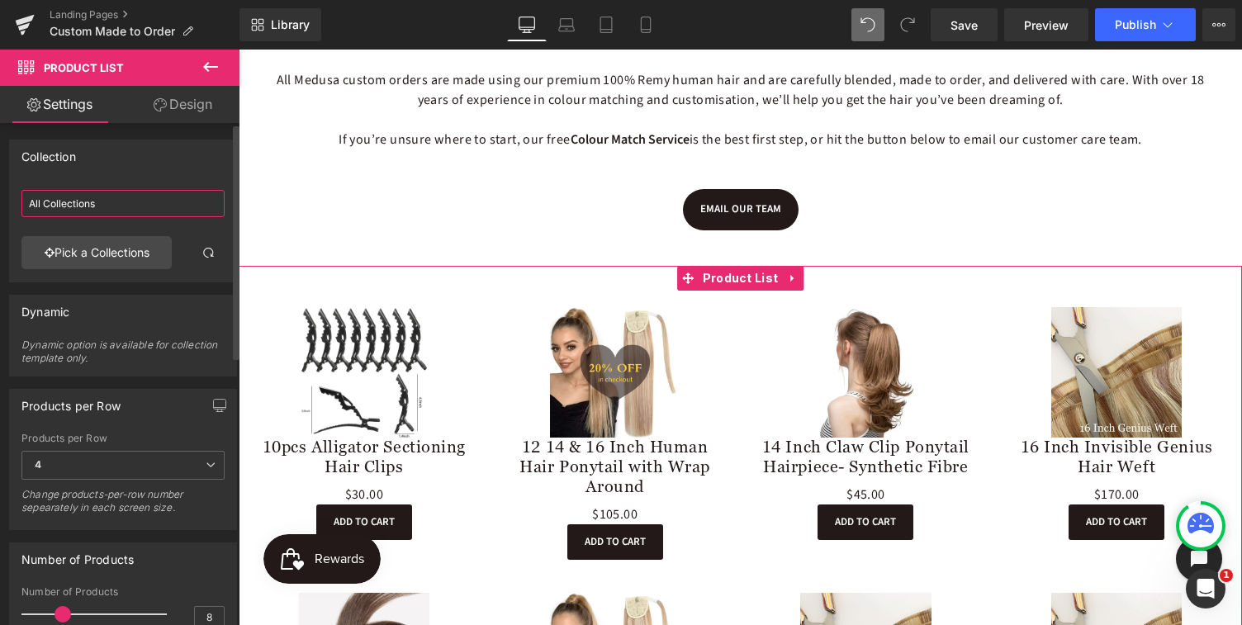
click at [111, 203] on input "All Collections" at bounding box center [122, 203] width 203 height 27
click at [101, 255] on link "Pick a Collections" at bounding box center [96, 252] width 150 height 33
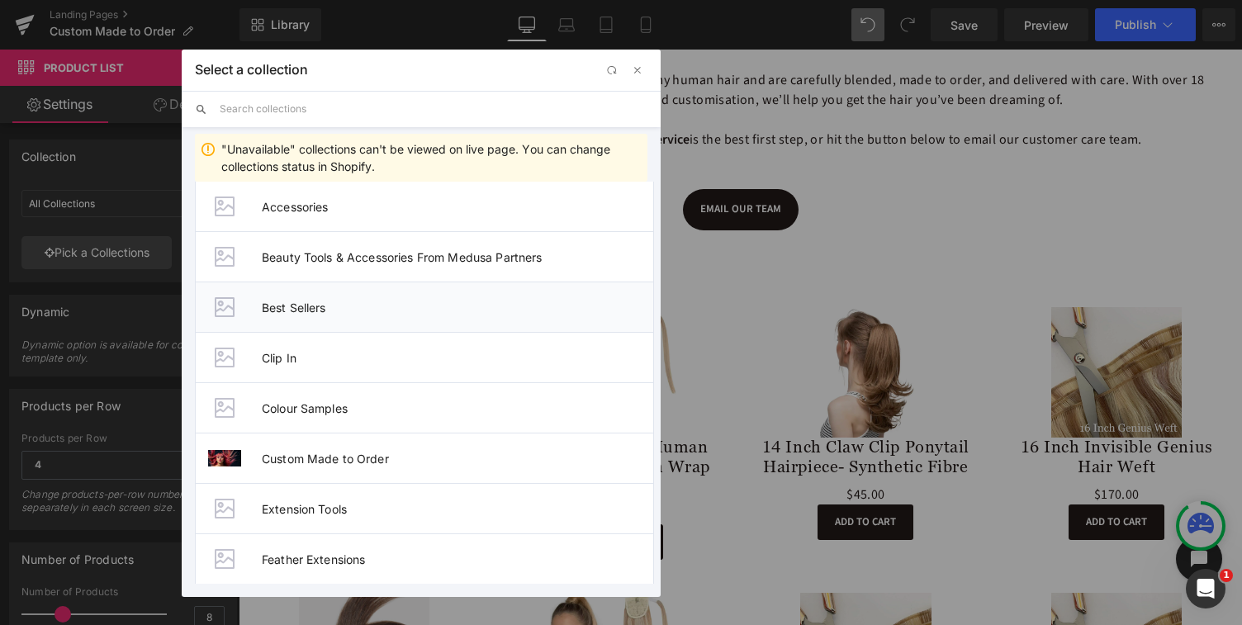
scroll to position [115, 0]
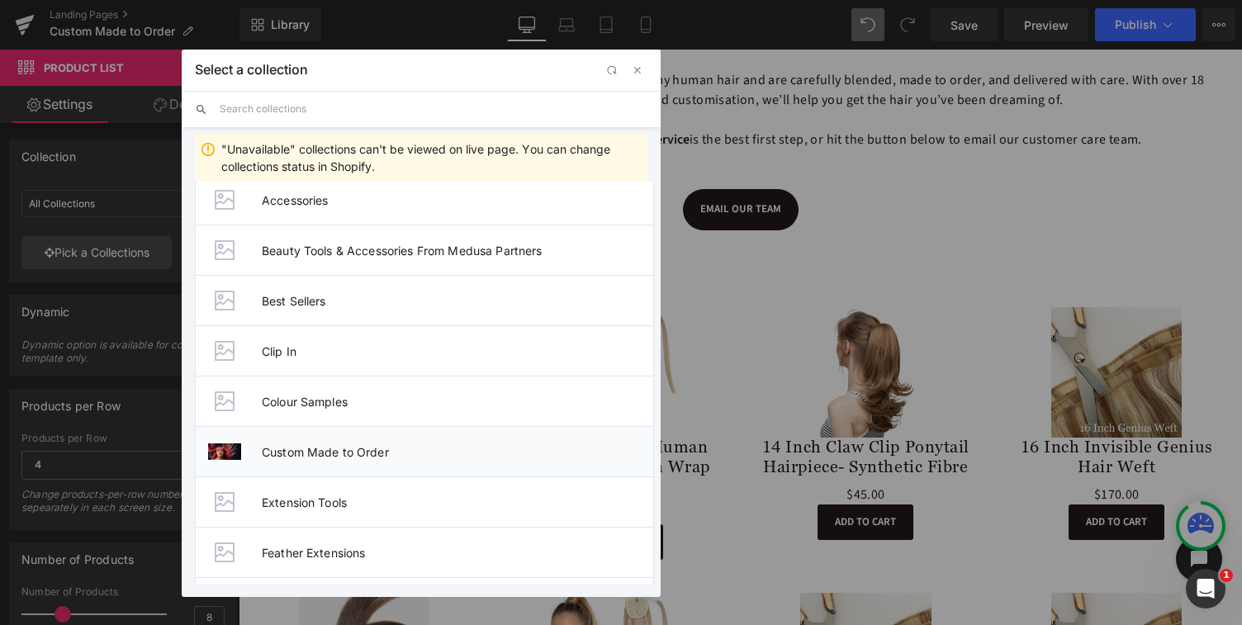
drag, startPoint x: 301, startPoint y: 451, endPoint x: 62, endPoint y: 401, distance: 243.8
click at [301, 451] on span "Custom Made to Order" at bounding box center [458, 452] width 392 height 14
type input "Custom Made to Order"
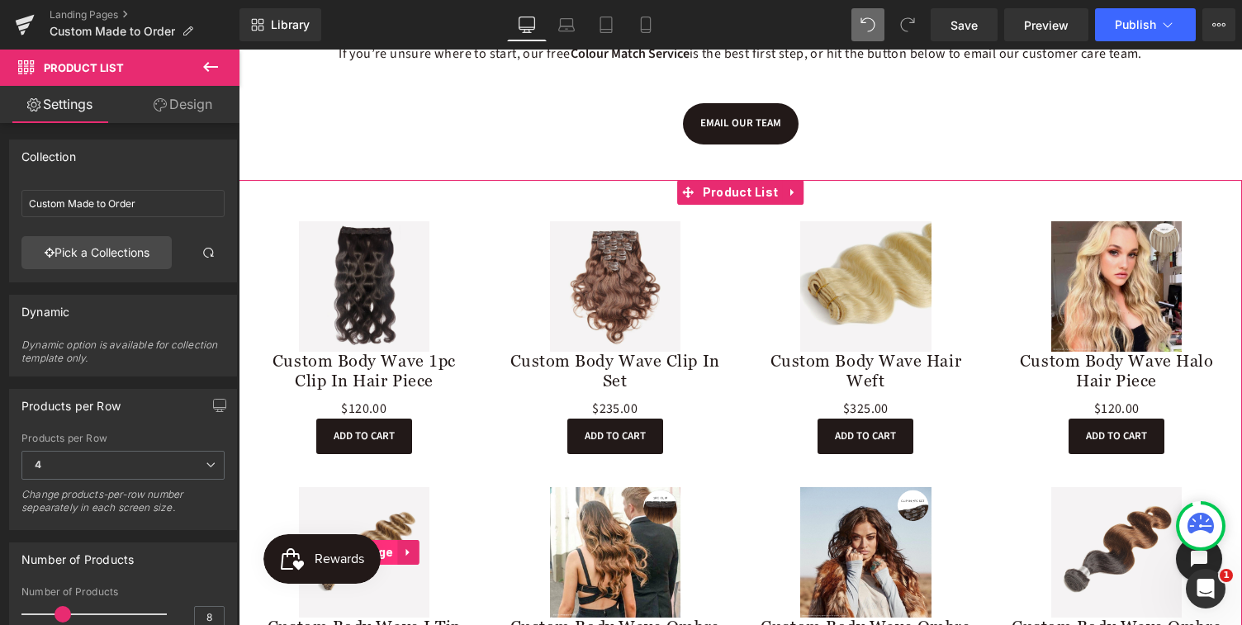
scroll to position [1238, 0]
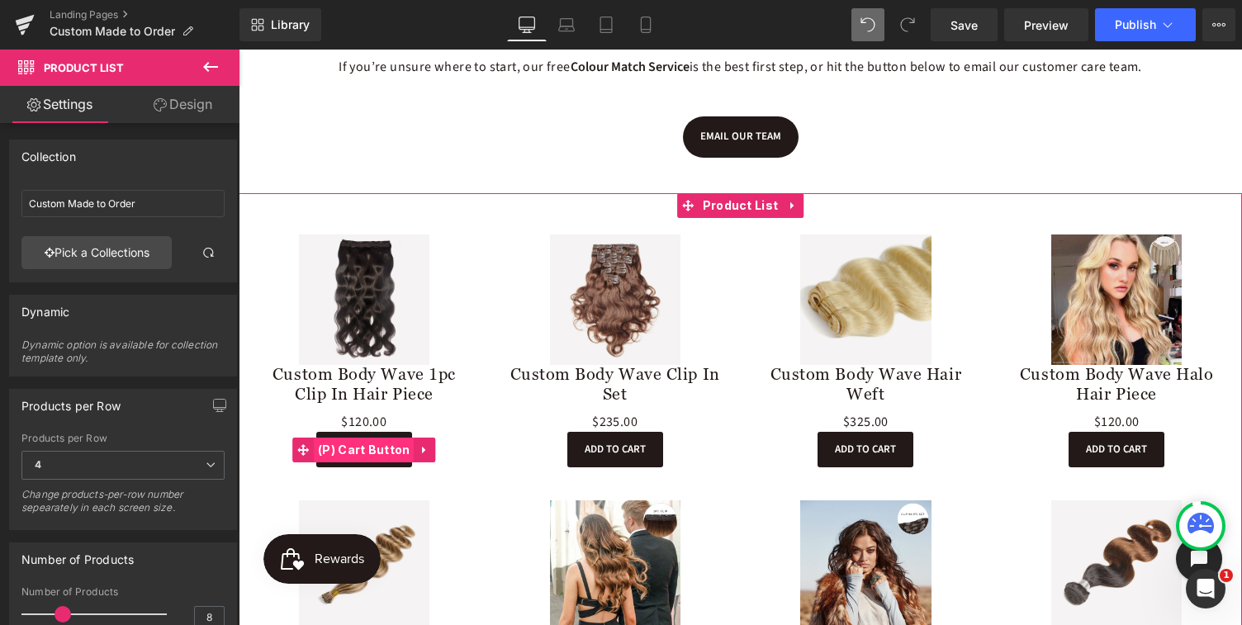
click at [368, 447] on span "(P) Cart Button" at bounding box center [364, 450] width 101 height 25
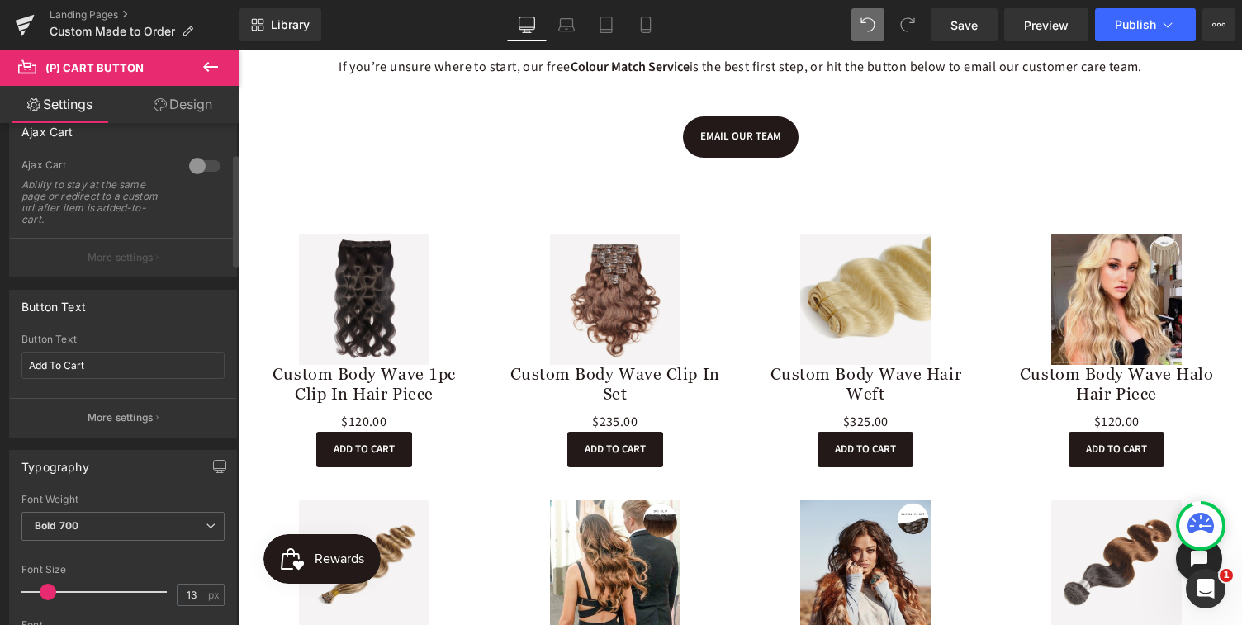
scroll to position [125, 0]
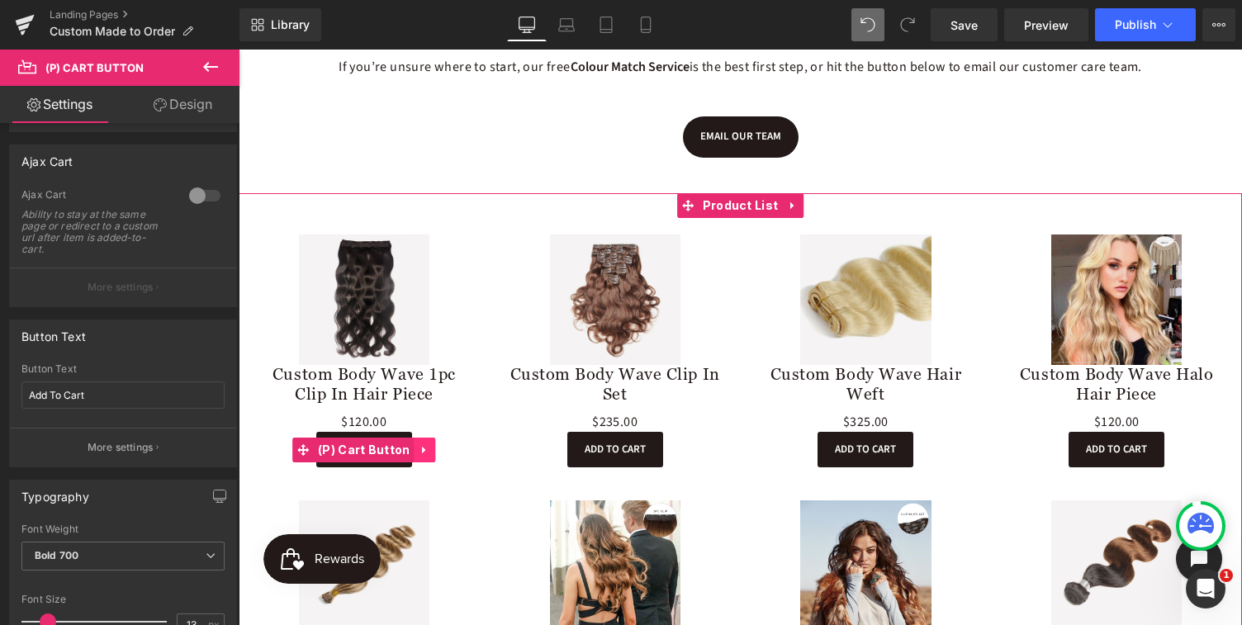
click at [423, 447] on icon at bounding box center [426, 450] width 12 height 12
click at [435, 449] on icon at bounding box center [436, 450] width 12 height 12
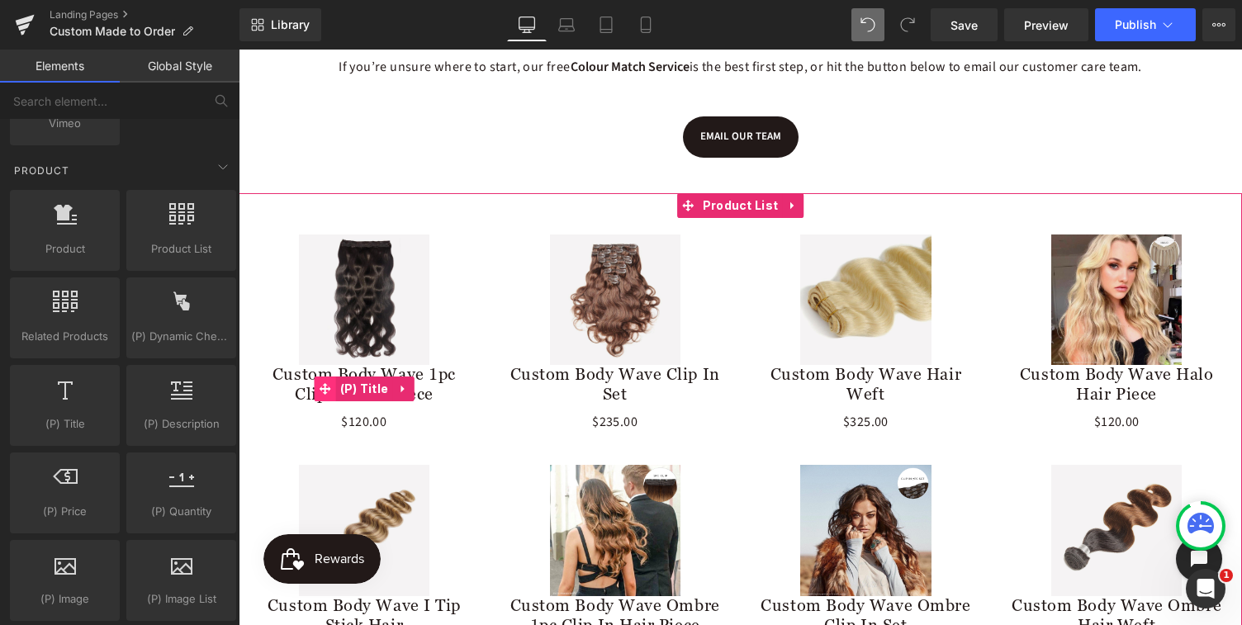
click at [326, 378] on span at bounding box center [325, 389] width 21 height 25
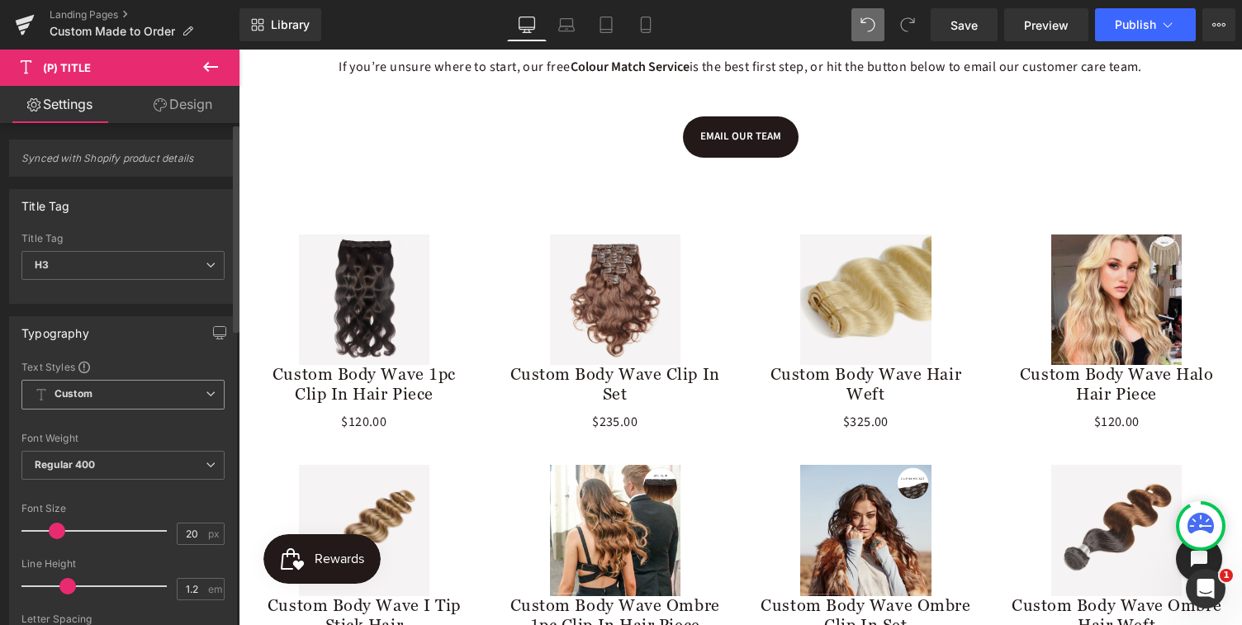
click at [137, 396] on span "Custom Setup Global Style" at bounding box center [122, 395] width 203 height 30
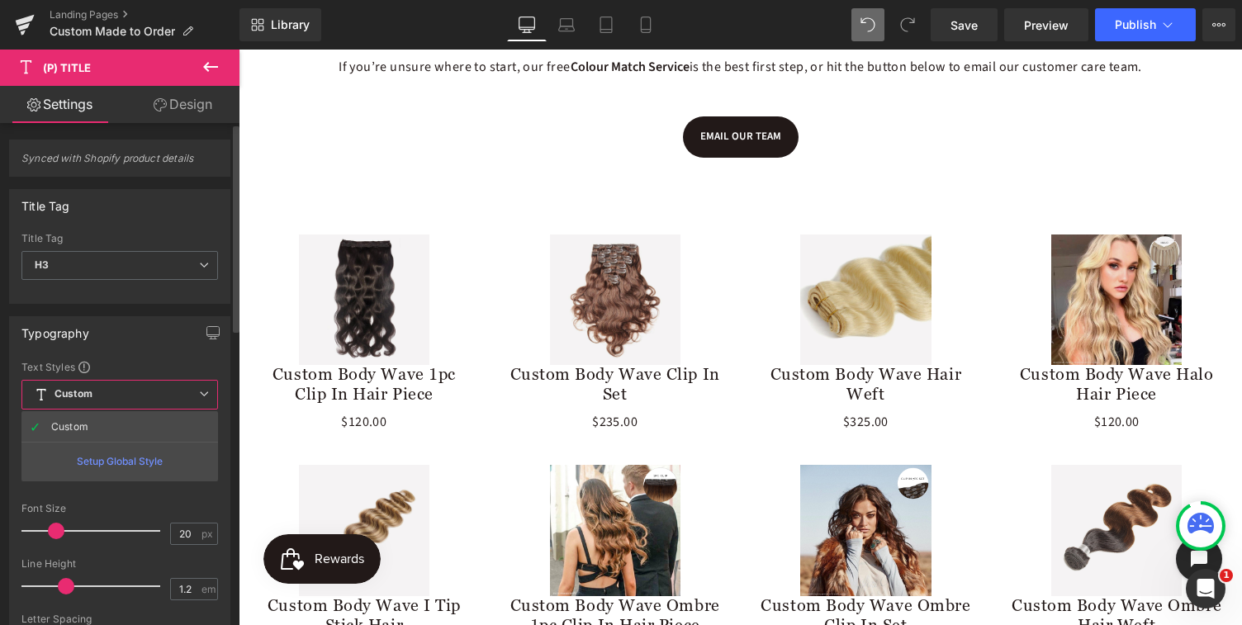
click at [137, 396] on span "Custom Setup Global Style" at bounding box center [119, 395] width 197 height 30
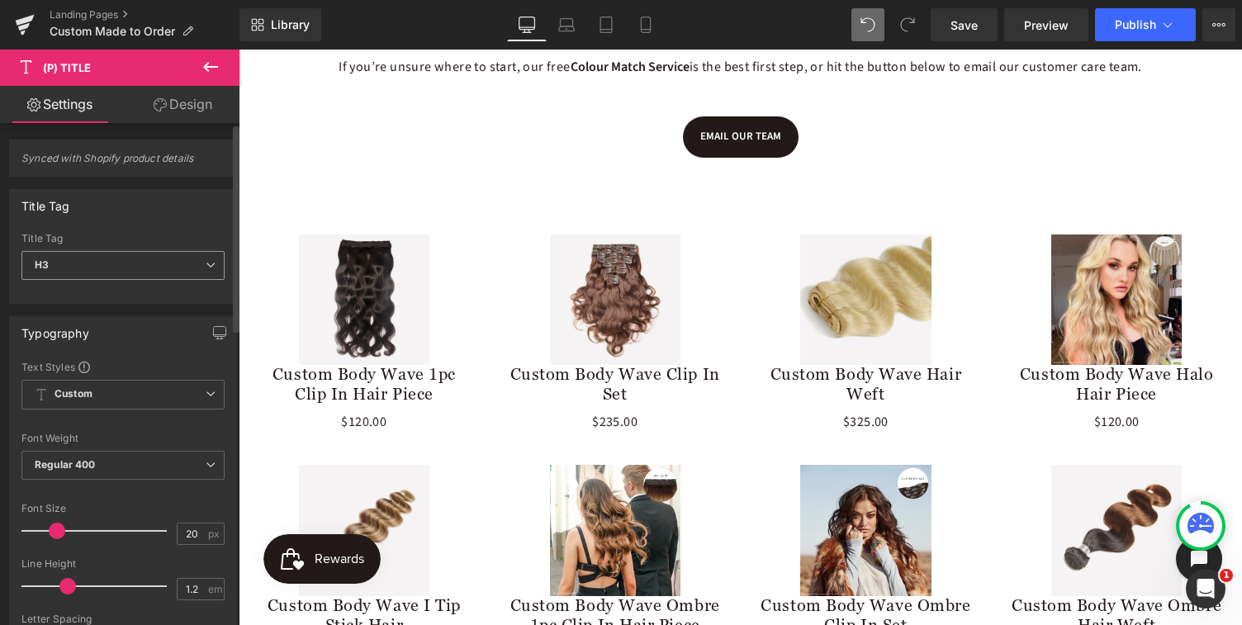
click at [184, 264] on span "H3" at bounding box center [122, 265] width 203 height 29
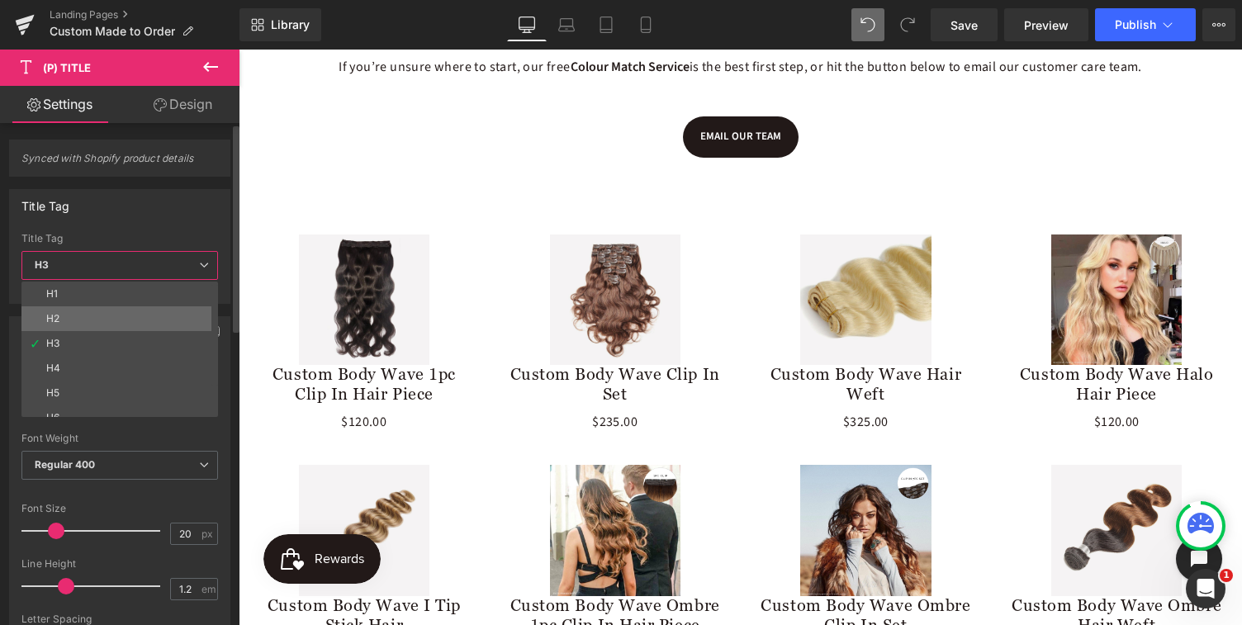
click at [130, 325] on li "H2" at bounding box center [123, 318] width 204 height 25
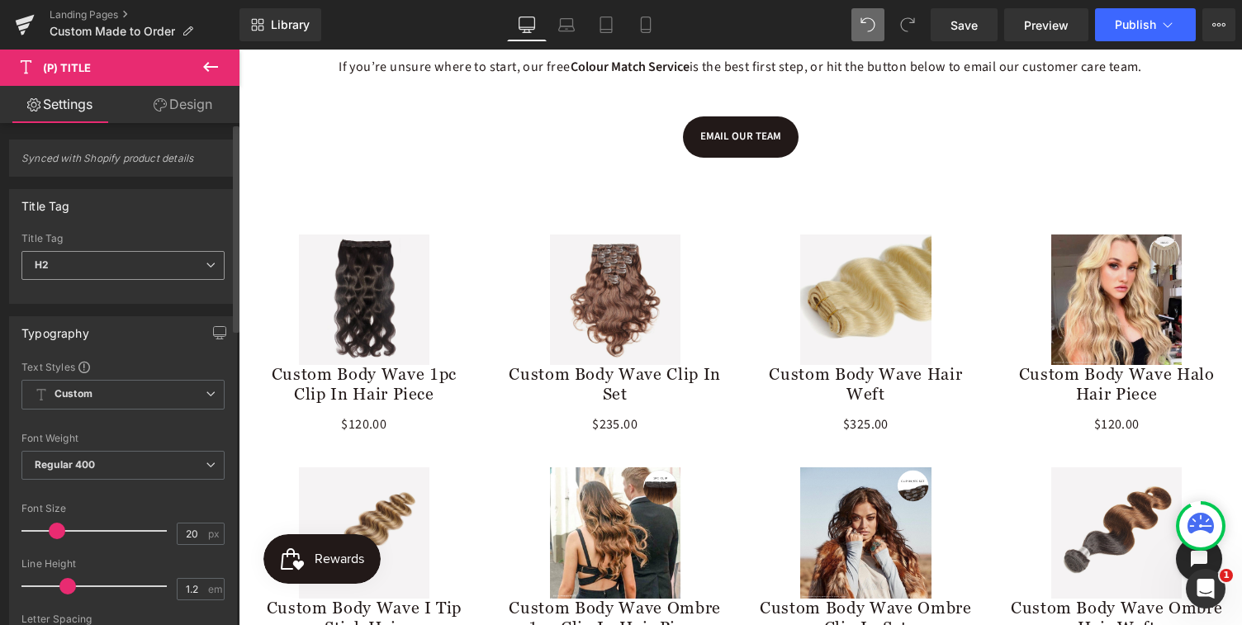
click at [161, 256] on span "H2" at bounding box center [122, 265] width 203 height 29
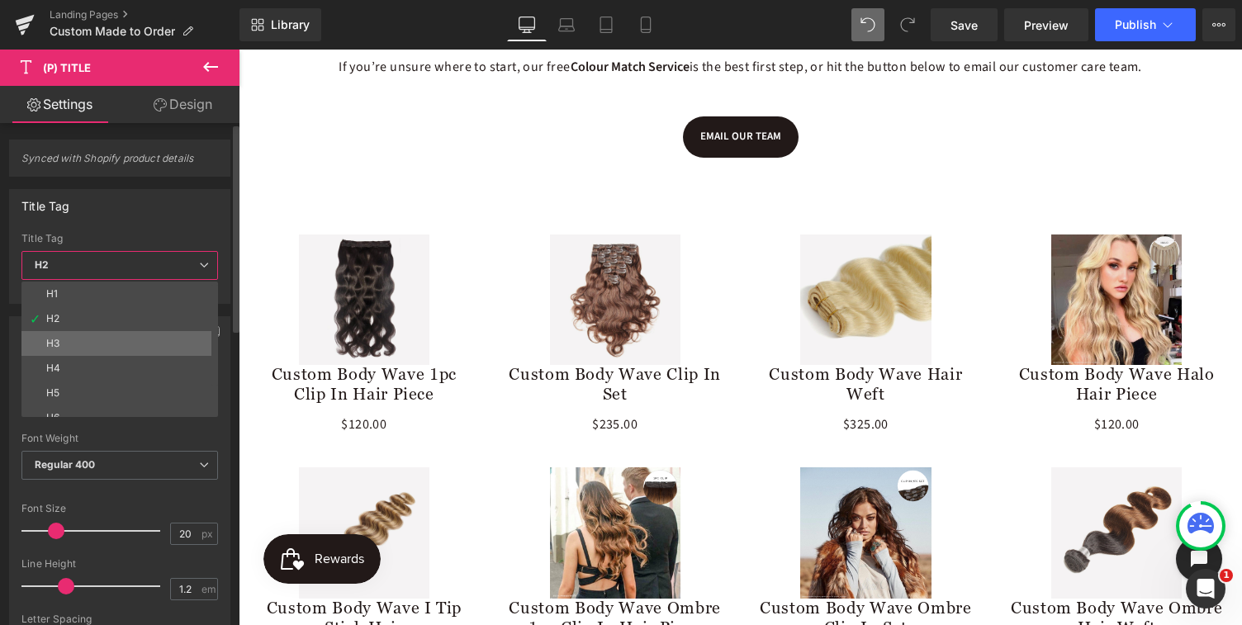
click at [124, 345] on li "H3" at bounding box center [123, 343] width 204 height 25
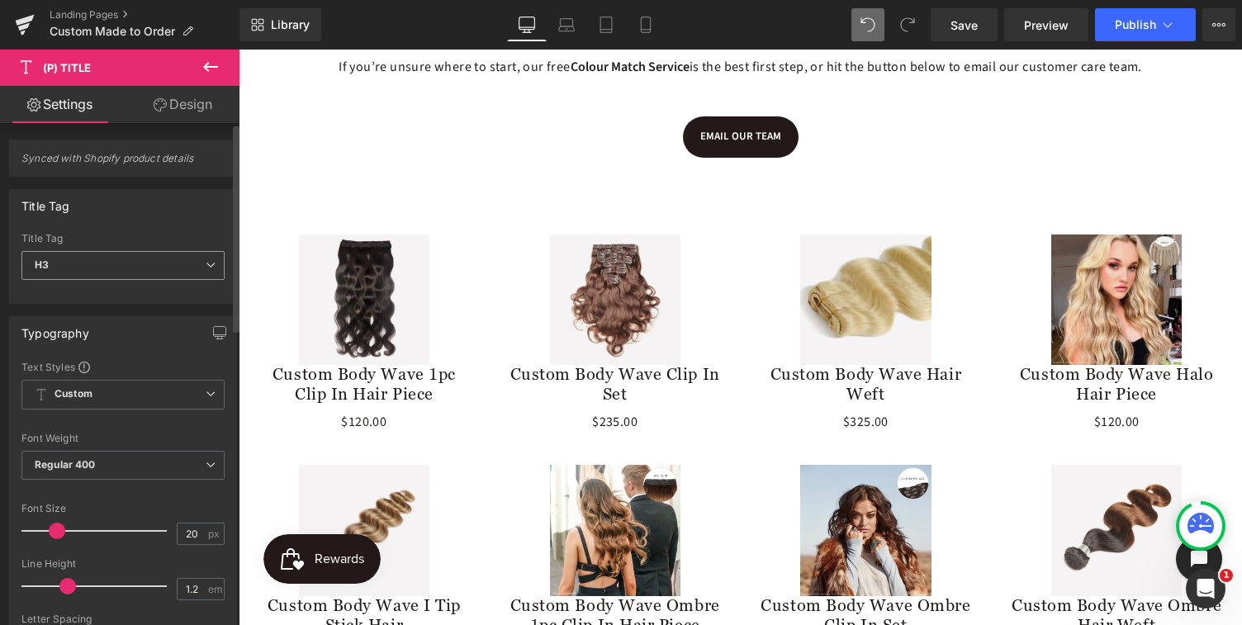
click at [155, 260] on span "H3" at bounding box center [122, 265] width 203 height 29
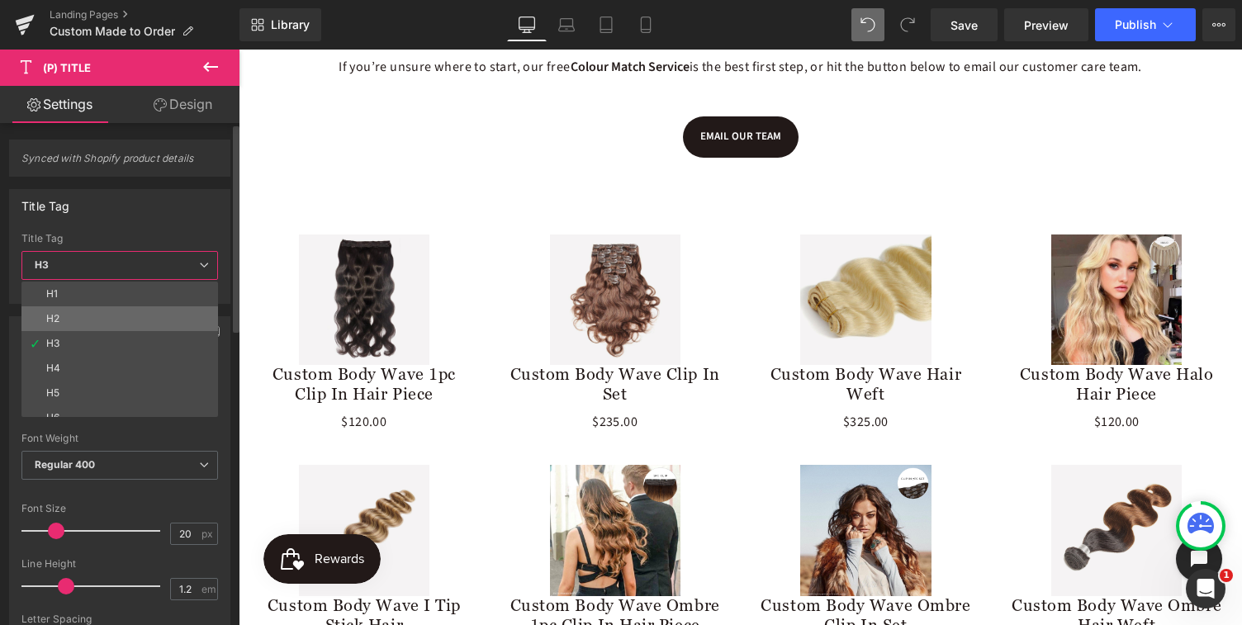
click at [111, 323] on li "H2" at bounding box center [123, 318] width 204 height 25
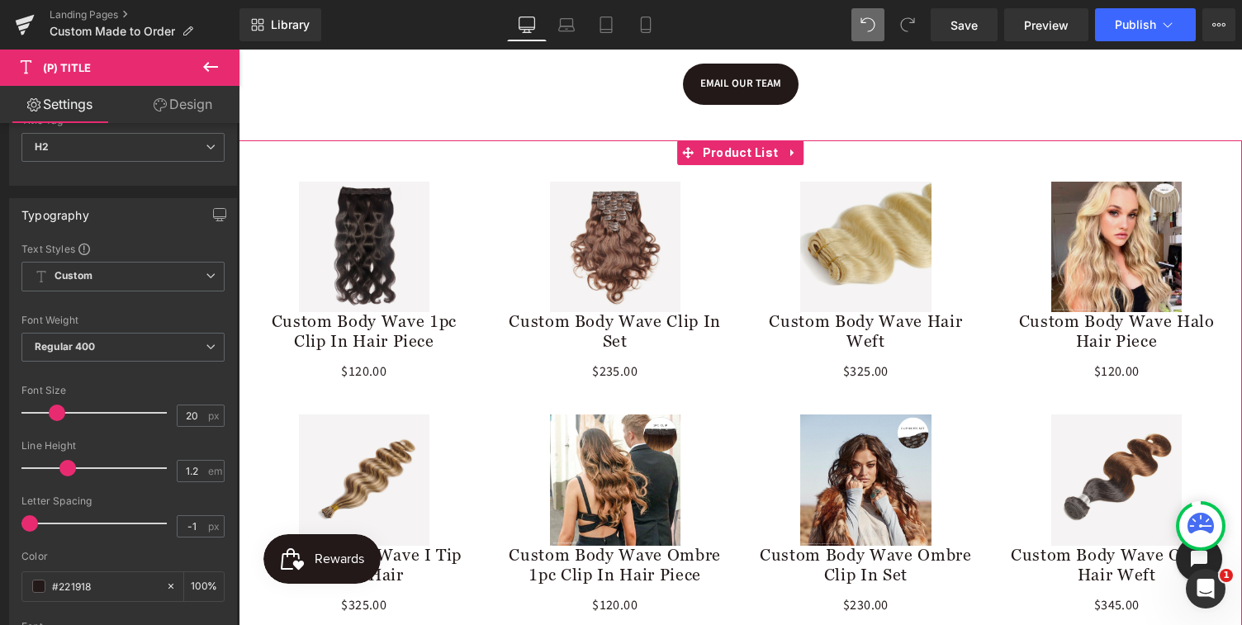
scroll to position [1287, 0]
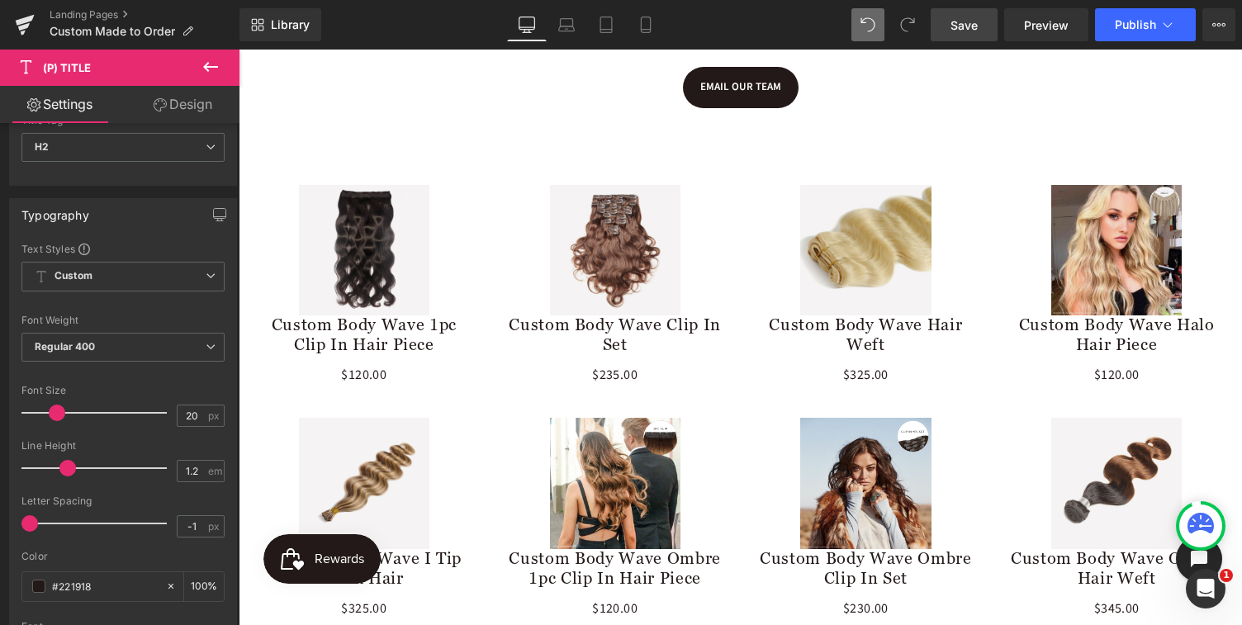
click at [966, 27] on span "Save" at bounding box center [964, 25] width 27 height 17
click at [26, 24] on icon at bounding box center [24, 26] width 12 height 7
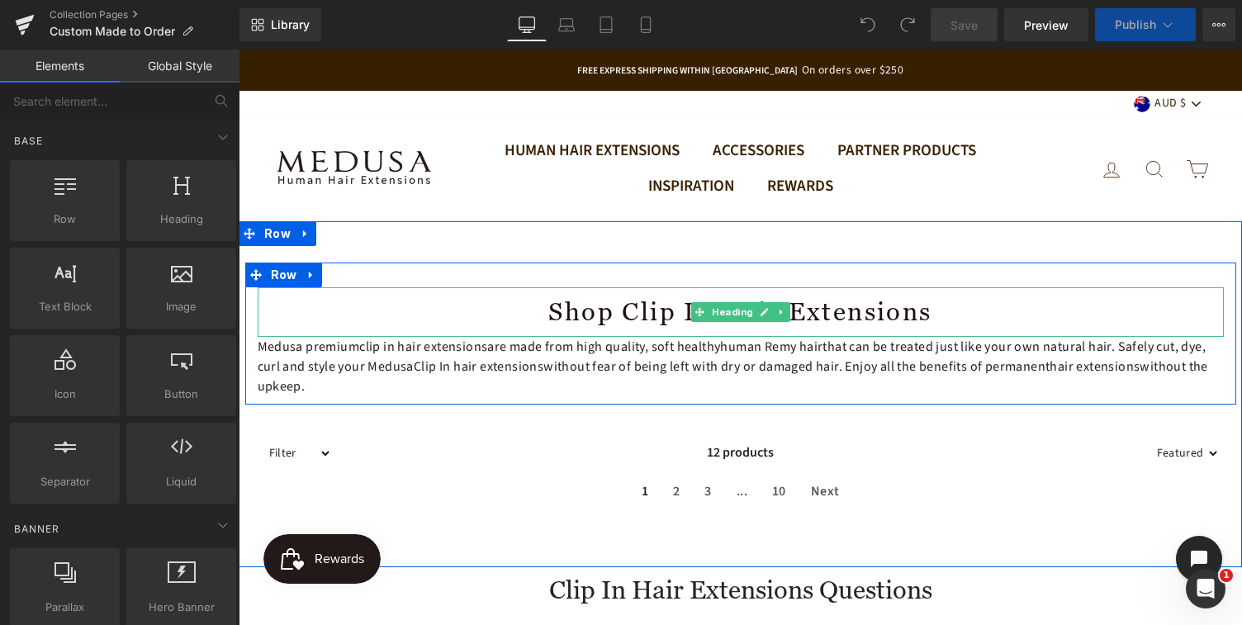
click at [619, 315] on h1 "Shop Clip in Hair Extensions" at bounding box center [741, 312] width 967 height 36
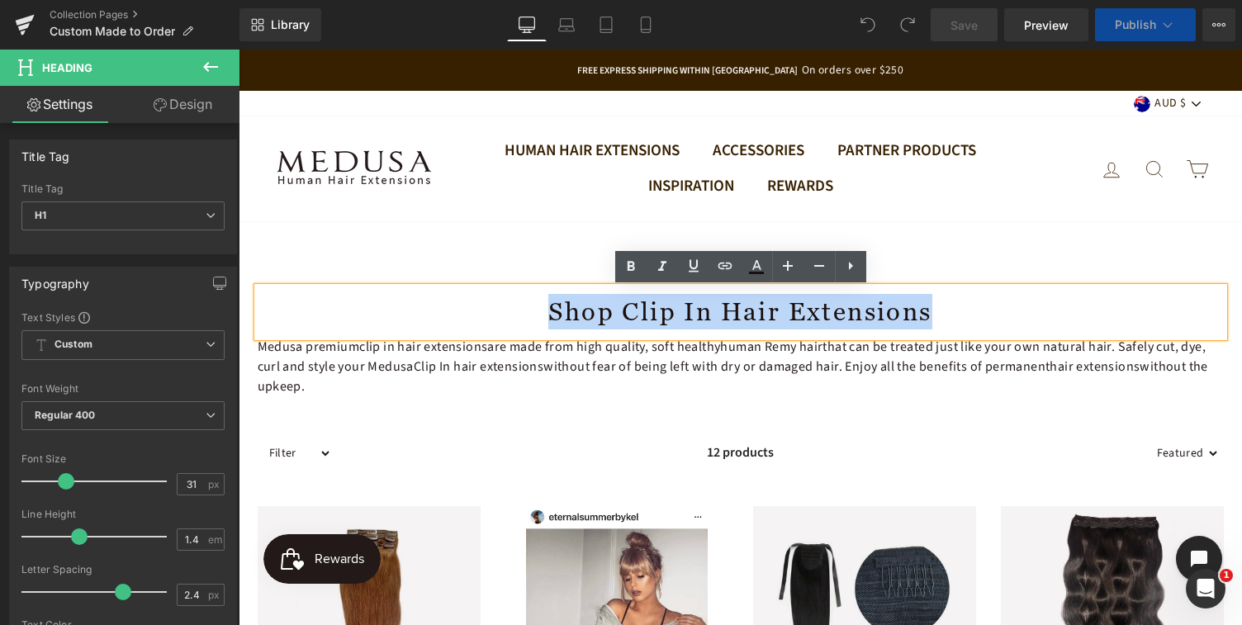
drag, startPoint x: 560, startPoint y: 312, endPoint x: 924, endPoint y: 315, distance: 364.3
click at [924, 315] on h1 "Shop Clip in Hair Extensions" at bounding box center [741, 312] width 967 height 36
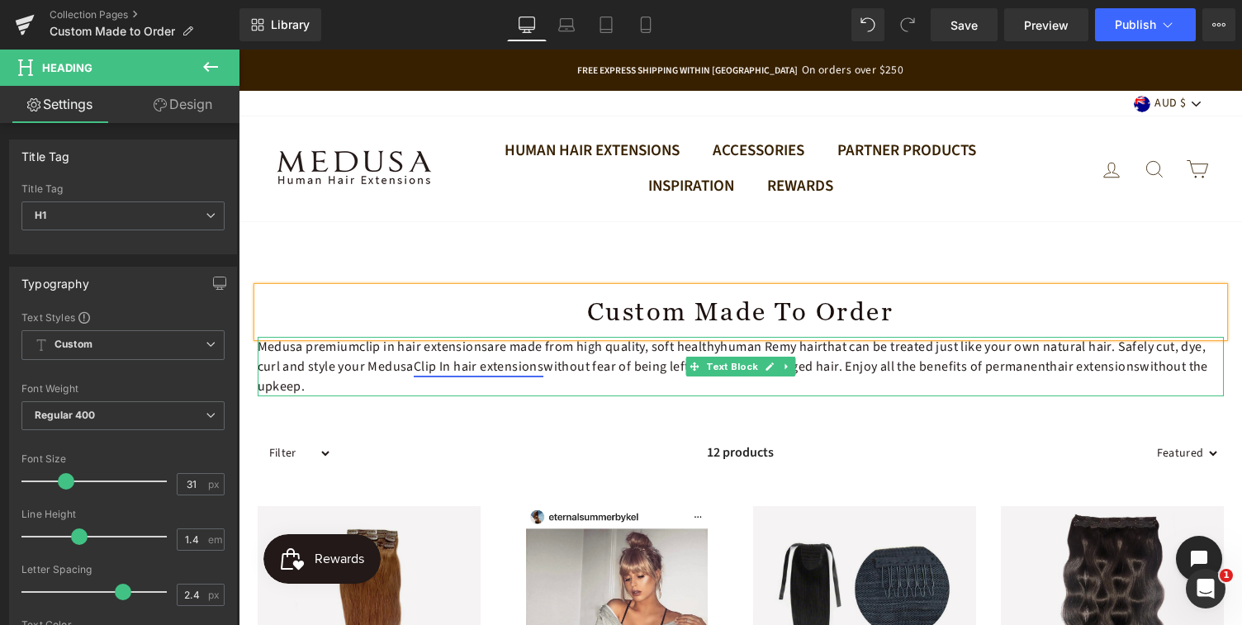
click at [479, 366] on link "Clip In hair extensions" at bounding box center [479, 367] width 130 height 18
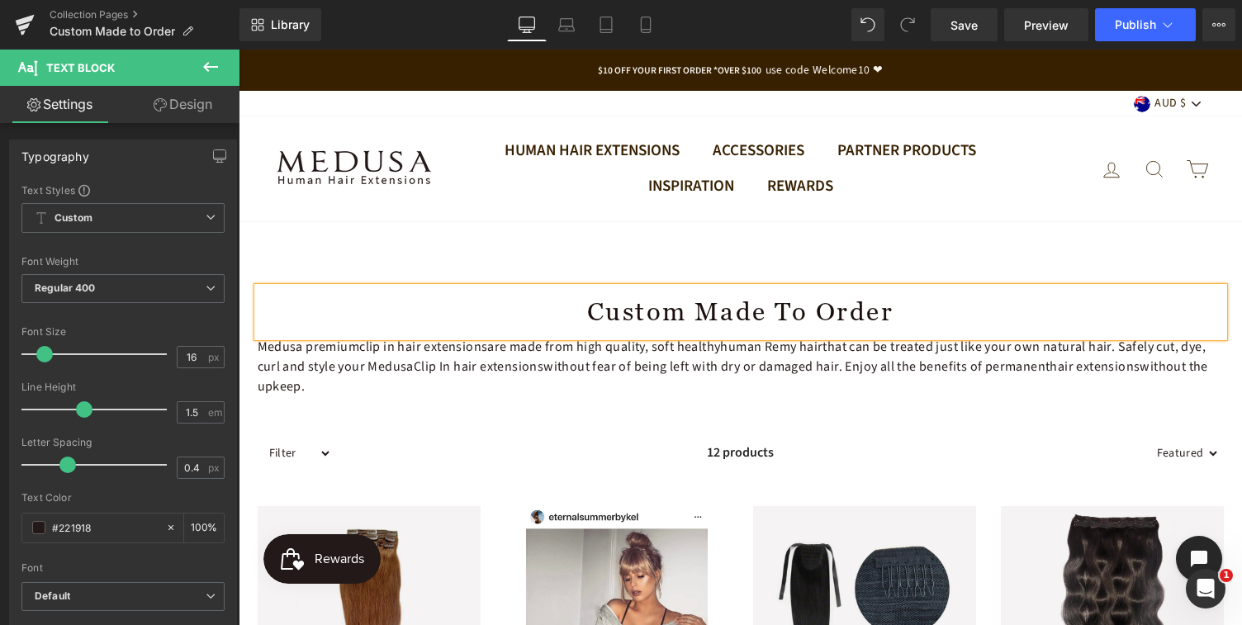
click at [633, 314] on h1 "Custom Made to Order" at bounding box center [741, 312] width 967 height 36
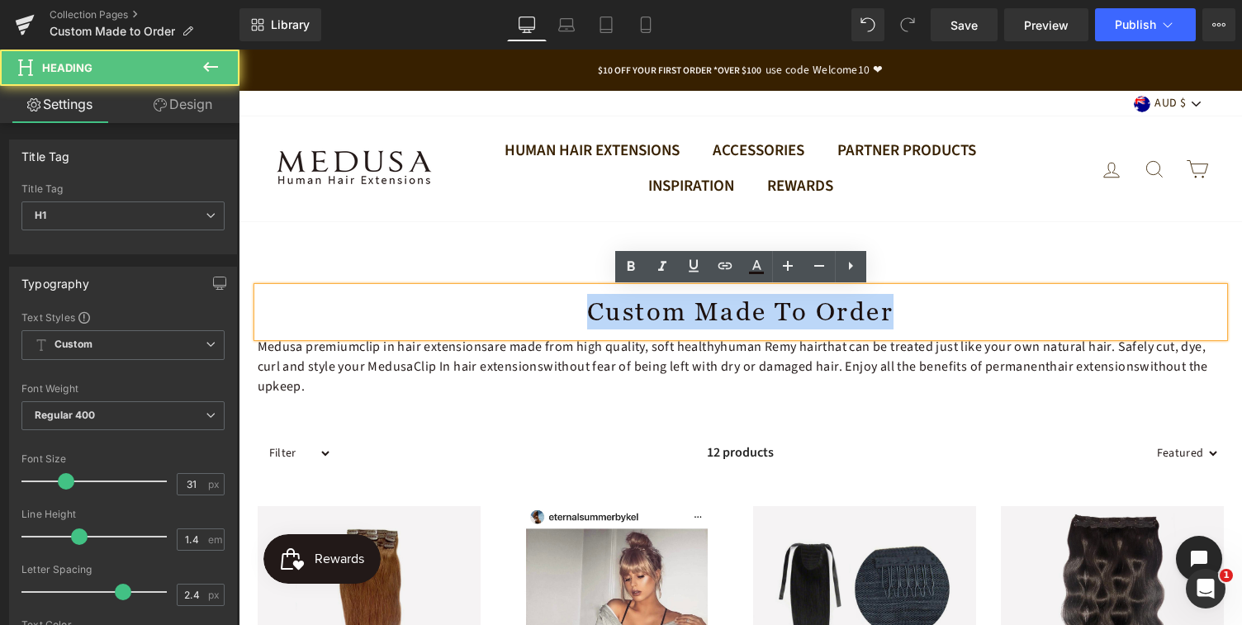
drag, startPoint x: 890, startPoint y: 316, endPoint x: 539, endPoint y: 311, distance: 351.1
click at [539, 311] on h1 "Custom Made to Order" at bounding box center [741, 312] width 967 height 36
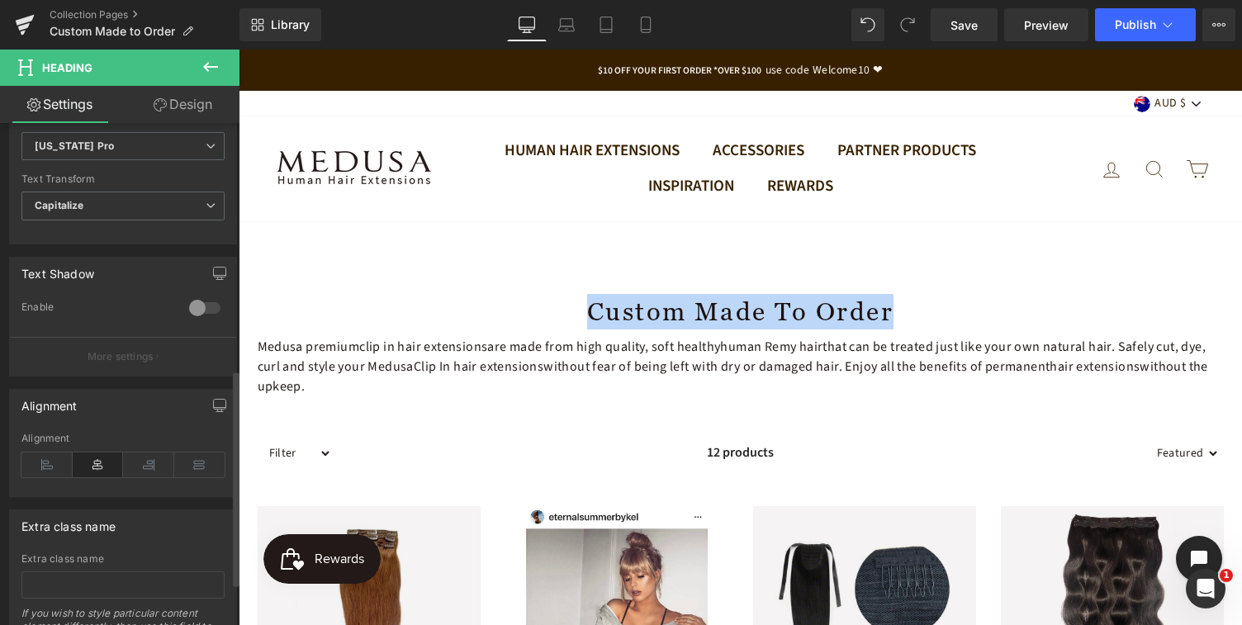
scroll to position [582, 0]
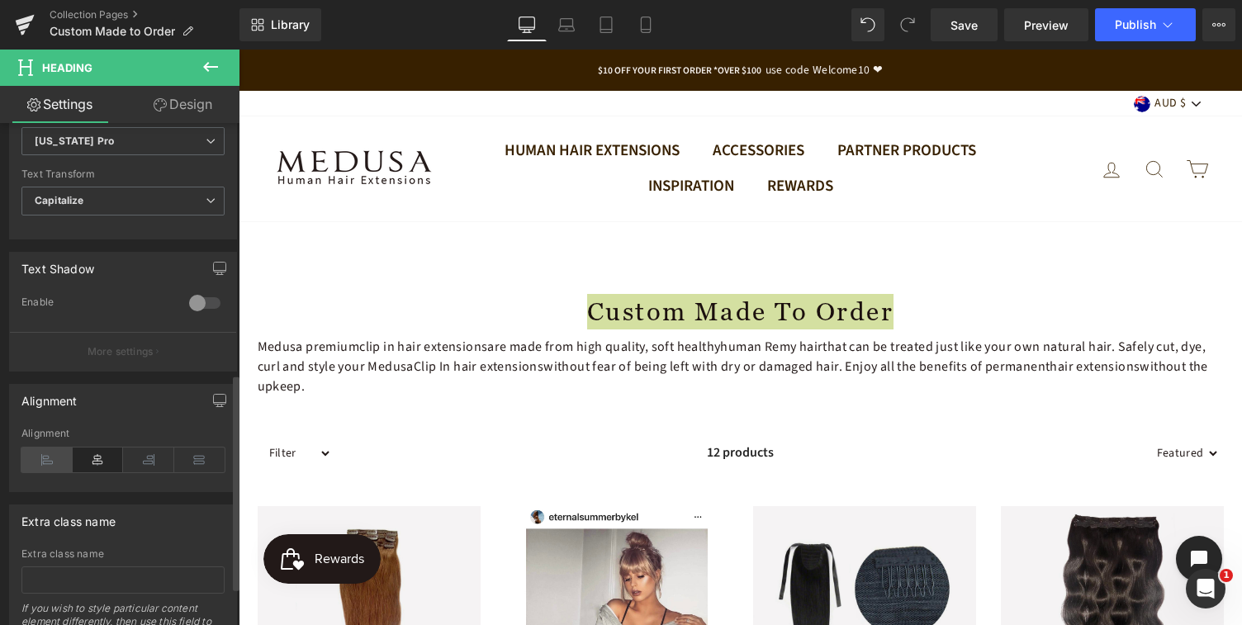
click at [44, 458] on icon at bounding box center [46, 460] width 51 height 25
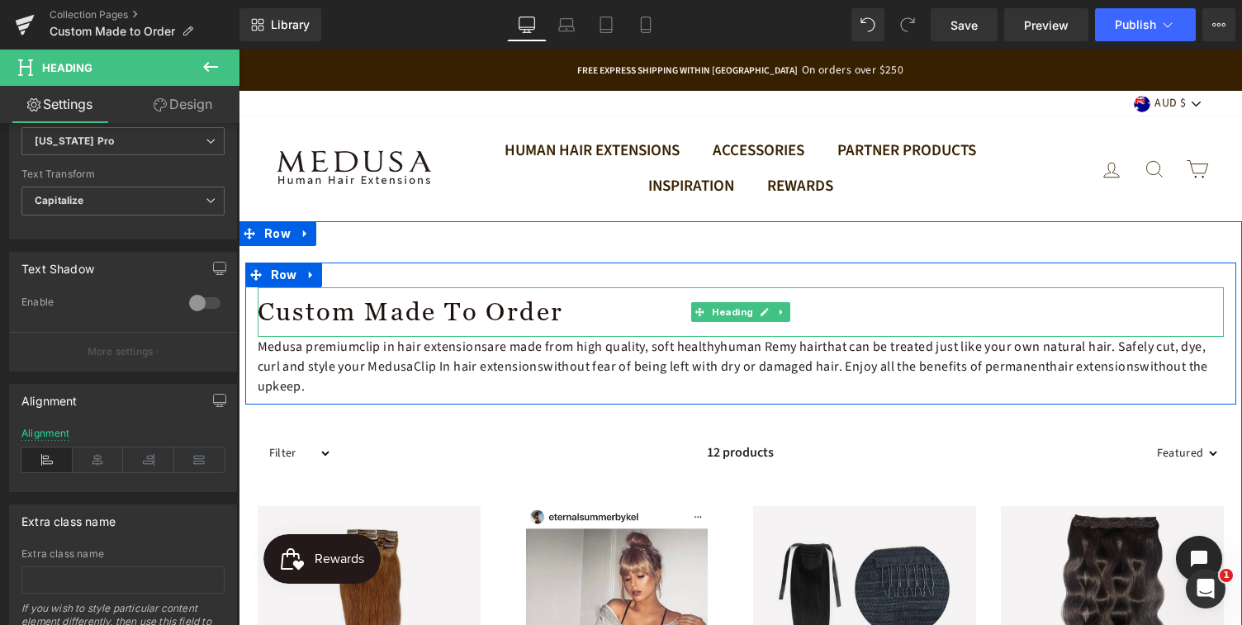
click at [543, 317] on h1 "Custom Made to Order" at bounding box center [741, 312] width 967 height 36
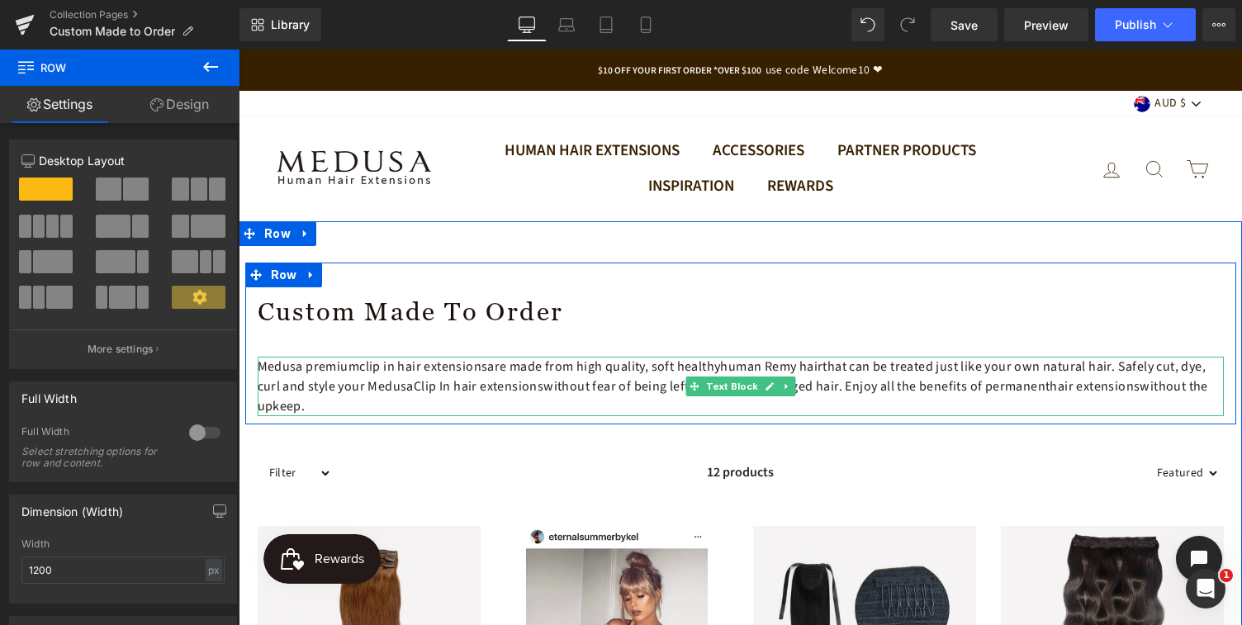
click at [313, 406] on p "Medusa premium clip in hair extensions are made from high quality, soft healthy…" at bounding box center [741, 386] width 967 height 59
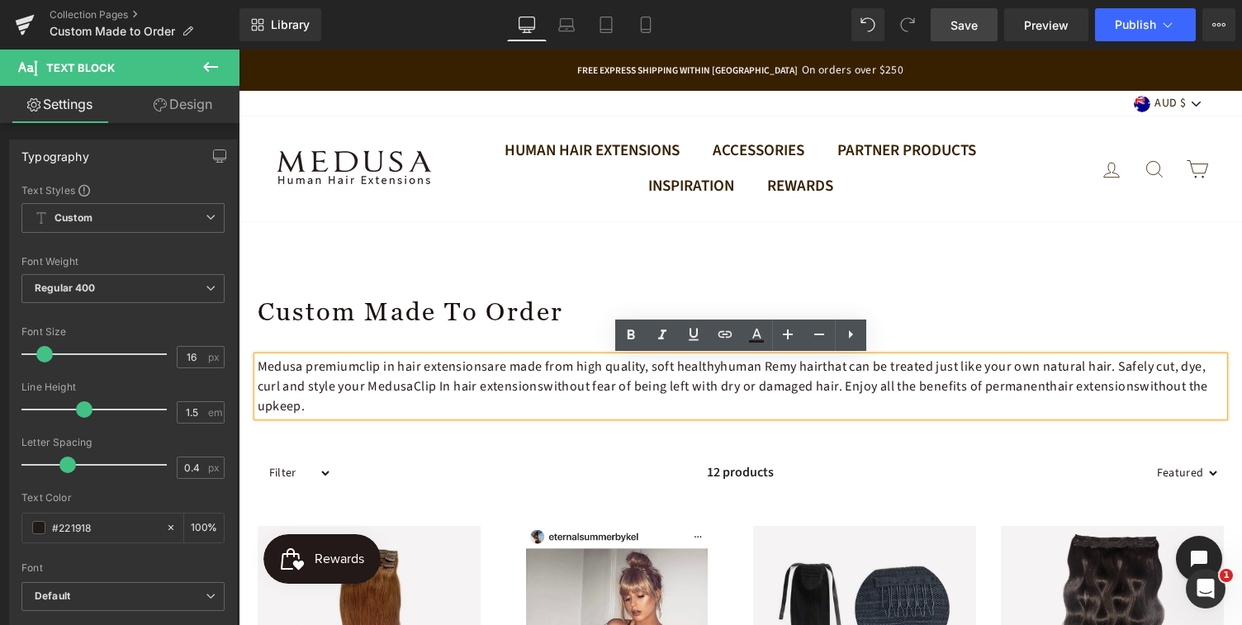
click at [967, 27] on span "Save" at bounding box center [964, 25] width 27 height 17
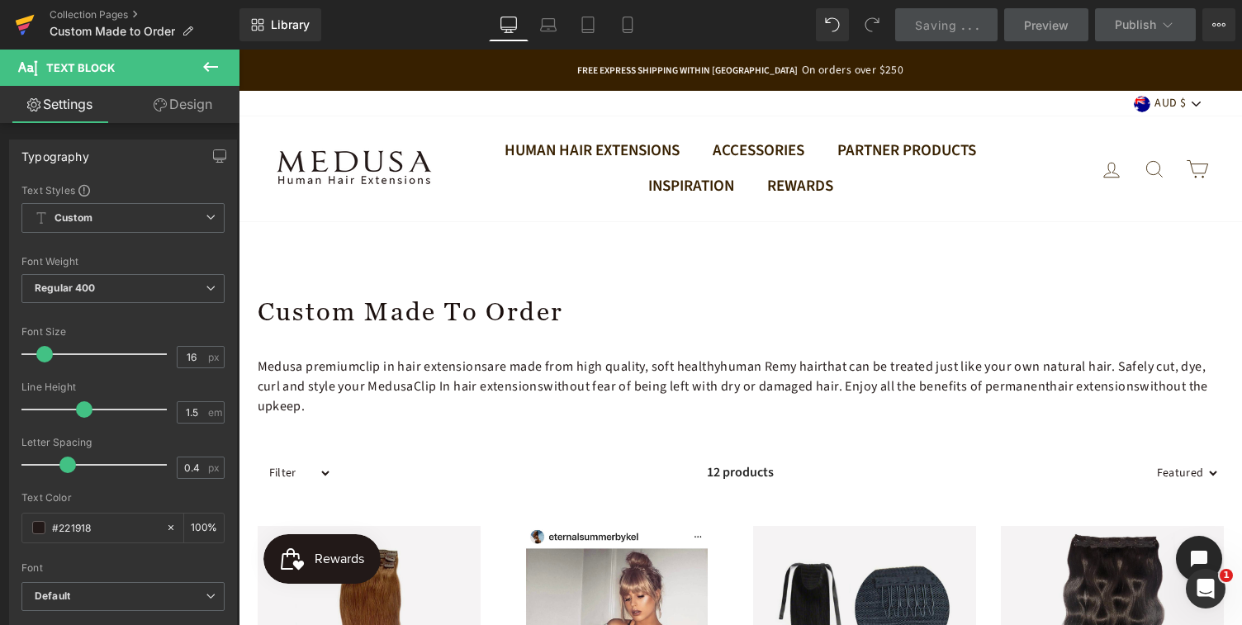
click at [20, 24] on icon at bounding box center [25, 20] width 19 height 11
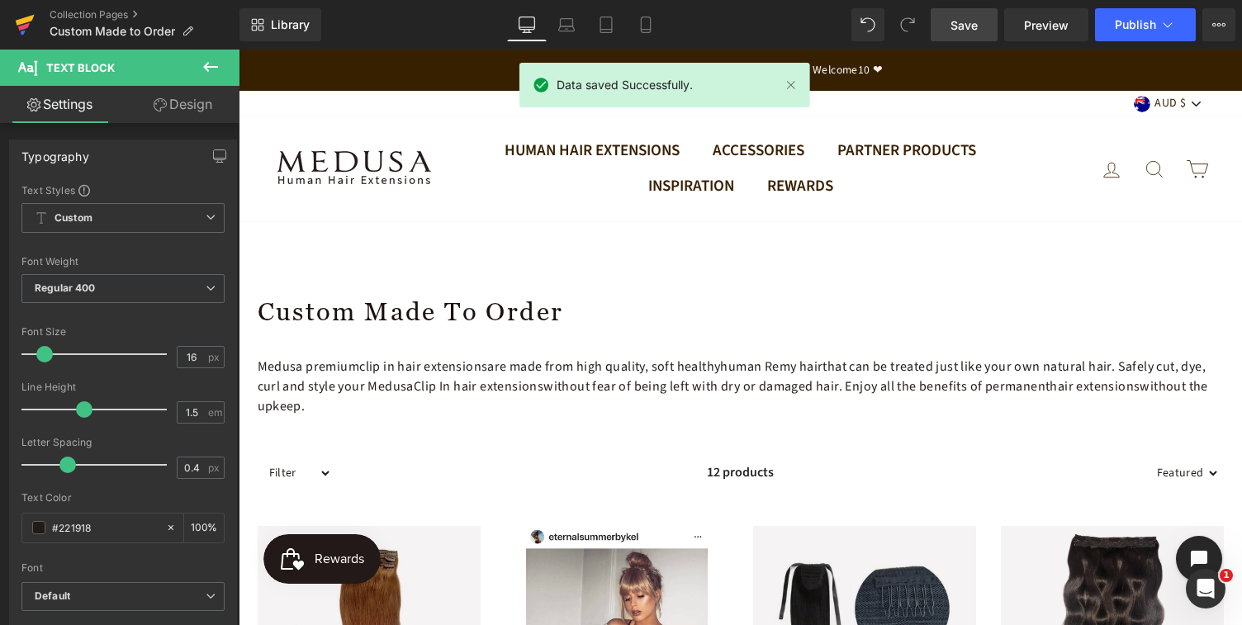
click at [28, 21] on icon at bounding box center [25, 20] width 19 height 11
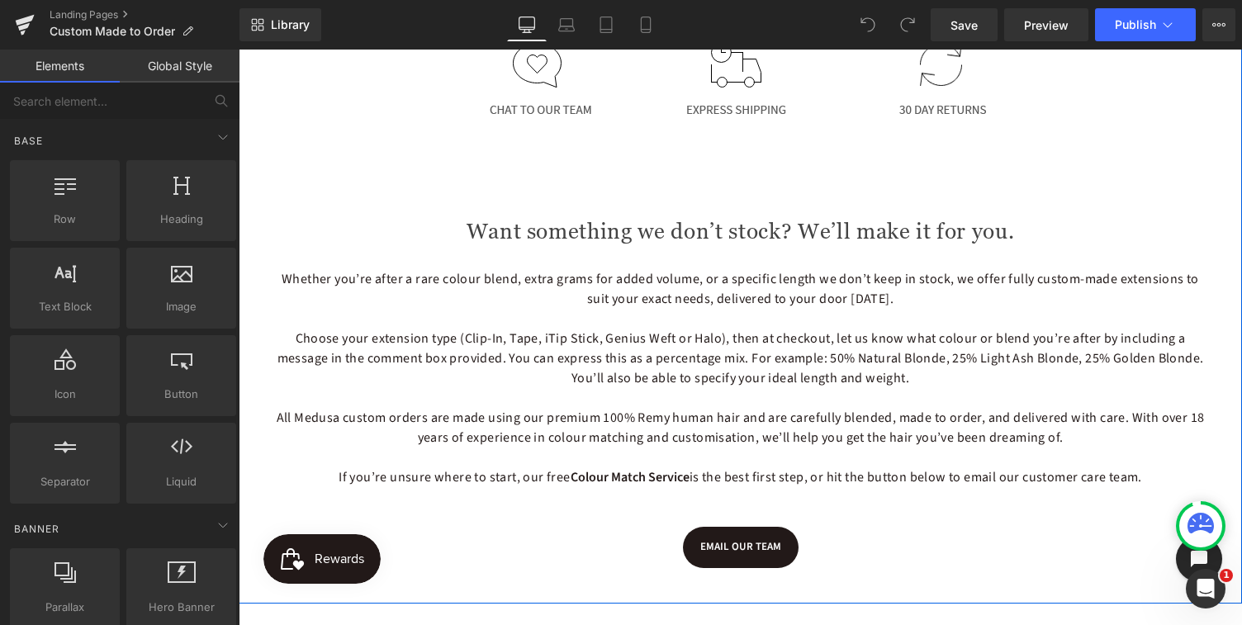
scroll to position [850, 0]
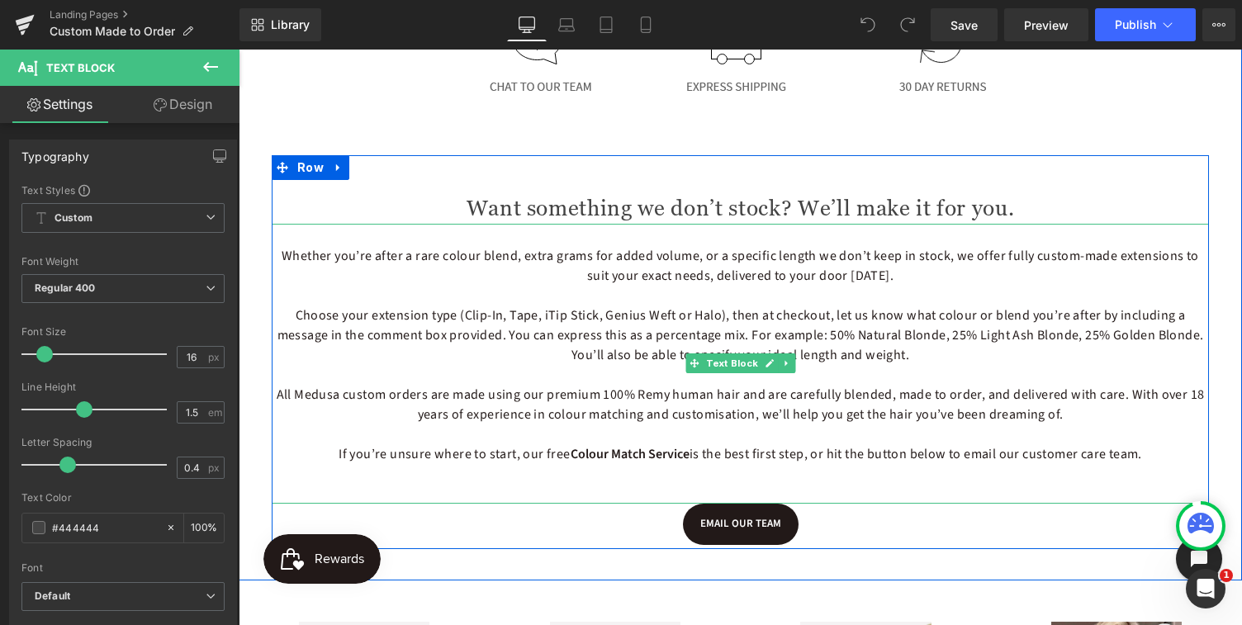
drag, startPoint x: 276, startPoint y: 255, endPoint x: 1153, endPoint y: 460, distance: 900.9
click at [1153, 460] on div "Whether you’re after a rare colour blend, extra grams for added volume, or a sp…" at bounding box center [741, 364] width 938 height 280
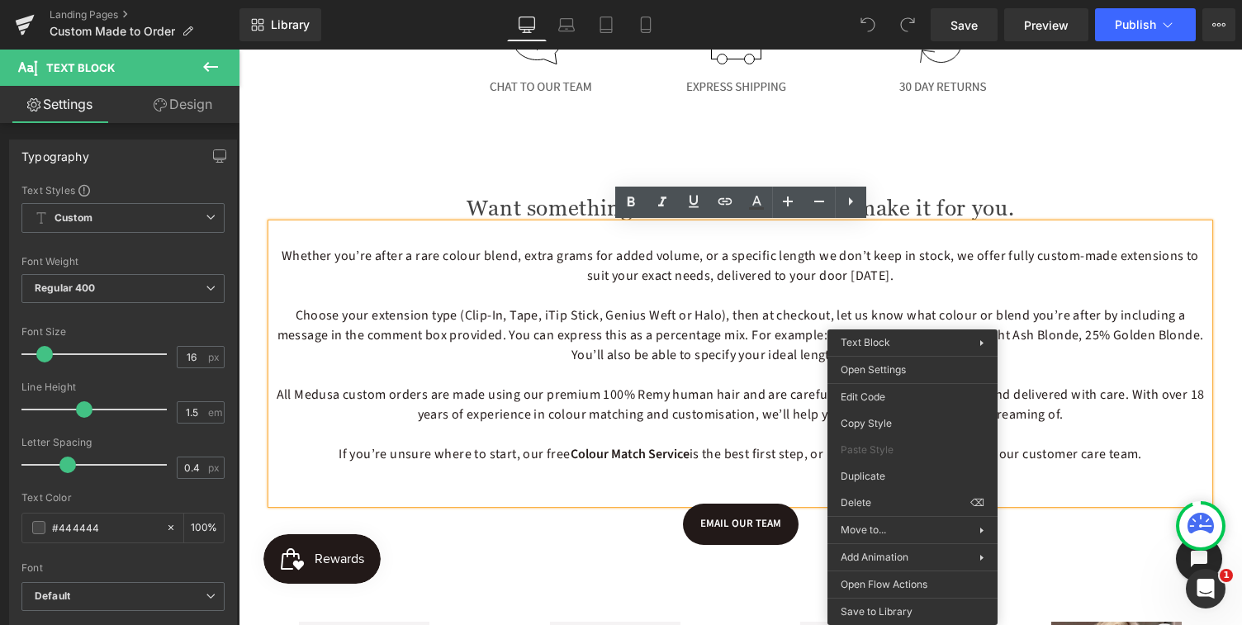
copy div "Whether you’re after a rare colour blend, extra grams for added volume, or a sp…"
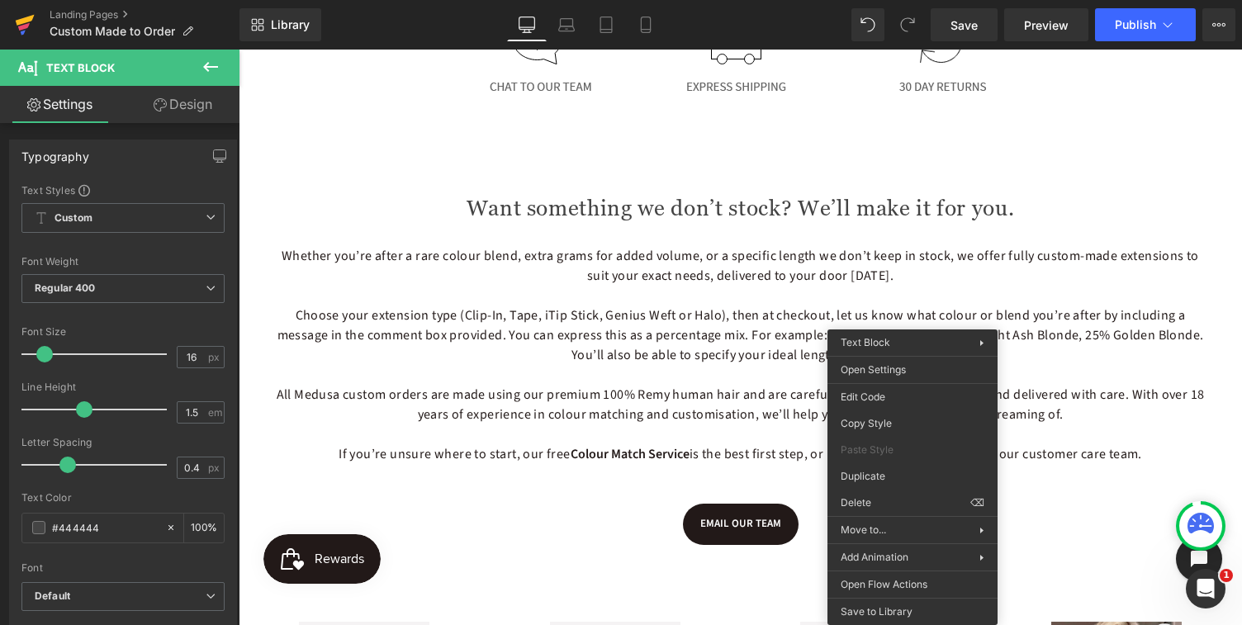
click at [20, 28] on icon at bounding box center [24, 26] width 12 height 7
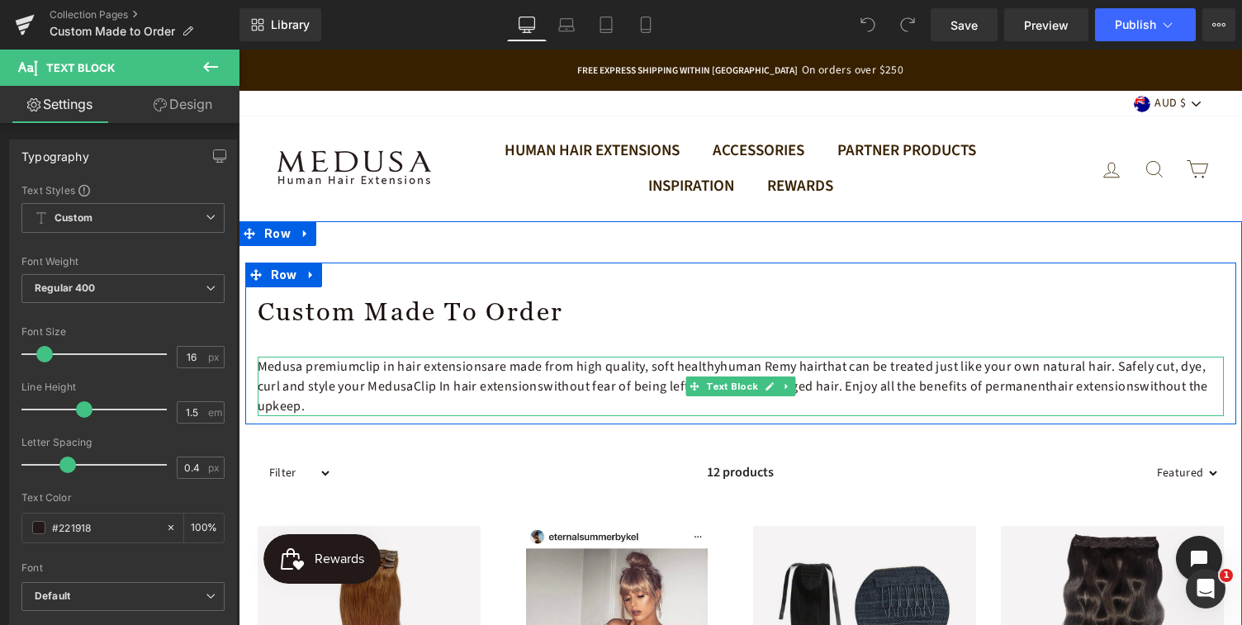
drag, startPoint x: 307, startPoint y: 406, endPoint x: 260, endPoint y: 362, distance: 64.9
click at [260, 362] on div "Medusa premium clip in hair extensions are made from high quality, soft healthy…" at bounding box center [741, 386] width 967 height 59
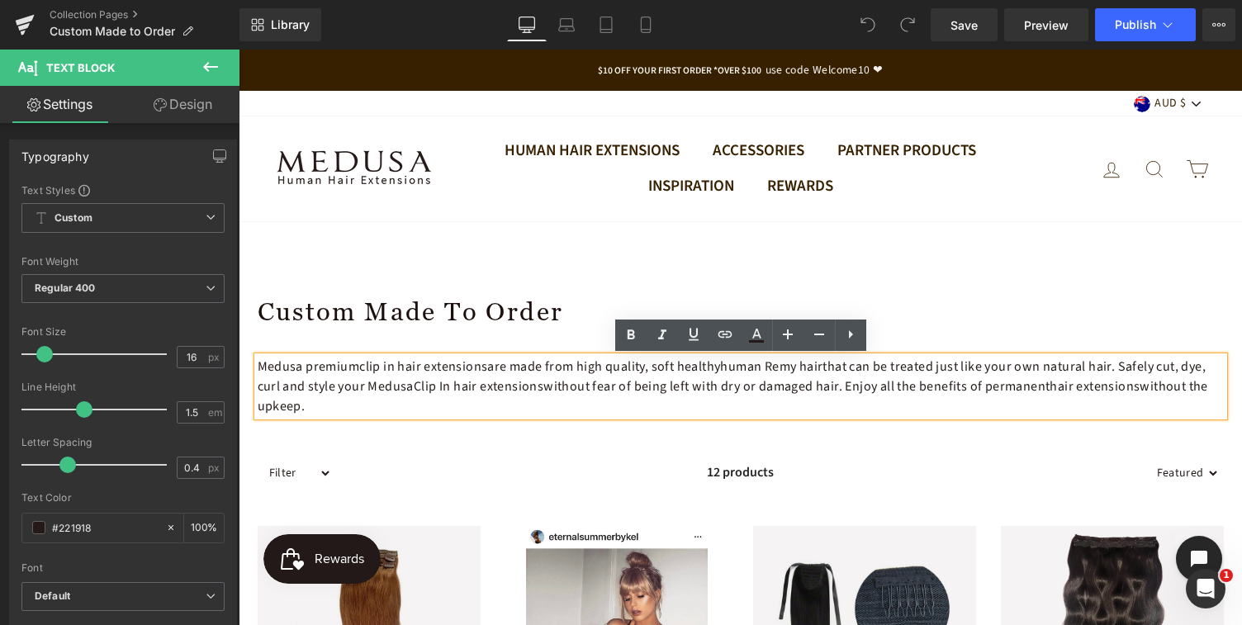
drag, startPoint x: 307, startPoint y: 410, endPoint x: 262, endPoint y: 366, distance: 63.1
click at [262, 366] on p "Medusa premium clip in hair extensions are made from high quality, soft healthy…" at bounding box center [741, 386] width 967 height 59
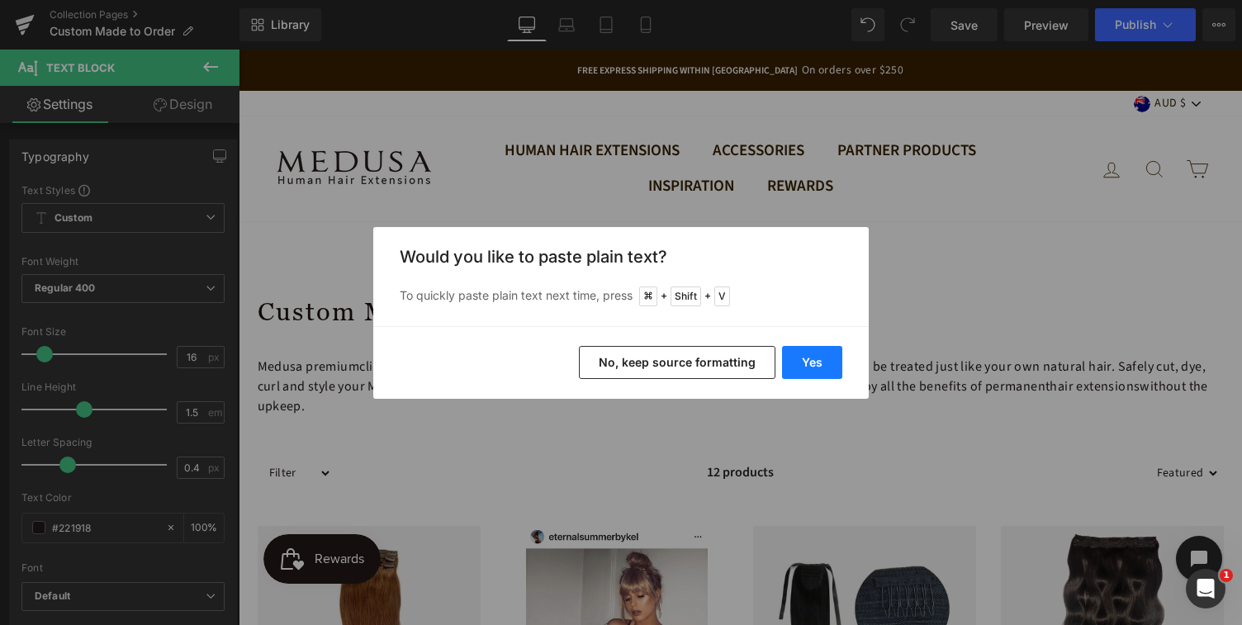
click at [816, 361] on button "Yes" at bounding box center [812, 362] width 60 height 33
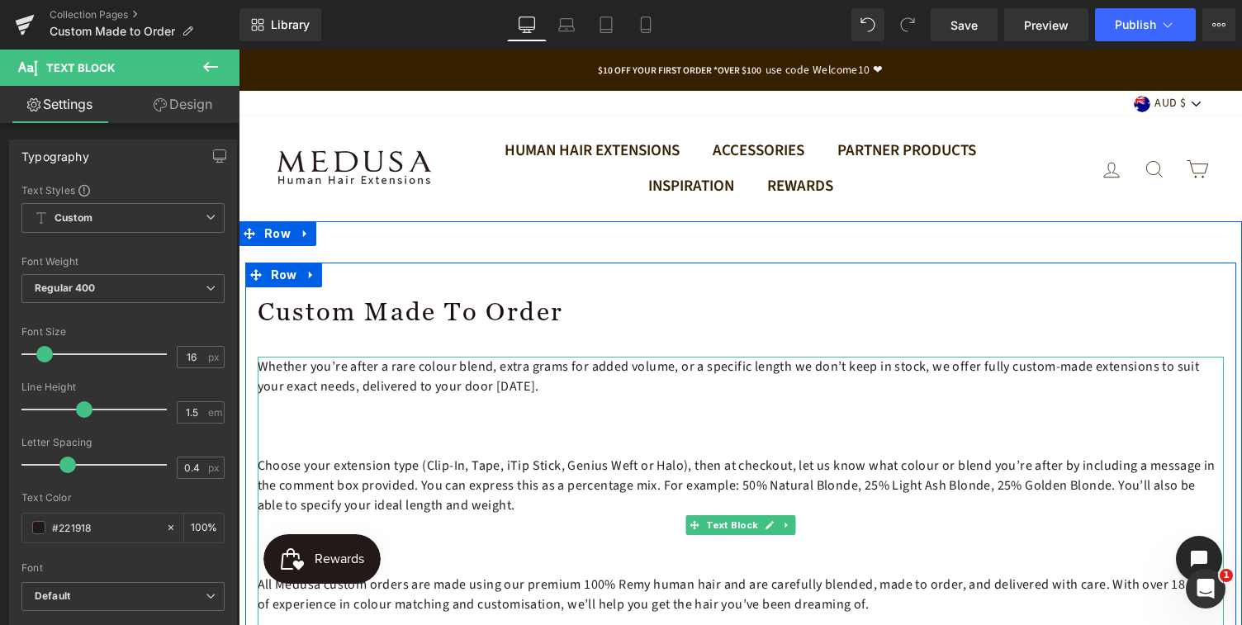
click at [278, 449] on p at bounding box center [741, 446] width 967 height 20
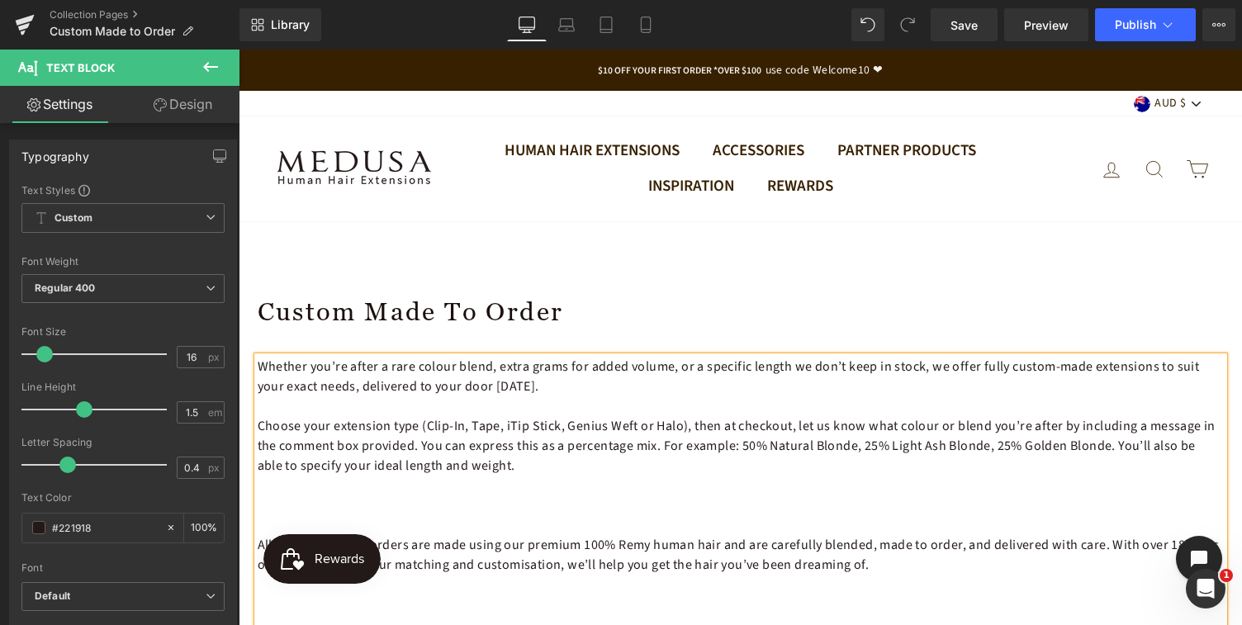
click at [272, 520] on p at bounding box center [741, 526] width 967 height 20
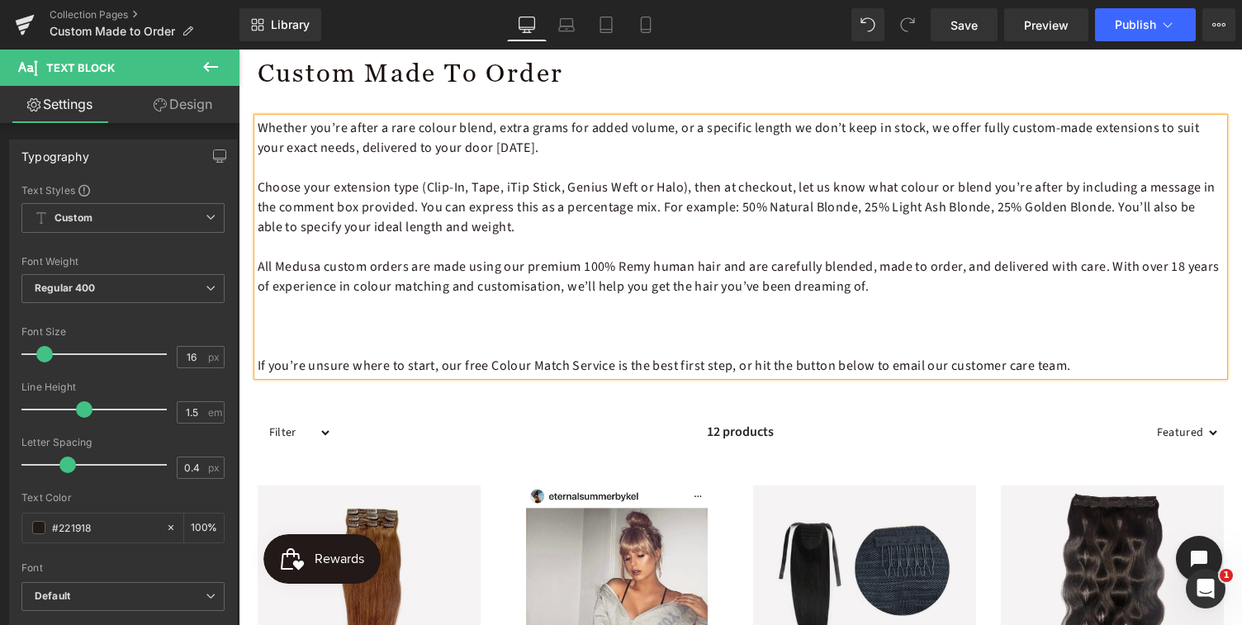
scroll to position [260, 0]
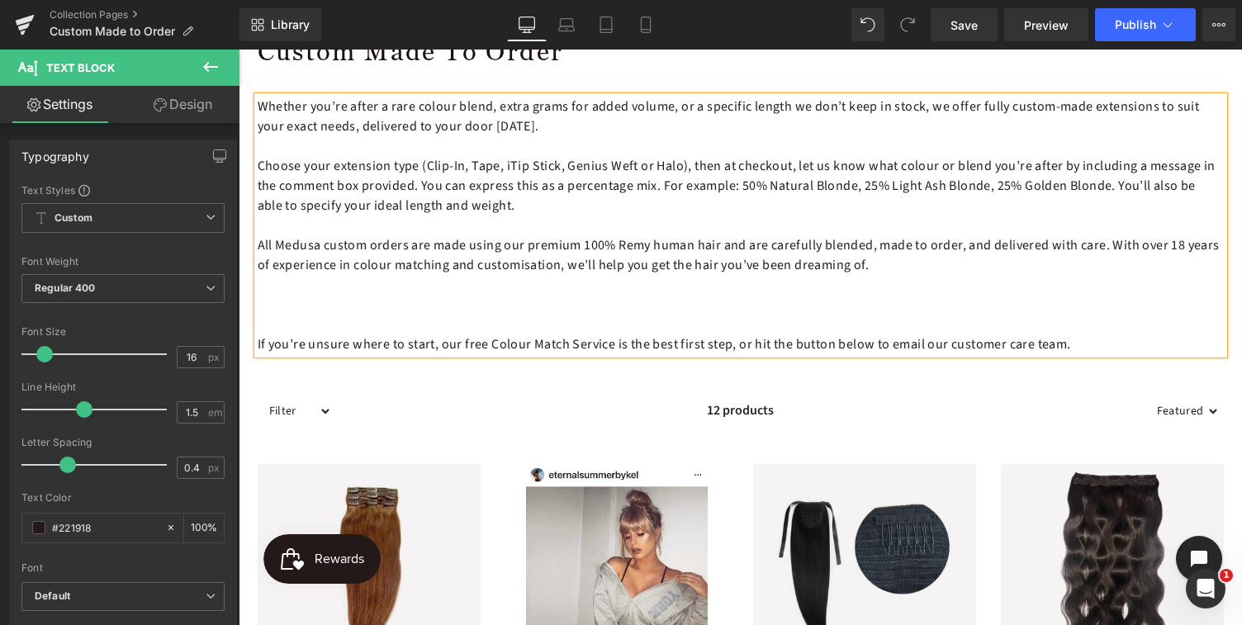
click at [261, 319] on p at bounding box center [741, 325] width 967 height 20
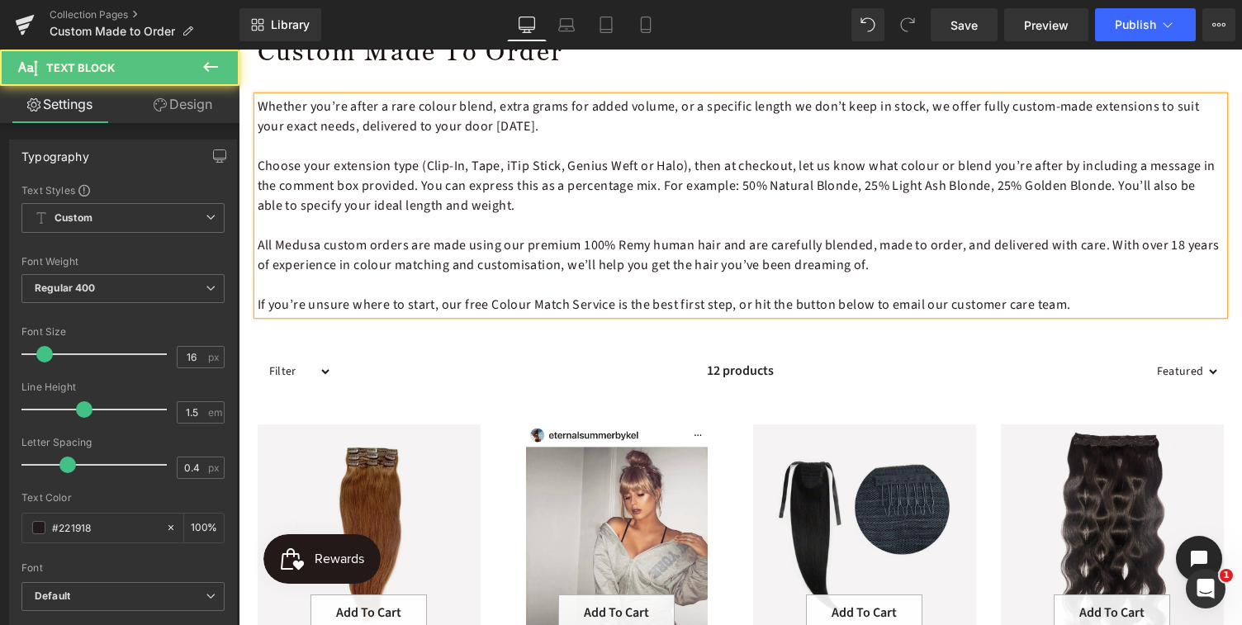
click at [574, 311] on p "If you’re unsure where to start, our free Colour Match Service is the best firs…" at bounding box center [741, 305] width 967 height 20
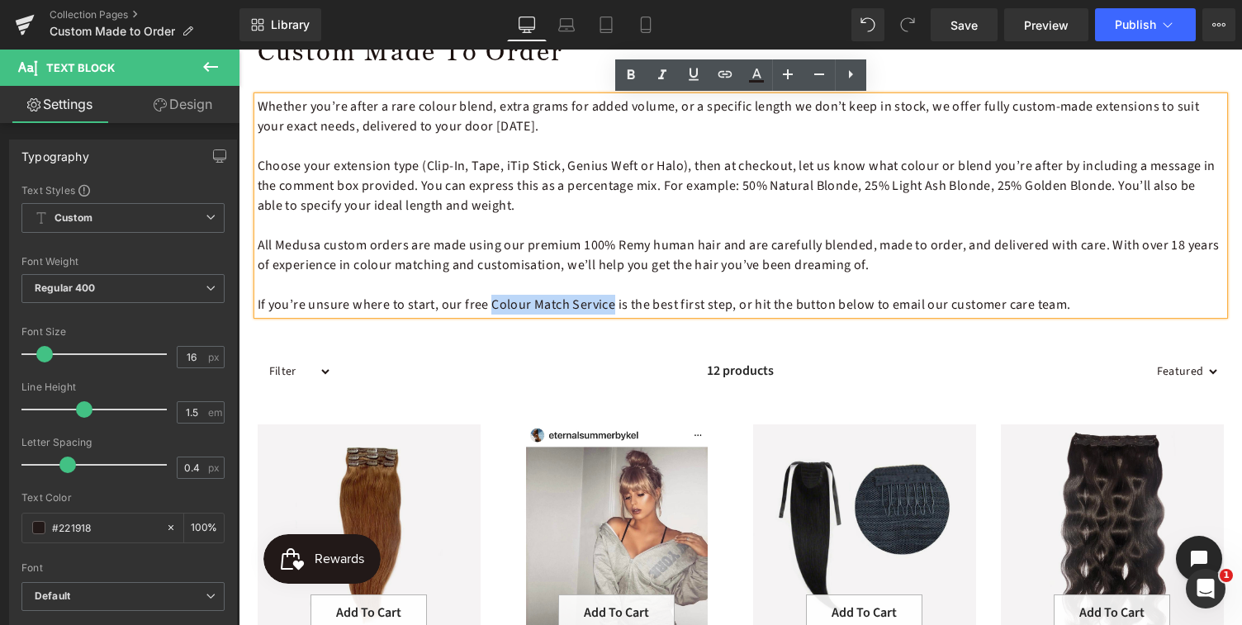
drag, startPoint x: 489, startPoint y: 304, endPoint x: 607, endPoint y: 302, distance: 118.1
click at [608, 303] on p "If you’re unsure where to start, our free Colour Match Service is the best firs…" at bounding box center [741, 305] width 967 height 20
click at [729, 71] on icon at bounding box center [725, 74] width 14 height 7
paste input "https://medusaaustralia.com.au/pages/colour-match-service"
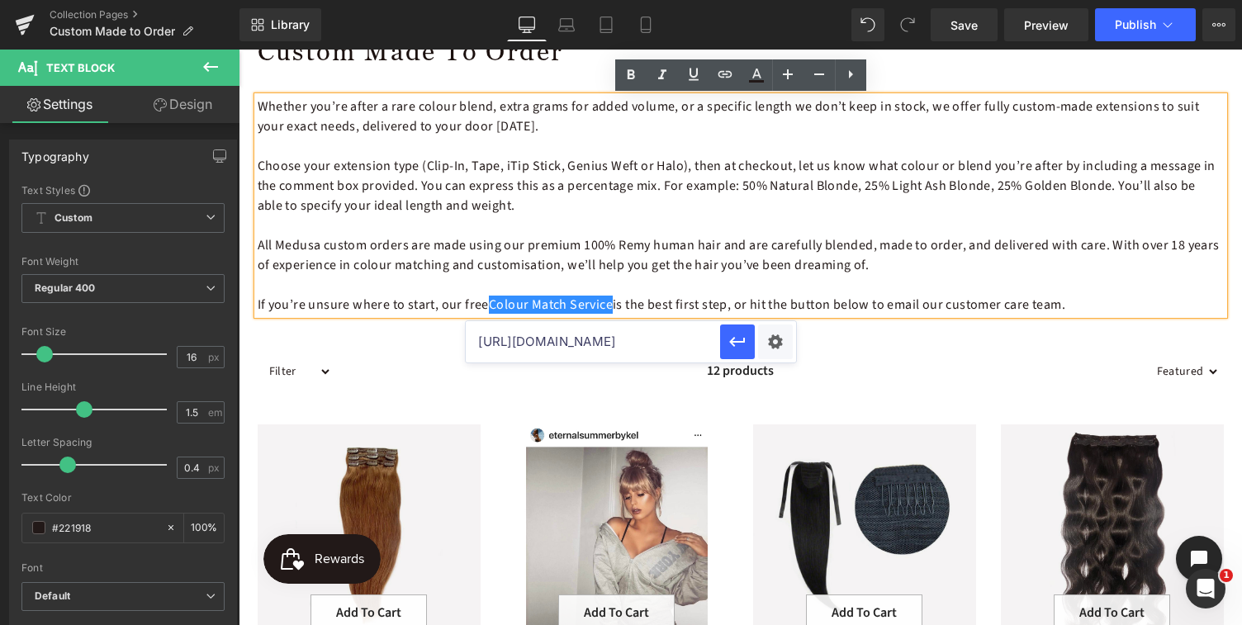
scroll to position [0, 141]
type input "https://medusaaustralia.com.au/pages/colour-match-service"
click at [735, 345] on icon "button" at bounding box center [738, 342] width 20 height 20
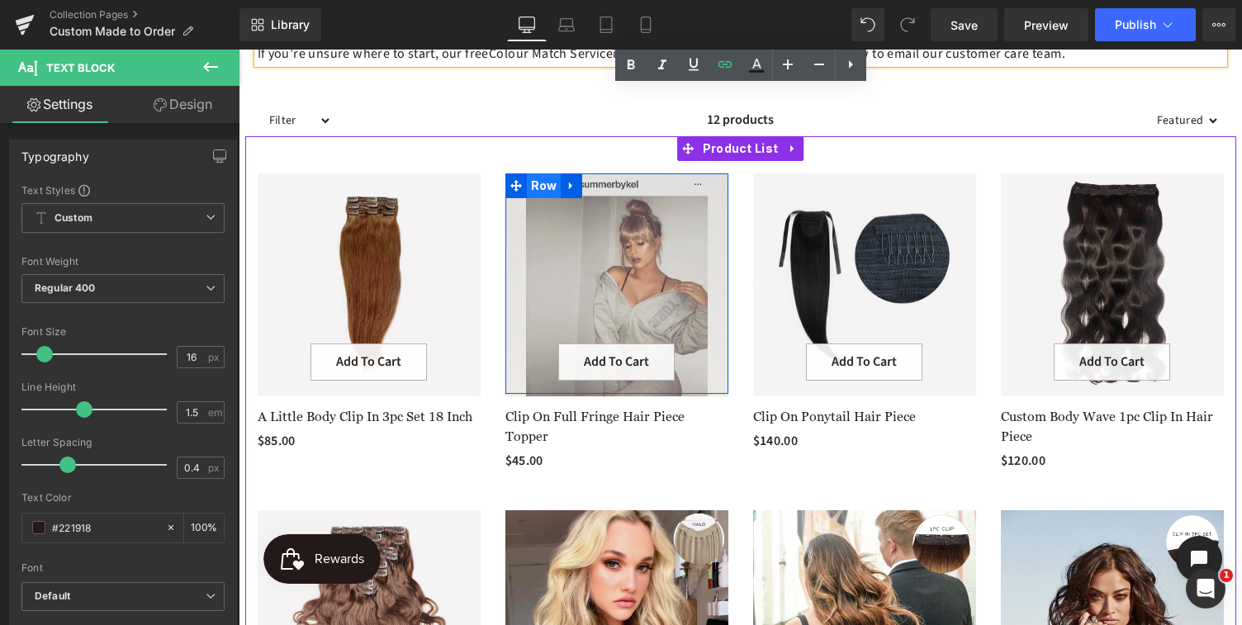
scroll to position [569, 0]
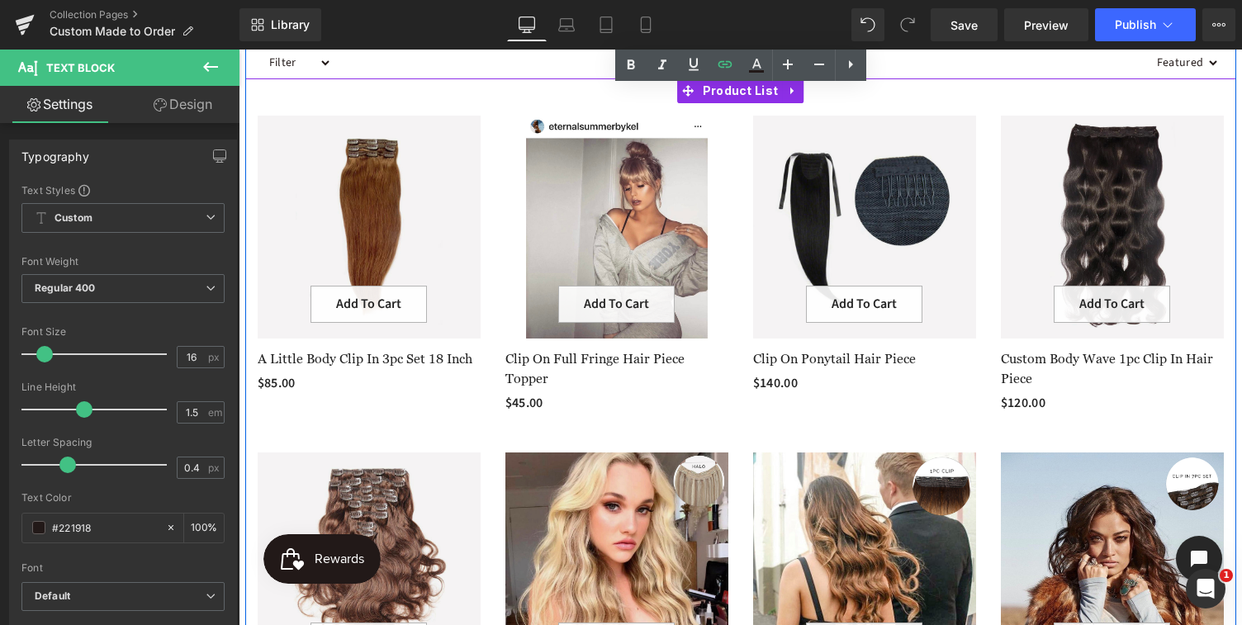
click at [542, 423] on div at bounding box center [740, 271] width 991 height 337
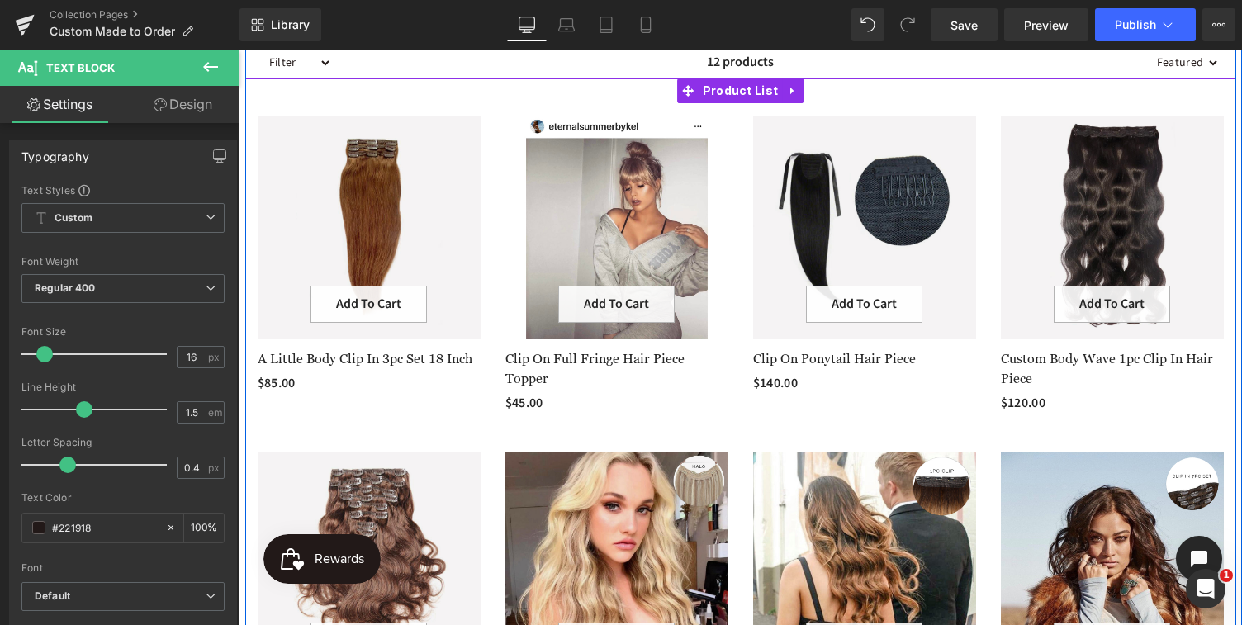
click at [450, 416] on div "8500 % (P) Image Add To Cart (P) Cart Button Row A Little Body Clip In 3pc Set …" at bounding box center [369, 261] width 248 height 317
click at [754, 93] on span "Product List" at bounding box center [741, 91] width 84 height 25
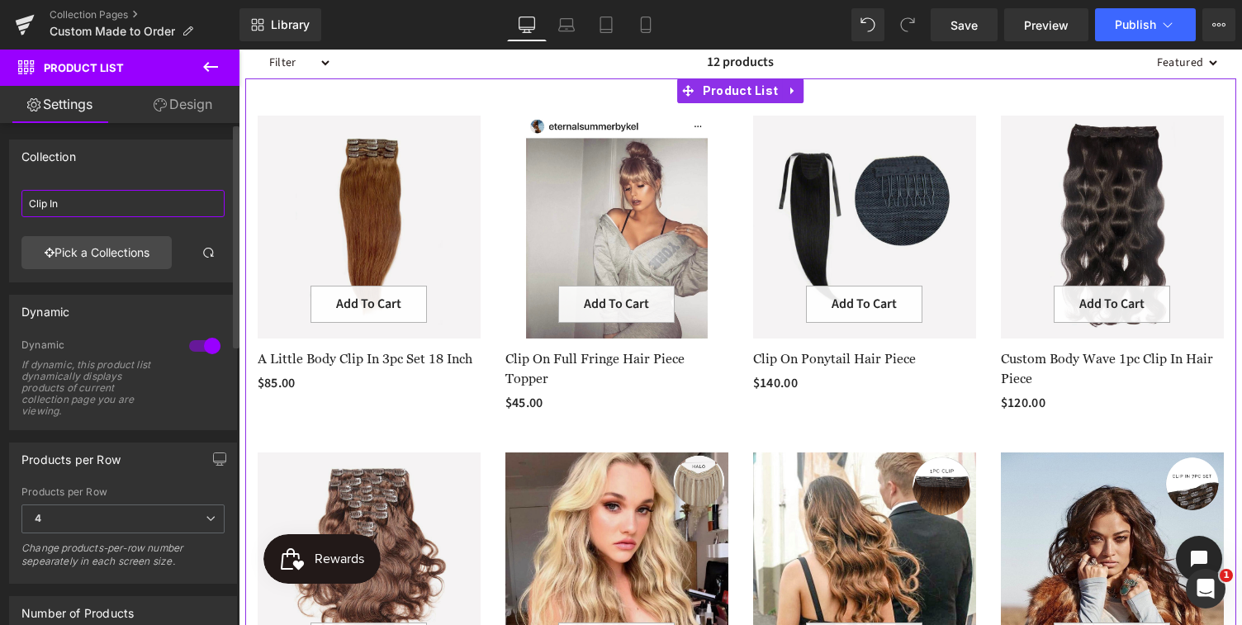
click at [74, 201] on input "Clip In" at bounding box center [122, 203] width 203 height 27
click at [74, 200] on input "Clip In" at bounding box center [122, 203] width 203 height 27
drag, startPoint x: 74, startPoint y: 200, endPoint x: -2, endPoint y: 200, distance: 75.2
click at [0, 200] on html "Product List You are previewing how the will restyle your page. You can not edi…" at bounding box center [621, 312] width 1242 height 625
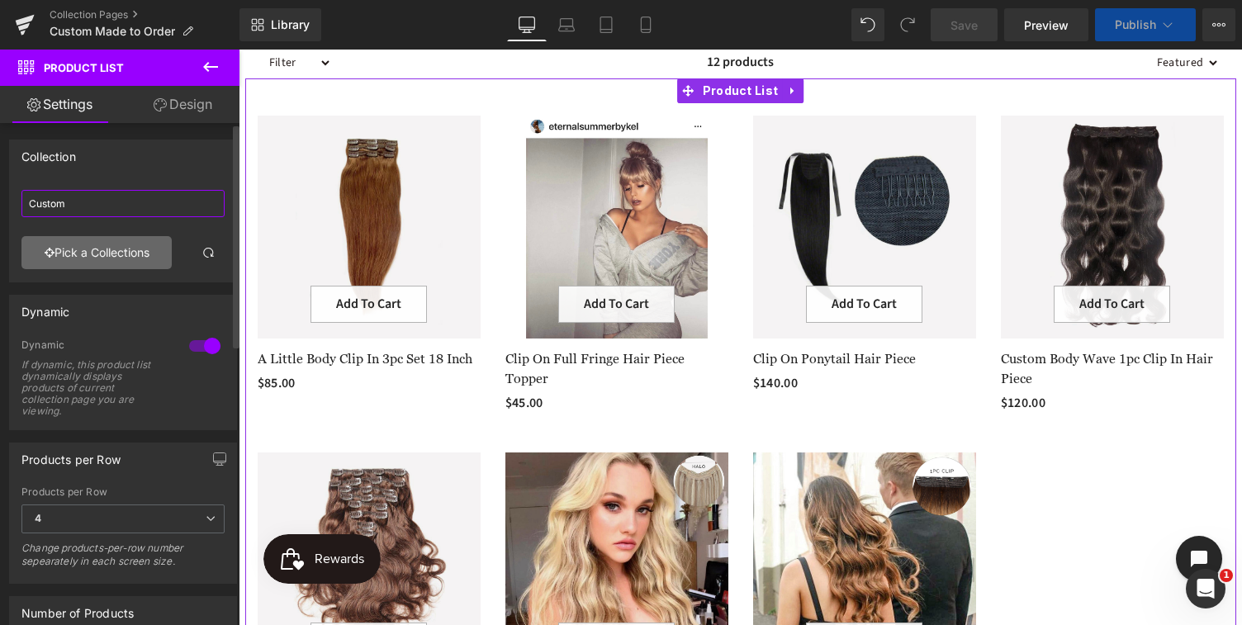
type input "Custom"
click at [78, 255] on link "Pick a Collections" at bounding box center [96, 252] width 150 height 33
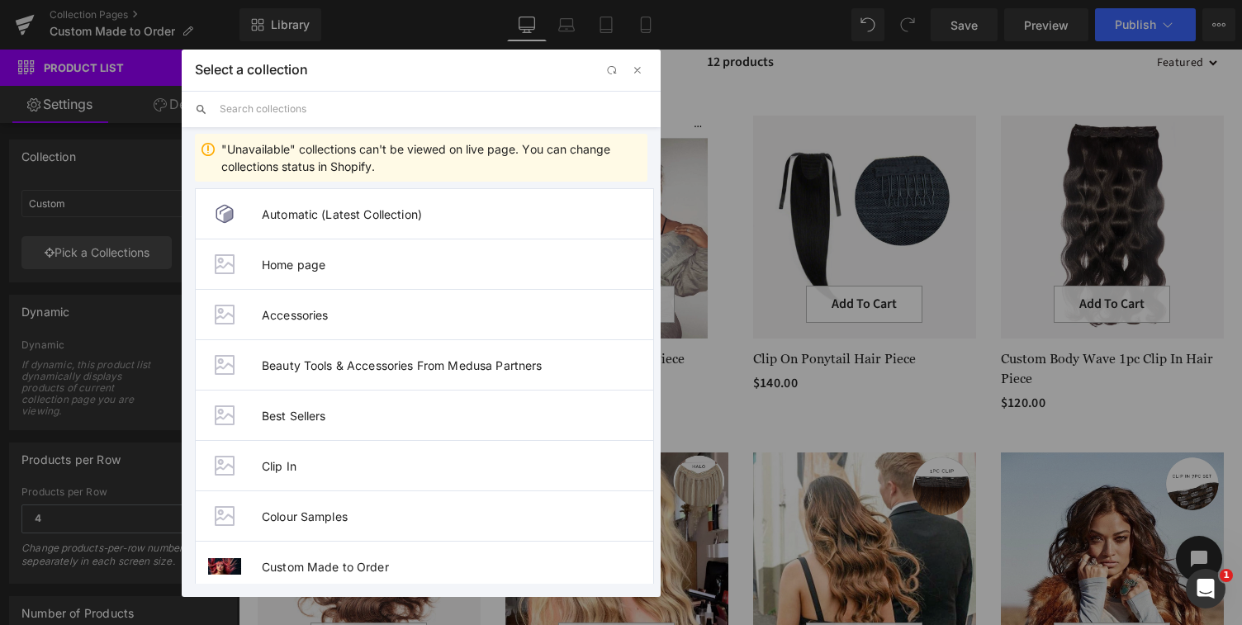
click at [287, 114] on input "text" at bounding box center [434, 109] width 428 height 36
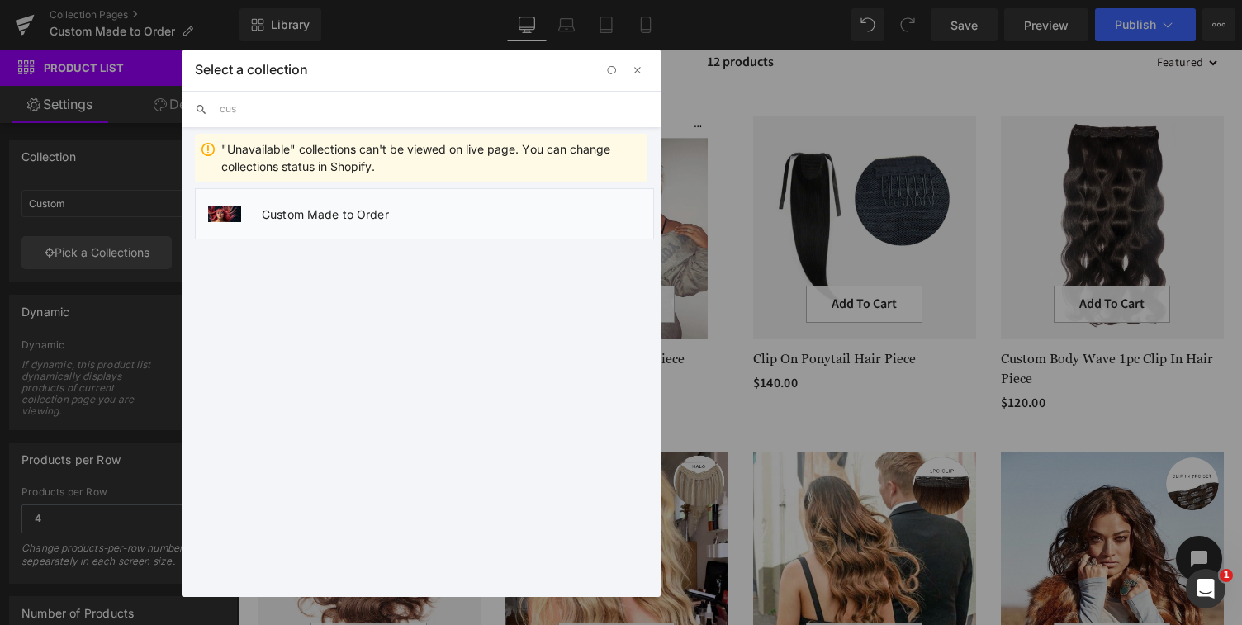
type input "cus"
click at [293, 211] on span "Custom Made to Order" at bounding box center [458, 214] width 392 height 14
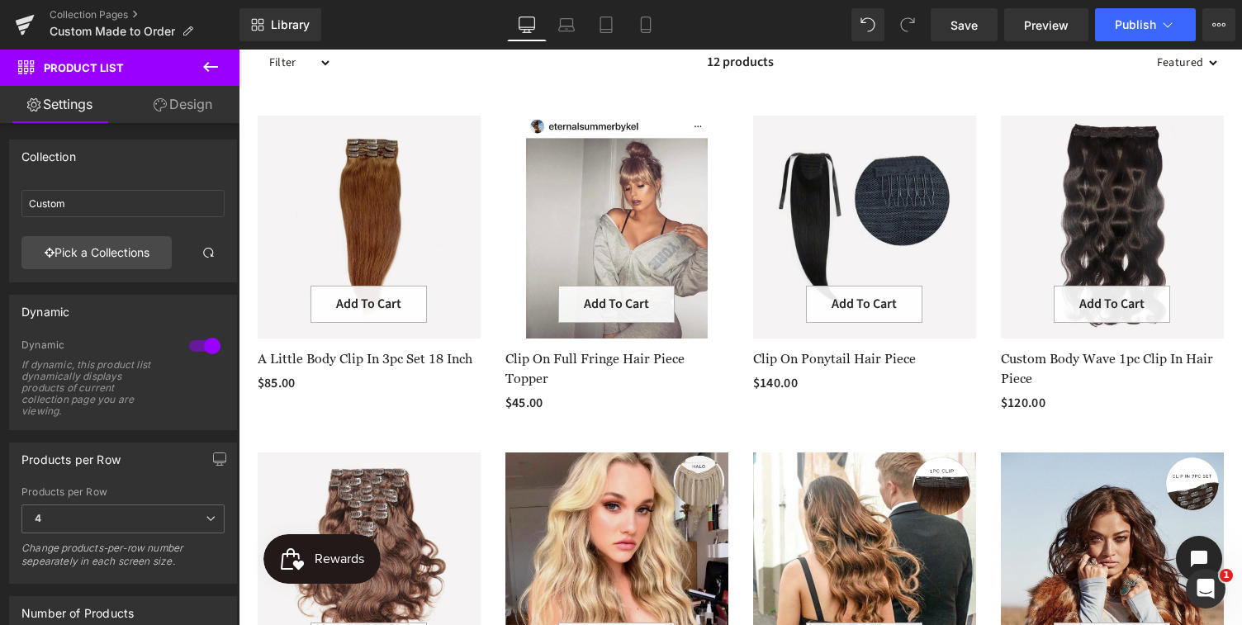
type input "Custom Made to Order"
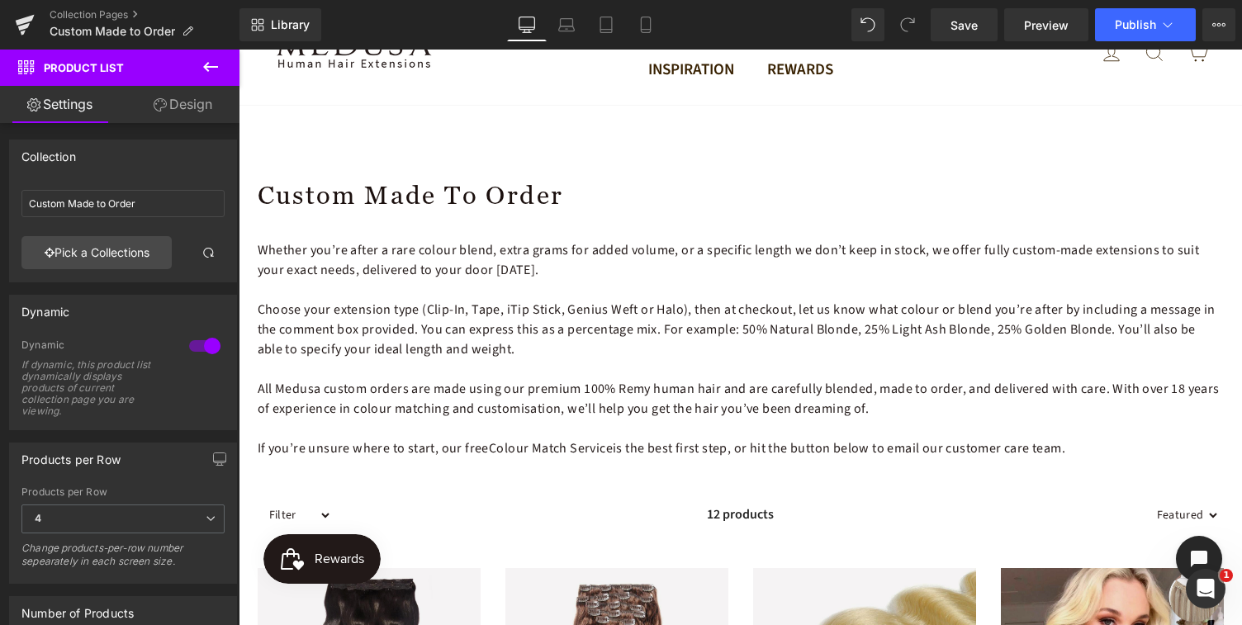
scroll to position [123, 0]
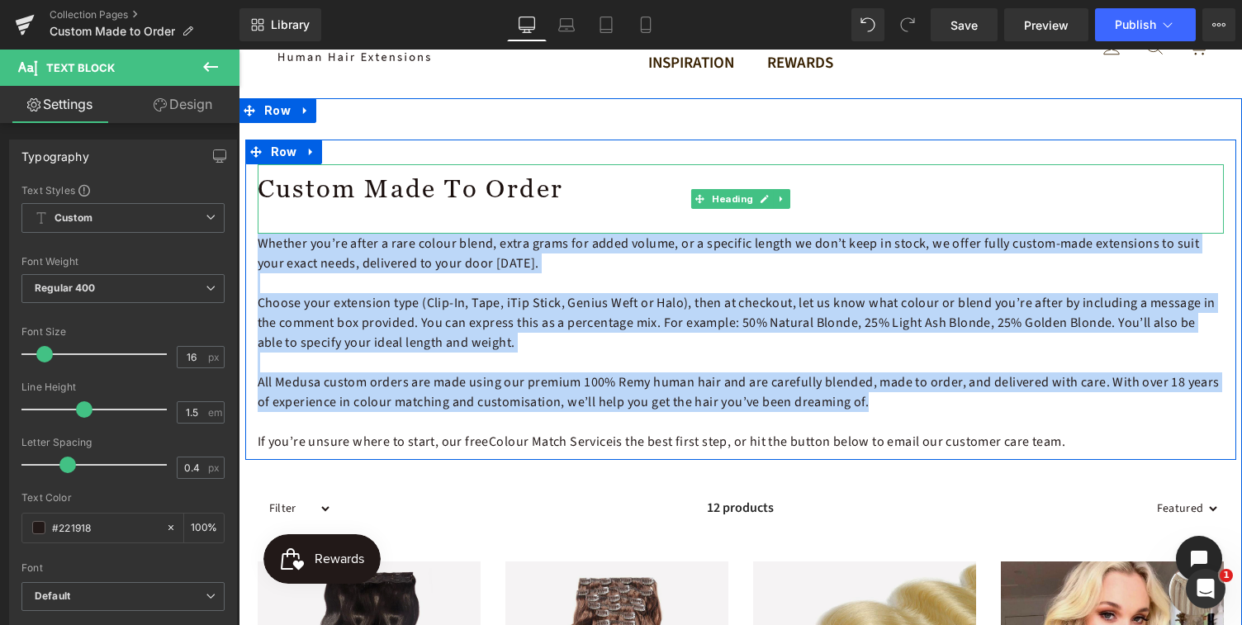
drag, startPoint x: 874, startPoint y: 407, endPoint x: 273, endPoint y: 229, distance: 627.3
click at [273, 229] on div "Custom Made to Order Heading Whether you’re after a rare colour blend, extra gr…" at bounding box center [740, 307] width 991 height 287
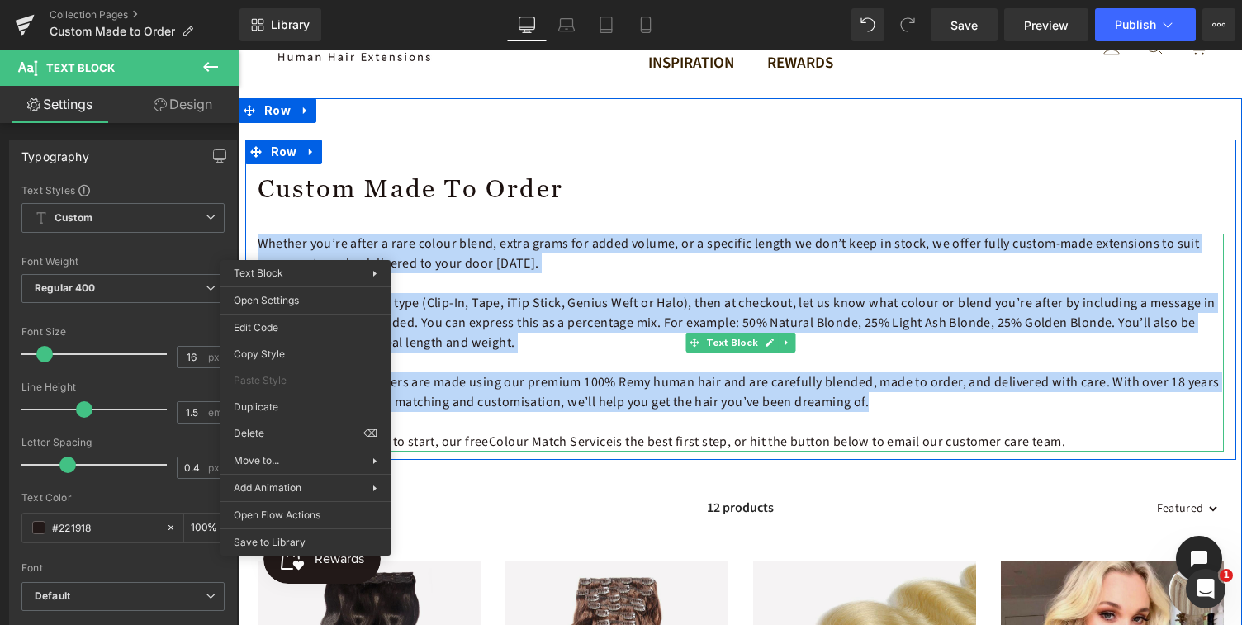
copy div "Whether you’re after a rare colour blend, extra grams for added volume, or a sp…"
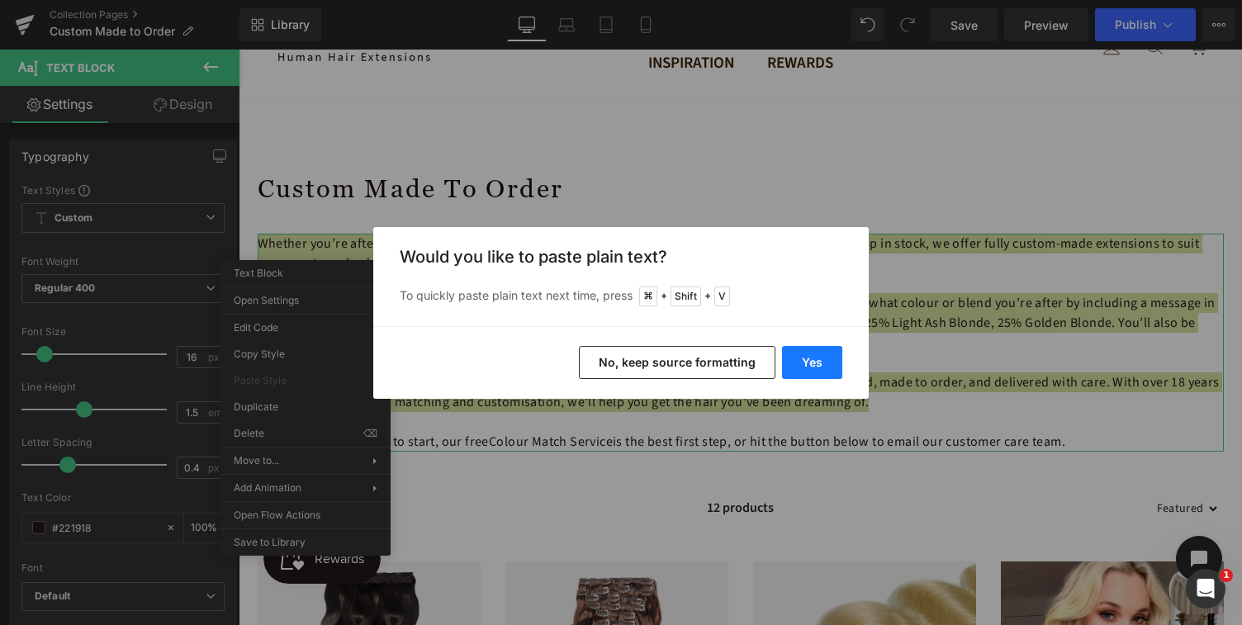
click at [816, 362] on button "Yes" at bounding box center [812, 362] width 60 height 33
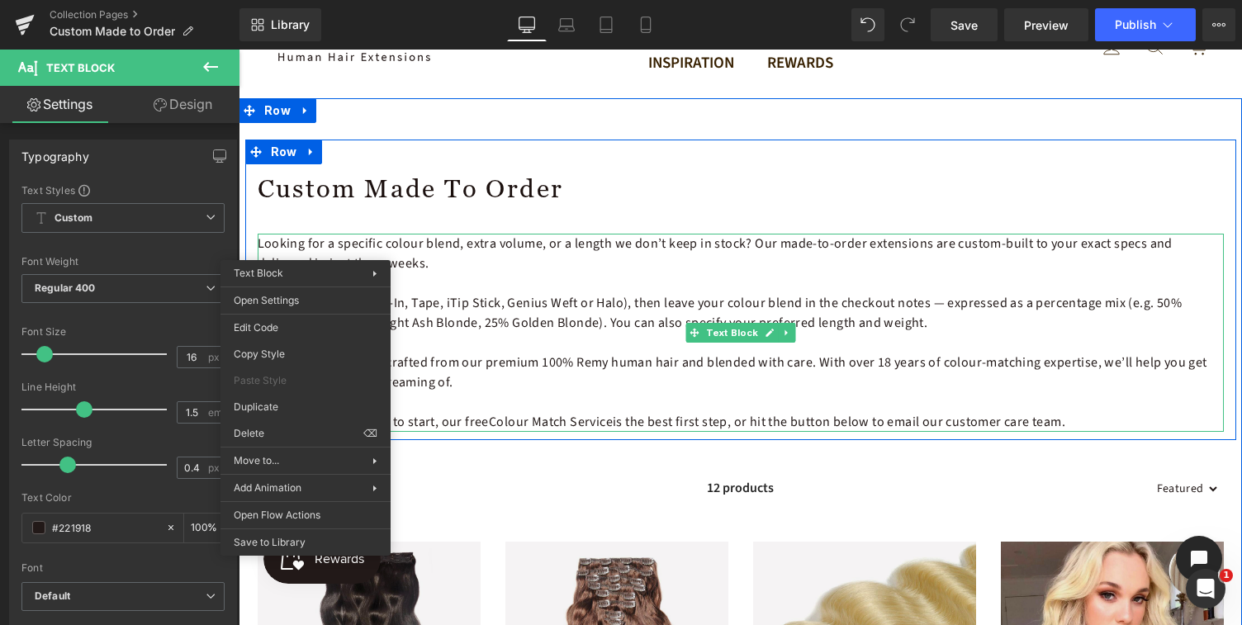
click at [601, 388] on p "Every custom order is crafted from our premium 100% Remy human hair and blended…" at bounding box center [741, 373] width 967 height 40
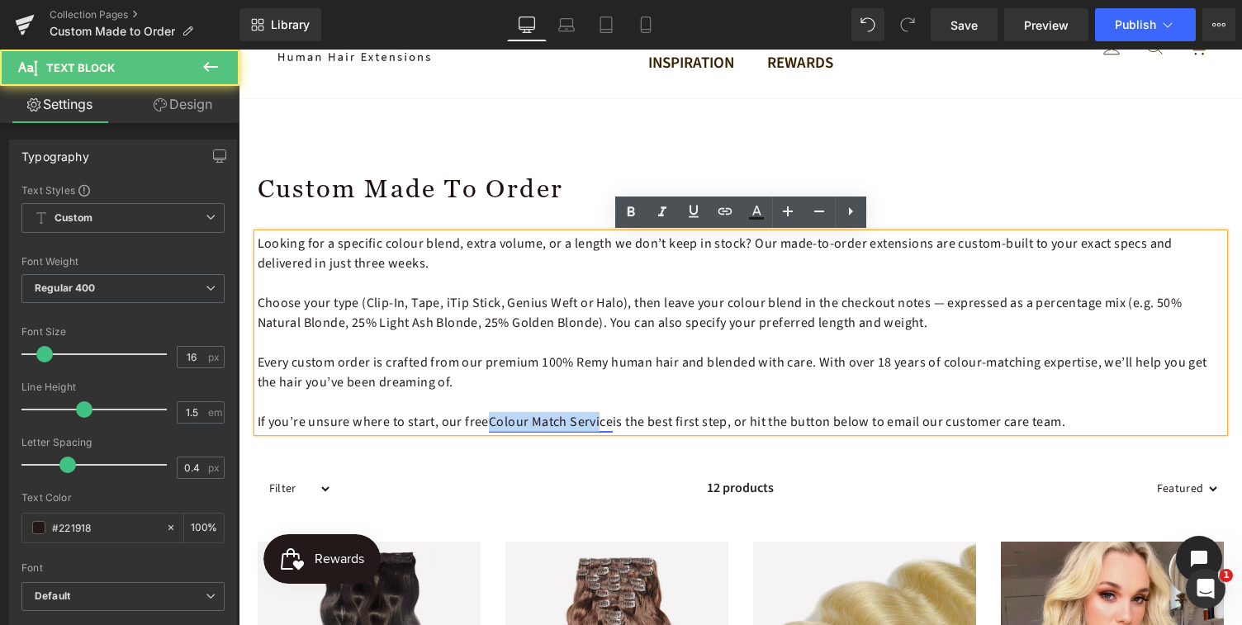
drag, startPoint x: 489, startPoint y: 423, endPoint x: 596, endPoint y: 416, distance: 106.8
click at [597, 418] on link "Colour Match Service" at bounding box center [551, 422] width 124 height 18
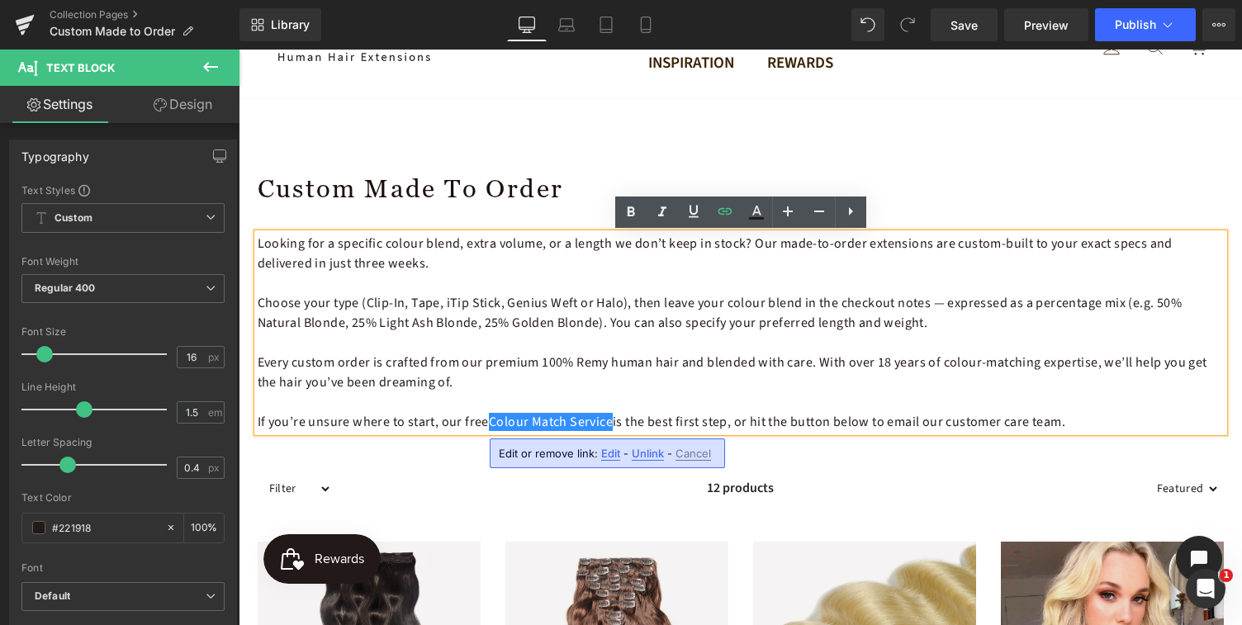
click at [617, 384] on p "Every custom order is crafted from our premium 100% Remy human hair and blended…" at bounding box center [741, 373] width 967 height 40
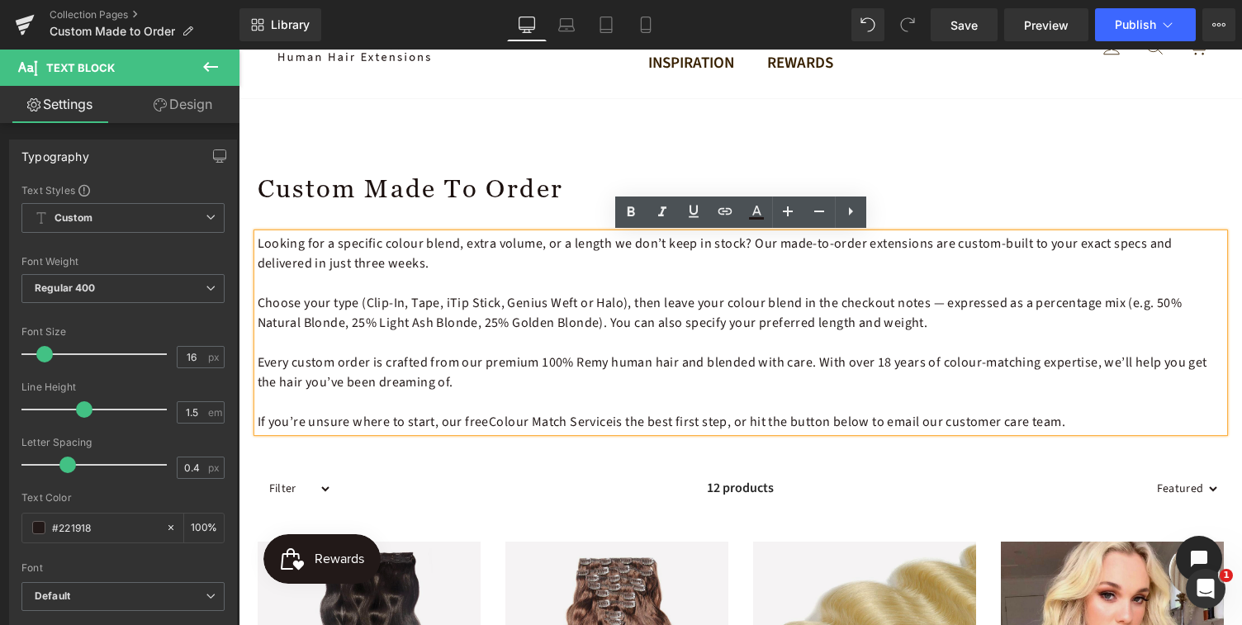
click at [945, 304] on p "Choose your type (Clip-In, Tape, iTip Stick, Genius Weft or Halo), then leave y…" at bounding box center [741, 313] width 967 height 40
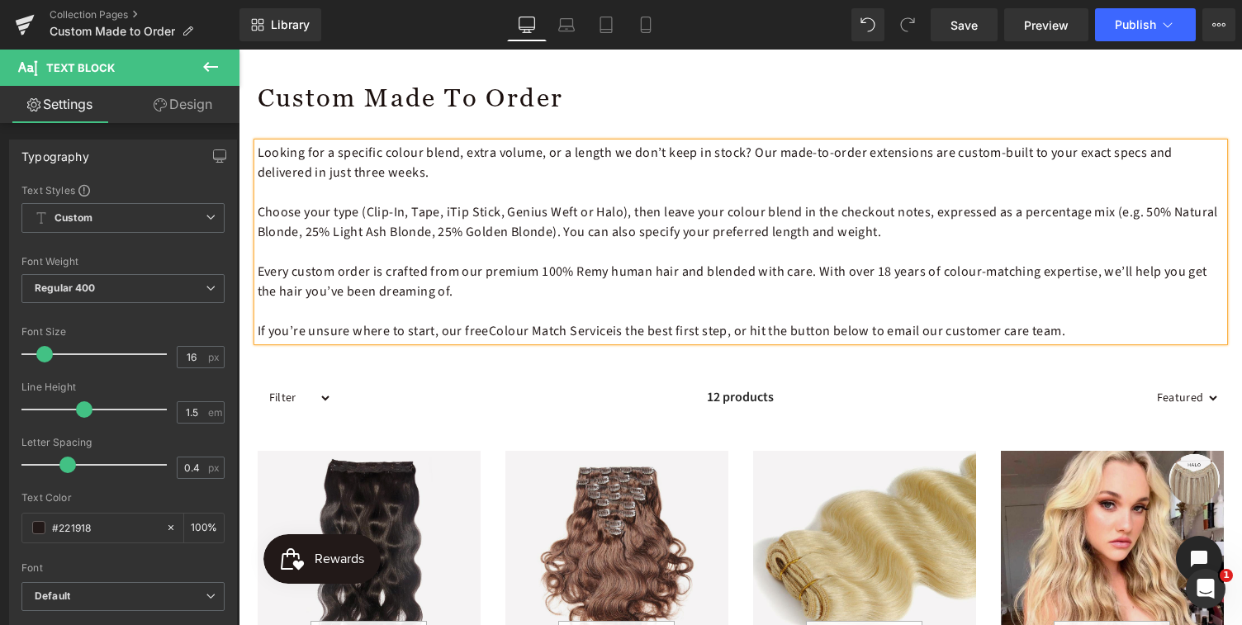
scroll to position [0, 0]
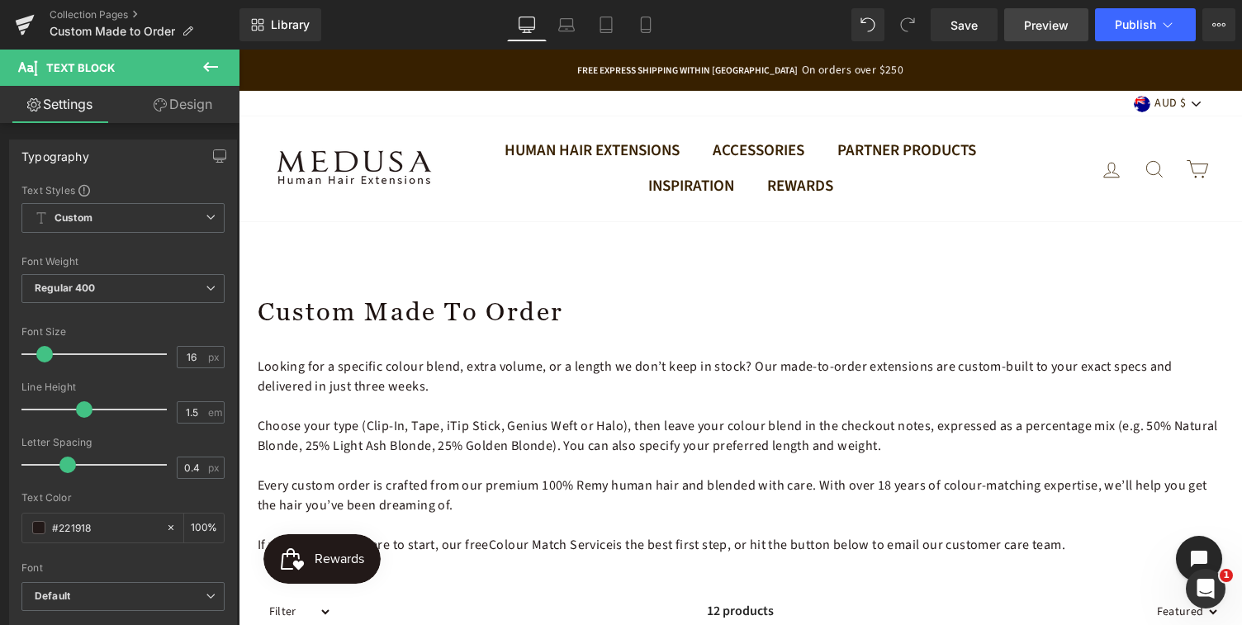
click at [1048, 23] on span "Preview" at bounding box center [1046, 25] width 45 height 17
click at [966, 24] on span "Save" at bounding box center [964, 25] width 27 height 17
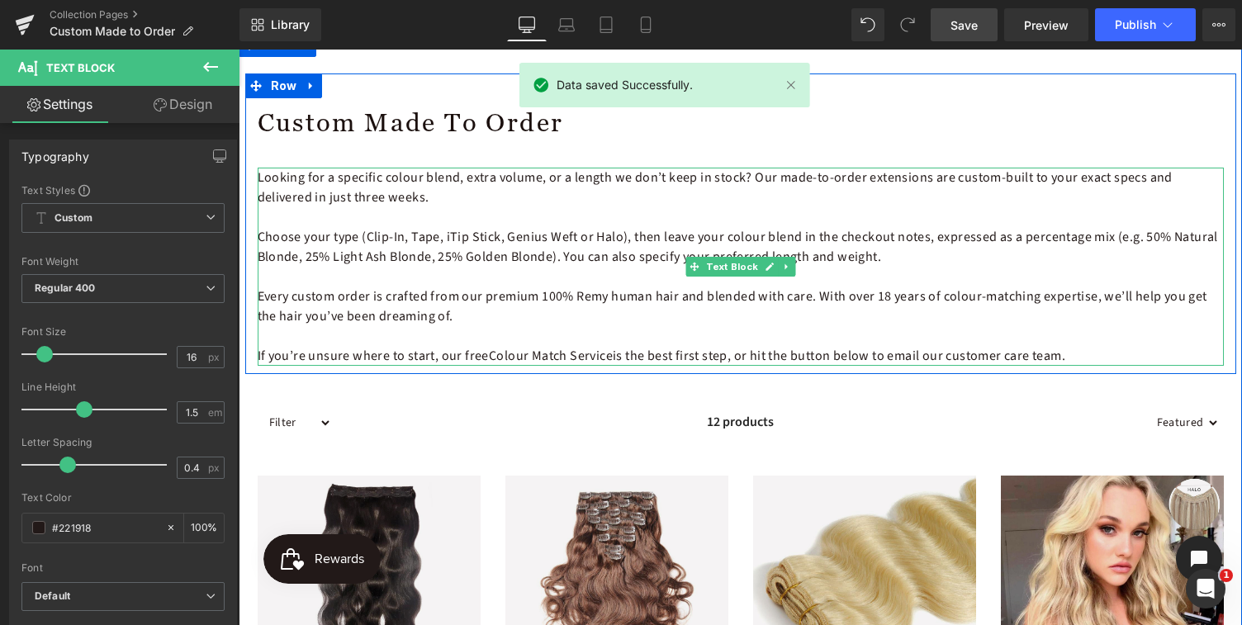
scroll to position [211, 0]
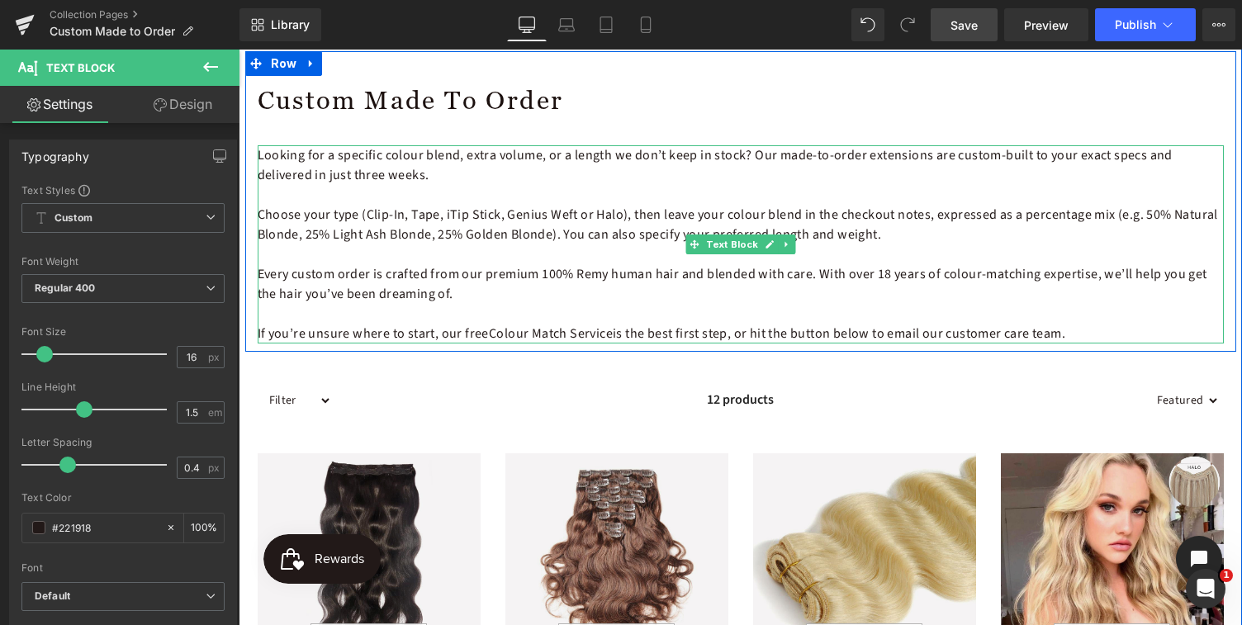
drag, startPoint x: 1062, startPoint y: 334, endPoint x: 726, endPoint y: 331, distance: 335.4
click at [726, 331] on p "If you’re unsure where to start, our free Colour Match Service is the best firs…" at bounding box center [741, 334] width 967 height 20
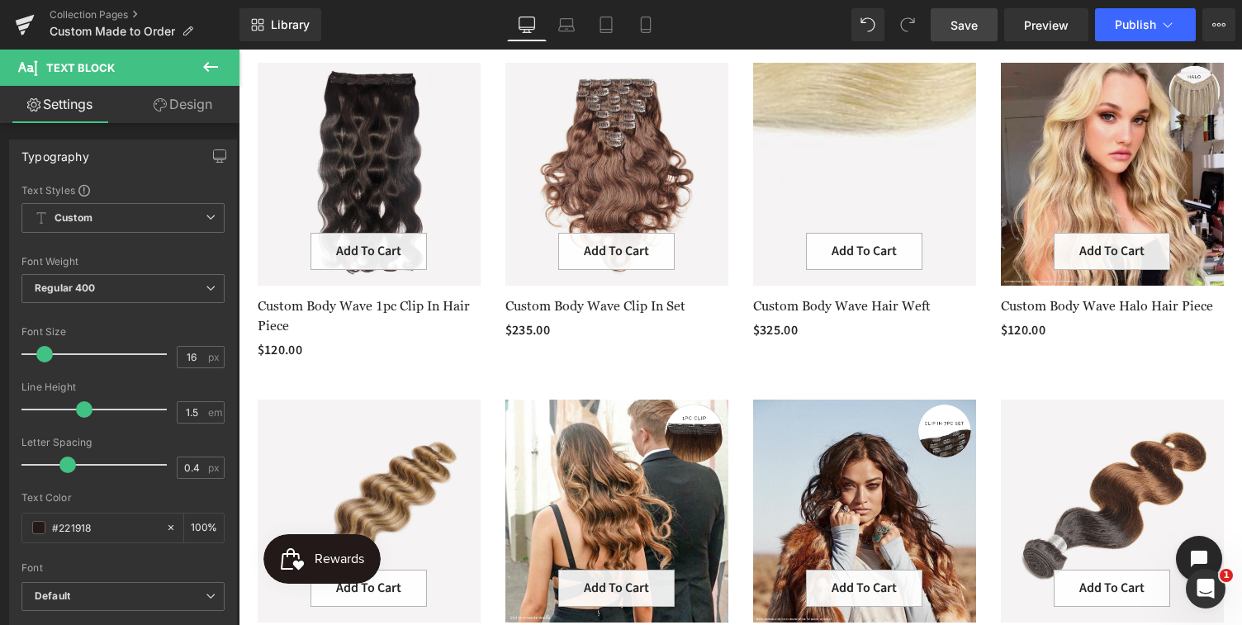
scroll to position [614, 0]
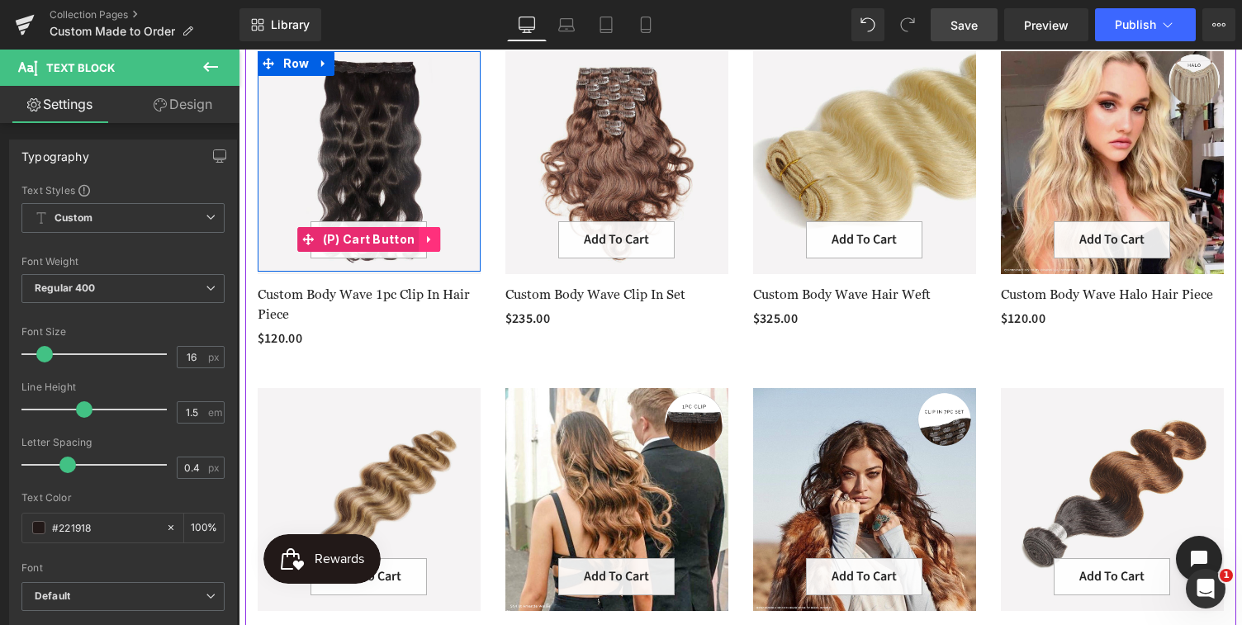
click at [427, 240] on icon at bounding box center [428, 239] width 3 height 7
click at [438, 238] on icon at bounding box center [441, 240] width 12 height 12
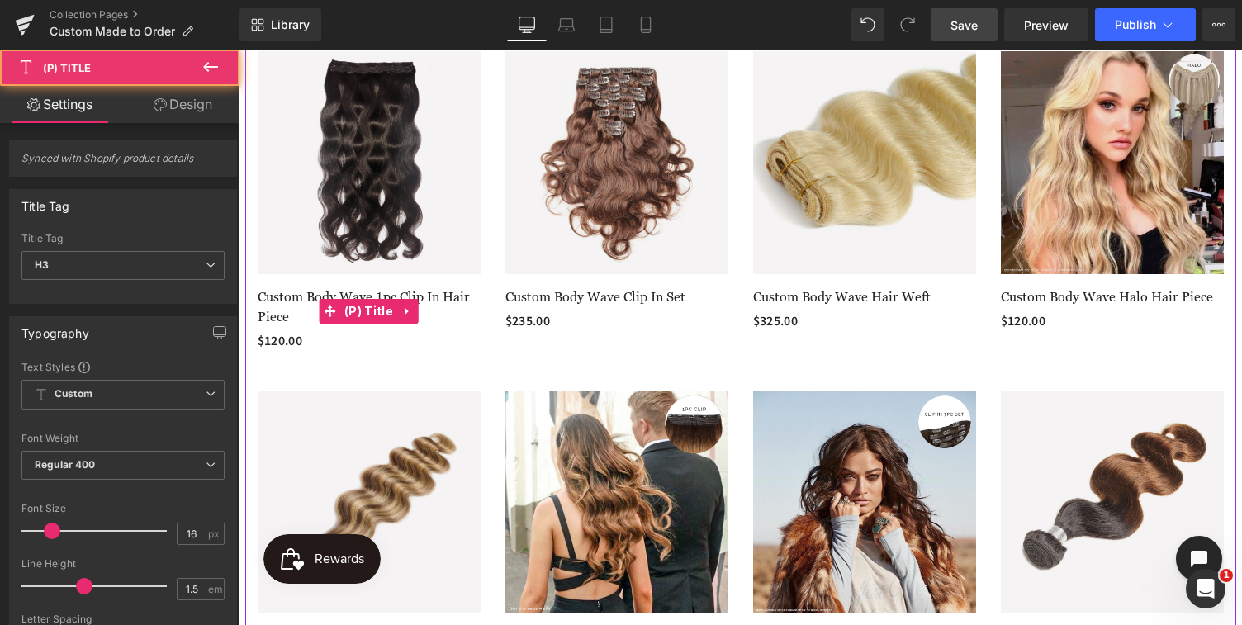
click at [301, 297] on link "Custom Body Wave 1pc Clip In Hair Piece" at bounding box center [369, 307] width 223 height 40
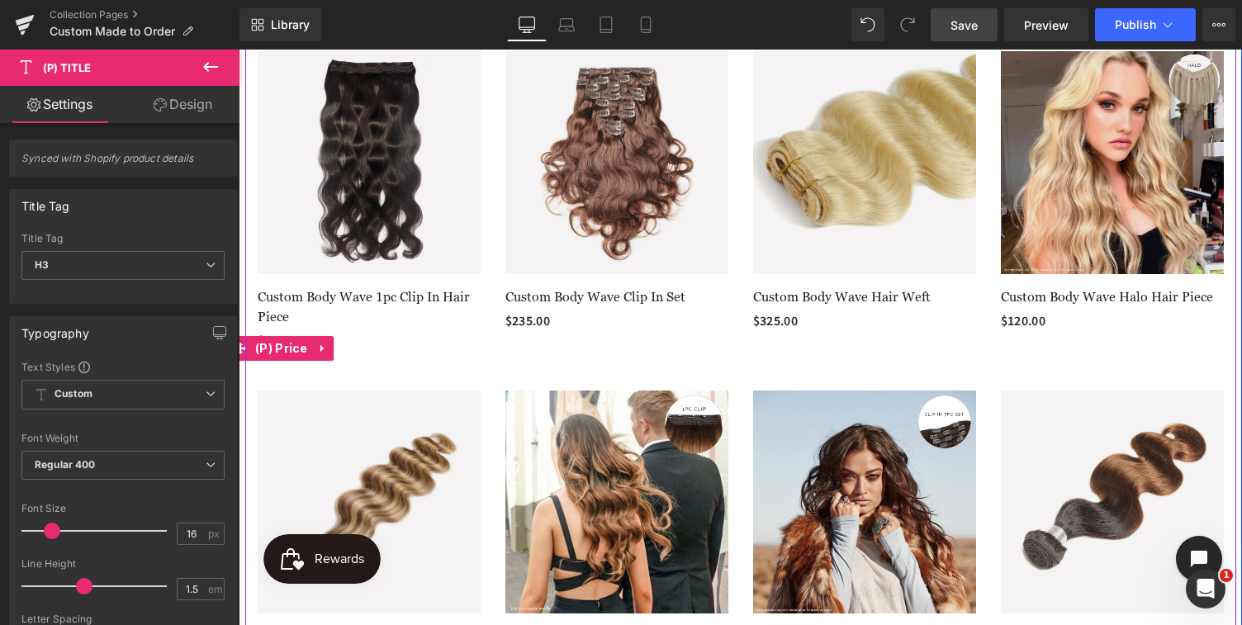
click at [379, 363] on div "$120.00 $0" at bounding box center [369, 348] width 223 height 35
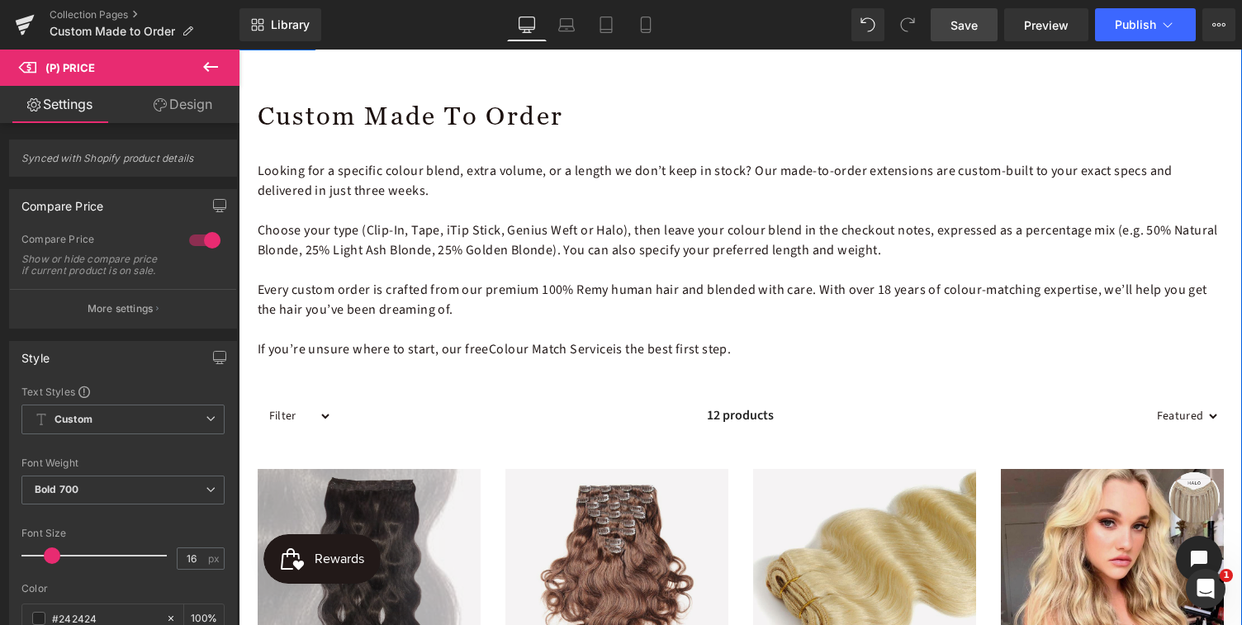
scroll to position [192, 0]
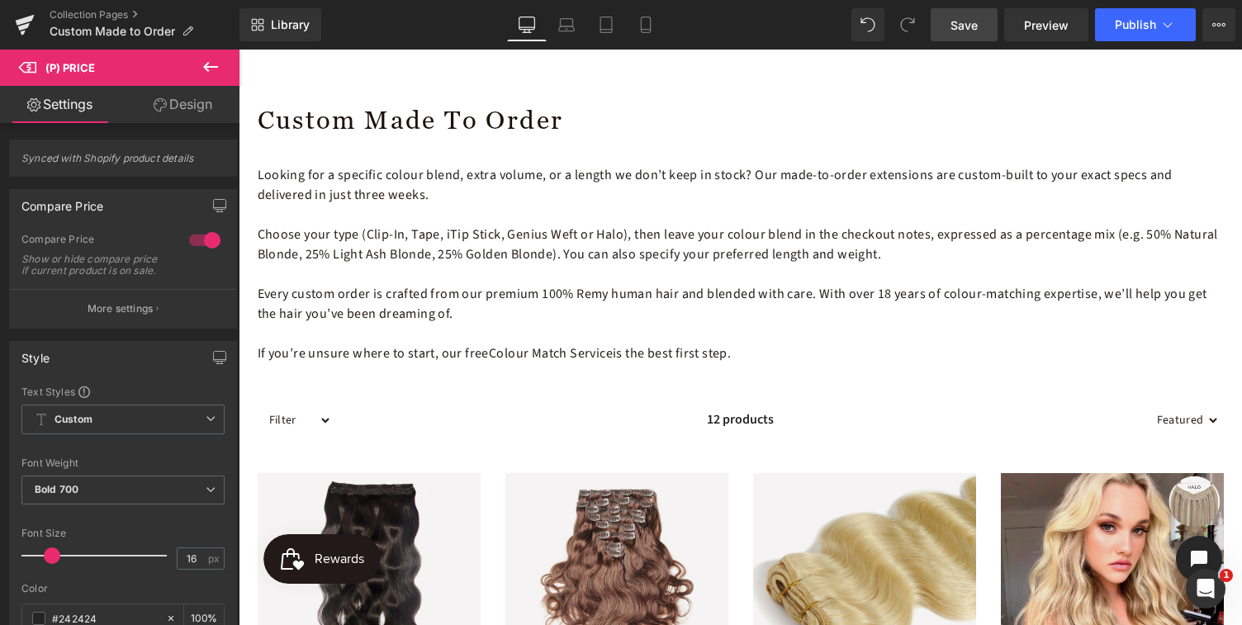
click at [968, 24] on span "Save" at bounding box center [964, 25] width 27 height 17
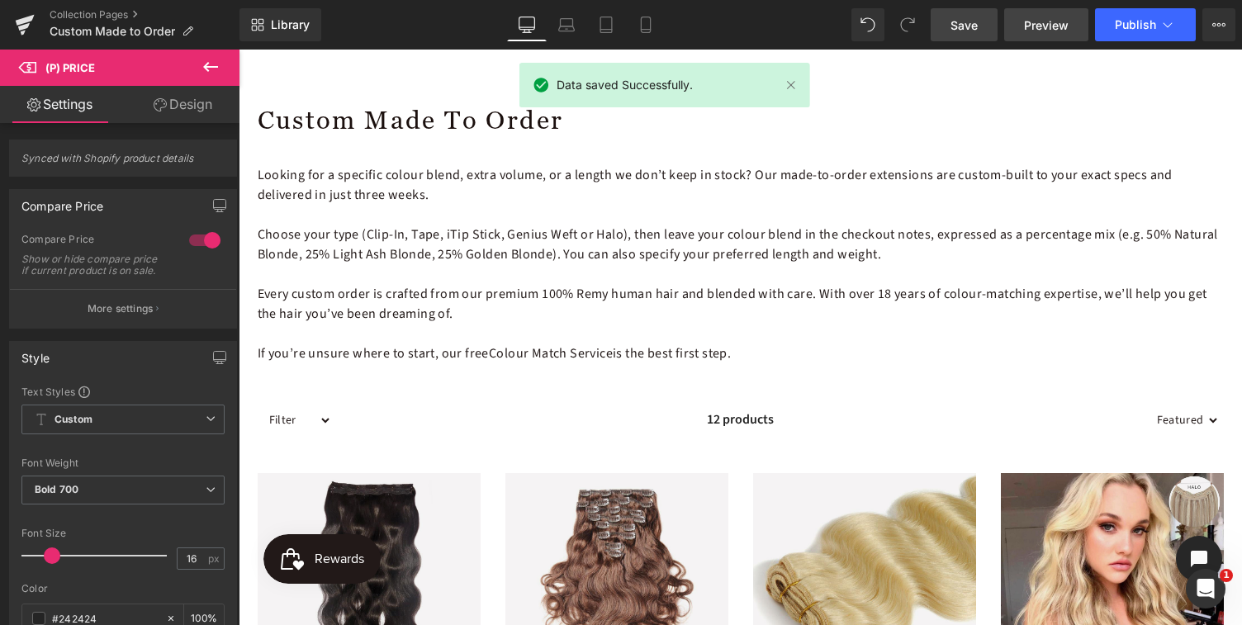
click at [1046, 27] on span "Preview" at bounding box center [1046, 25] width 45 height 17
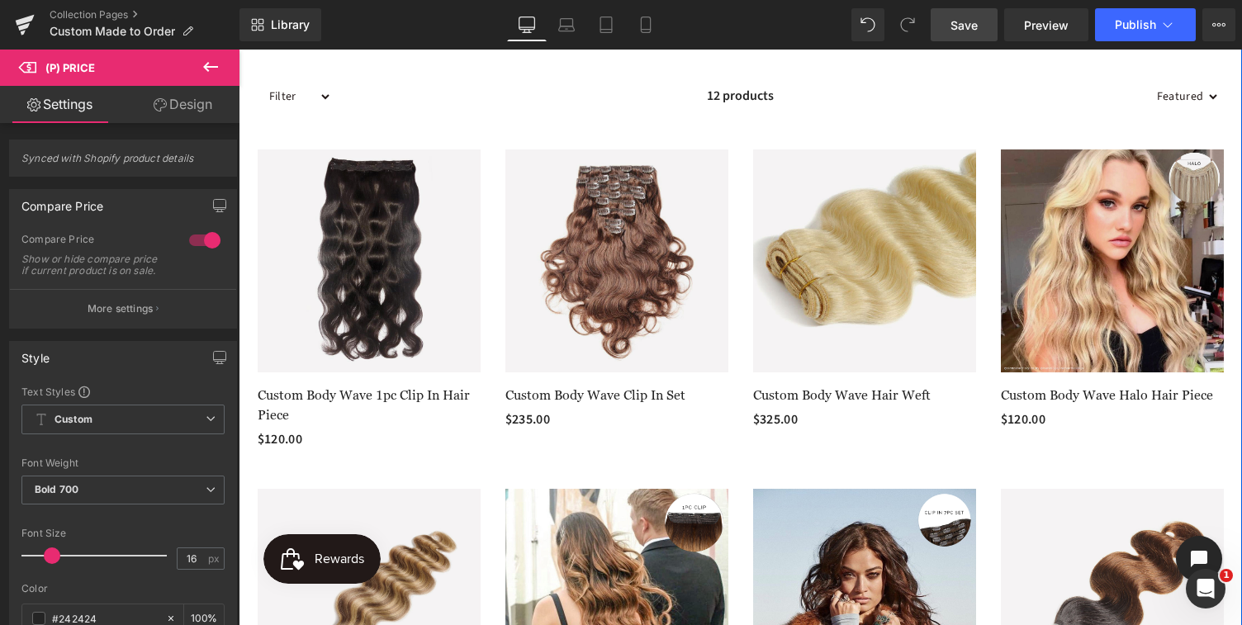
scroll to position [521, 0]
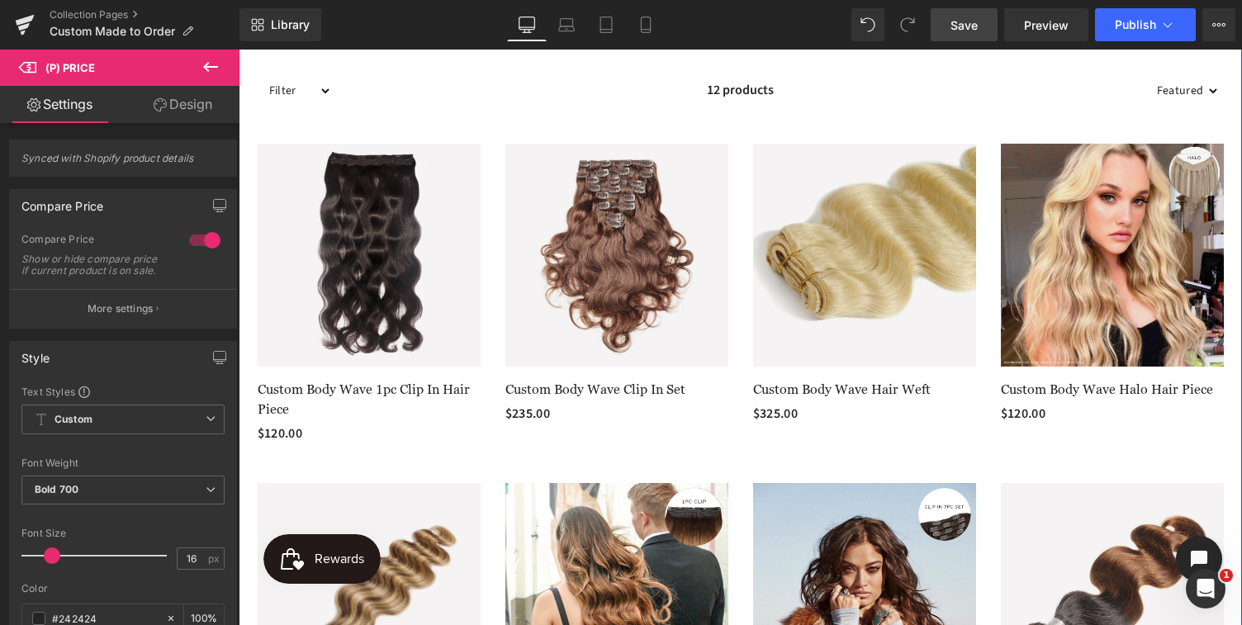
click at [352, 388] on link "Custom Body Wave 1pc Clip In Hair Piece" at bounding box center [369, 400] width 223 height 40
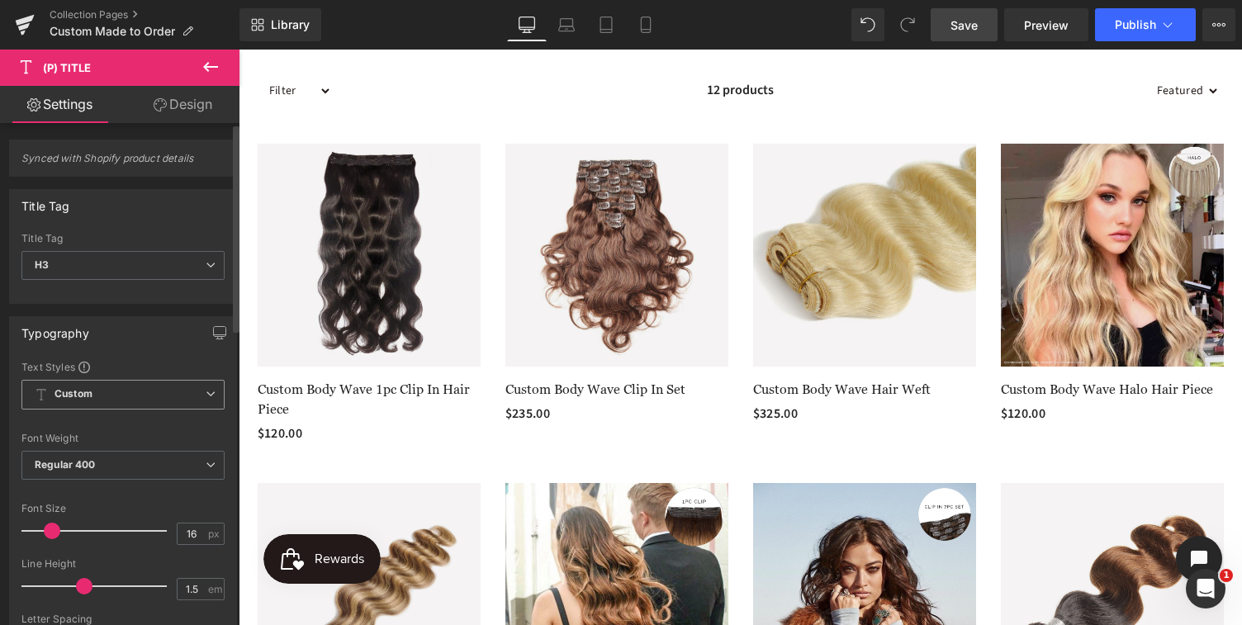
click at [130, 392] on span "Custom Setup Global Style" at bounding box center [122, 395] width 203 height 30
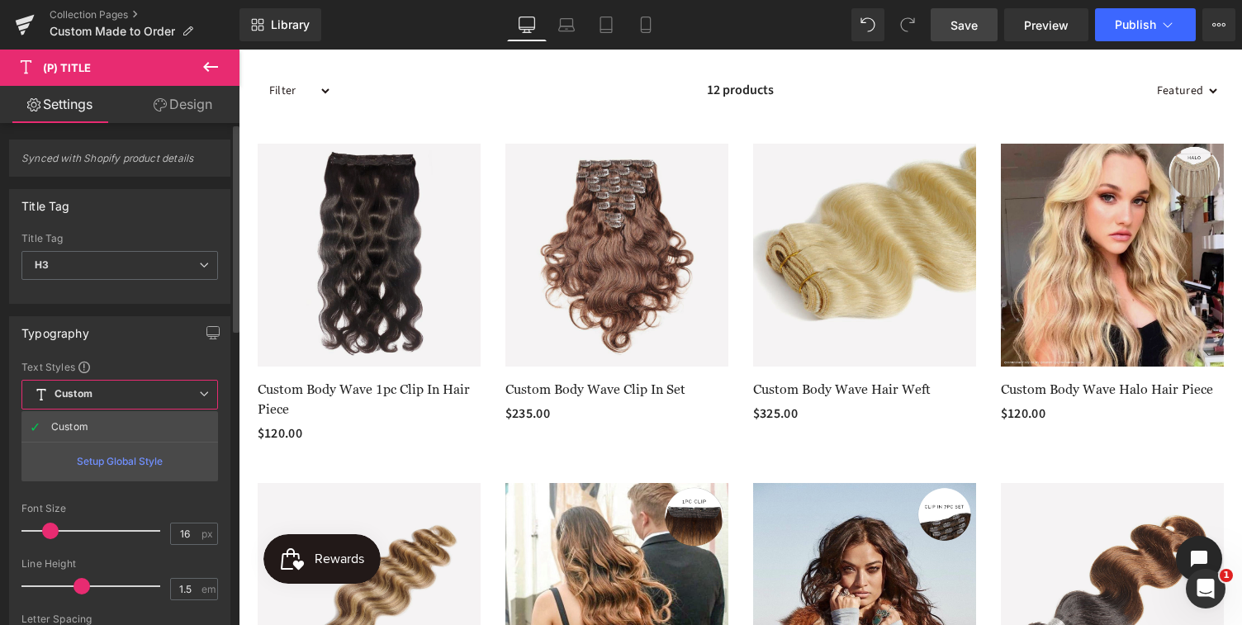
click at [131, 393] on span "Custom Setup Global Style" at bounding box center [119, 395] width 197 height 30
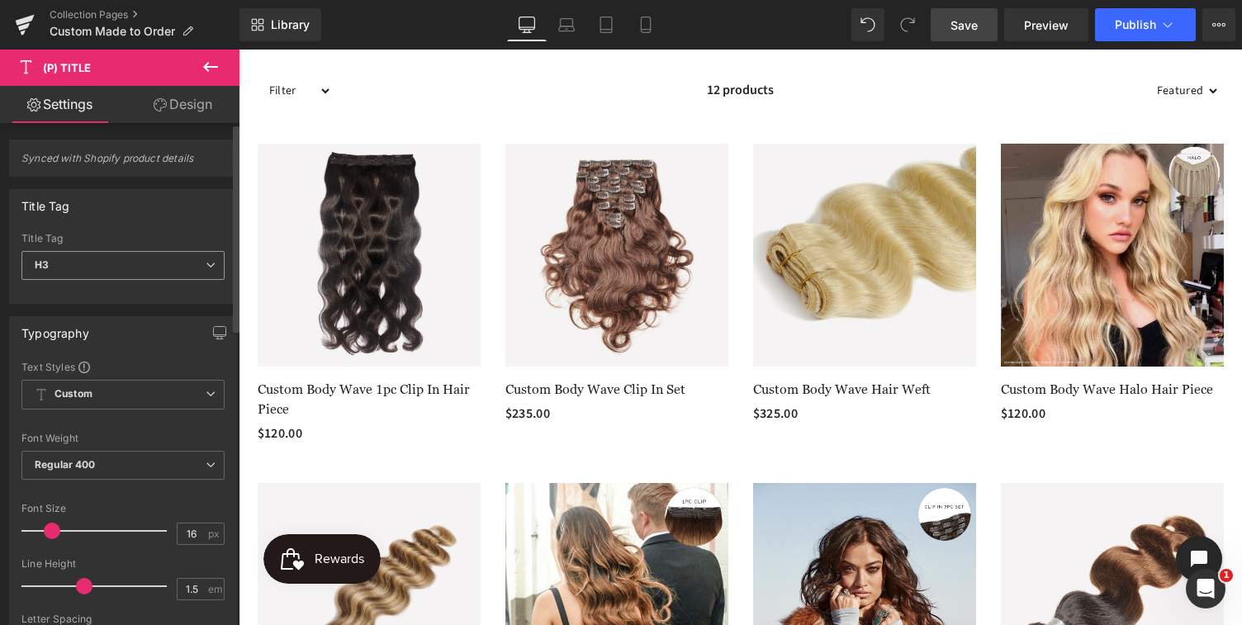
click at [97, 257] on span "H3" at bounding box center [122, 265] width 203 height 29
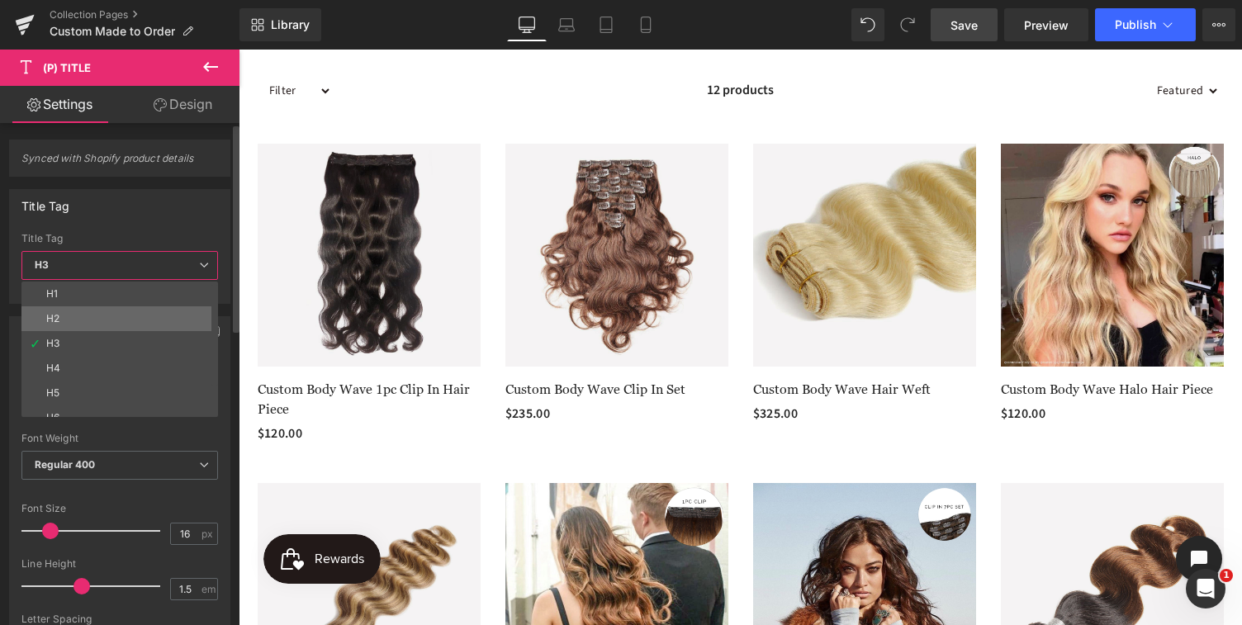
click at [64, 320] on li "H2" at bounding box center [123, 318] width 204 height 25
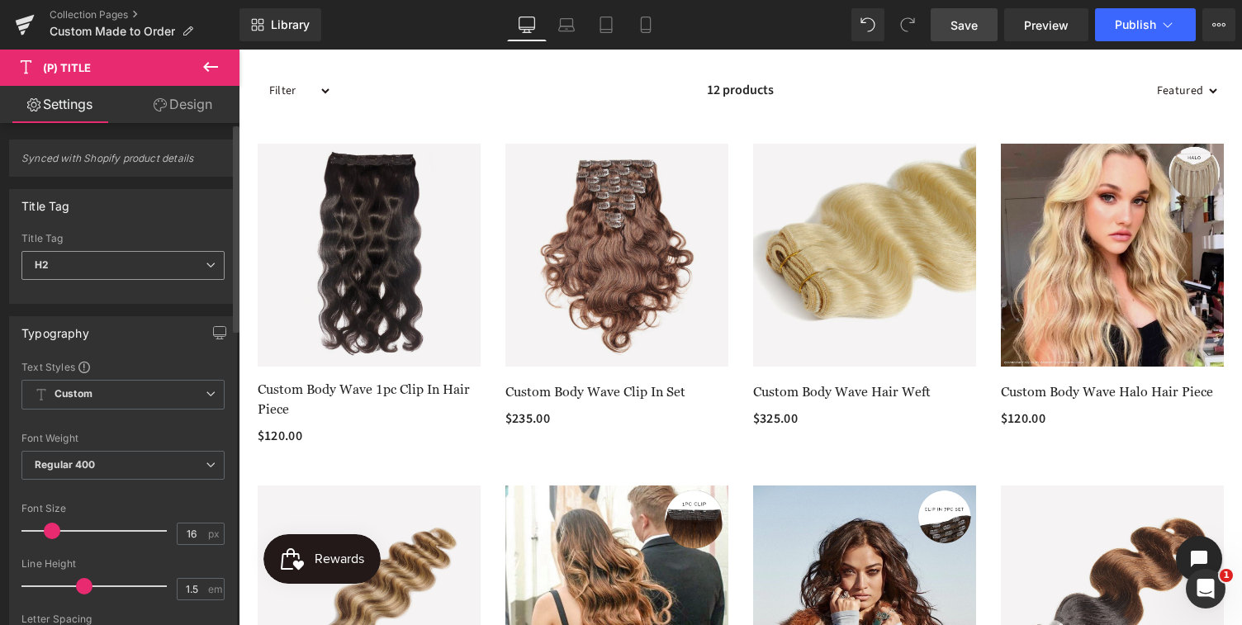
click at [84, 264] on span "H2" at bounding box center [122, 265] width 203 height 29
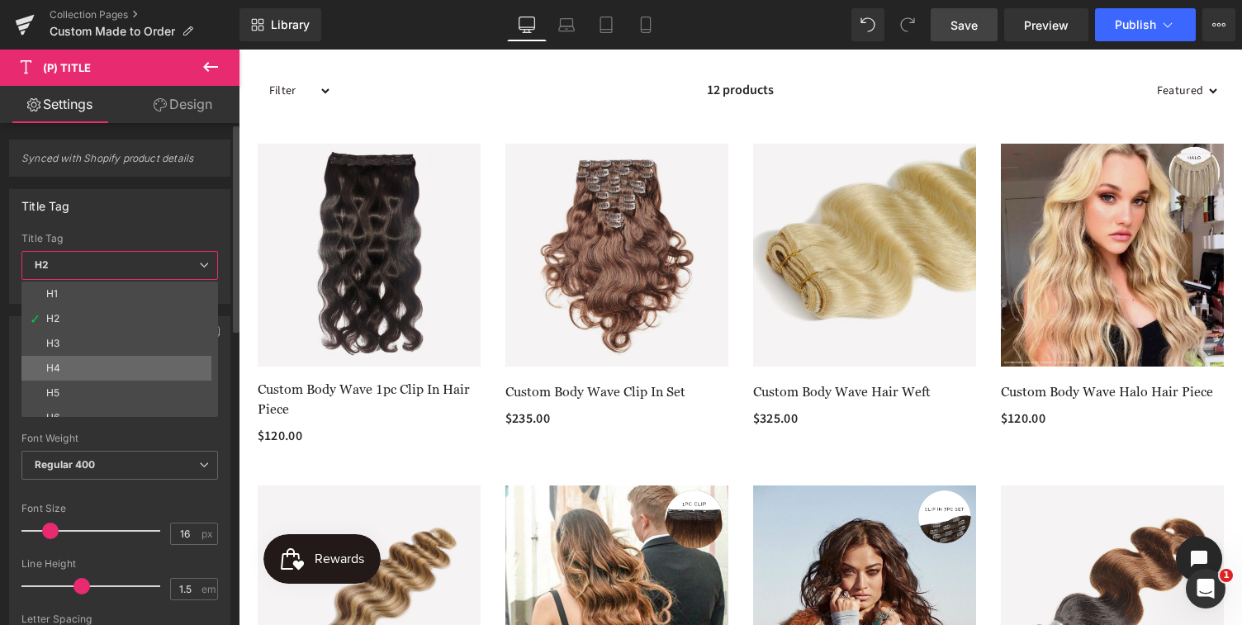
click at [66, 371] on li "H4" at bounding box center [123, 368] width 204 height 25
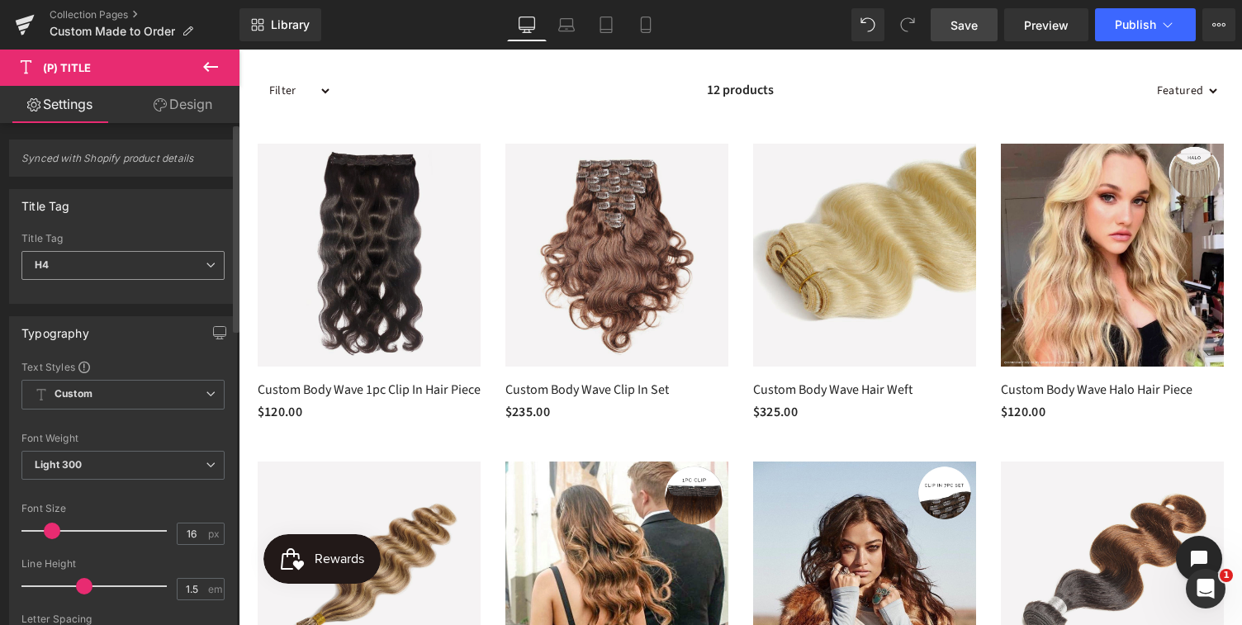
click at [83, 265] on span "H4" at bounding box center [122, 265] width 203 height 29
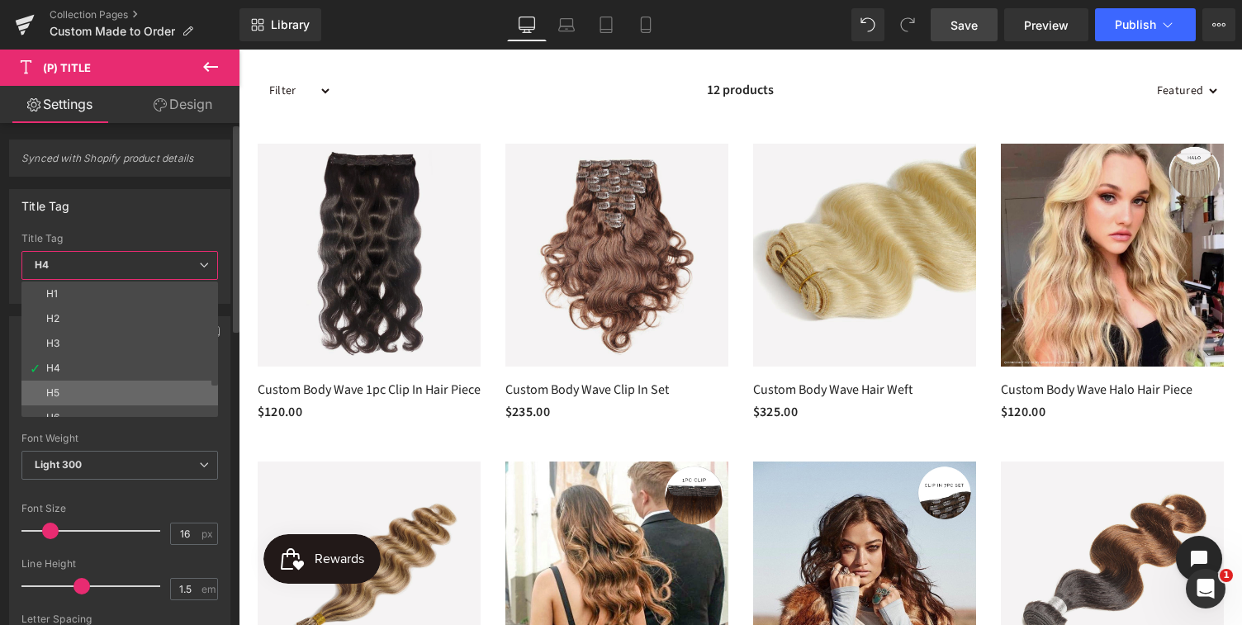
click at [54, 395] on div "H5" at bounding box center [52, 393] width 13 height 12
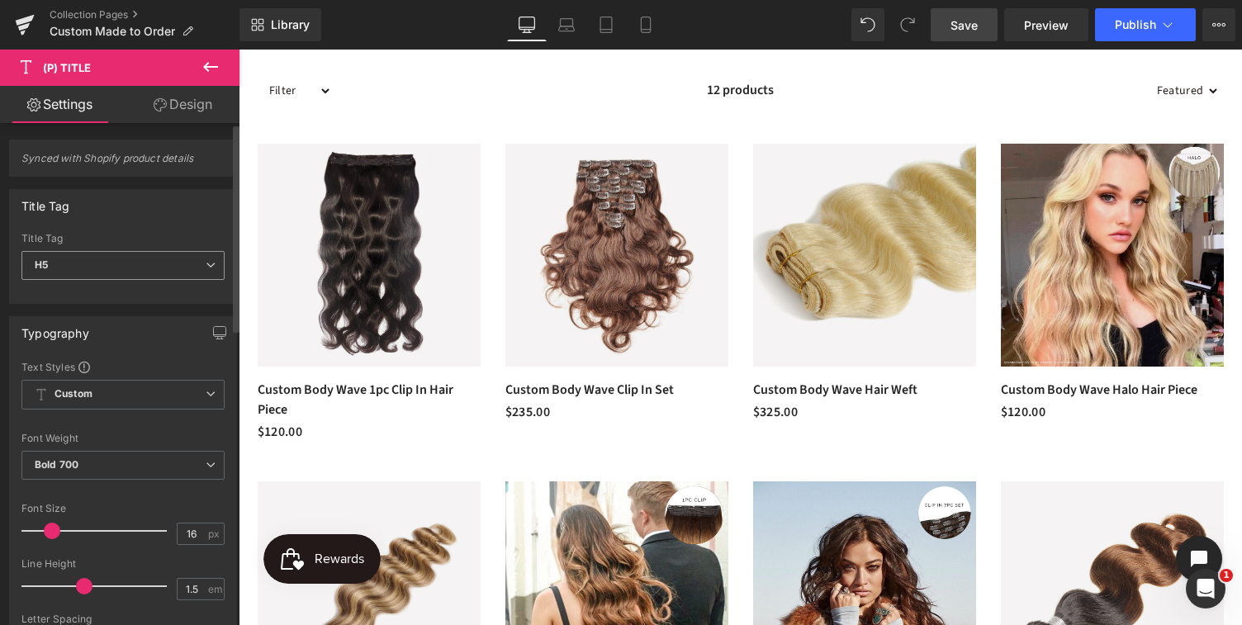
click at [89, 264] on span "H5" at bounding box center [122, 265] width 203 height 29
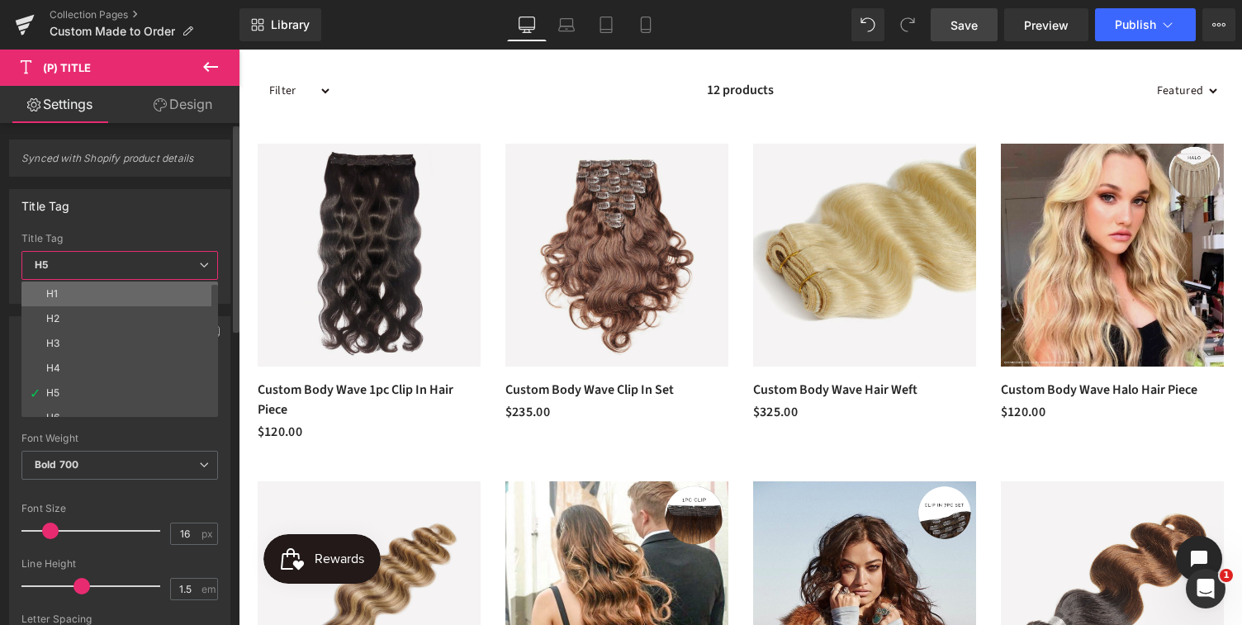
click at [74, 295] on li "H1" at bounding box center [123, 294] width 204 height 25
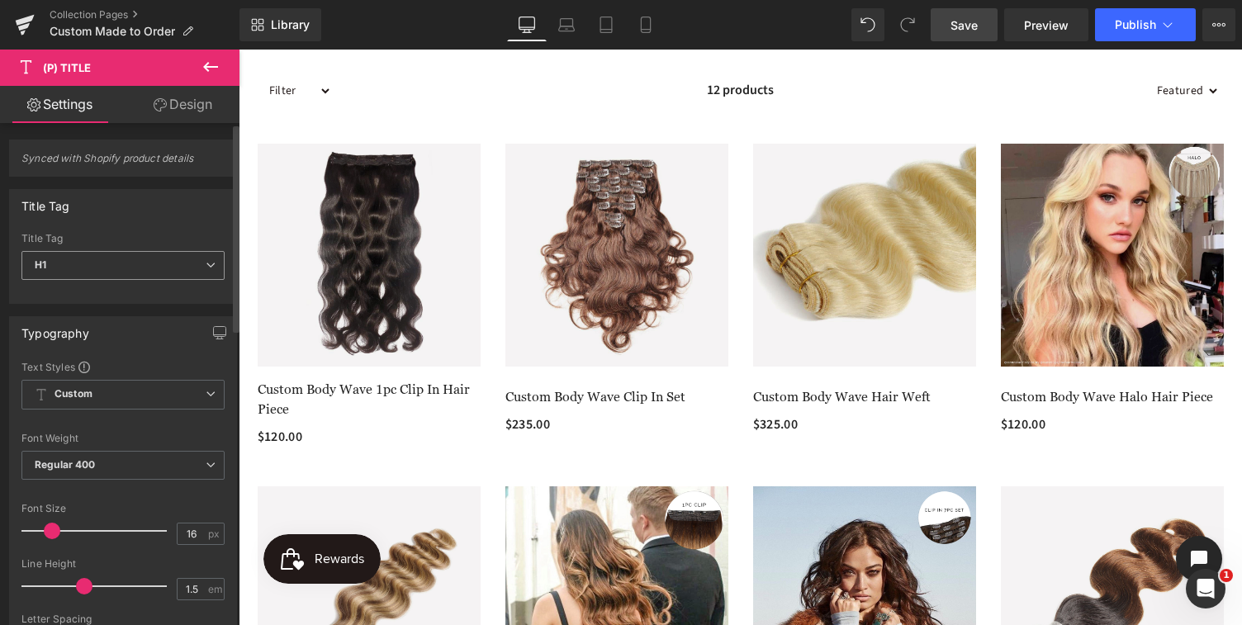
click at [81, 259] on span "H1" at bounding box center [122, 265] width 203 height 29
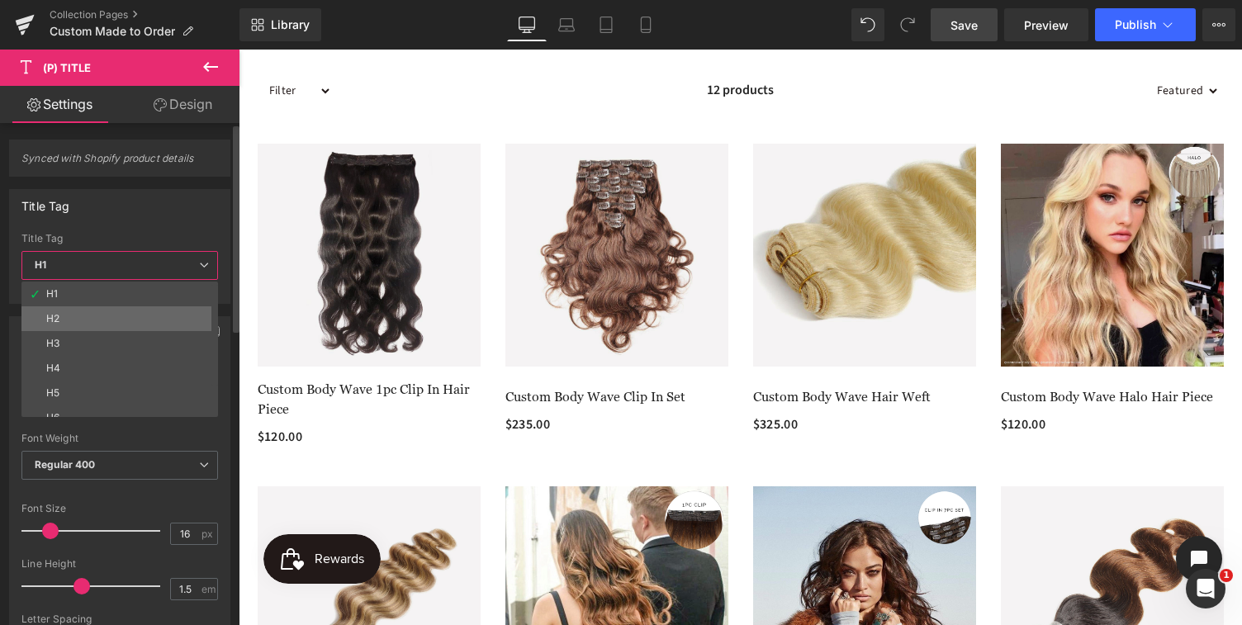
click at [62, 319] on li "H2" at bounding box center [123, 318] width 204 height 25
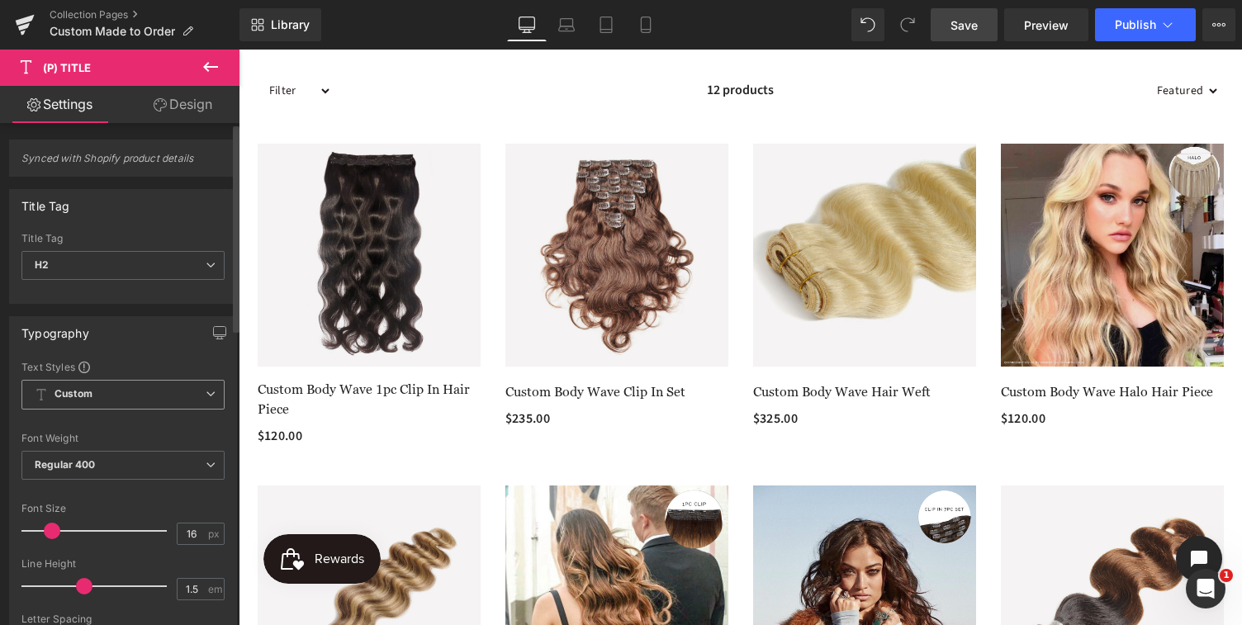
click at [153, 389] on span "Custom Setup Global Style" at bounding box center [122, 395] width 203 height 30
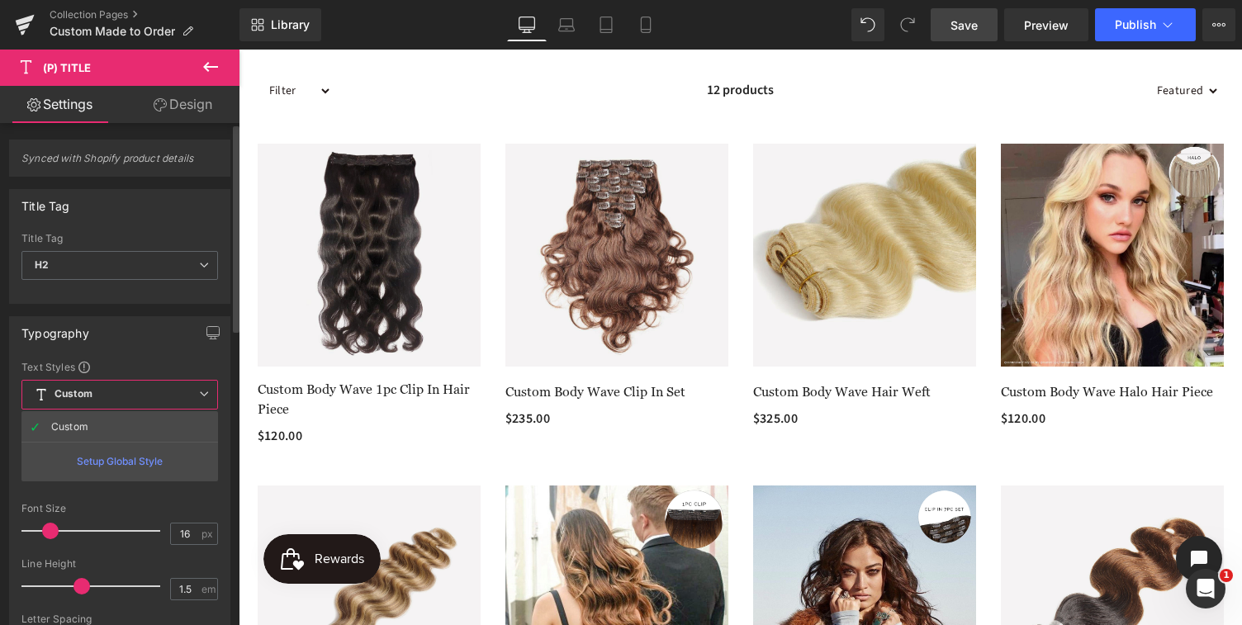
click at [121, 460] on div "Setup Global Style" at bounding box center [119, 461] width 197 height 39
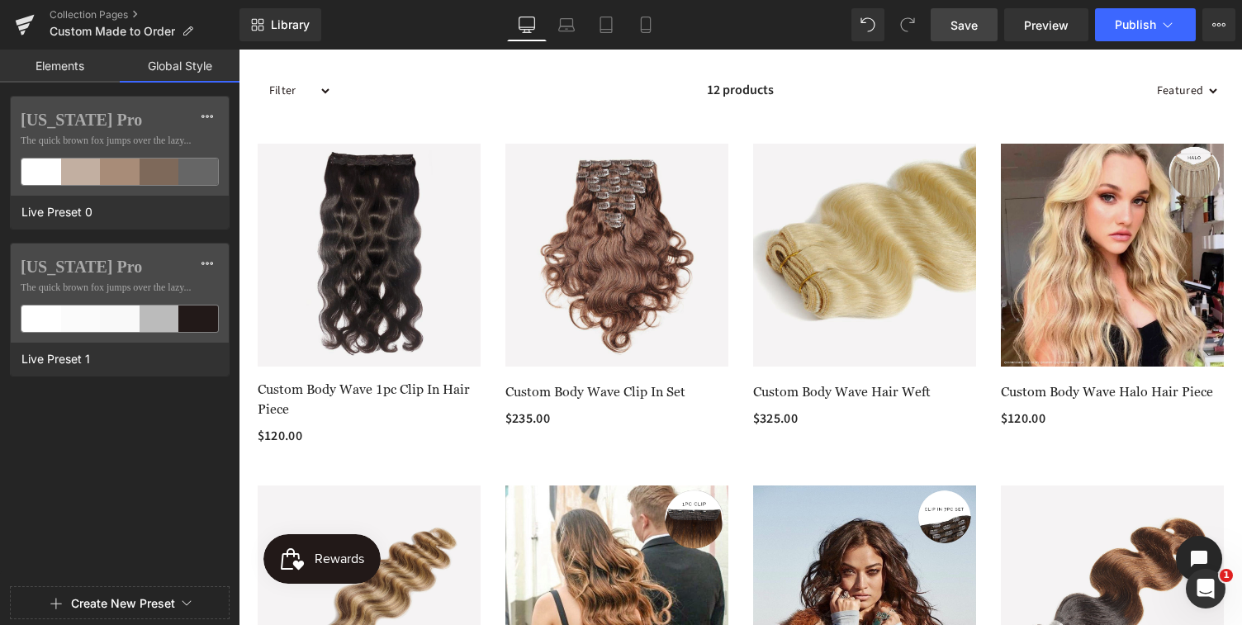
click at [64, 64] on link "Elements" at bounding box center [60, 66] width 120 height 33
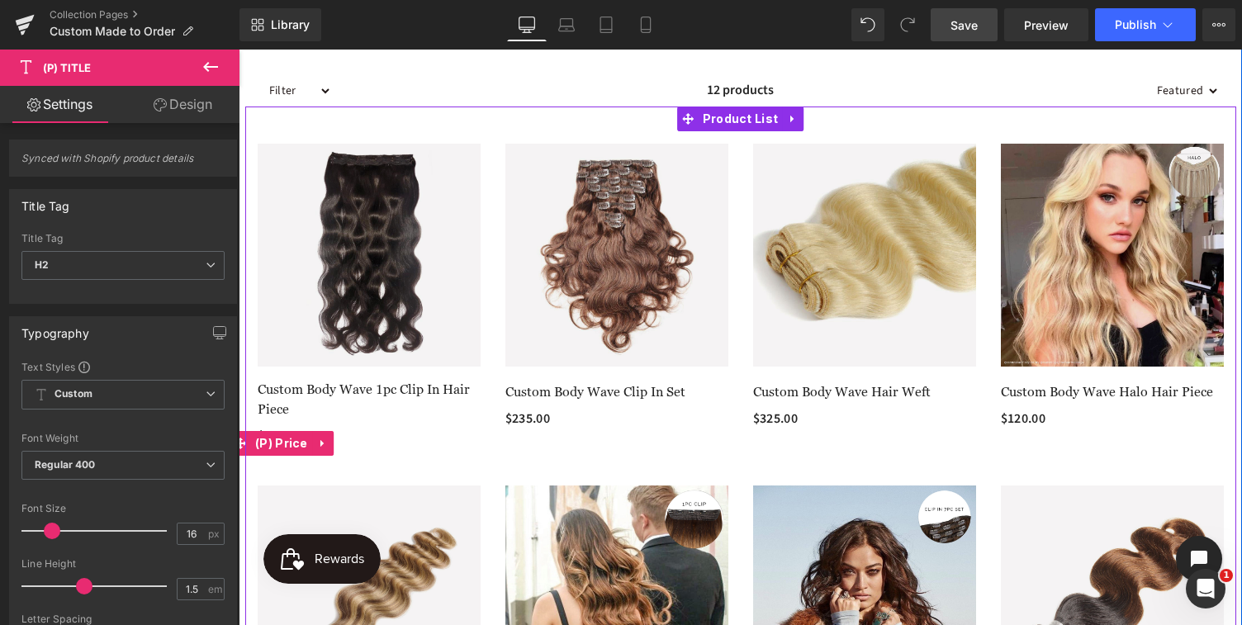
click at [378, 460] on div "$120.00 $0" at bounding box center [369, 443] width 223 height 35
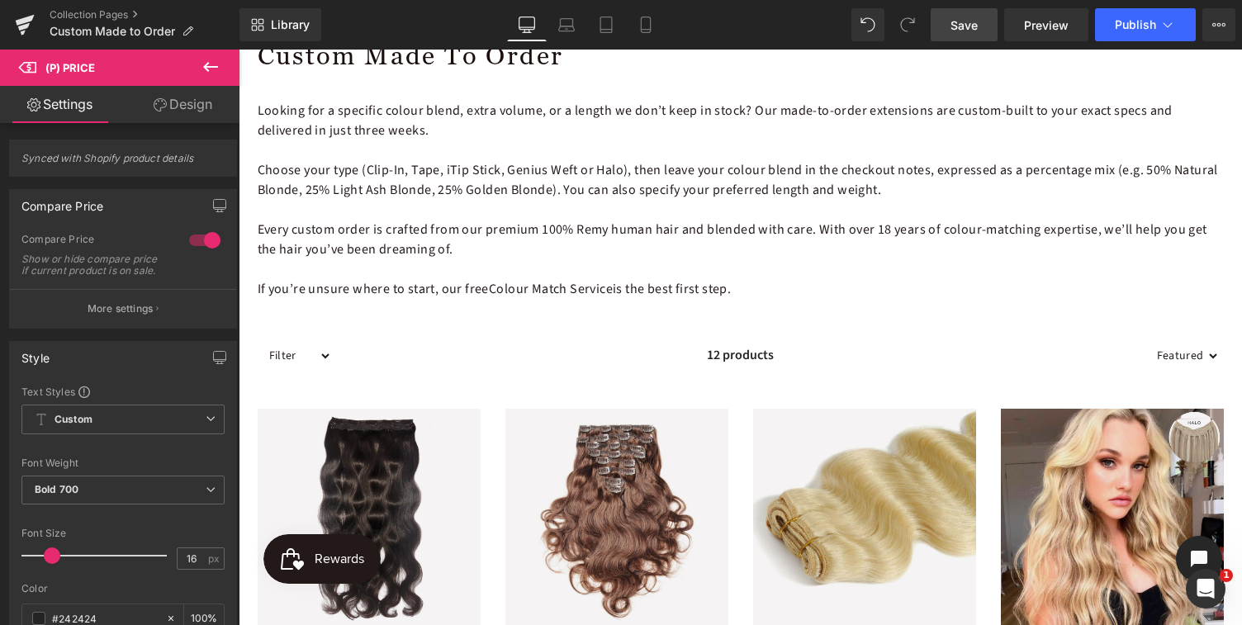
scroll to position [231, 0]
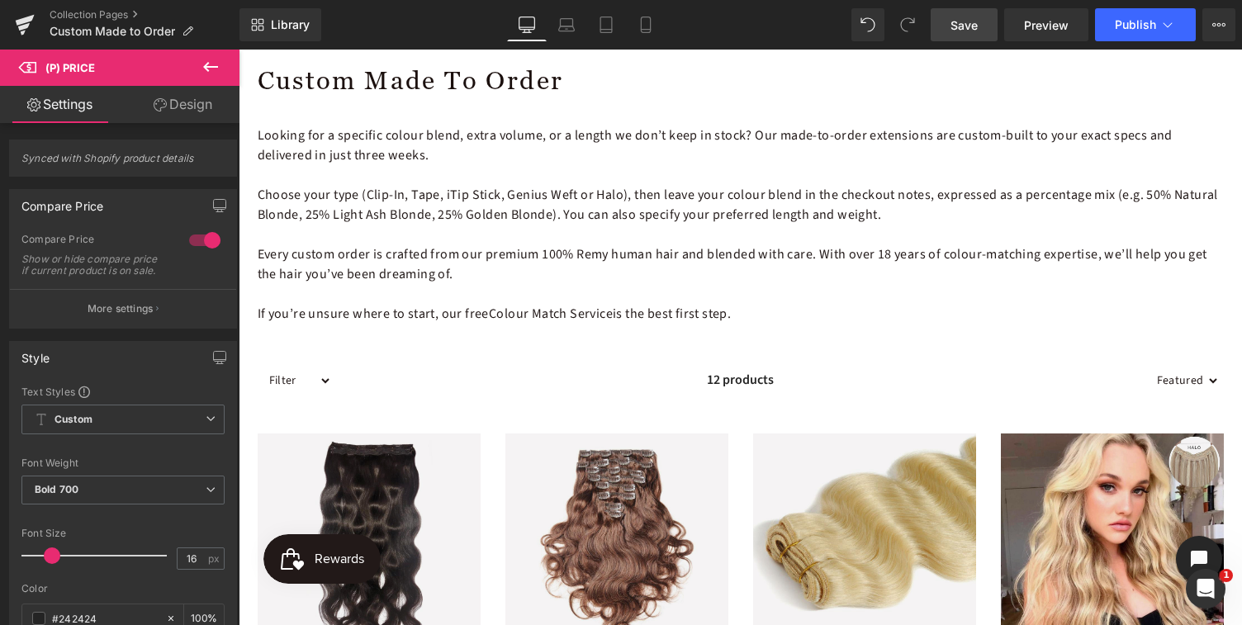
drag, startPoint x: 957, startPoint y: 26, endPoint x: 392, endPoint y: 58, distance: 565.2
click at [957, 26] on span "Save" at bounding box center [964, 25] width 27 height 17
